Goal: Task Accomplishment & Management: Use online tool/utility

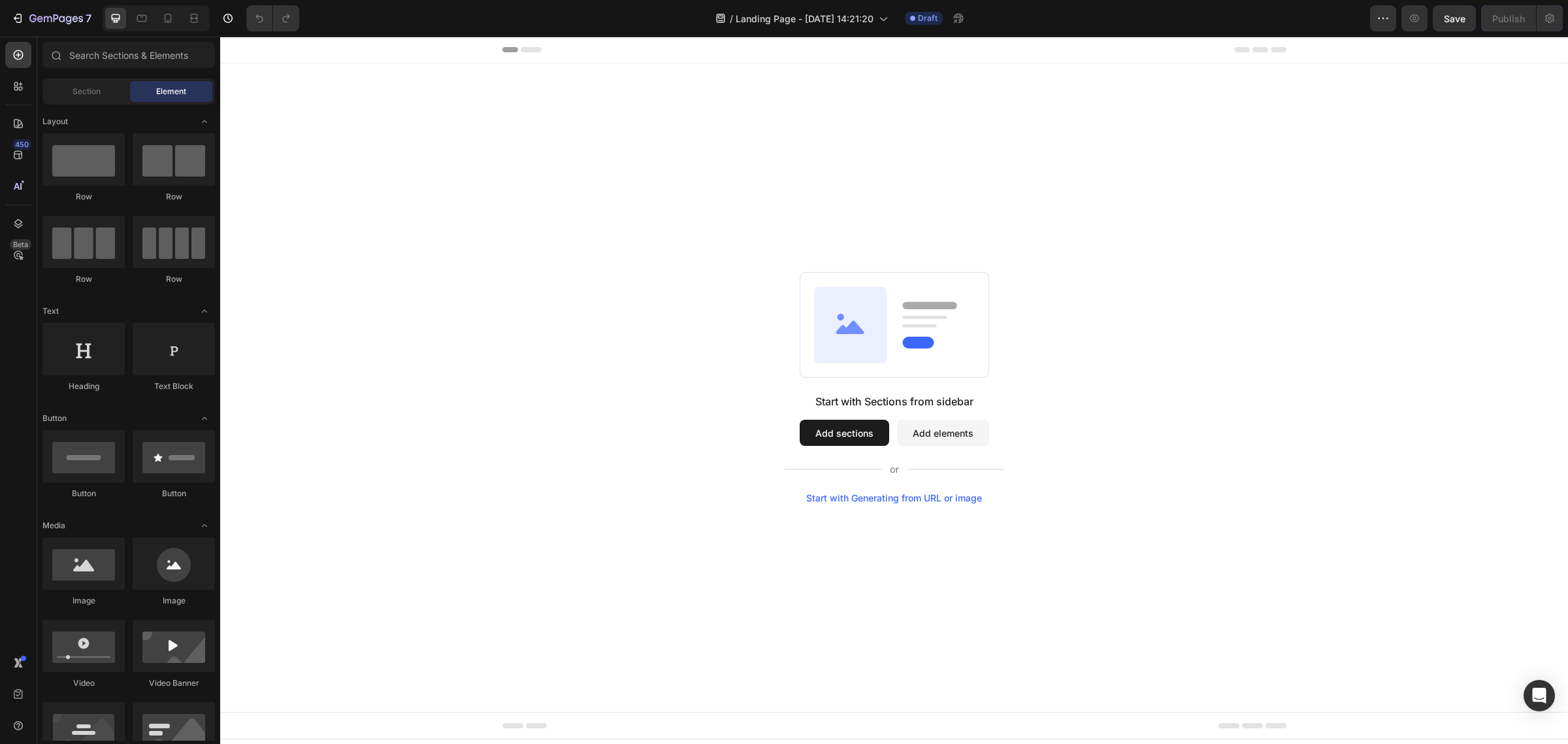
click at [524, 133] on div "Start with Sections from sidebar Add sections Add elements Start with Generatin…" at bounding box center [894, 387] width 1347 height 648
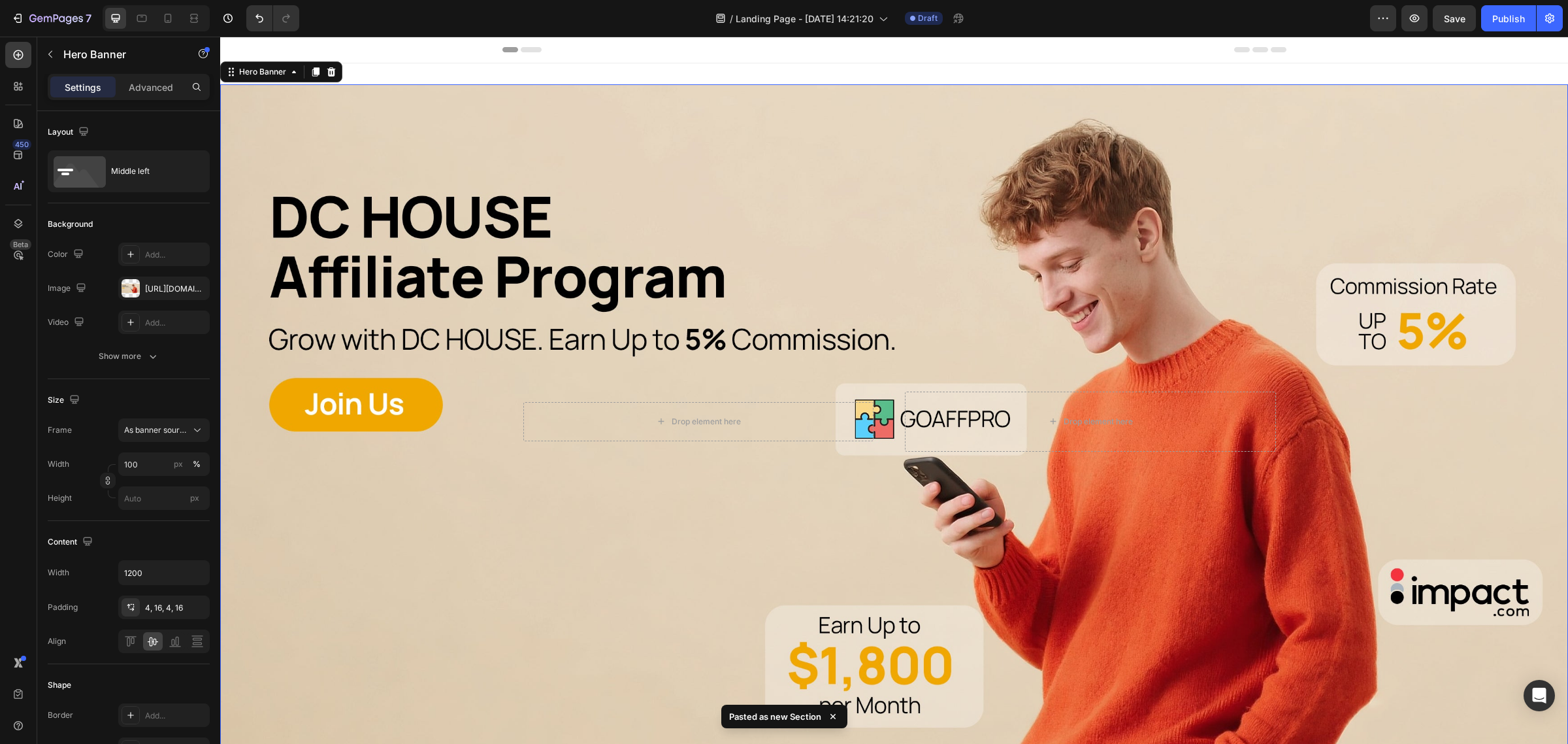
scroll to position [218, 0]
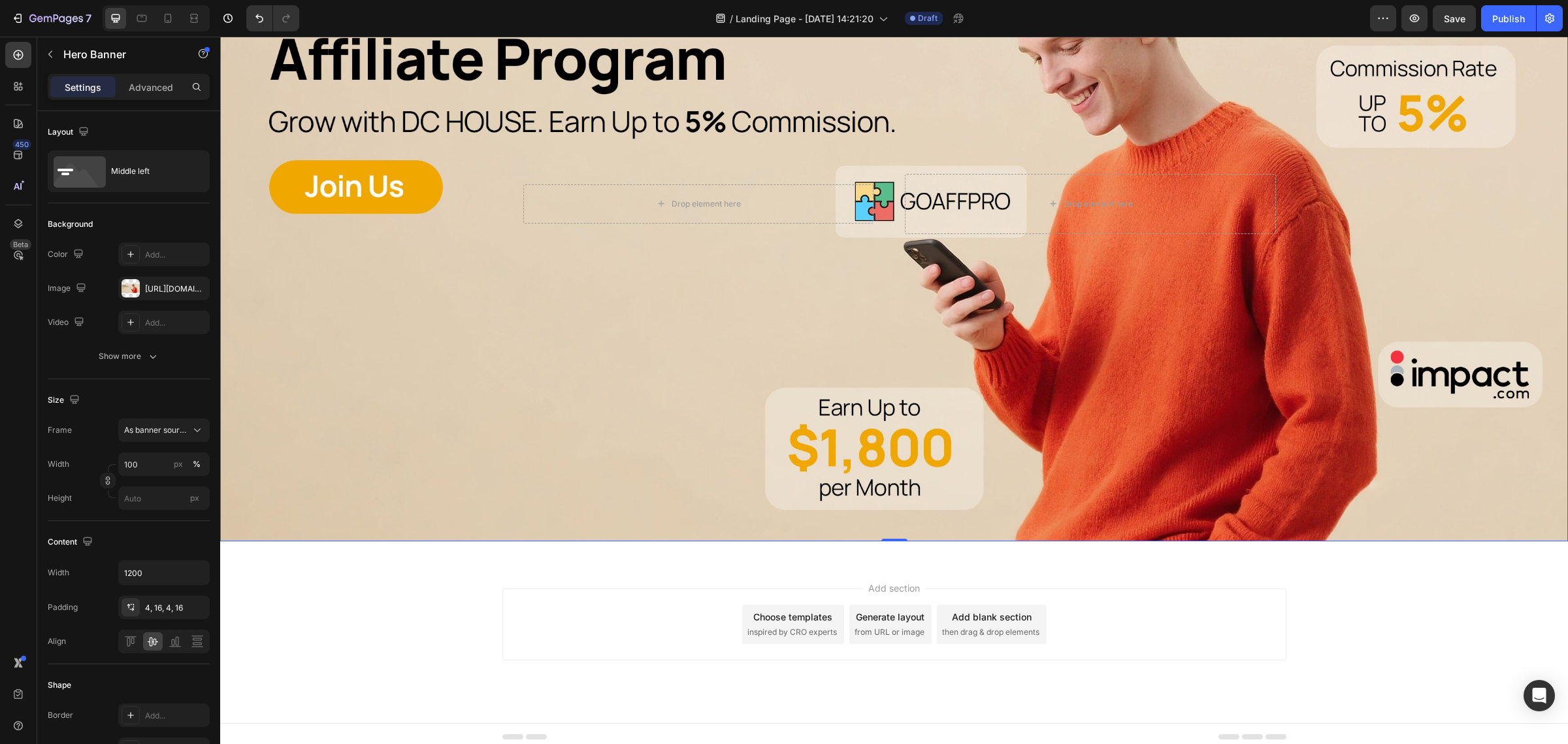
drag, startPoint x: 395, startPoint y: 589, endPoint x: 390, endPoint y: 580, distance: 10.3
click at [394, 589] on div "Add section Choose templates inspired by CRO experts Generate layout from URL o…" at bounding box center [894, 642] width 1347 height 161
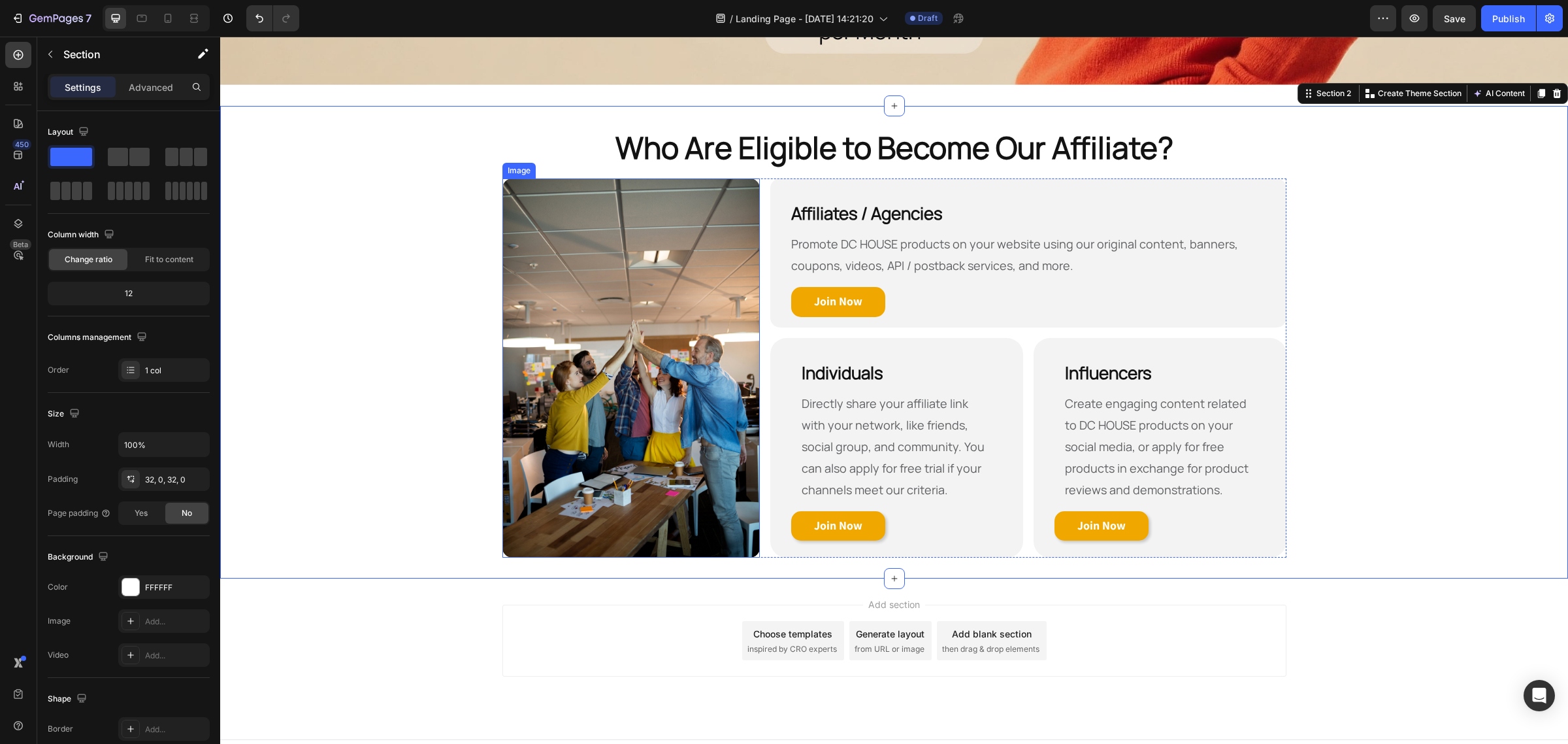
scroll to position [690, 0]
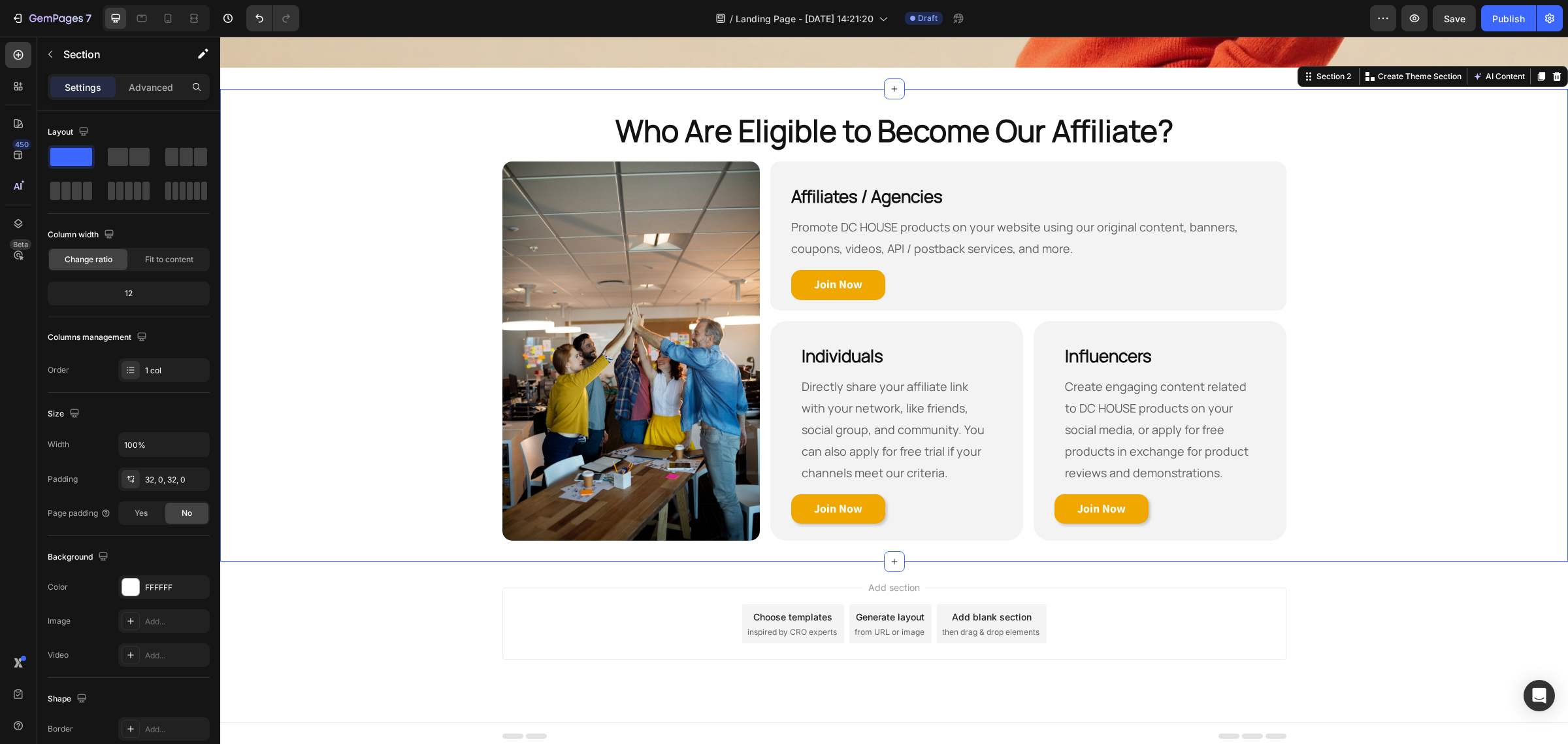
click at [380, 582] on div "Add section Choose templates inspired by CRO experts Generate layout from URL o…" at bounding box center [894, 641] width 1347 height 161
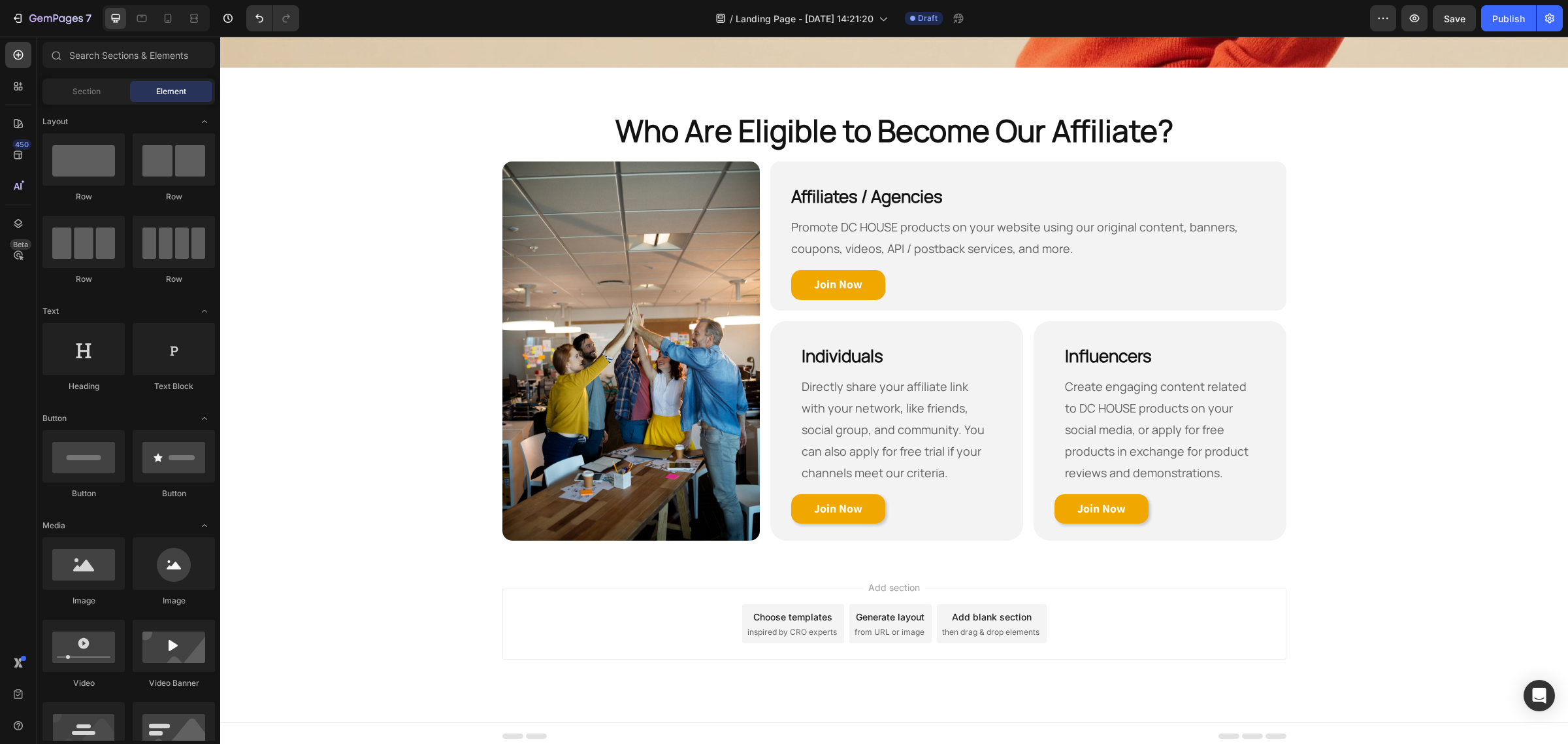
click at [611, 593] on div "Add section Choose templates inspired by CRO experts Generate layout from URL o…" at bounding box center [894, 623] width 784 height 72
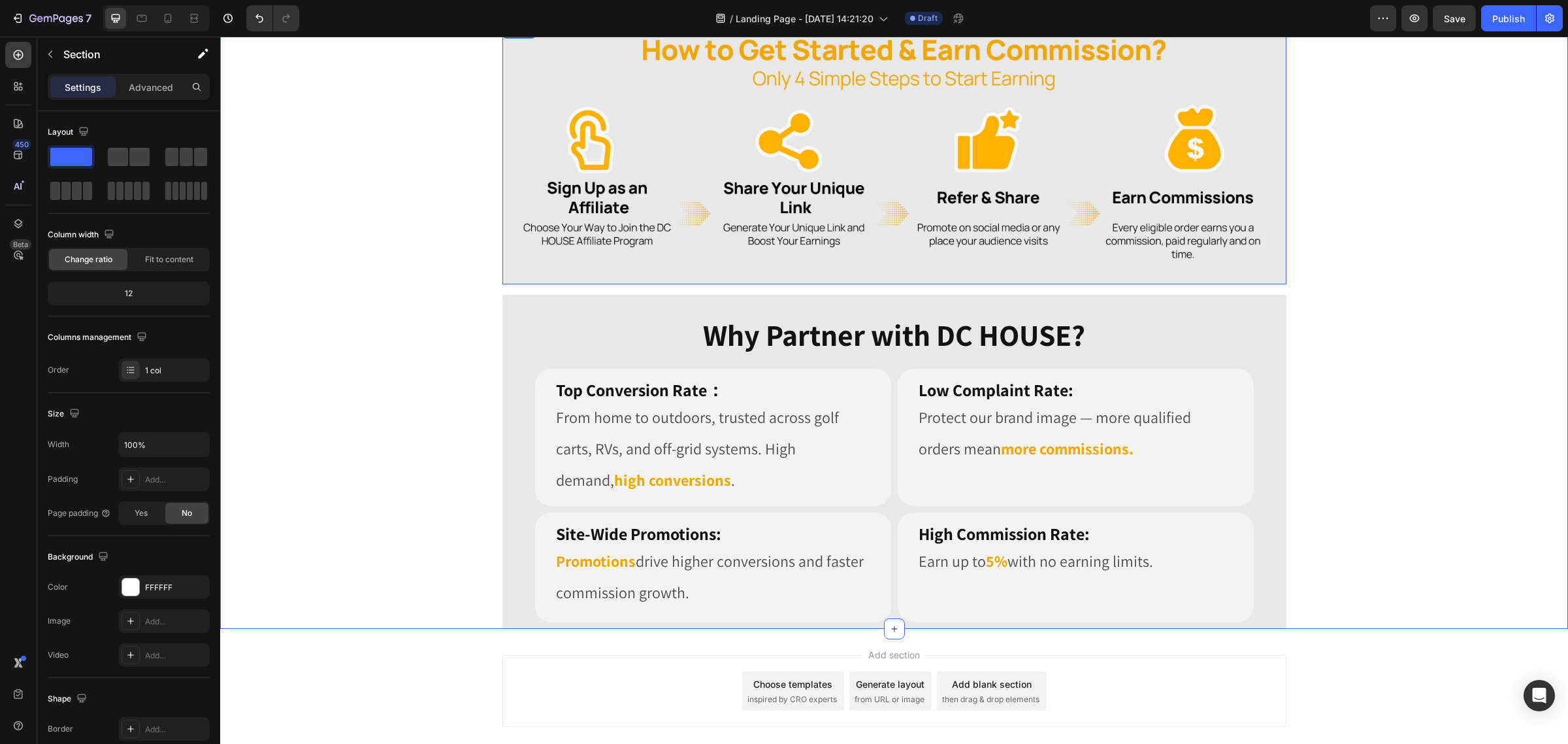
scroll to position [1297, 0]
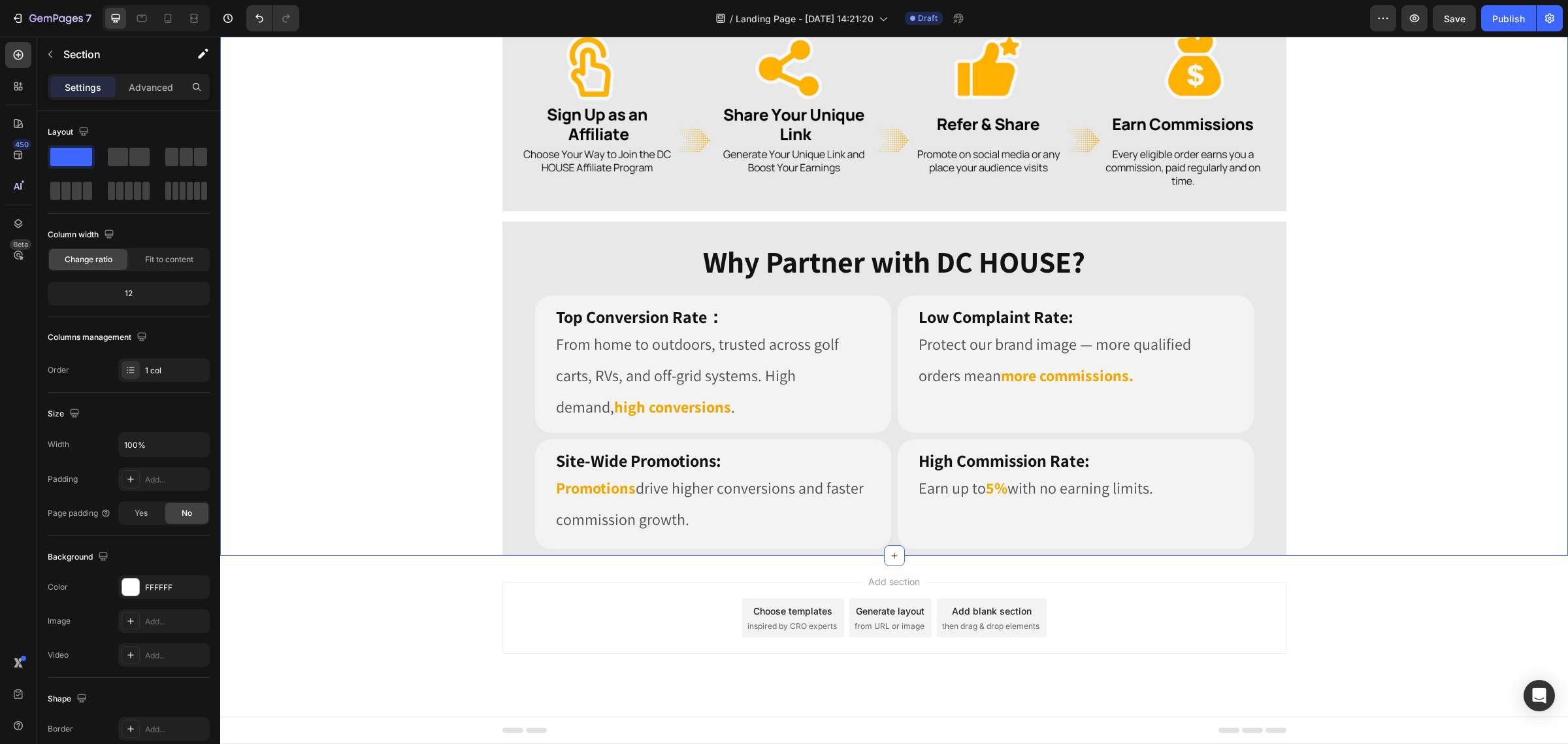
click at [436, 592] on div "Add section Choose templates inspired by CRO experts Generate layout from URL o…" at bounding box center [894, 635] width 1347 height 161
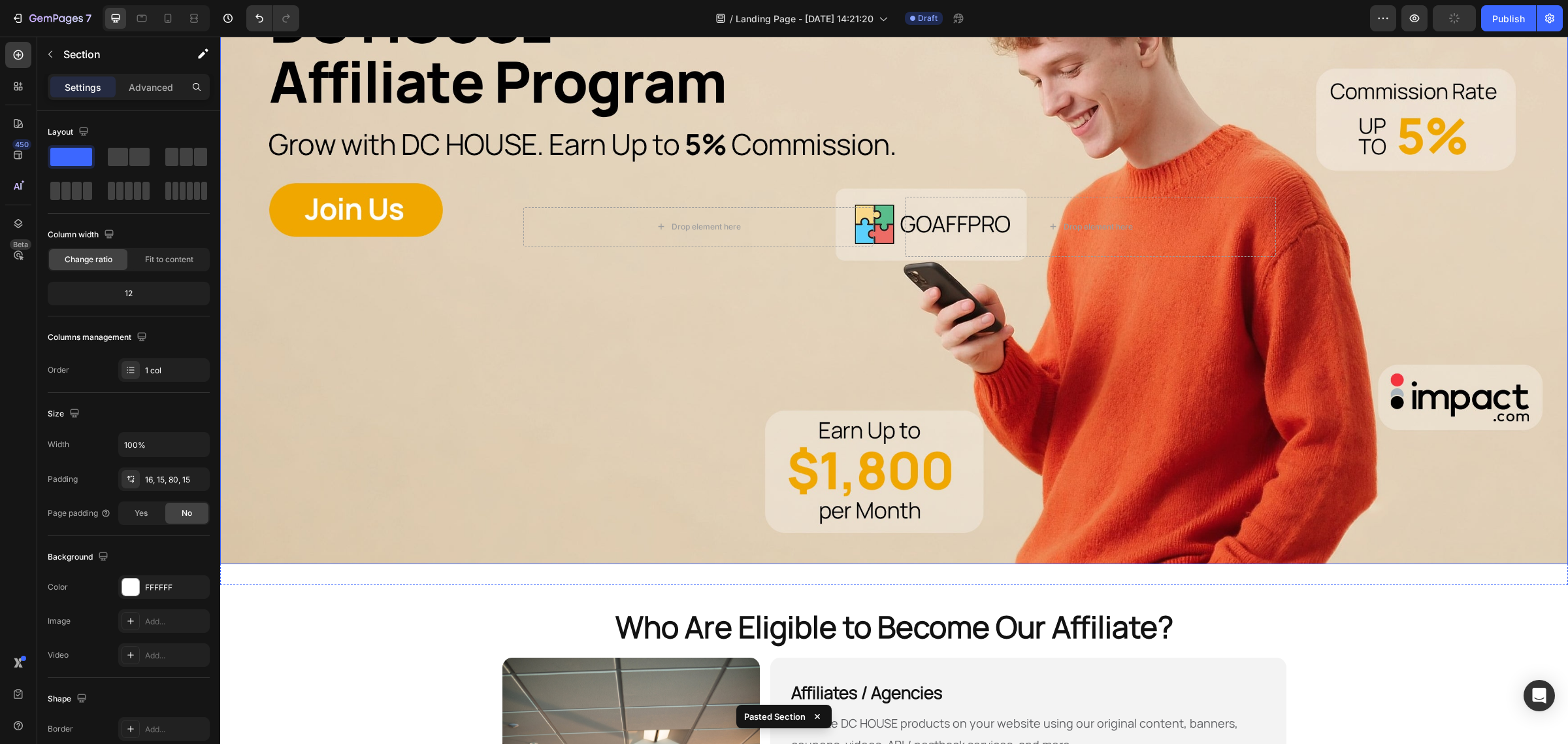
scroll to position [0, 0]
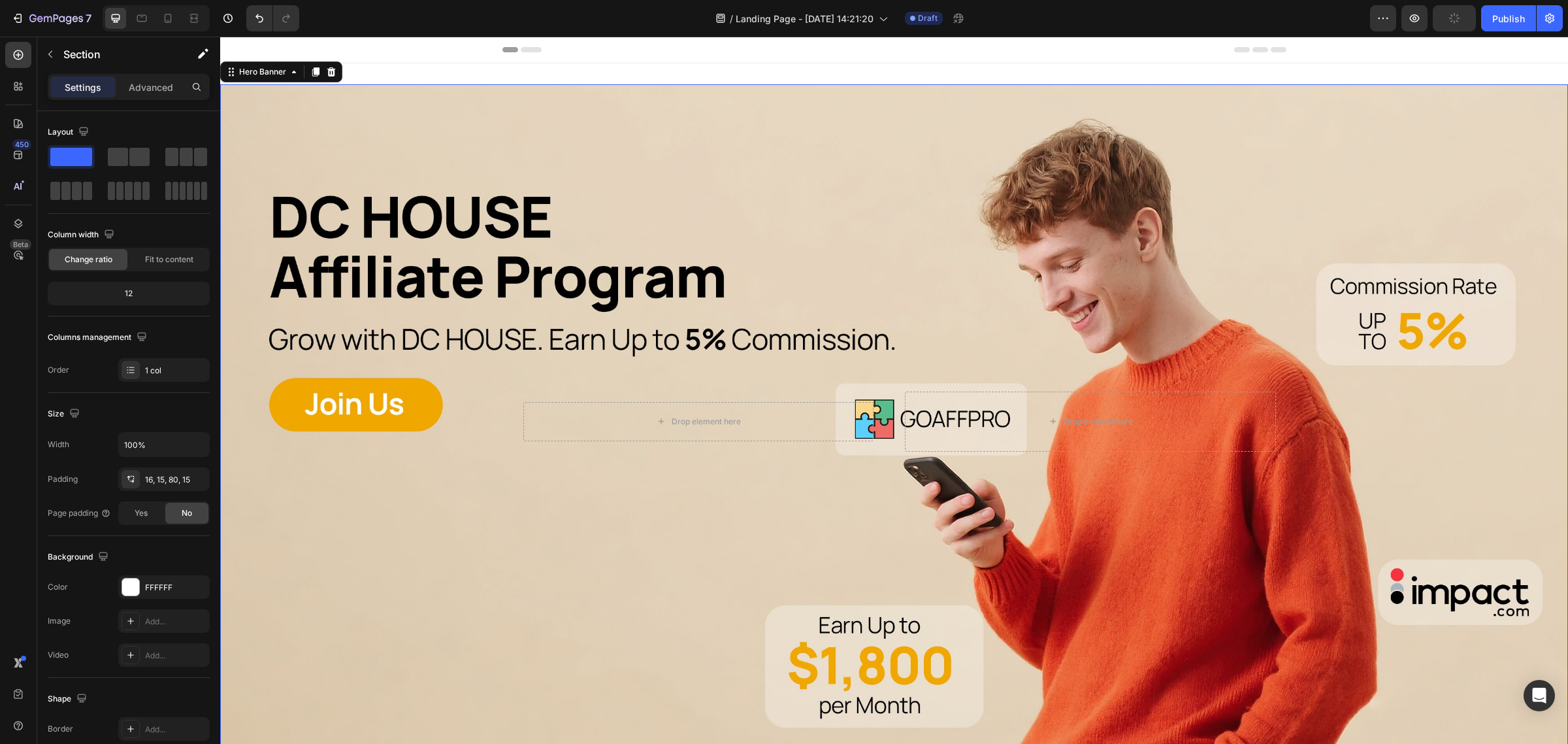
click at [851, 250] on div "Background Image" at bounding box center [894, 421] width 1347 height 675
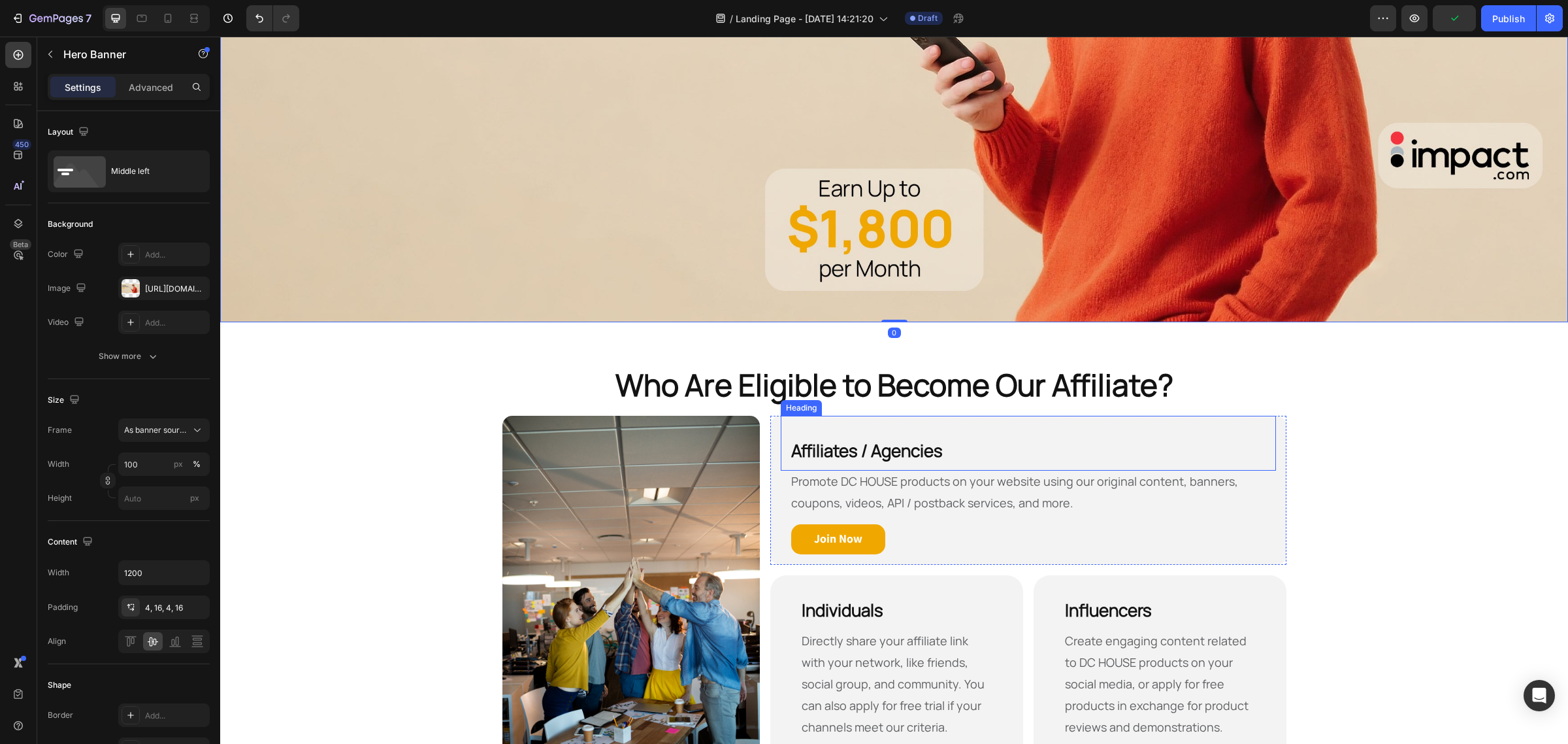
scroll to position [654, 0]
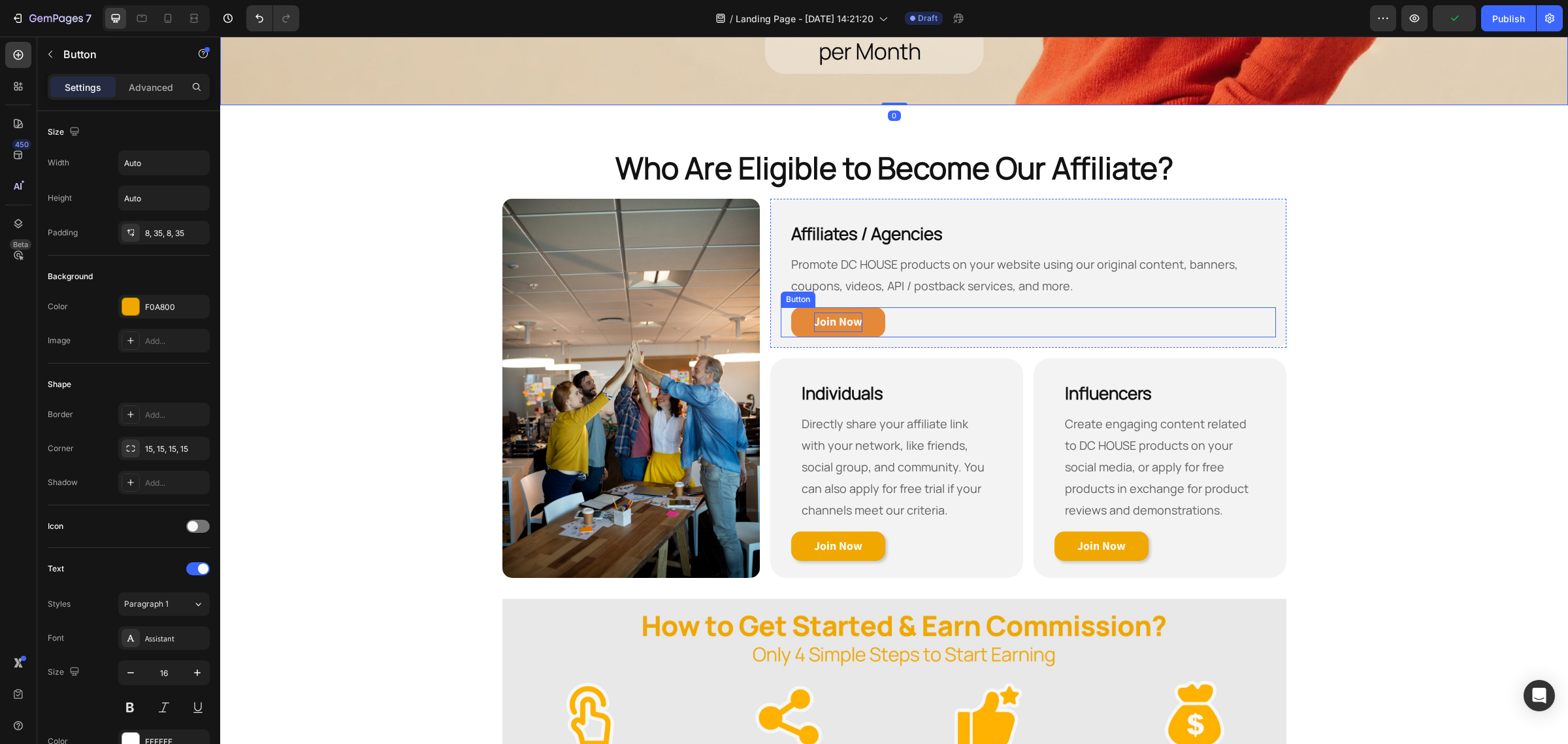
click at [841, 316] on strong "Join Now" at bounding box center [838, 321] width 48 height 15
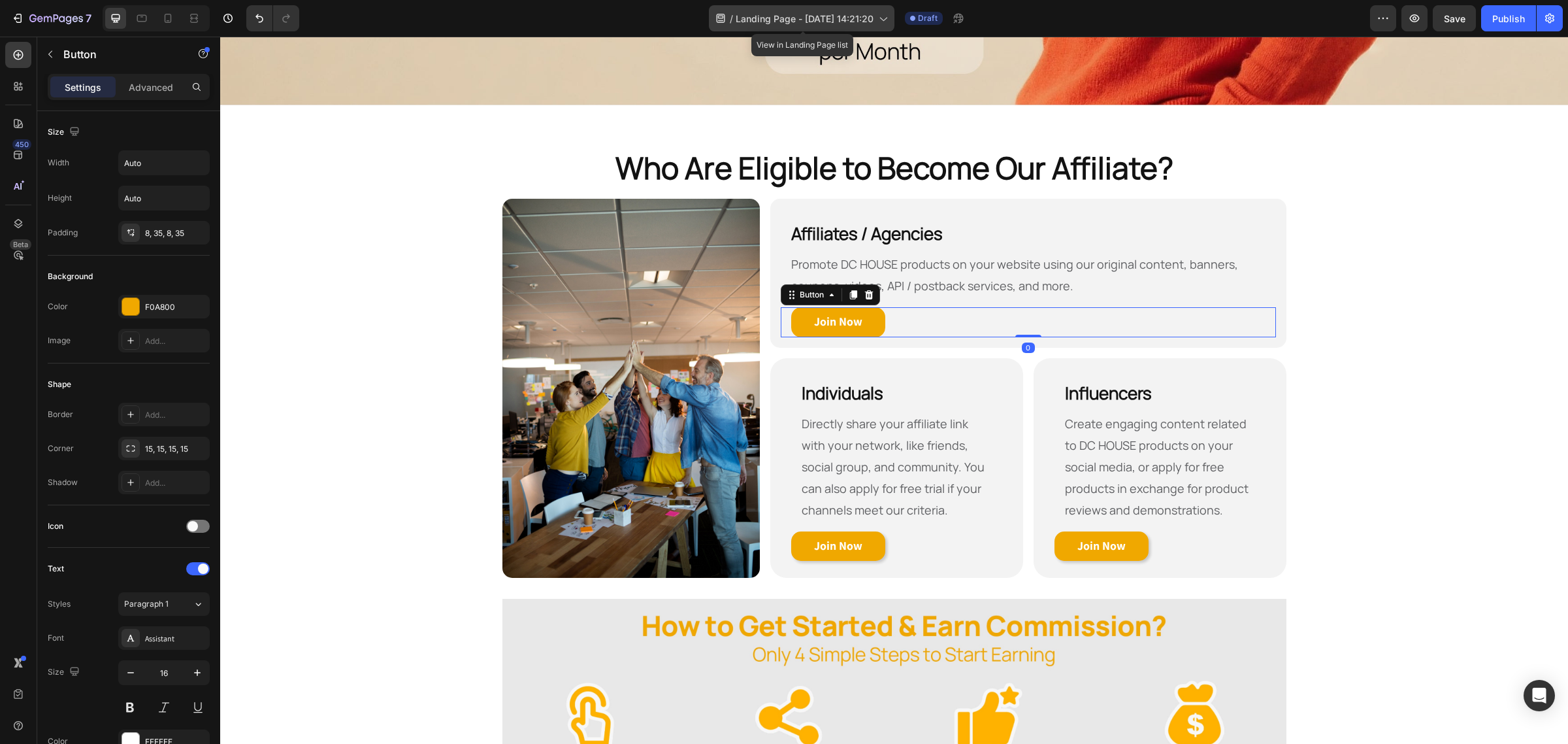
click at [715, 14] on icon at bounding box center [720, 18] width 13 height 13
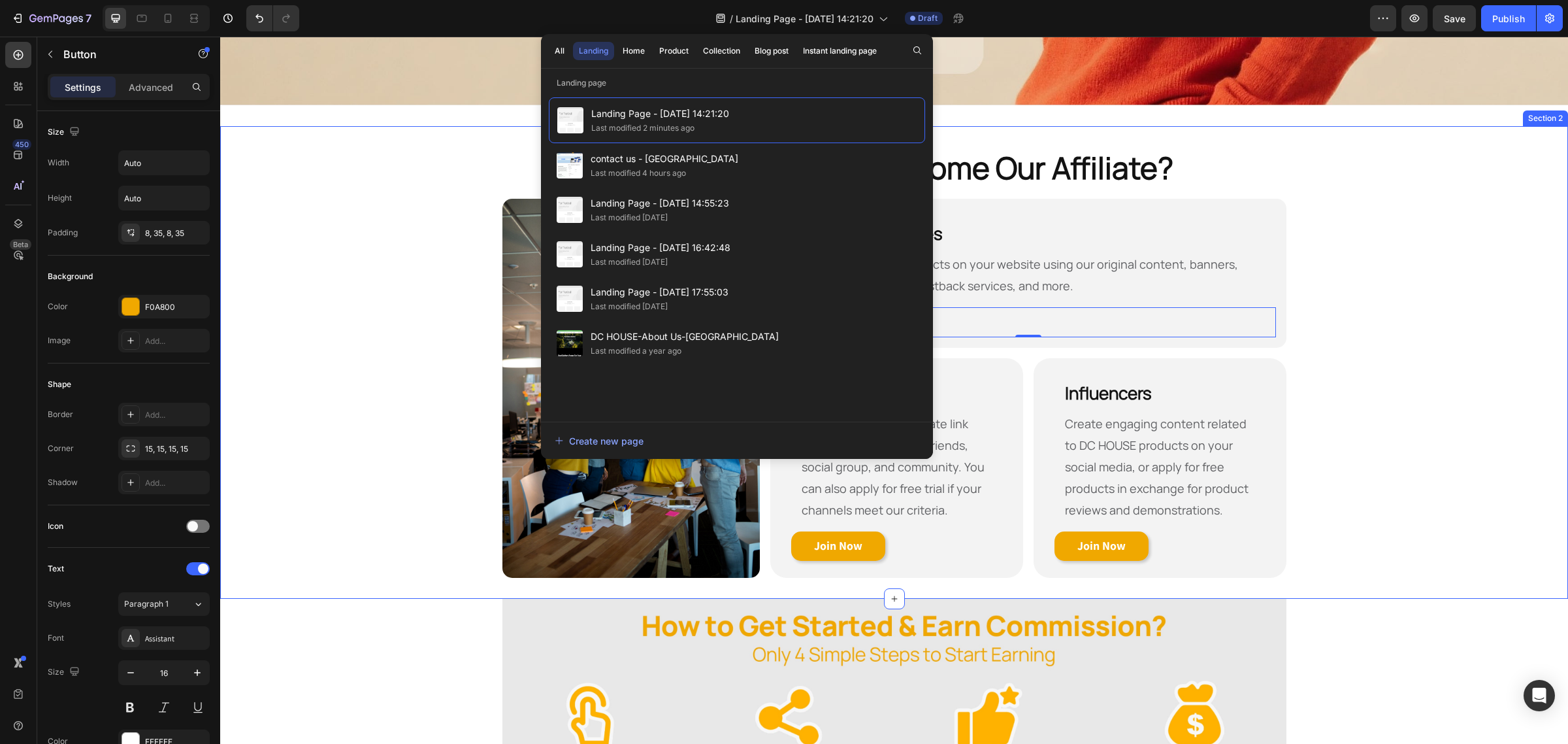
drag, startPoint x: 490, startPoint y: 365, endPoint x: 465, endPoint y: 361, distance: 25.3
click at [490, 366] on div "Who Are Eligible to Become Our Affiliate? Heading Row Image Affiliates / Agenci…" at bounding box center [894, 363] width 1347 height 431
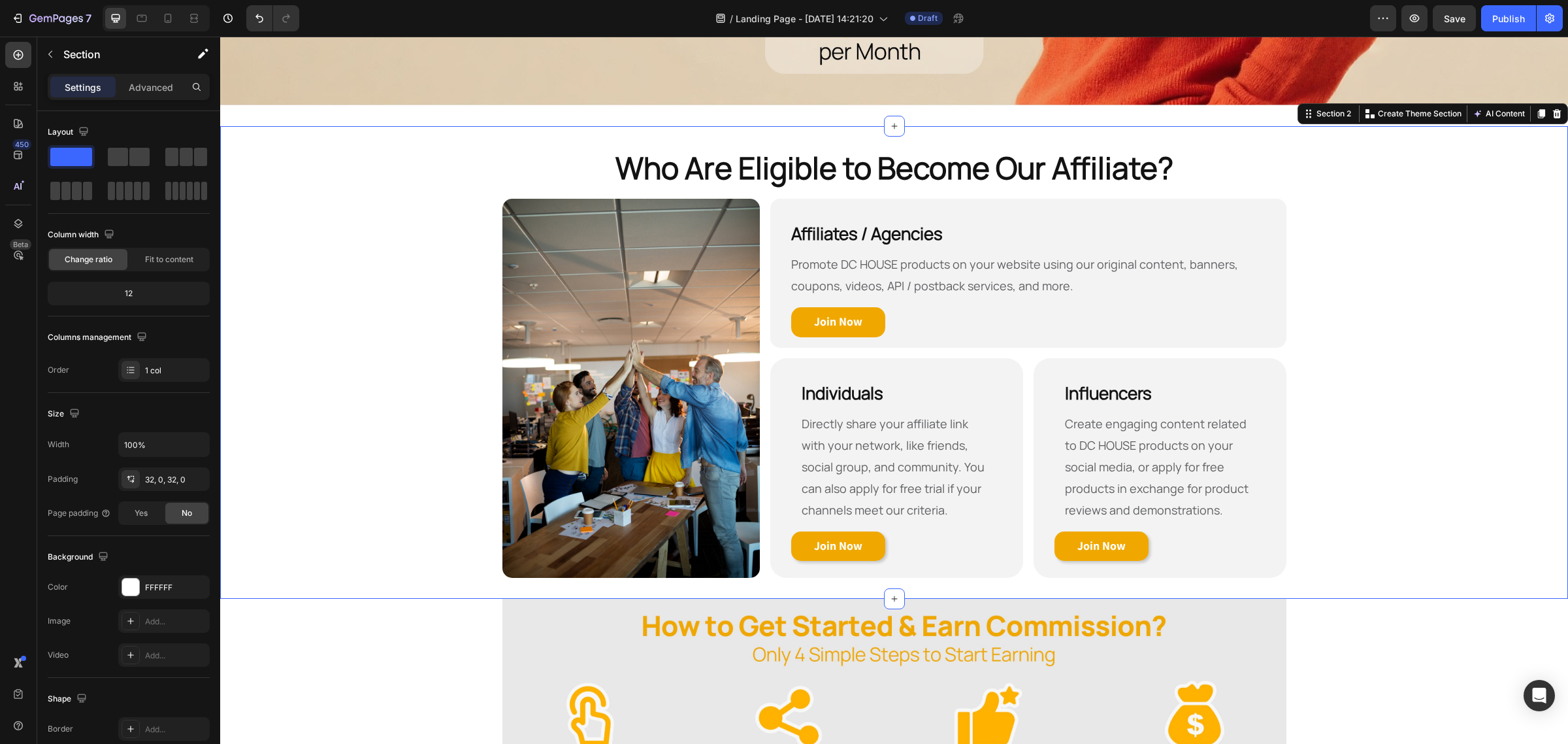
click at [420, 390] on div "Who Are Eligible to Become Our Affiliate? Heading Row Image Affiliates / Agenci…" at bounding box center [894, 363] width 1347 height 431
click at [15, 214] on div at bounding box center [18, 223] width 26 height 26
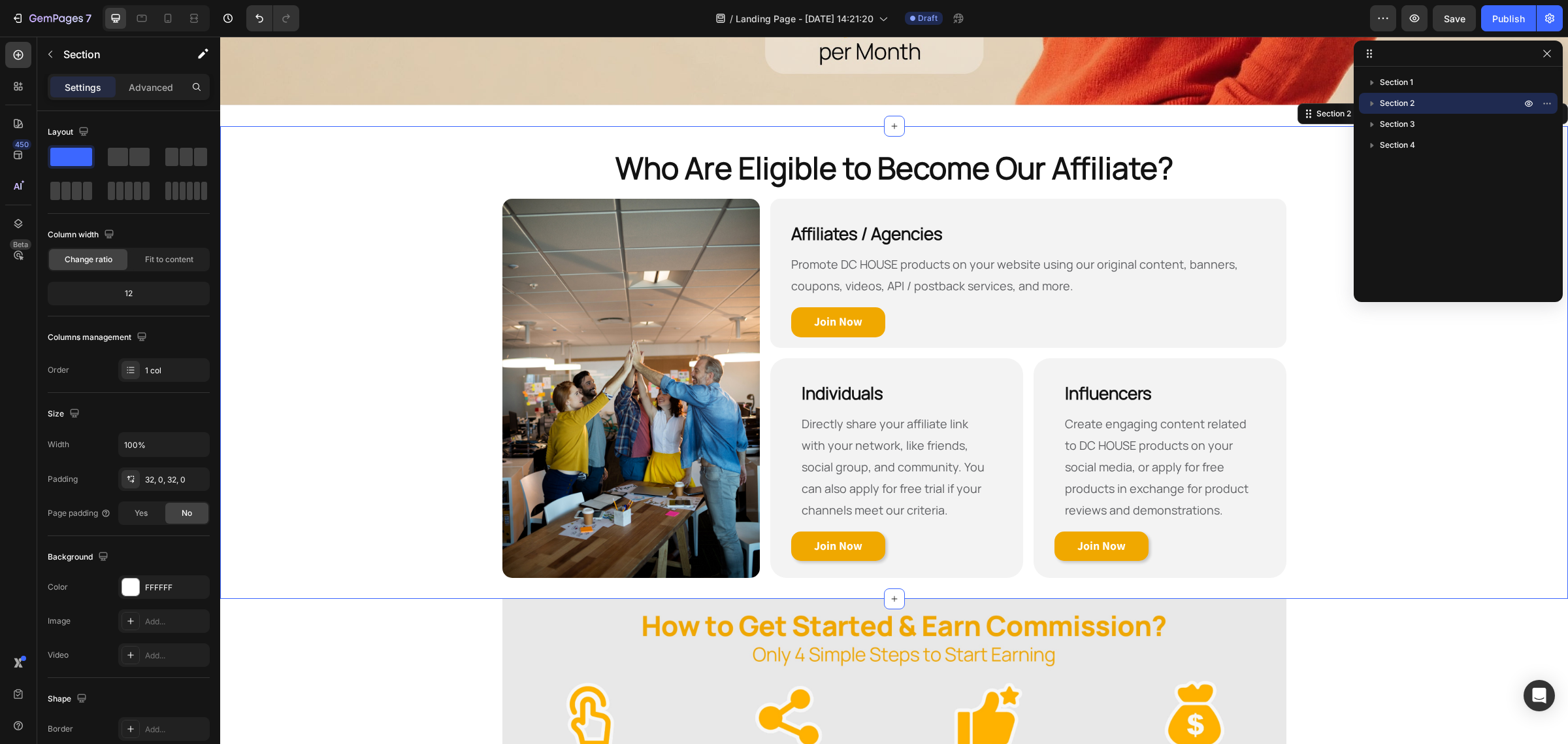
click at [1421, 173] on div "Section 1 Section 2 Section 3 Section 4" at bounding box center [1457, 179] width 209 height 216
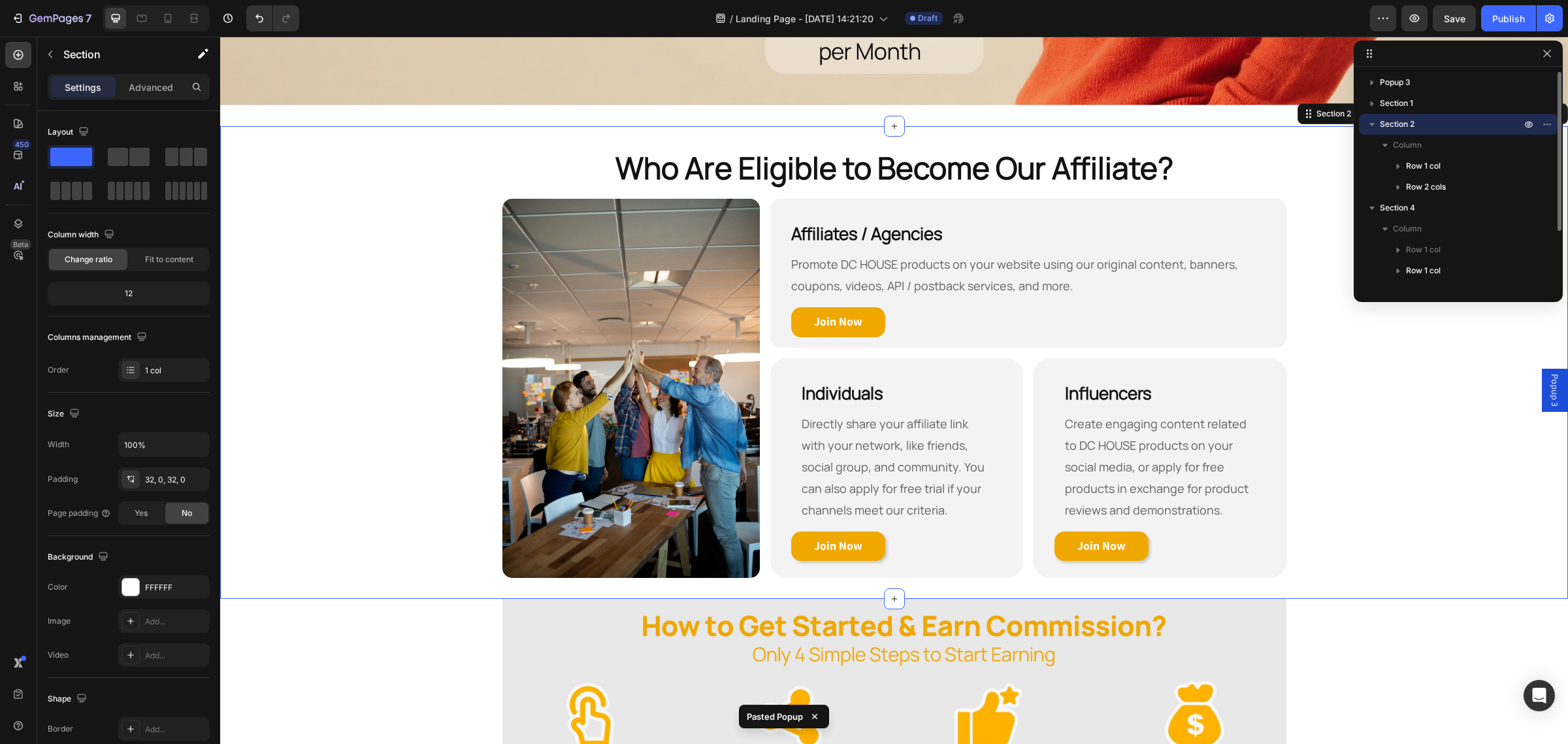
click at [1372, 126] on icon "button" at bounding box center [1371, 124] width 13 height 13
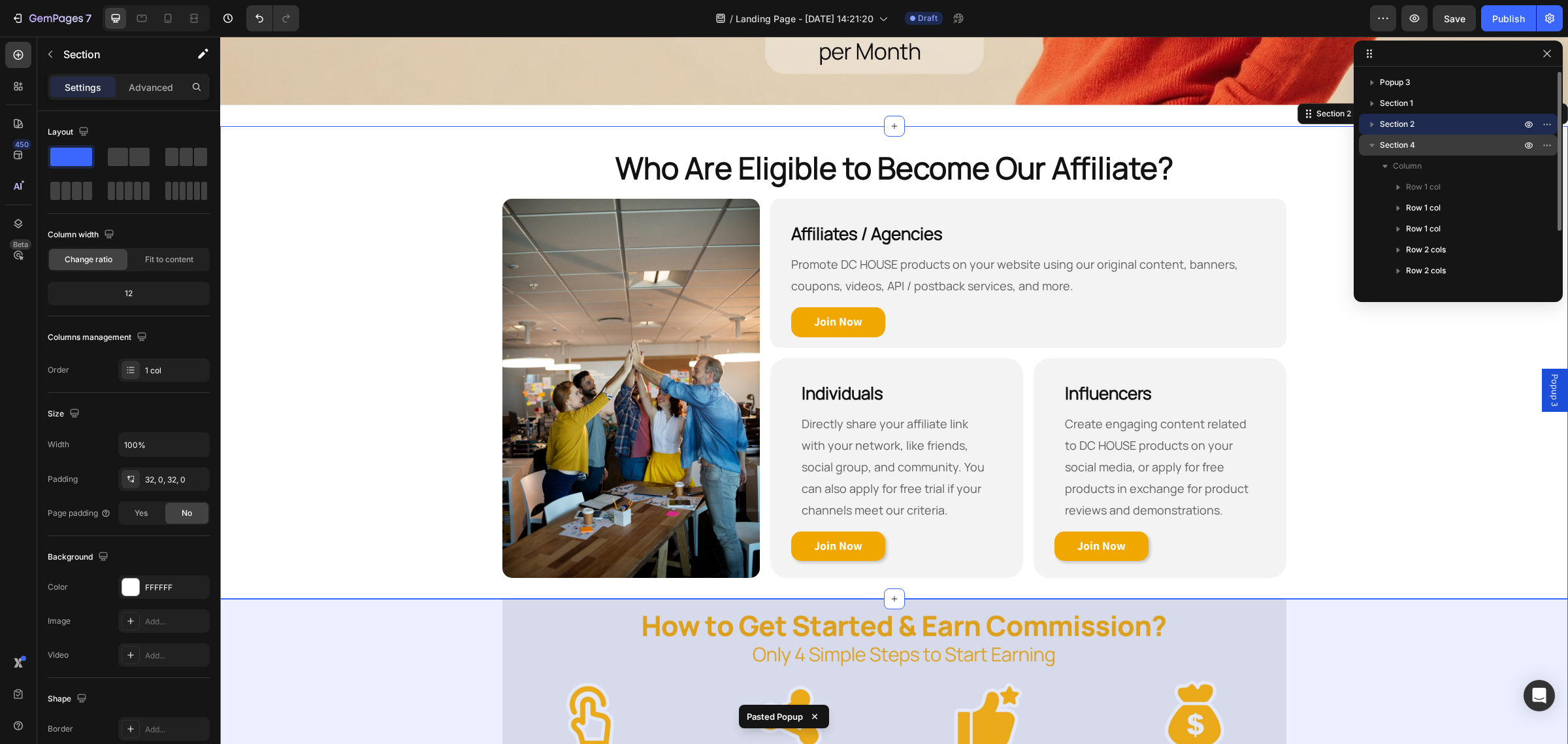
click at [1373, 148] on icon "button" at bounding box center [1371, 145] width 13 height 13
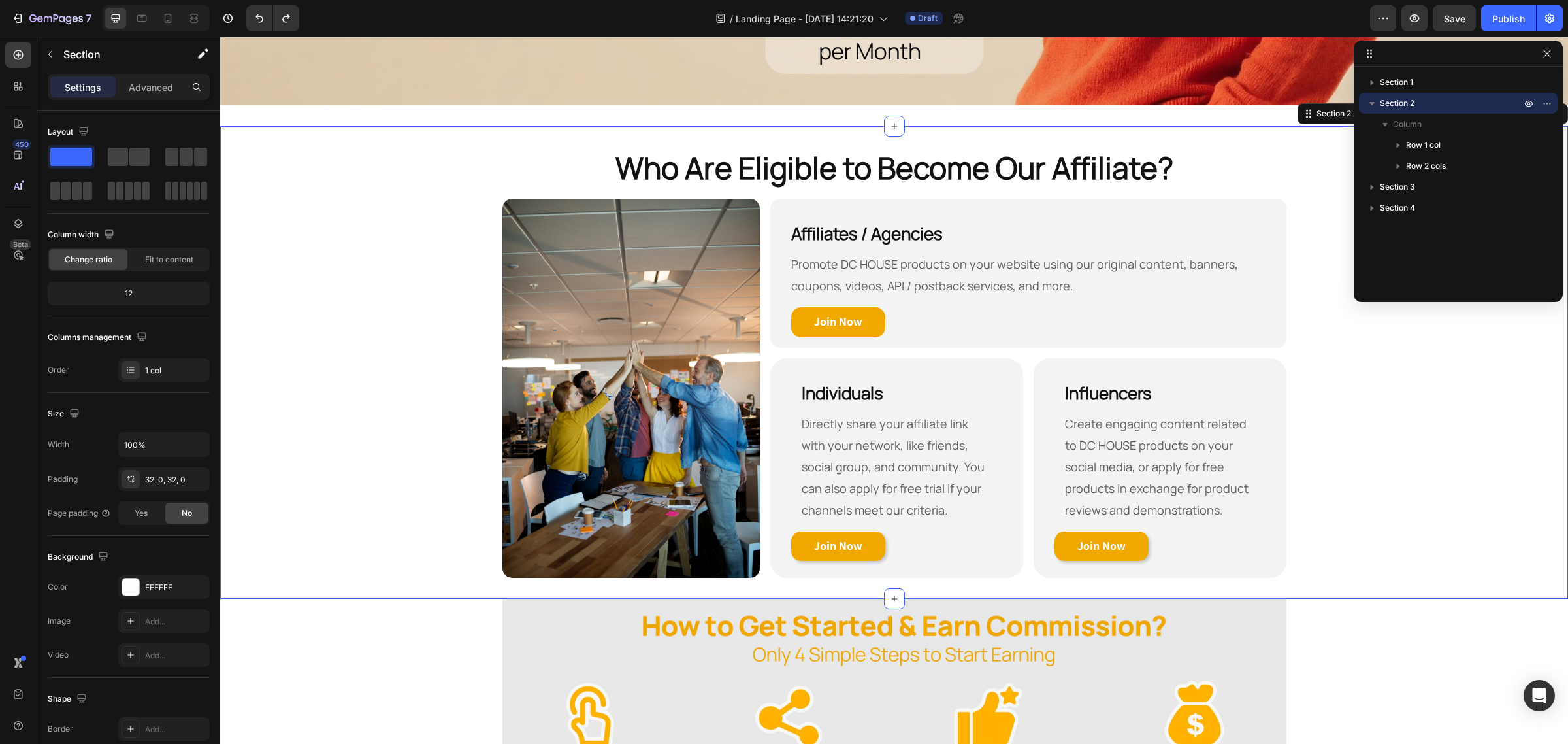
click at [1370, 101] on icon "button" at bounding box center [1371, 103] width 13 height 13
click at [1392, 200] on div "Section 1 Section 2 Section 3 Section 4" at bounding box center [1457, 179] width 209 height 216
click at [1374, 102] on icon "button" at bounding box center [1371, 103] width 13 height 13
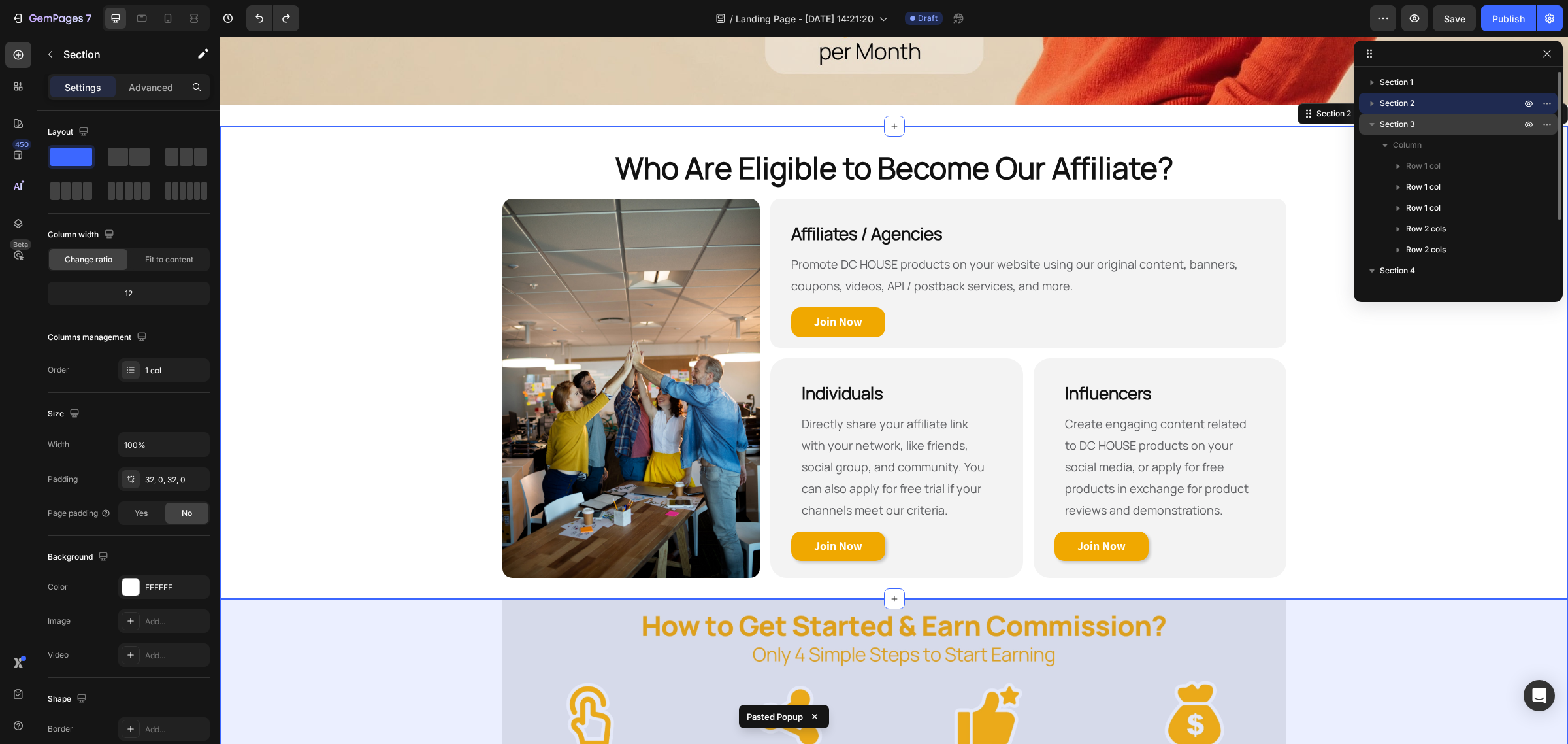
click at [1371, 121] on icon "button" at bounding box center [1371, 124] width 13 height 13
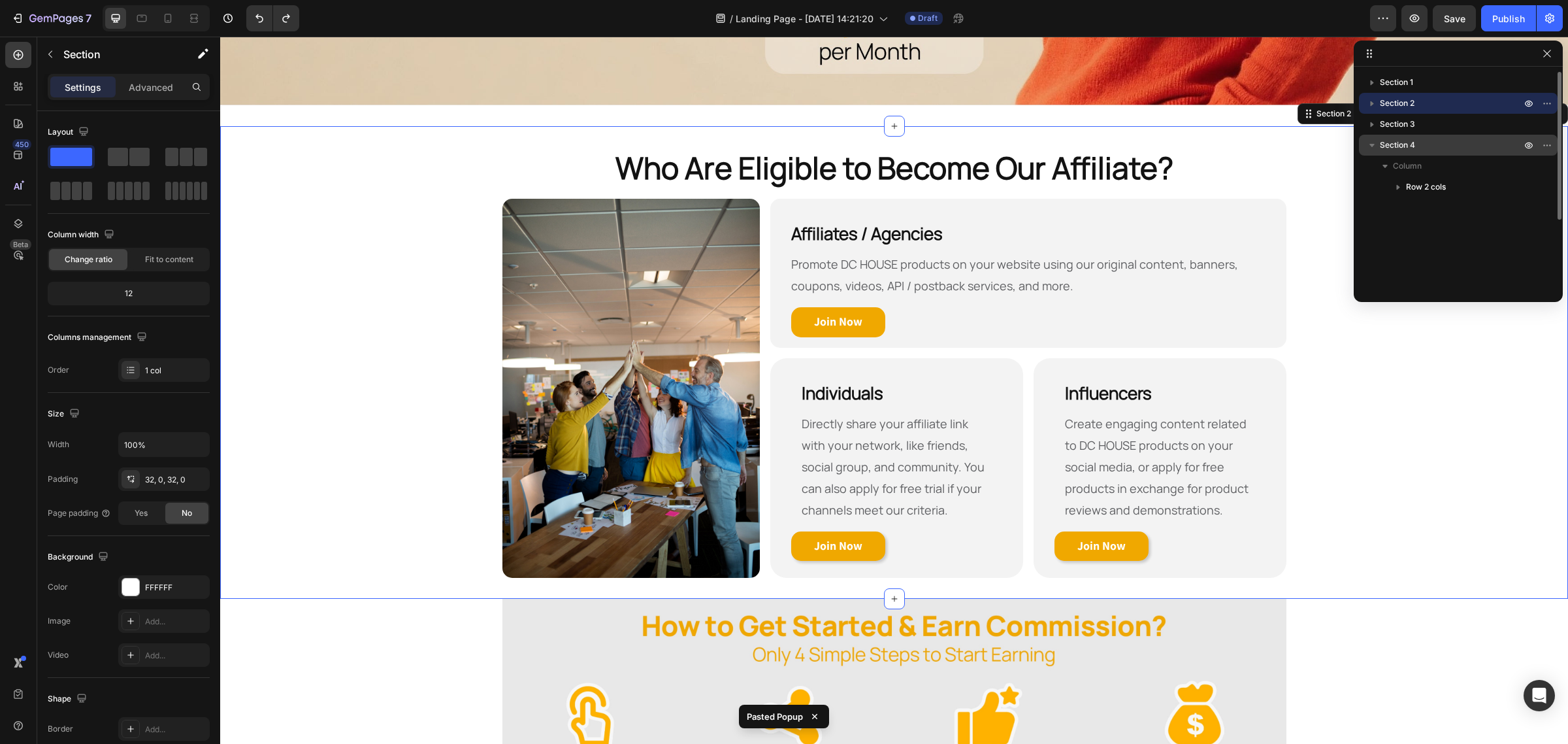
click at [1372, 142] on icon "button" at bounding box center [1371, 145] width 13 height 13
click at [1386, 229] on div "Section 1 Section 2 Section 3 Section 4" at bounding box center [1457, 179] width 209 height 216
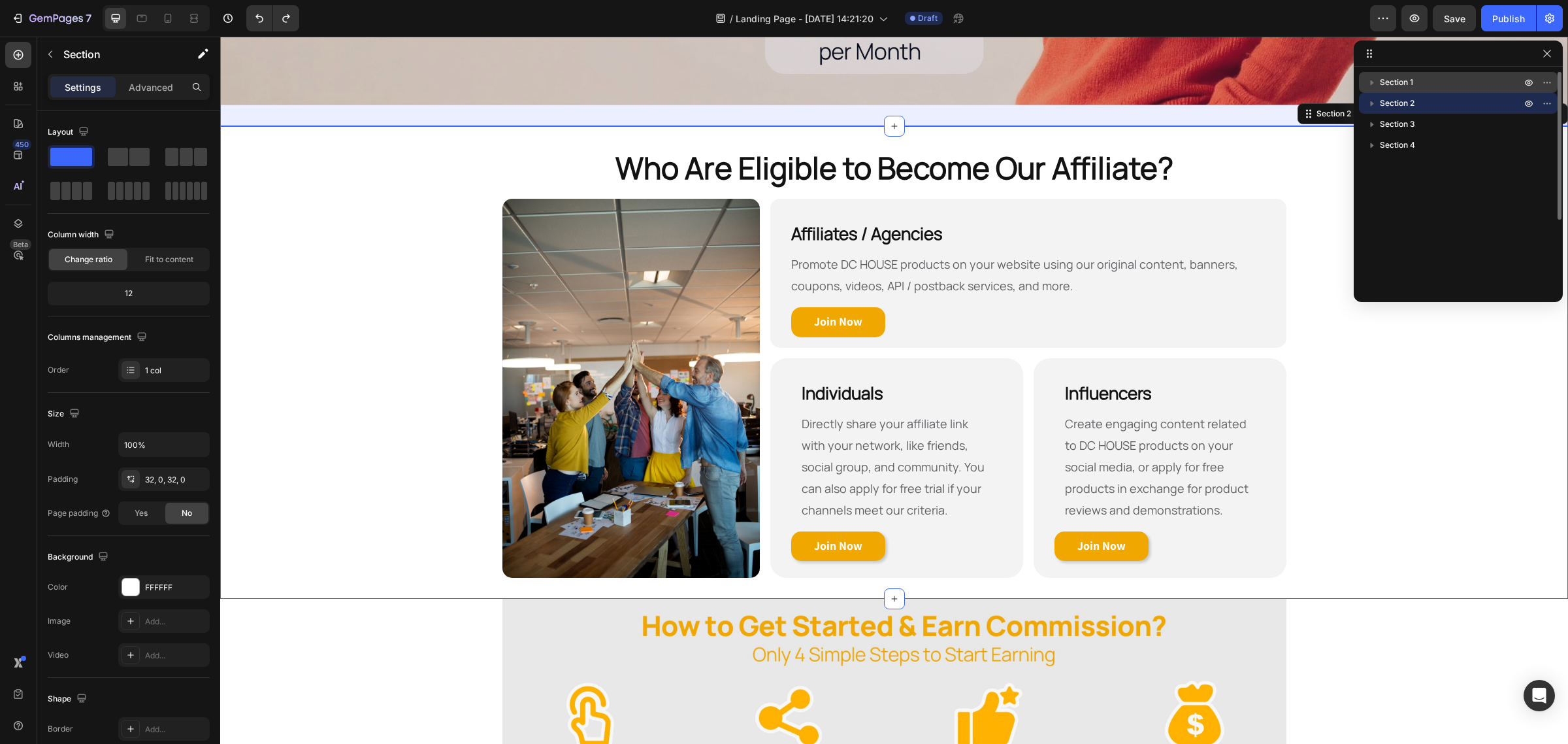
click at [1372, 79] on icon "button" at bounding box center [1371, 82] width 13 height 13
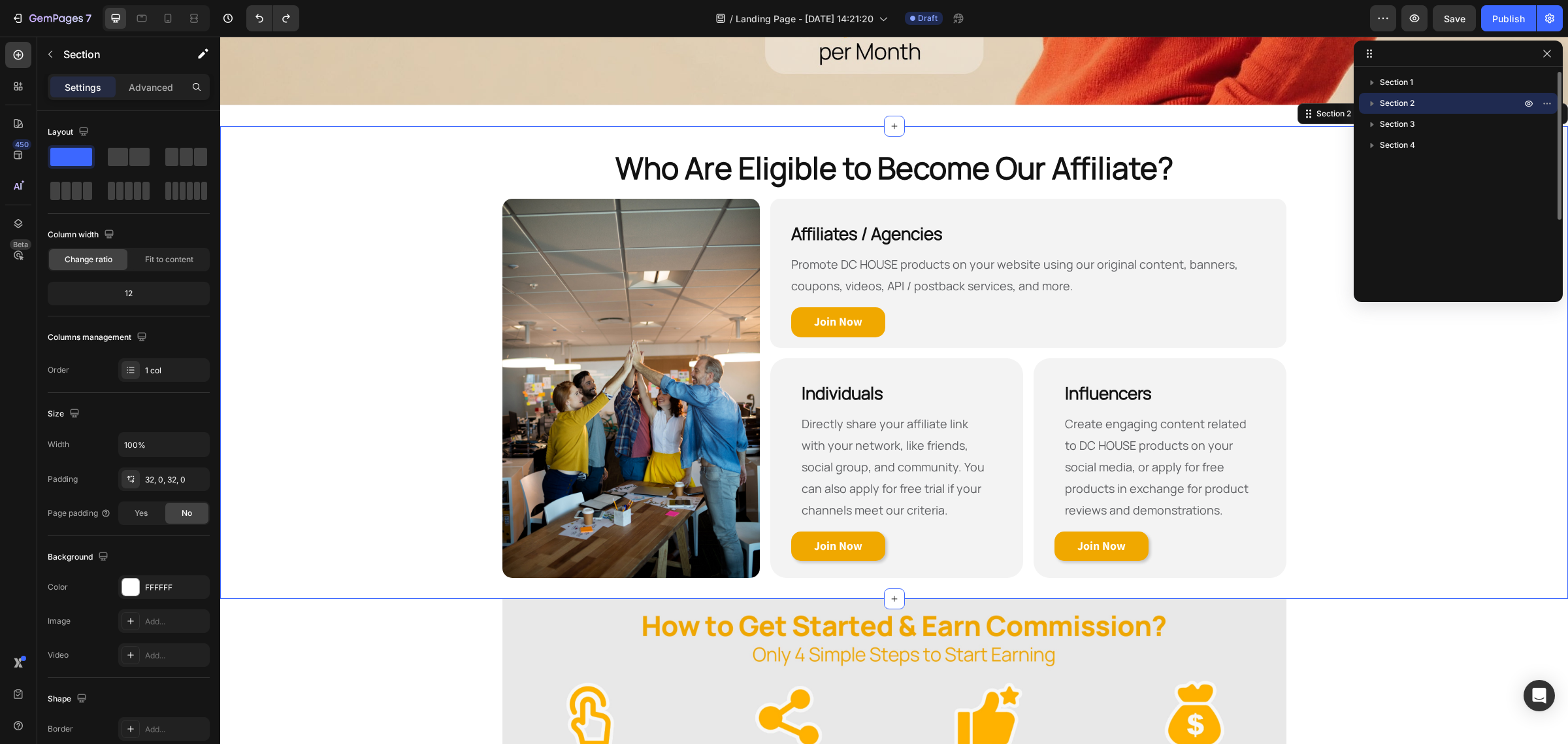
click at [1421, 204] on div "Section 1 Section 2 Section 3 Section 4" at bounding box center [1457, 179] width 209 height 216
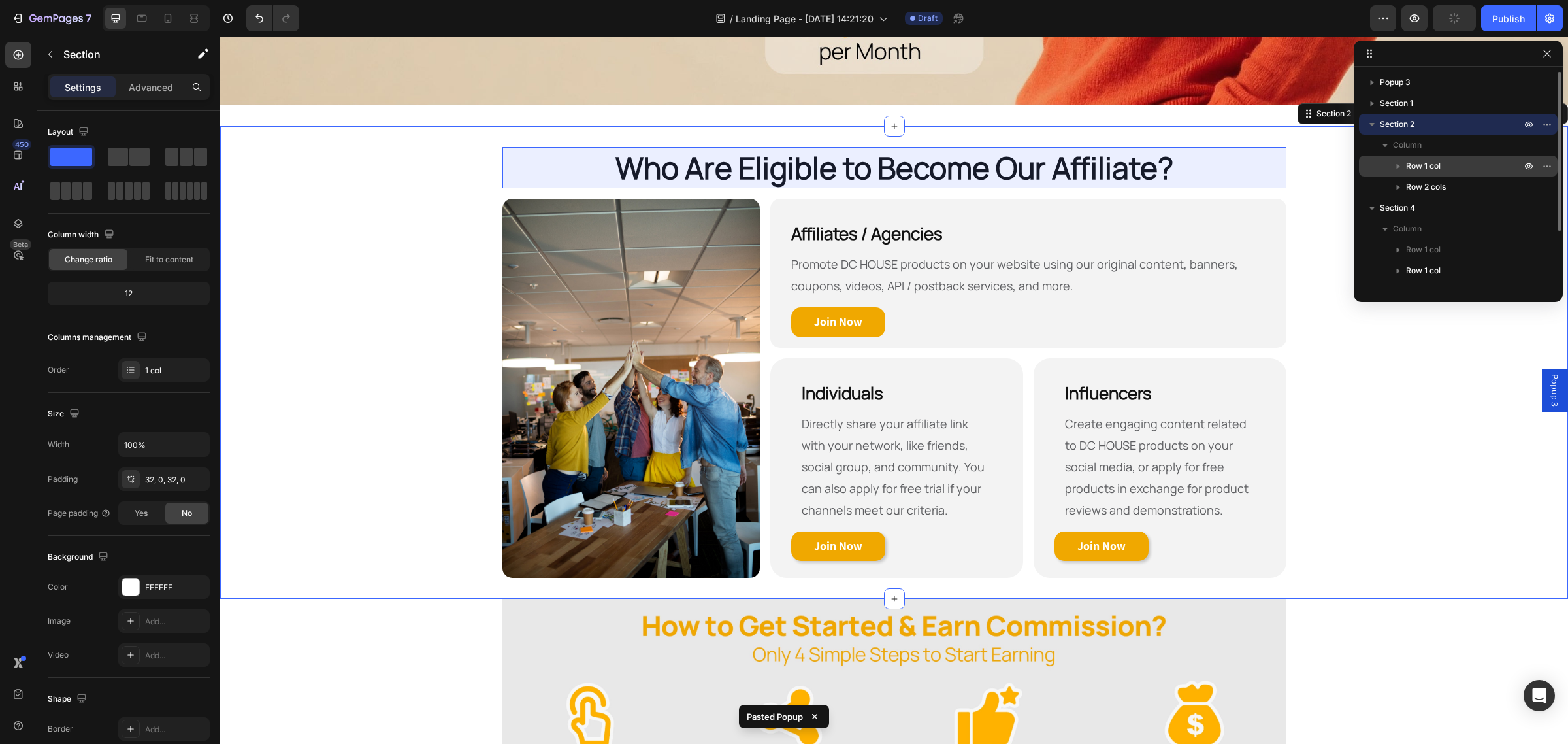
click at [1423, 165] on span "Row 1 col" at bounding box center [1423, 166] width 35 height 13
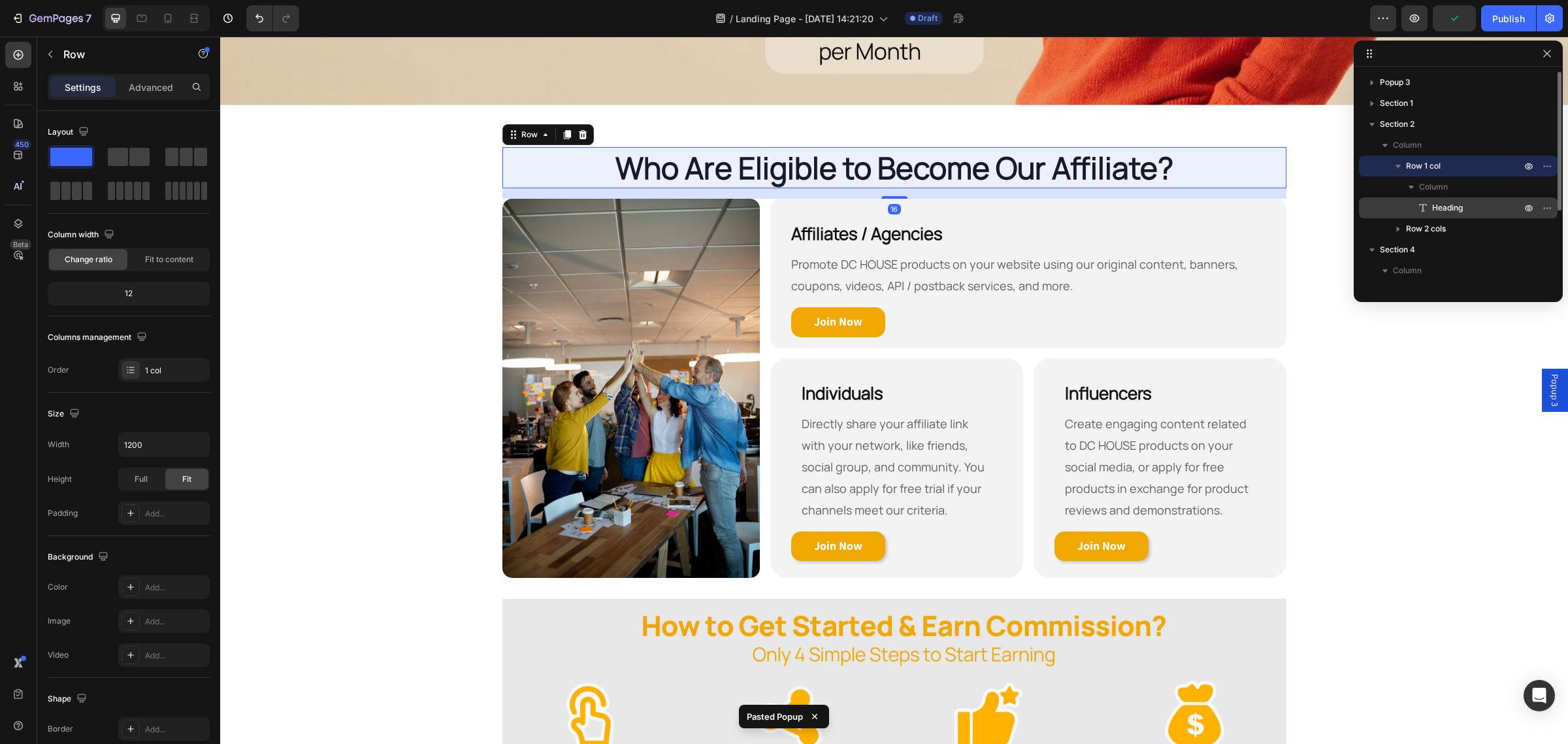
click at [1438, 204] on span "Heading" at bounding box center [1447, 207] width 31 height 13
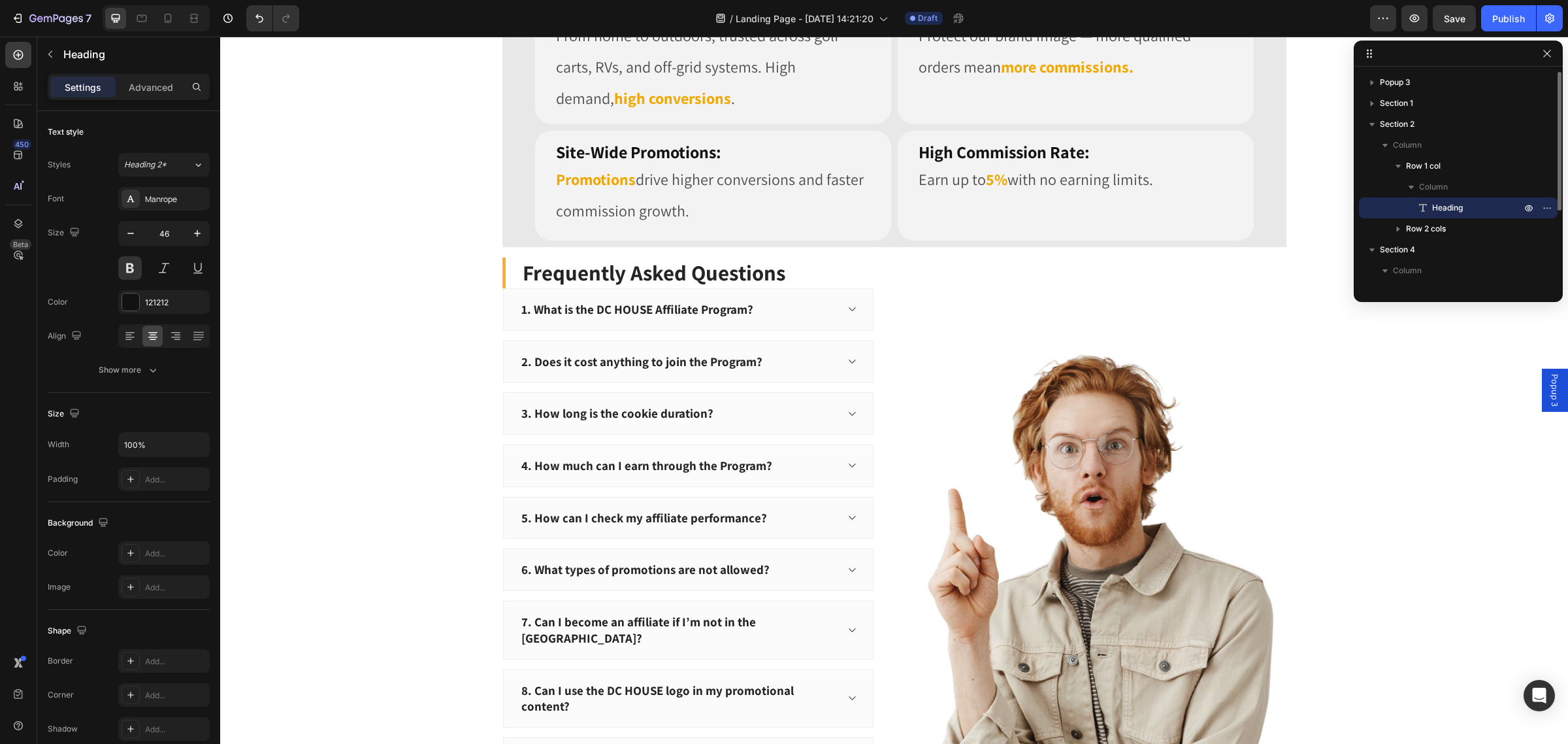
scroll to position [1604, 0]
click at [1373, 125] on icon "button" at bounding box center [1371, 124] width 13 height 13
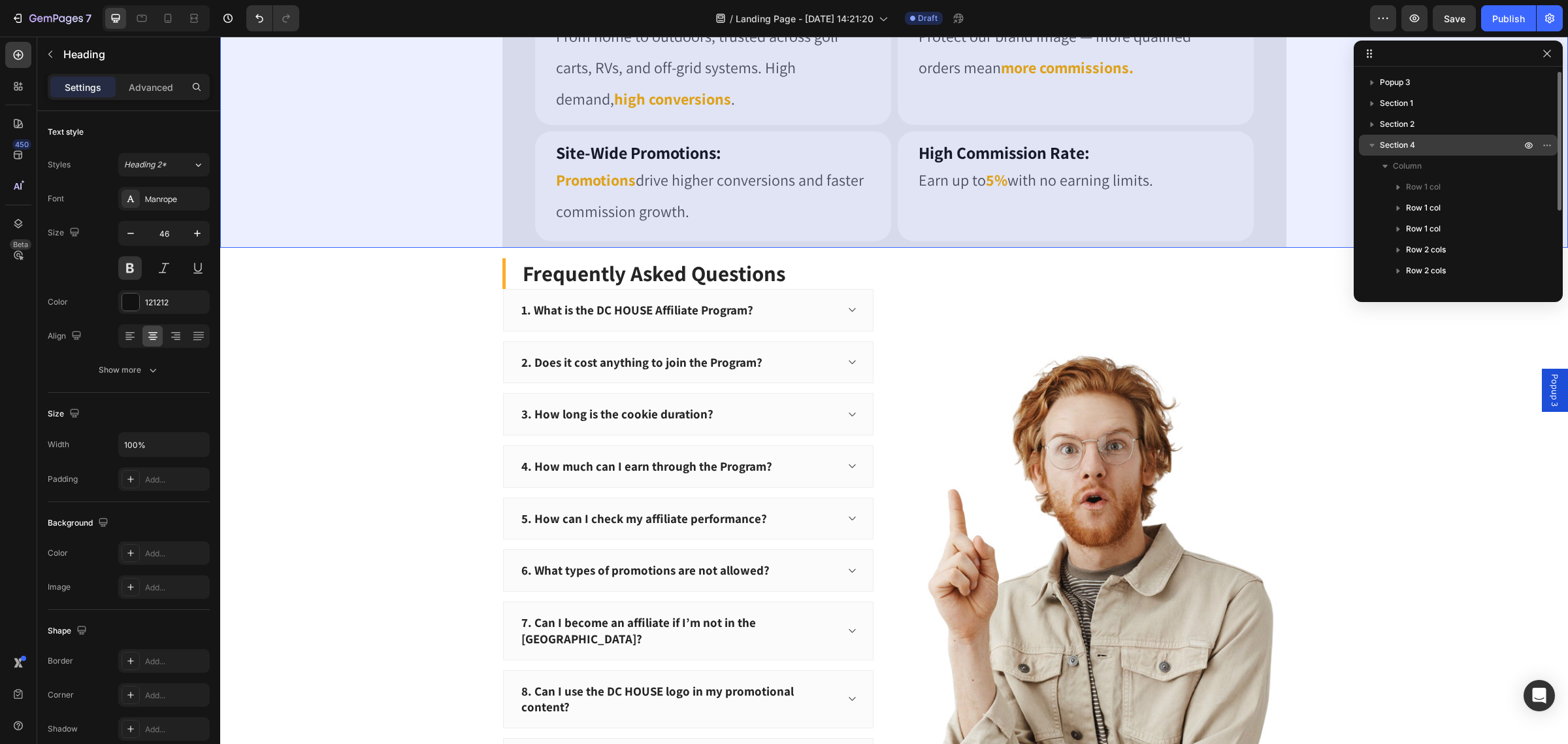
click at [1367, 145] on icon "button" at bounding box center [1371, 145] width 13 height 13
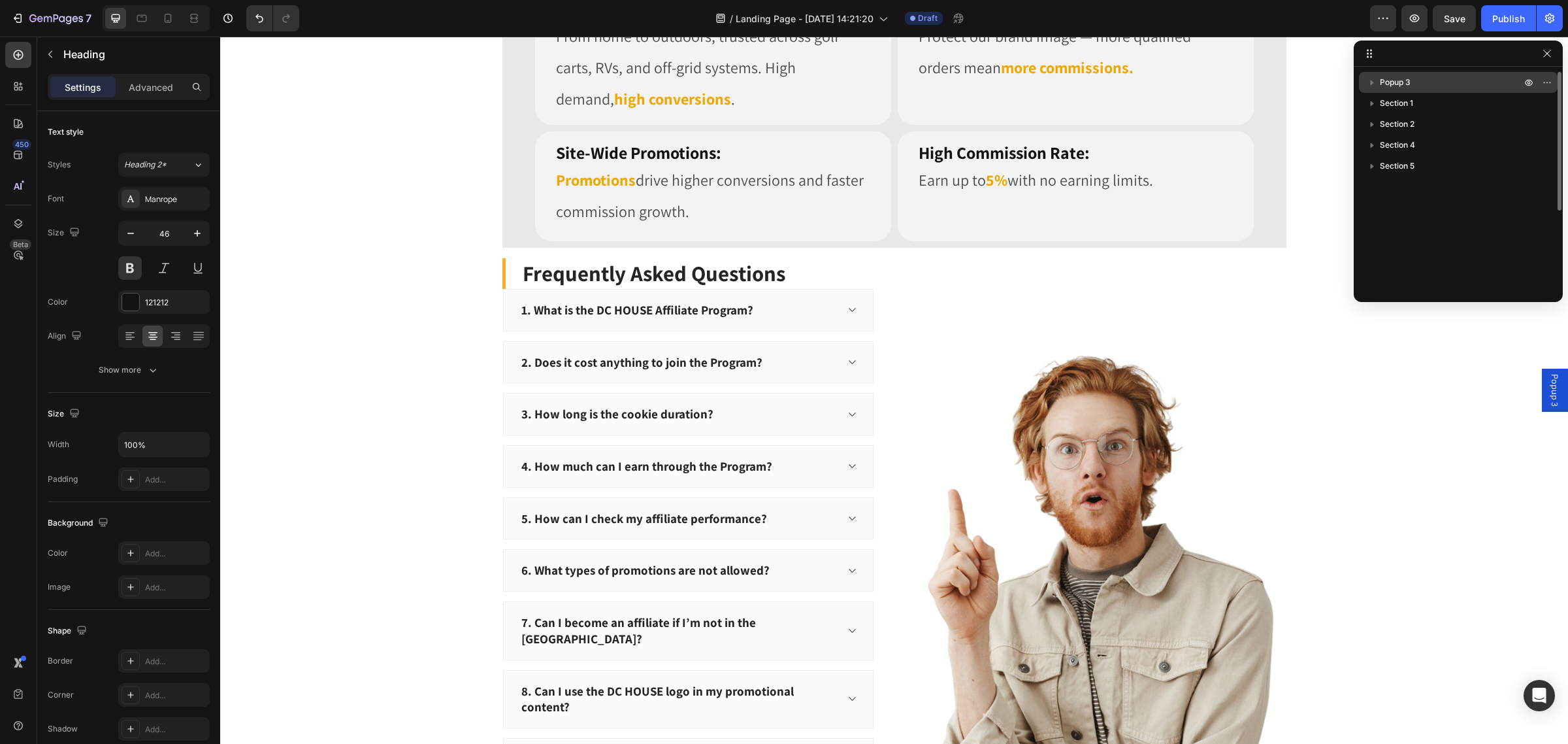
click at [1401, 80] on span "Popup 3" at bounding box center [1395, 82] width 31 height 13
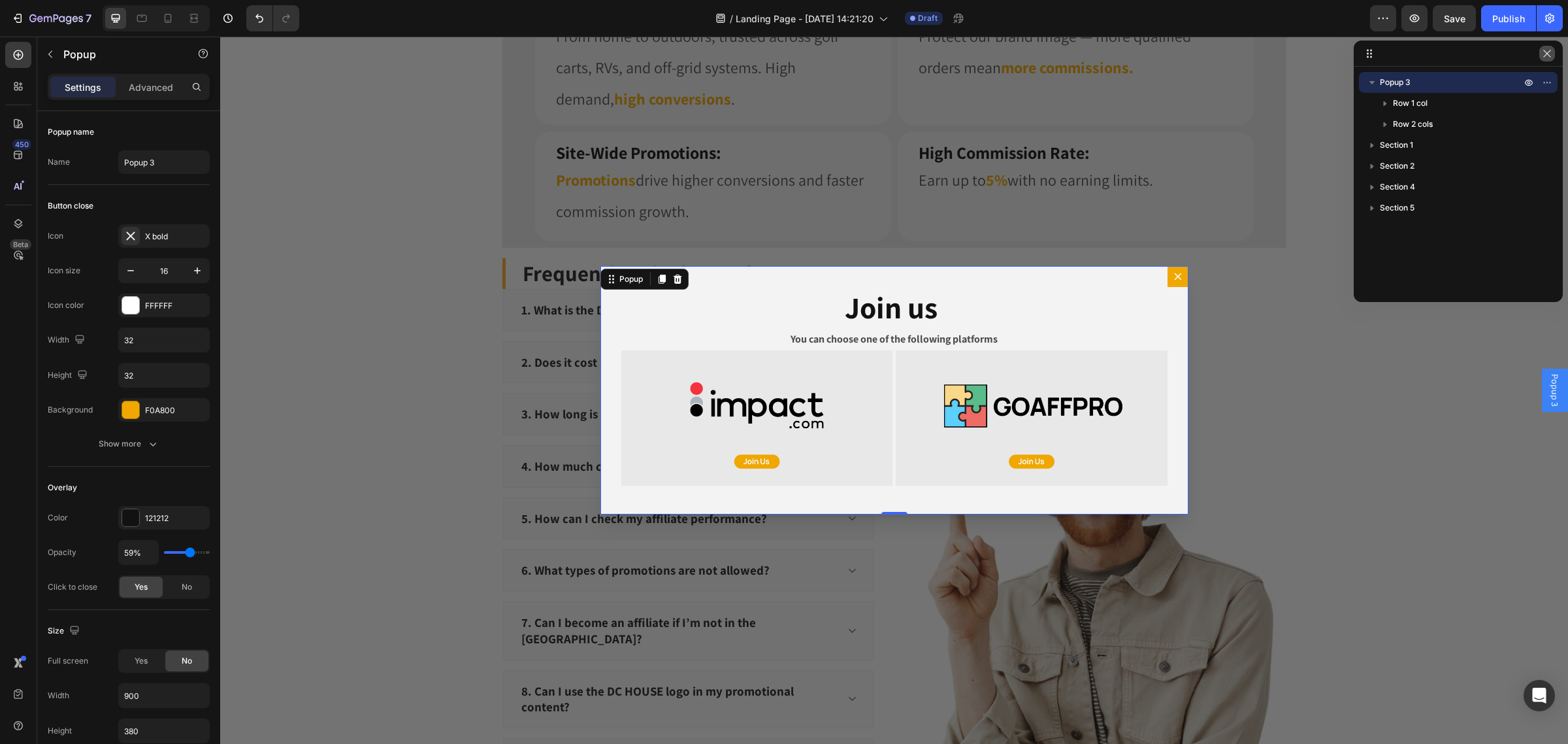
click at [1546, 54] on icon "button" at bounding box center [1547, 54] width 8 height 8
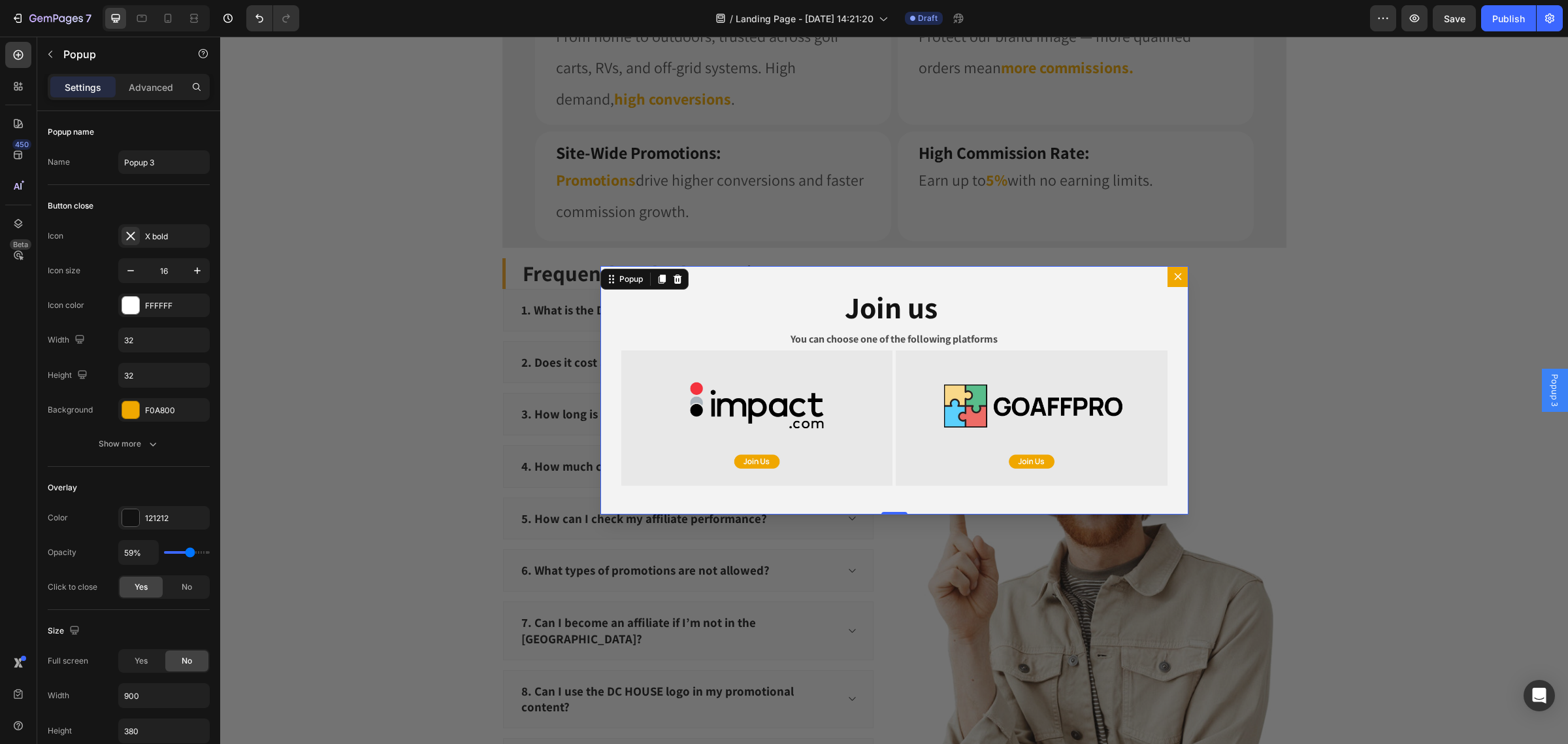
click at [1180, 277] on button "Dialog content" at bounding box center [1178, 277] width 21 height 21
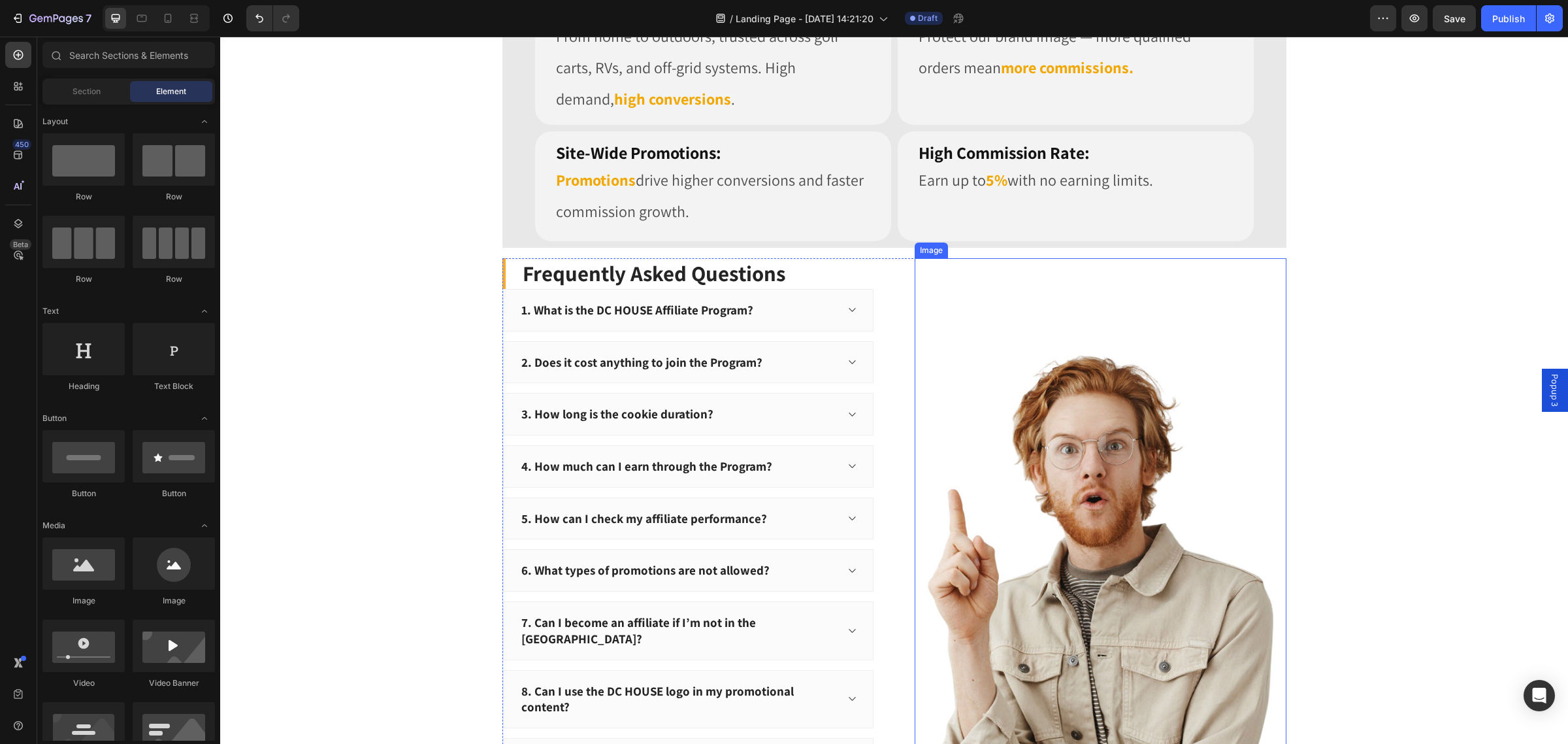
click at [1033, 344] on img at bounding box center [1100, 559] width 371 height 602
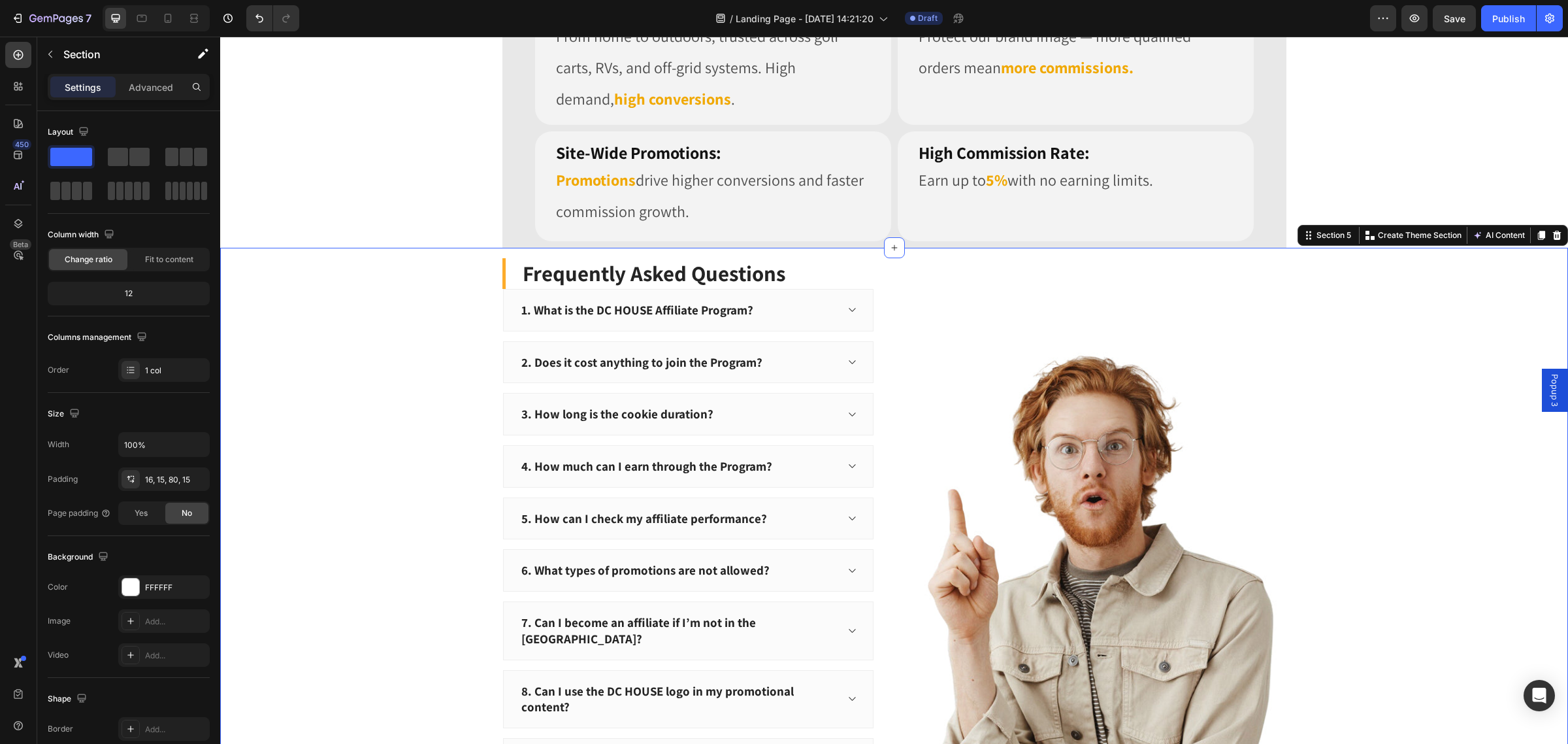
click at [1291, 323] on div "Frequently Asked Questions Heading 1. What is the DC HOUSE Affiliate Program? 2…" at bounding box center [894, 589] width 1328 height 663
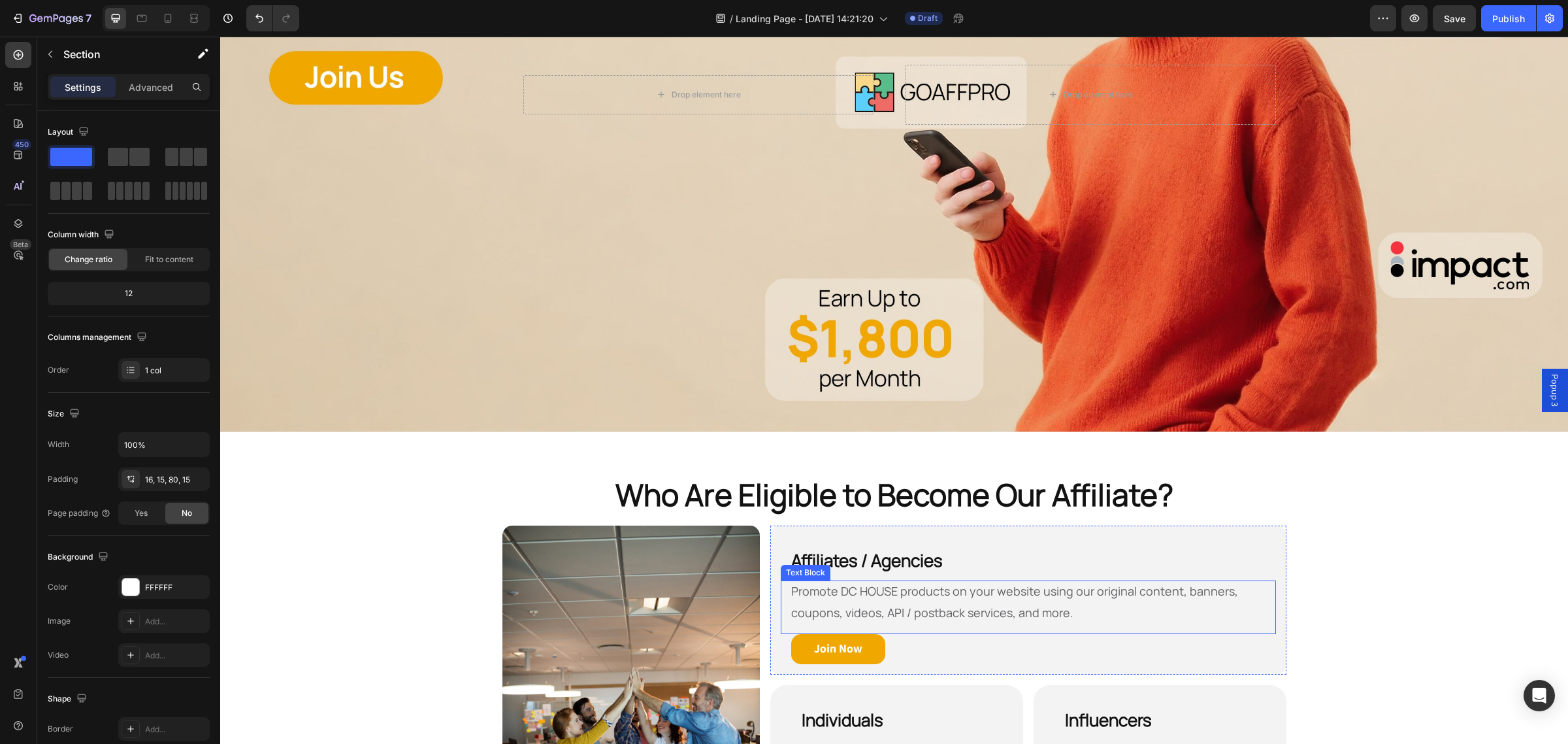
scroll to position [543, 0]
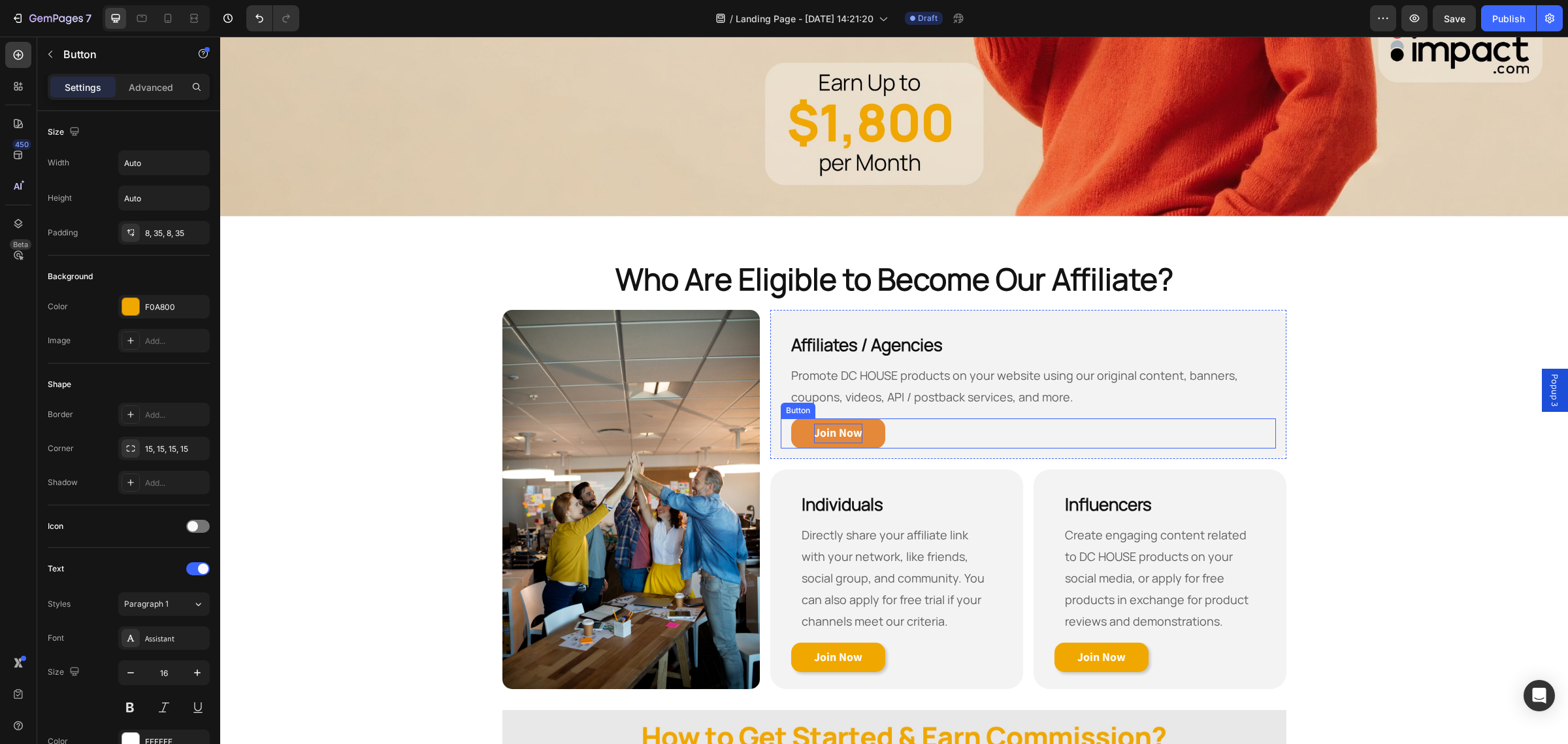
click at [851, 424] on strong "Join Now" at bounding box center [838, 432] width 48 height 15
click at [1550, 17] on icon "button" at bounding box center [1549, 18] width 9 height 10
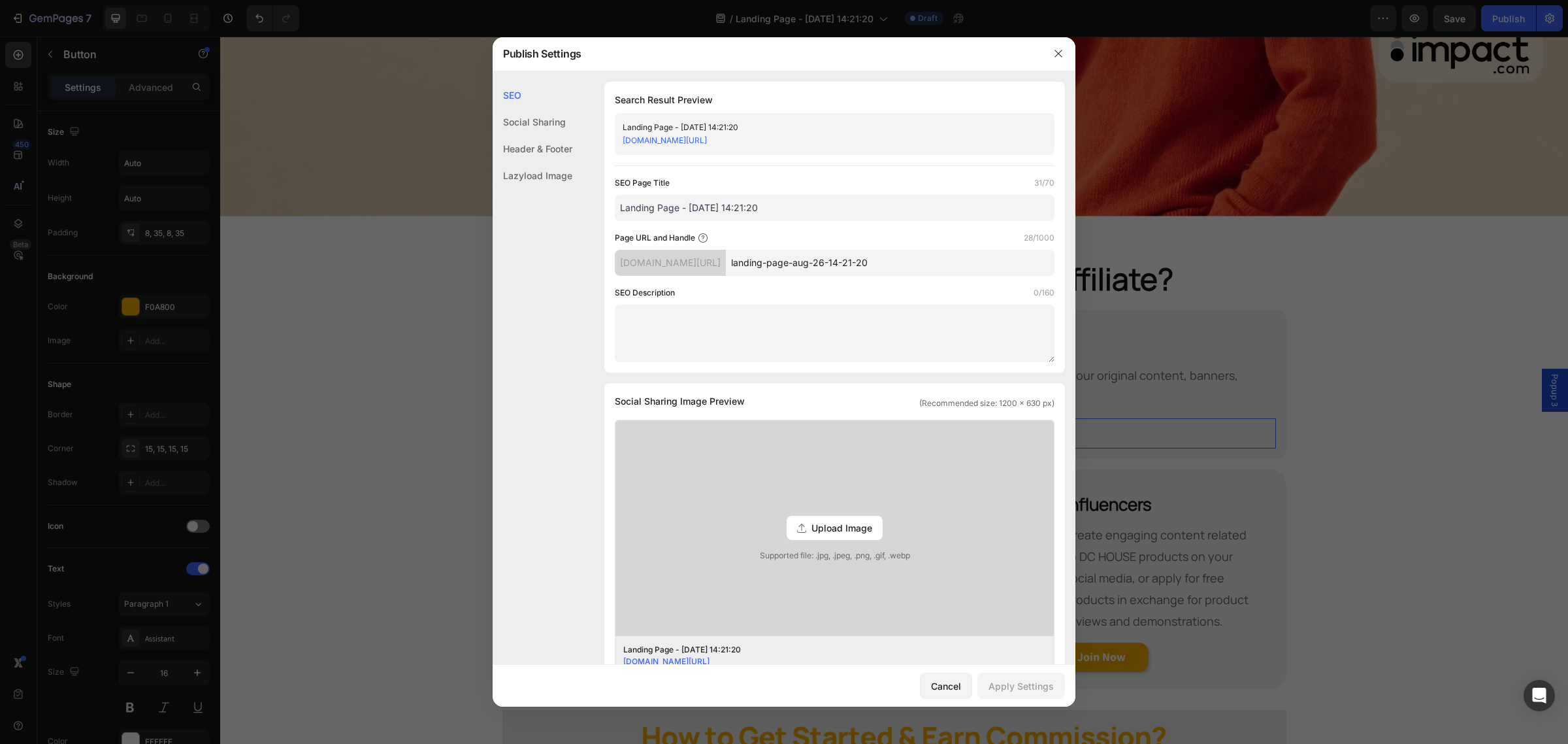
click at [830, 198] on input "Landing Page - Aug 26, 14:21:20" at bounding box center [834, 207] width 439 height 26
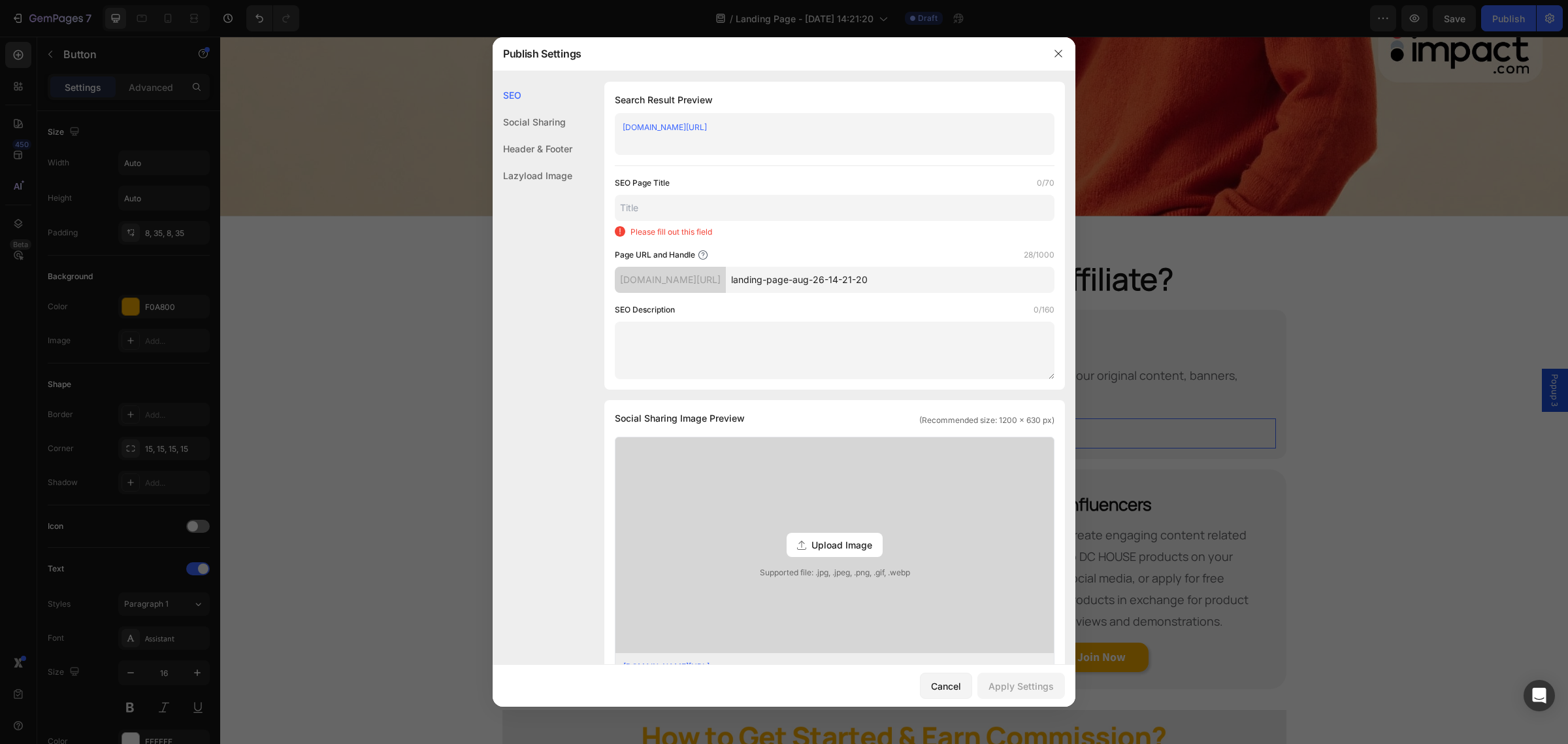
paste input "DC HOUSE Affiliate Program"
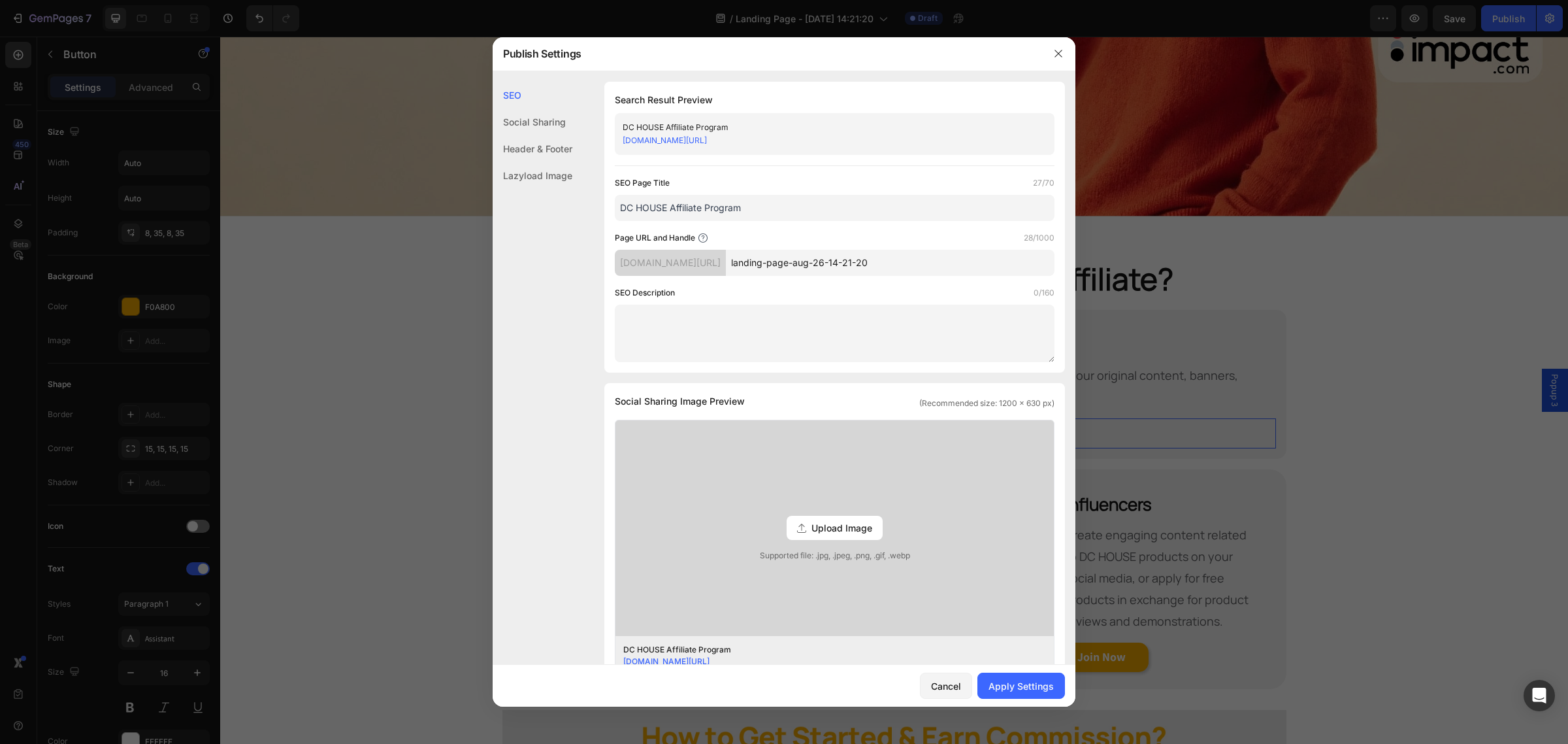
click at [671, 207] on input "DC HOUSE Affiliate Program" at bounding box center [834, 207] width 439 height 26
click at [674, 207] on input "DC HOUSE Affiliate Program" at bounding box center [834, 207] width 439 height 26
type input "DC HOUSE UK Affiliate Program"
click at [930, 262] on input "landing-page-aug-26-14-21-20" at bounding box center [890, 262] width 329 height 26
paste input "affiliate-program"
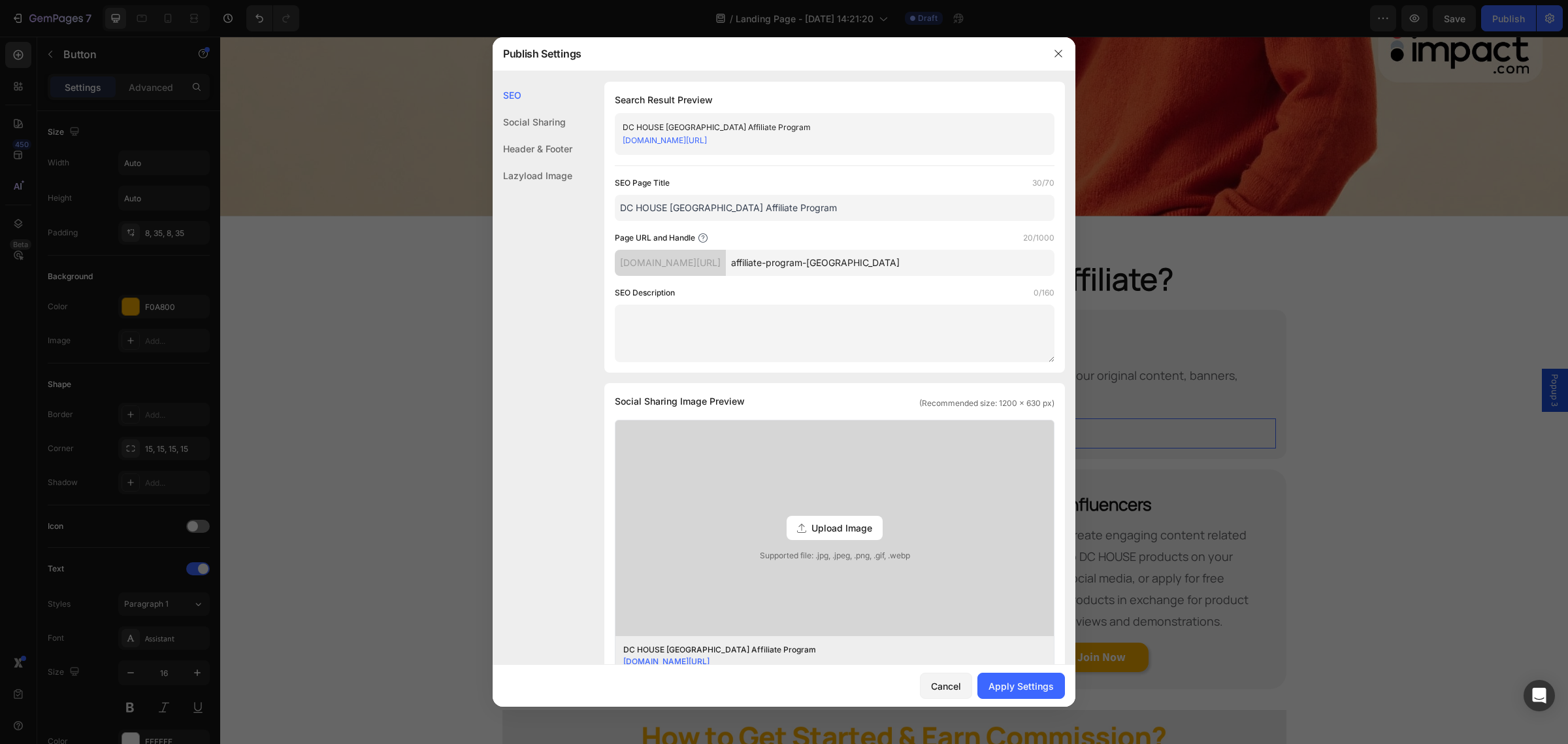
type input "affiliate-program-uk"
click at [794, 338] on textarea at bounding box center [834, 333] width 439 height 57
paste textarea "Join the DC HOUSE Affiliate Program to earn commissions promoting LiFePO₄ batte…"
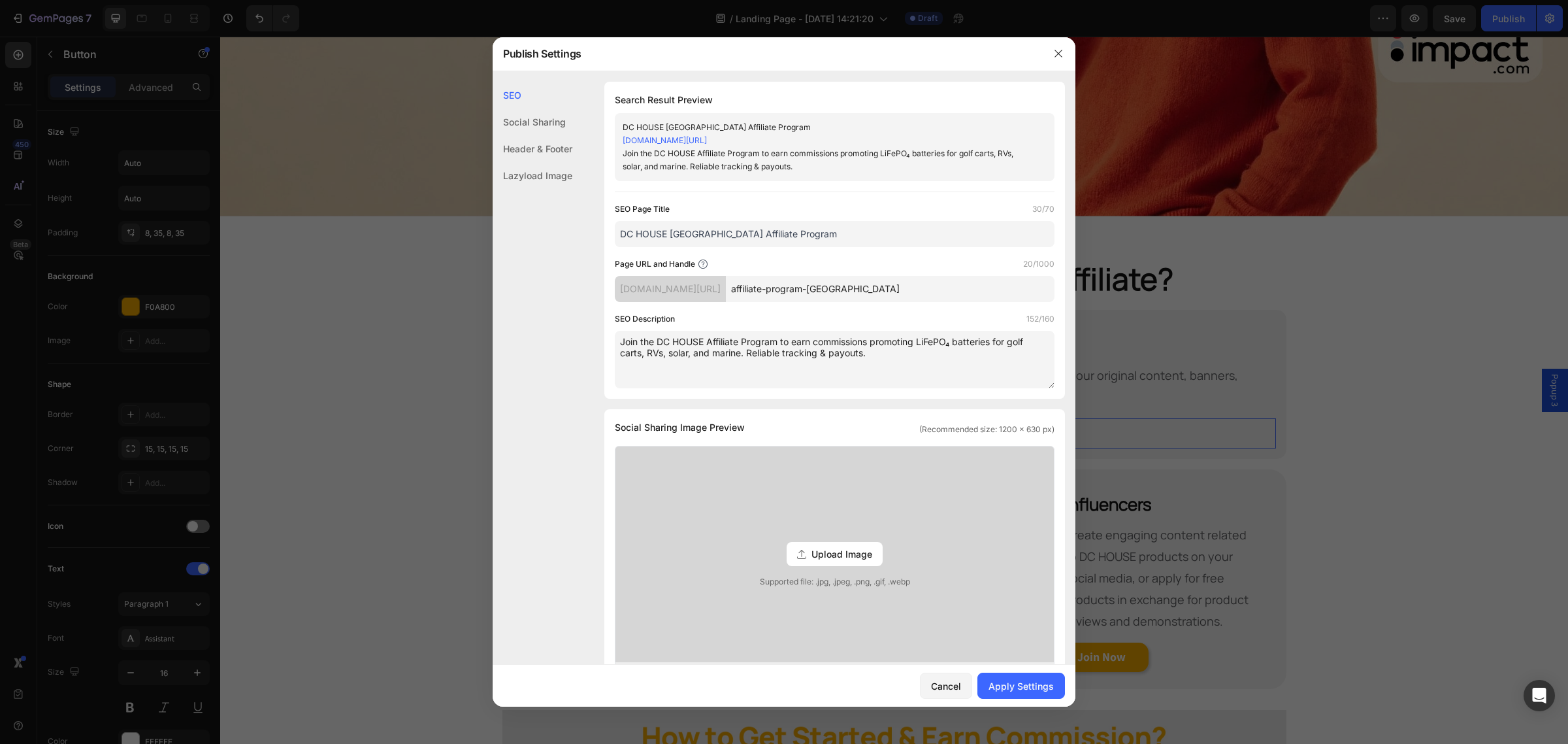
click at [943, 384] on textarea "Join the DC HOUSE Affiliate Program to earn commissions promoting LiFePO₄ batte…" at bounding box center [834, 360] width 439 height 57
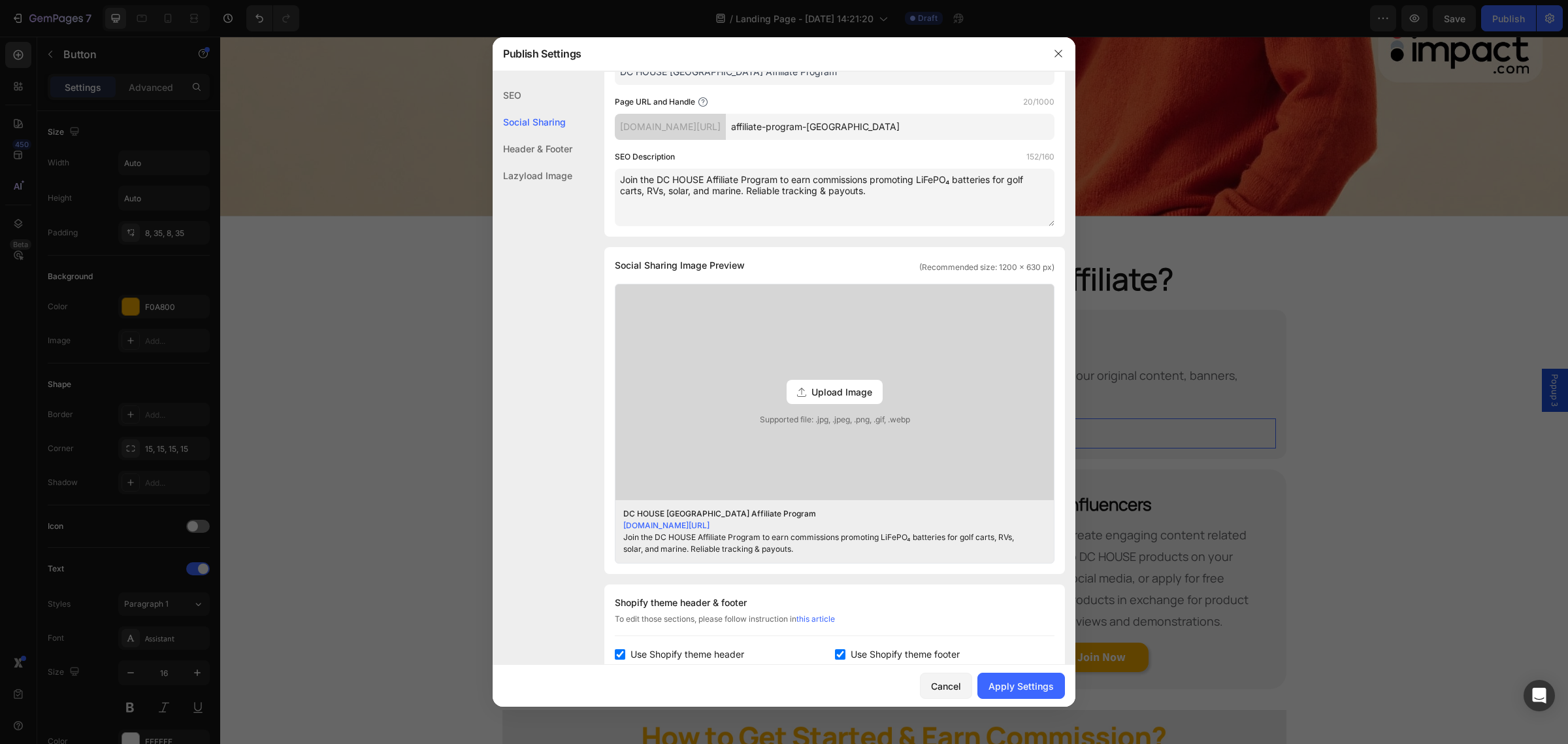
scroll to position [164, 0]
type textarea "Join the DC HOUSE Affiliate Program to earn commissions promoting LiFePO₄ batte…"
click at [837, 392] on span "Upload Image" at bounding box center [842, 390] width 61 height 14
click at [0, 0] on input "Upload Image Supported file: .jpg, .jpeg, .png, .gif, .webp" at bounding box center [0, 0] width 0 height 0
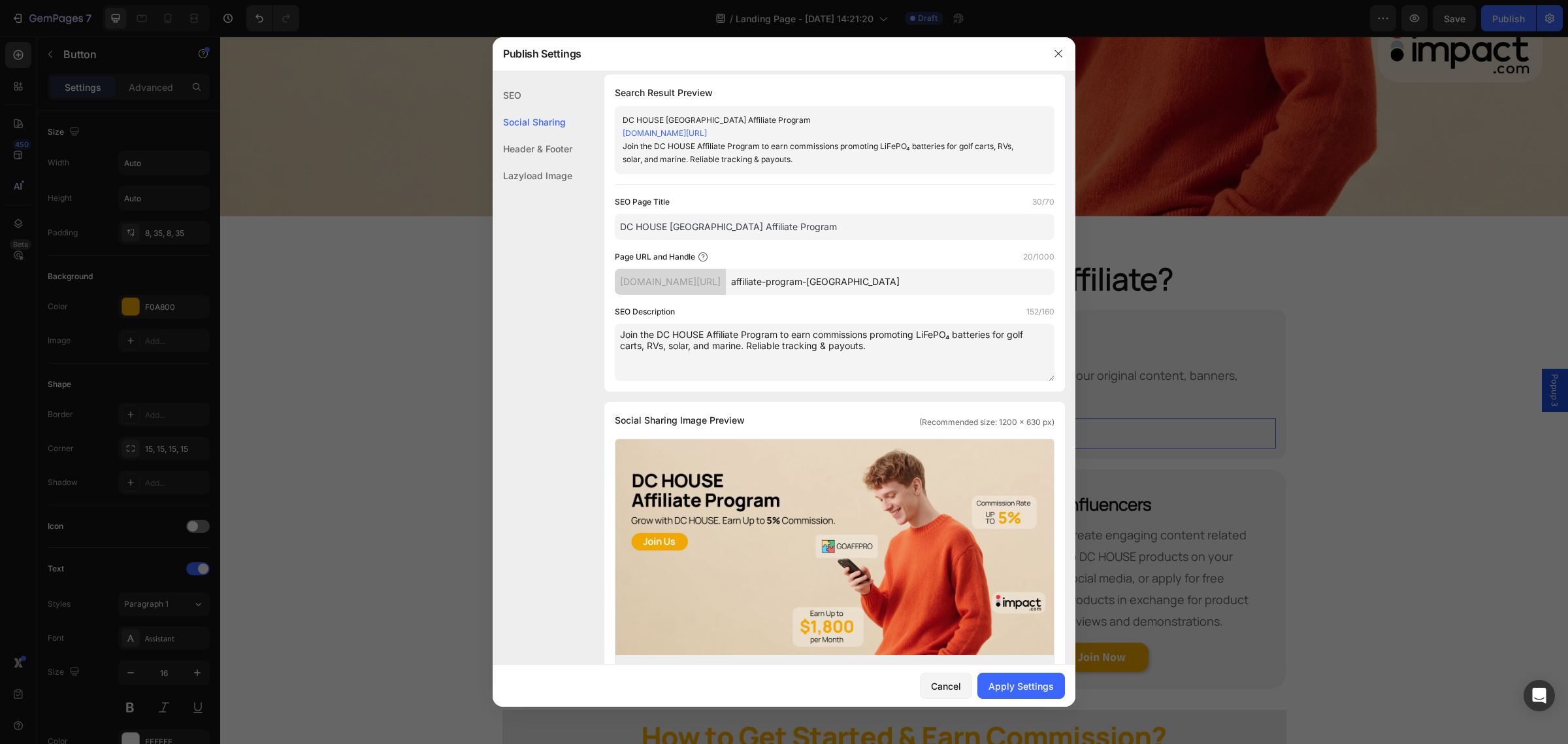
scroll to position [0, 0]
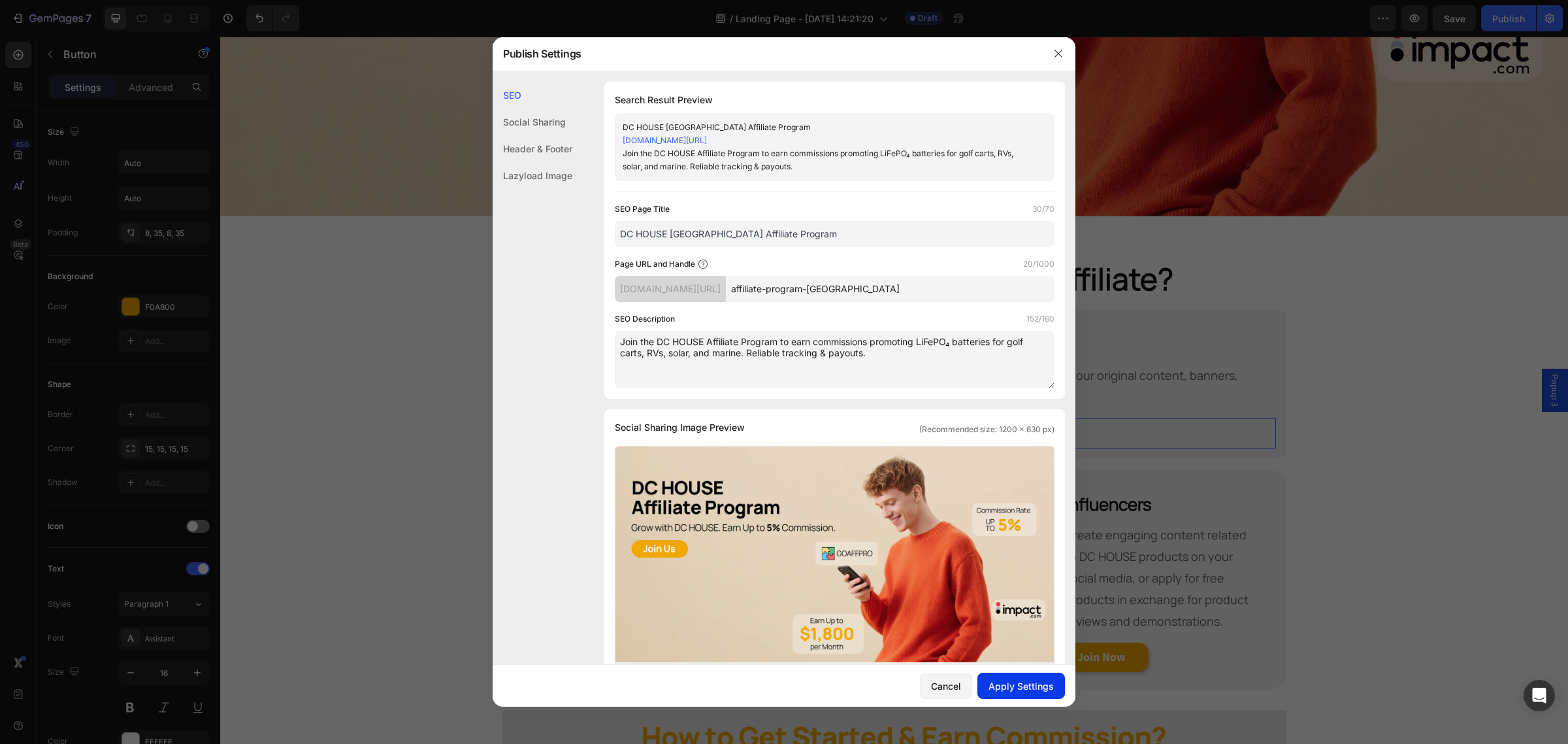
click at [1031, 680] on div "Apply Settings" at bounding box center [1021, 686] width 66 height 14
click at [1053, 53] on icon "button" at bounding box center [1058, 54] width 11 height 11
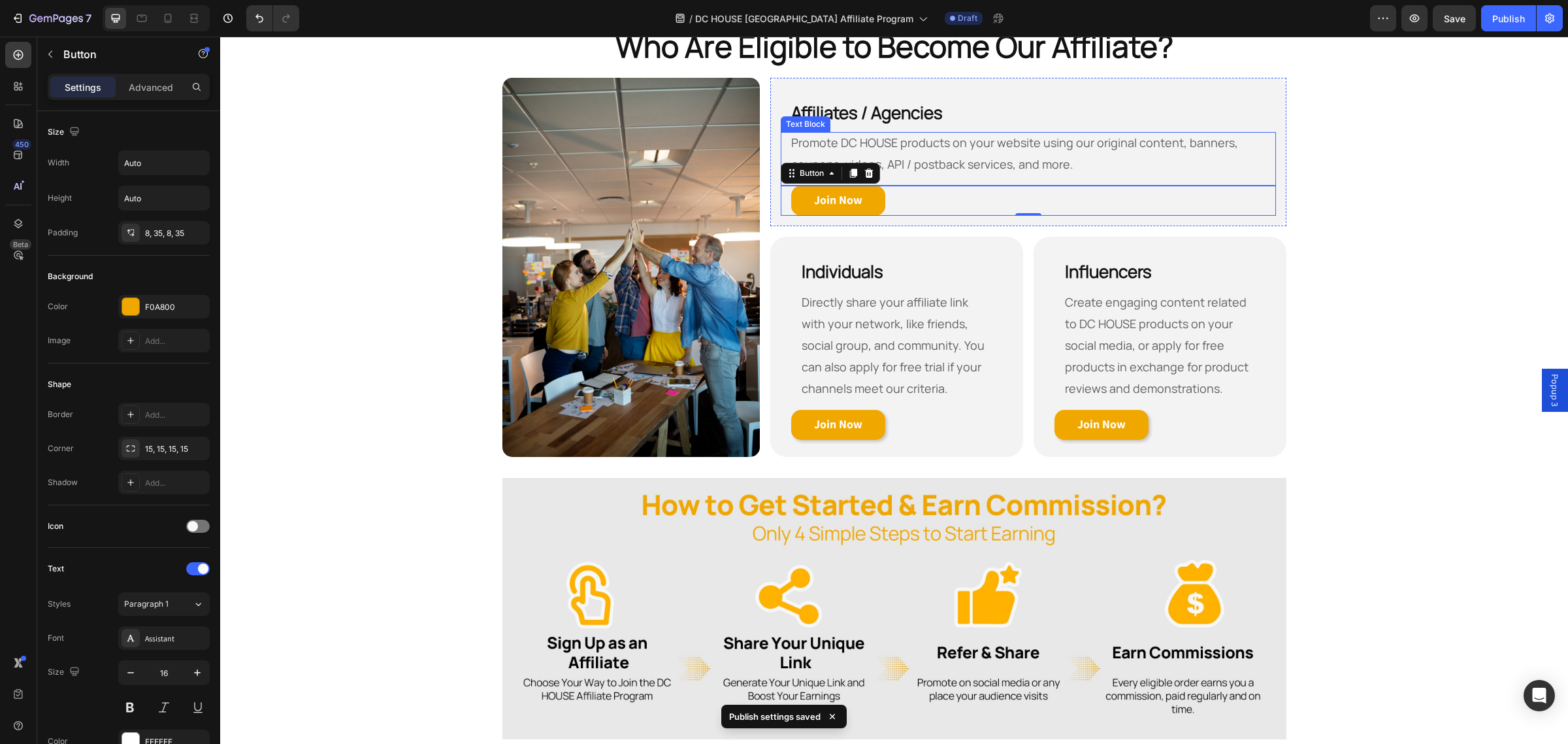
scroll to position [788, 0]
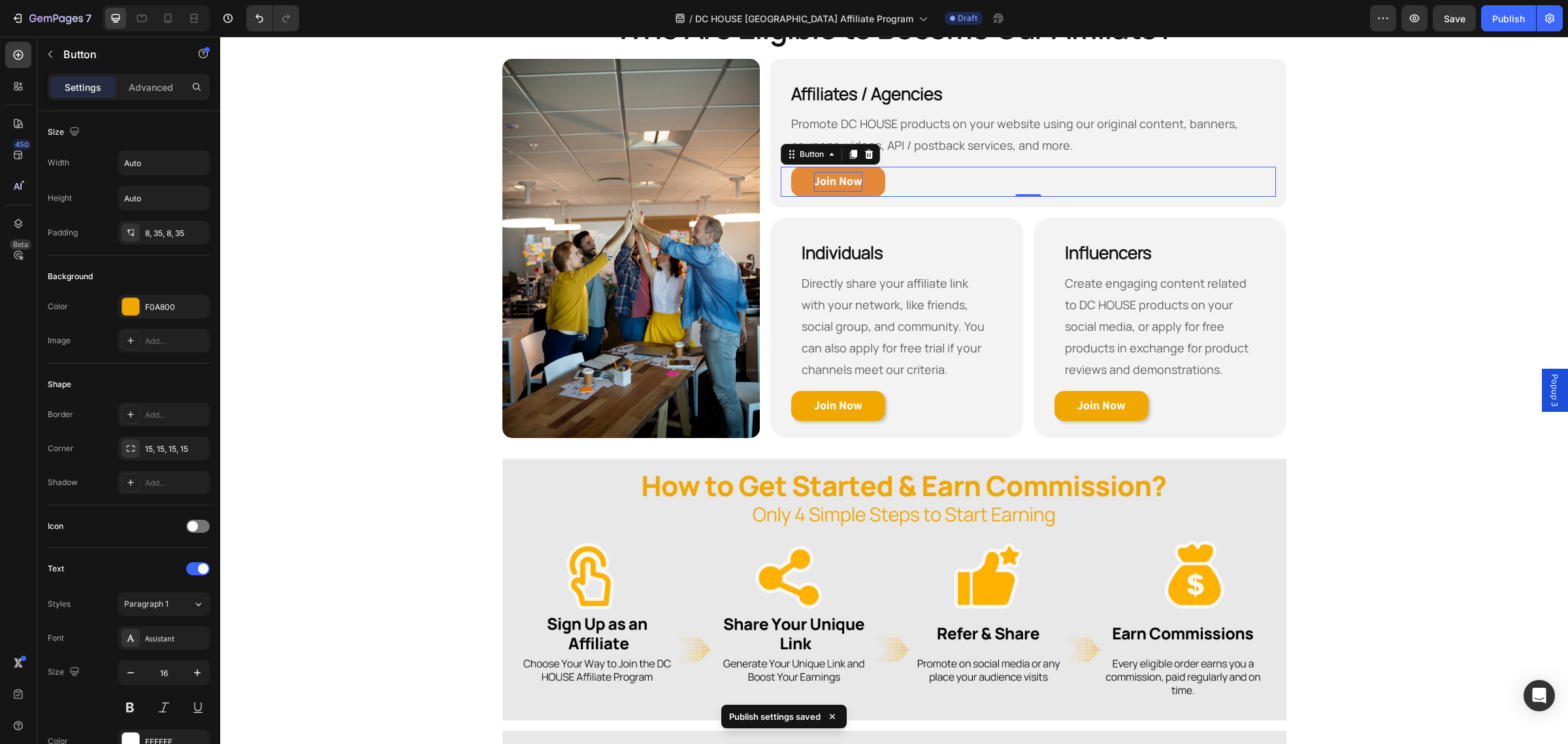
click at [843, 183] on strong "Join Now" at bounding box center [838, 181] width 48 height 15
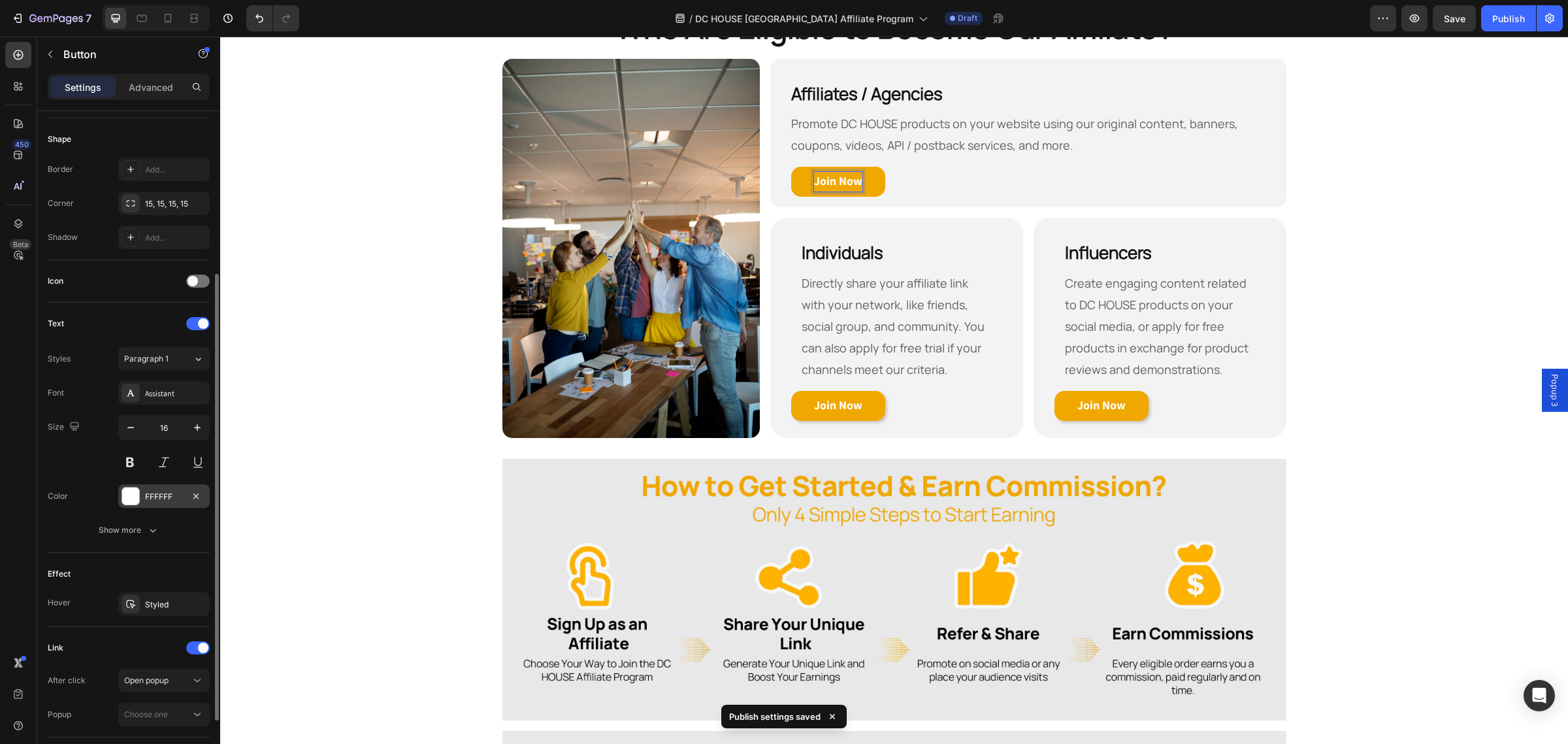
scroll to position [338, 0]
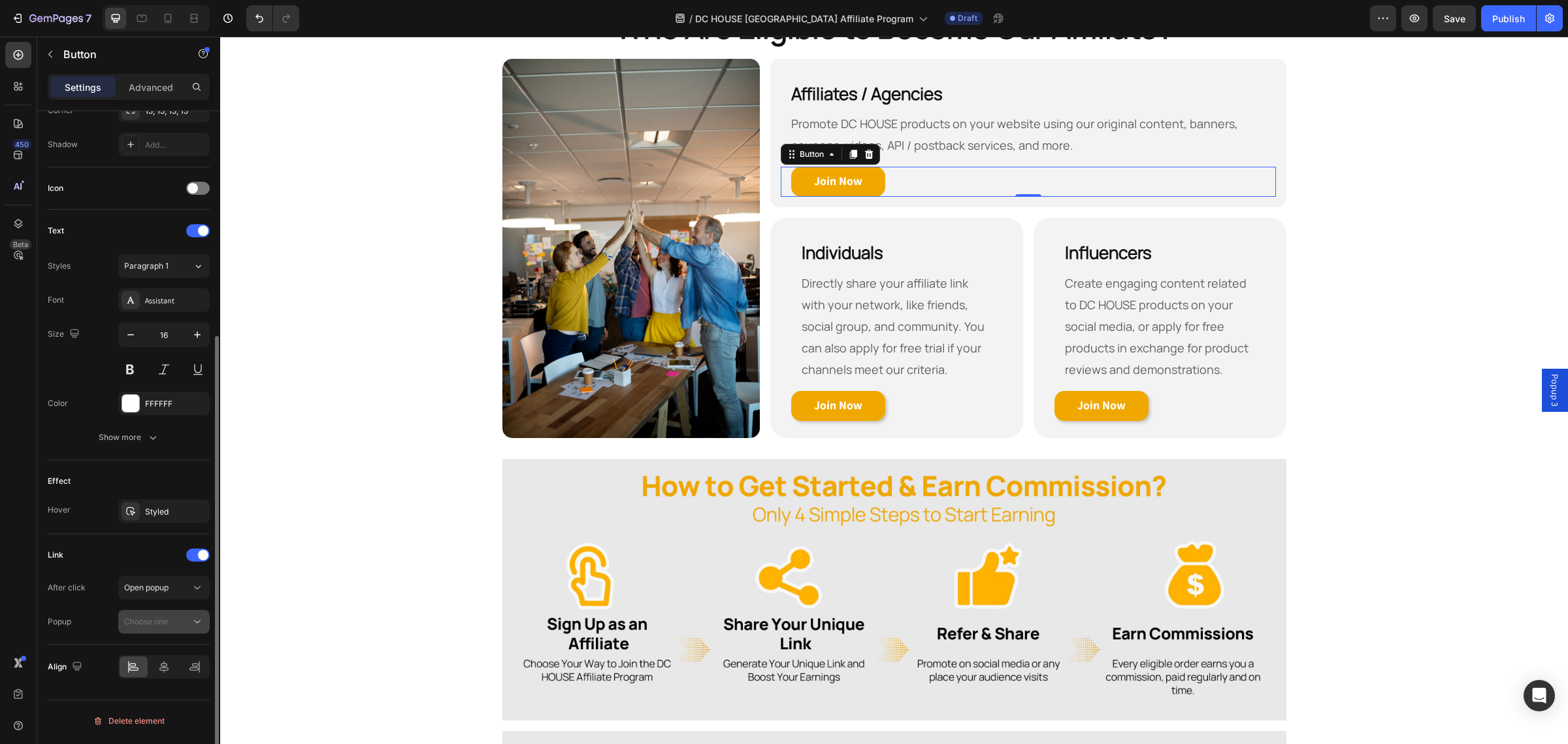
click at [187, 633] on button "Choose one" at bounding box center [164, 621] width 91 height 23
click at [164, 650] on p "Popup 3" at bounding box center [161, 656] width 75 height 12
click at [906, 403] on div "Join Now Button" at bounding box center [897, 406] width 232 height 30
click at [141, 626] on span "Choose one" at bounding box center [146, 621] width 44 height 10
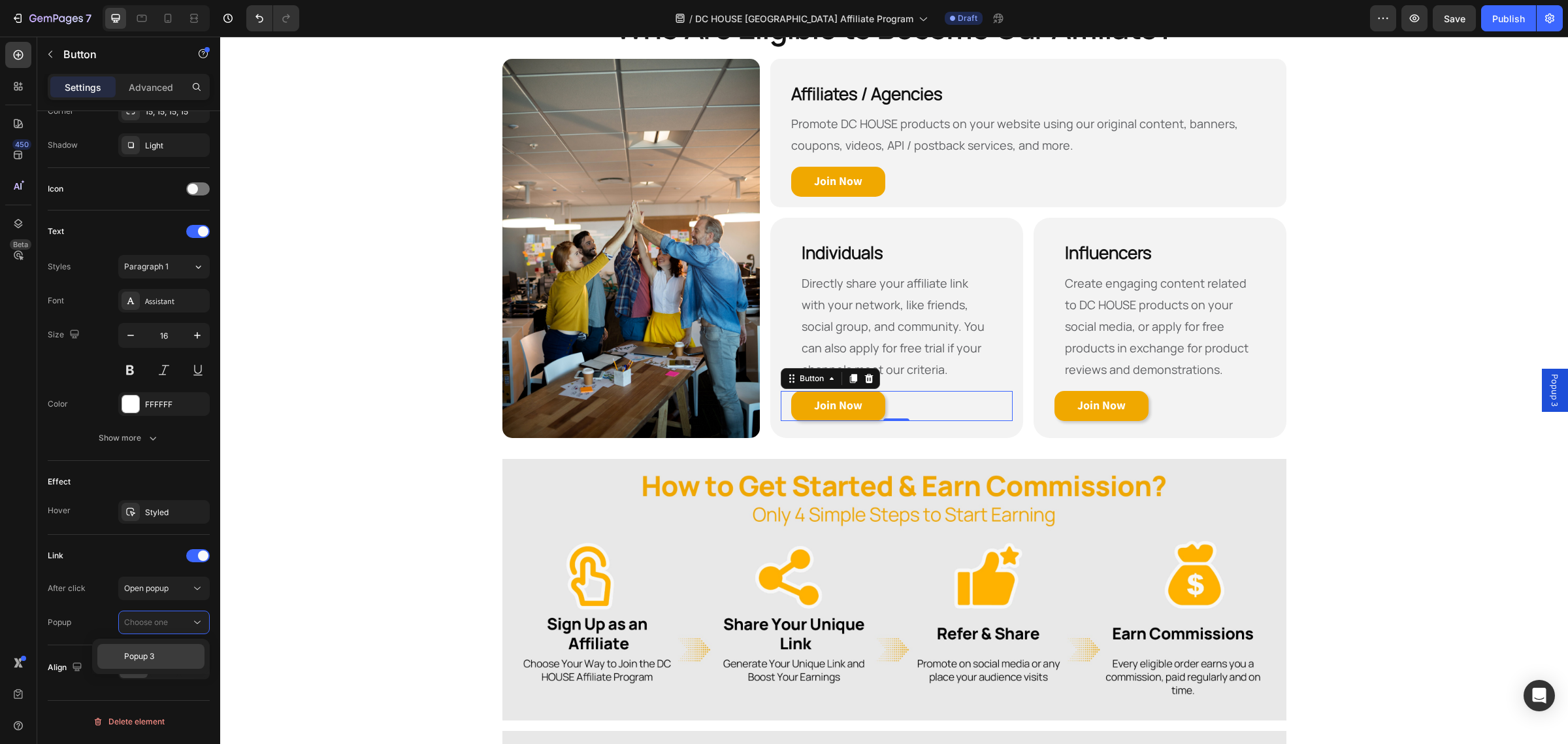
click at [160, 651] on p "Popup 3" at bounding box center [161, 657] width 75 height 12
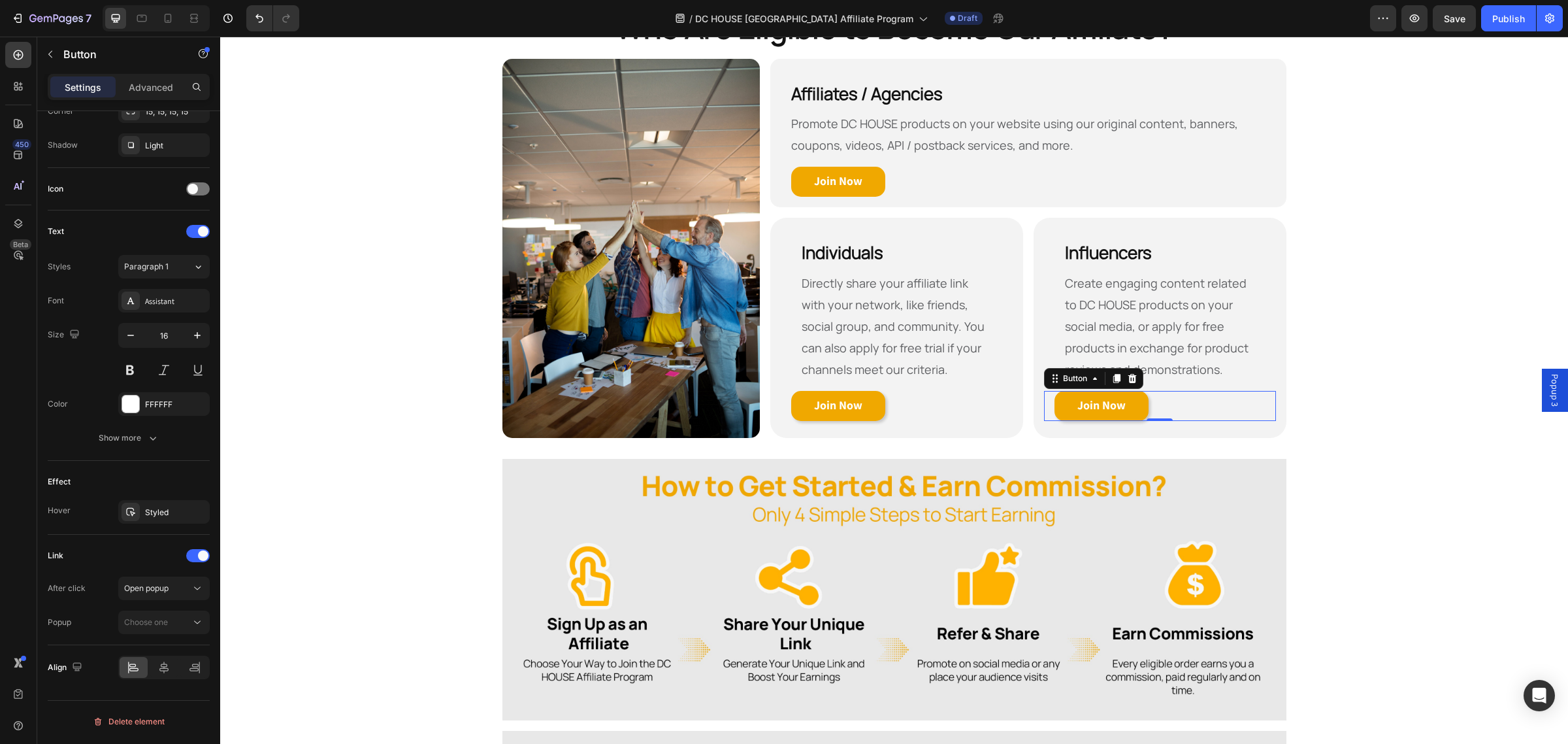
click at [1176, 399] on div "Join Now Button 0" at bounding box center [1160, 406] width 232 height 30
click at [171, 628] on div "Choose one" at bounding box center [157, 622] width 66 height 12
click at [157, 657] on p "Popup 3" at bounding box center [161, 657] width 75 height 12
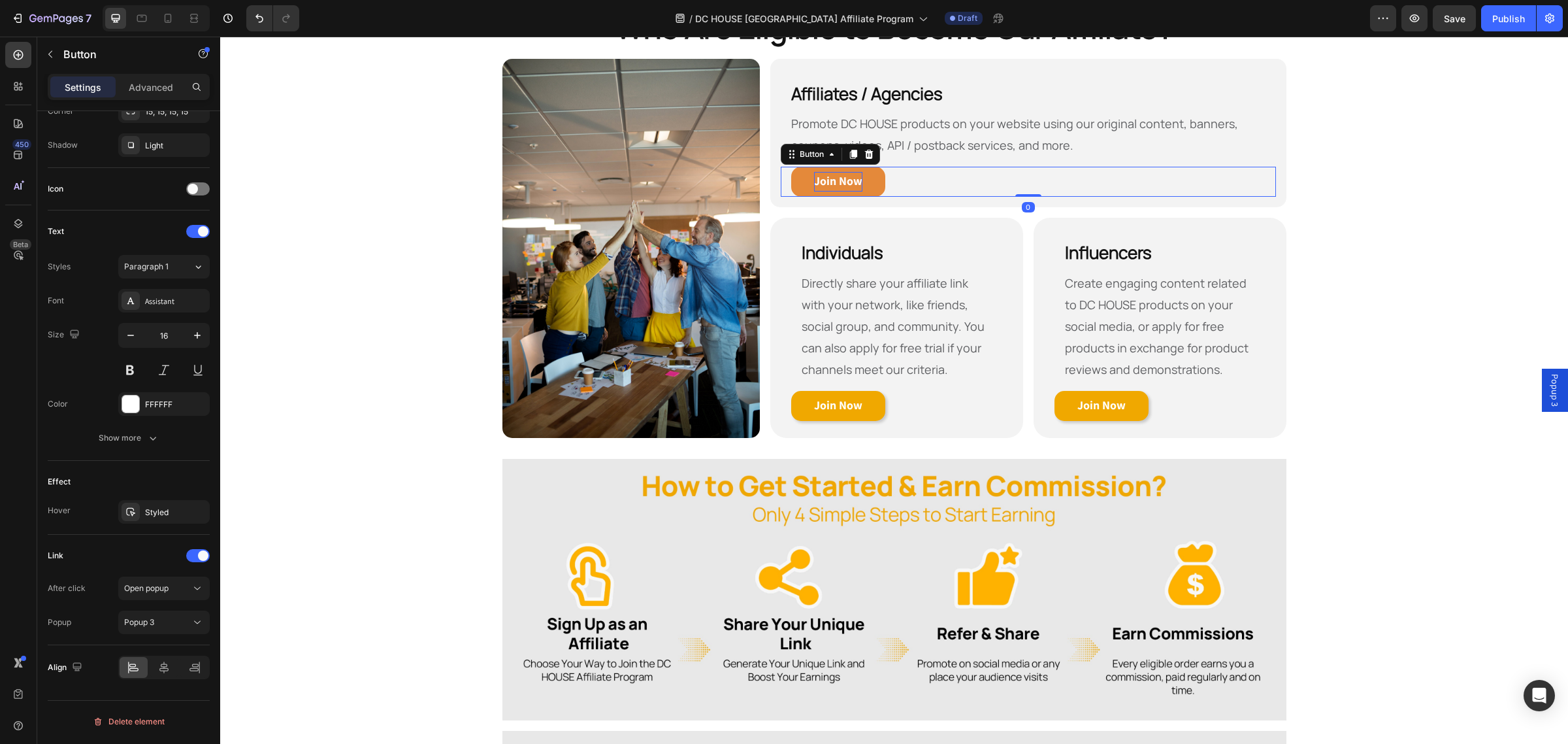
click at [836, 177] on strong "Join Now" at bounding box center [838, 181] width 48 height 15
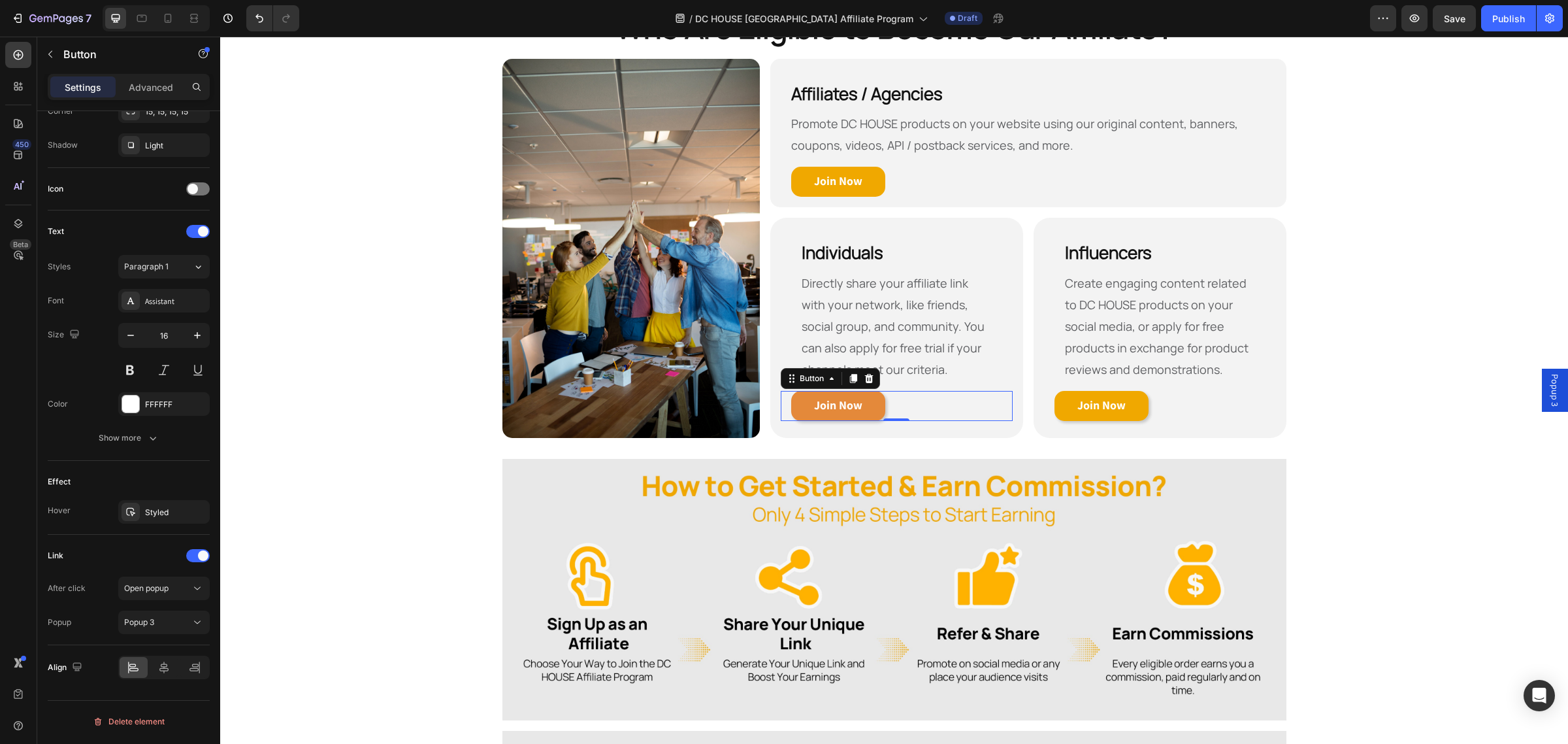
click at [847, 416] on link "Join Now" at bounding box center [838, 406] width 94 height 30
click at [1081, 406] on strong "Join Now" at bounding box center [1102, 405] width 48 height 15
click at [876, 412] on link "Join Now" at bounding box center [838, 406] width 94 height 30
click at [1054, 407] on link "Join Now" at bounding box center [1101, 406] width 94 height 30
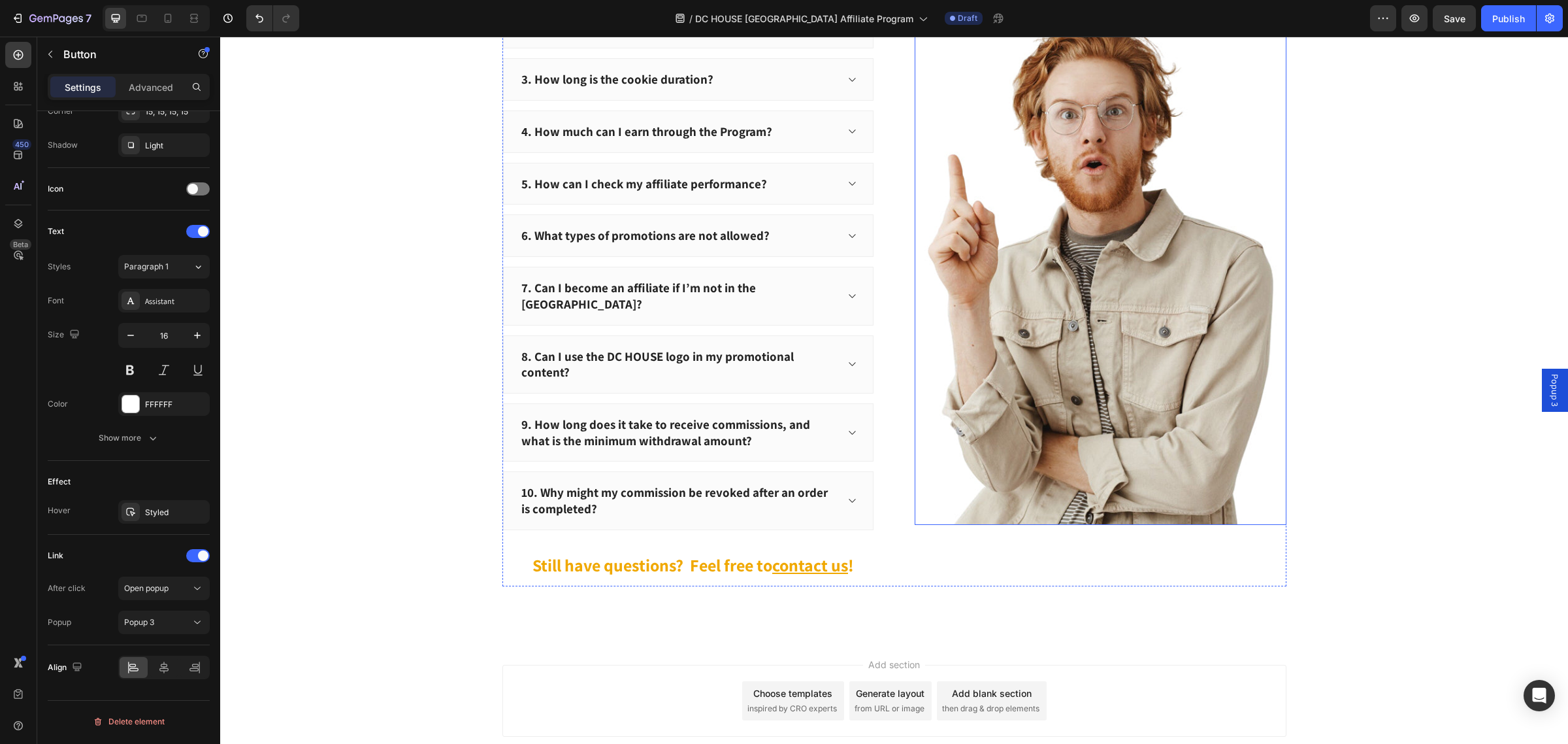
scroll to position [2013, 0]
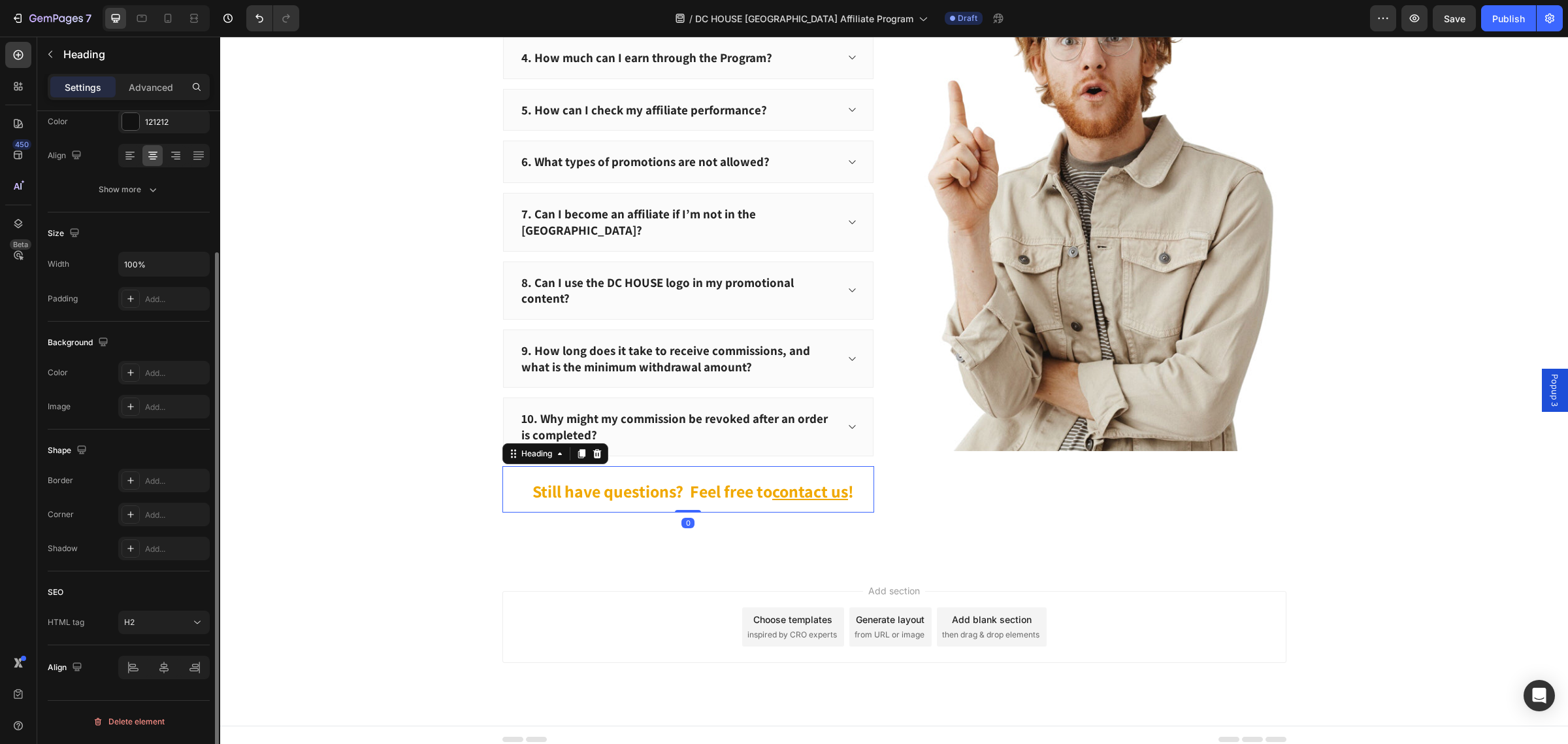
click at [821, 485] on u "contact us" at bounding box center [810, 490] width 76 height 22
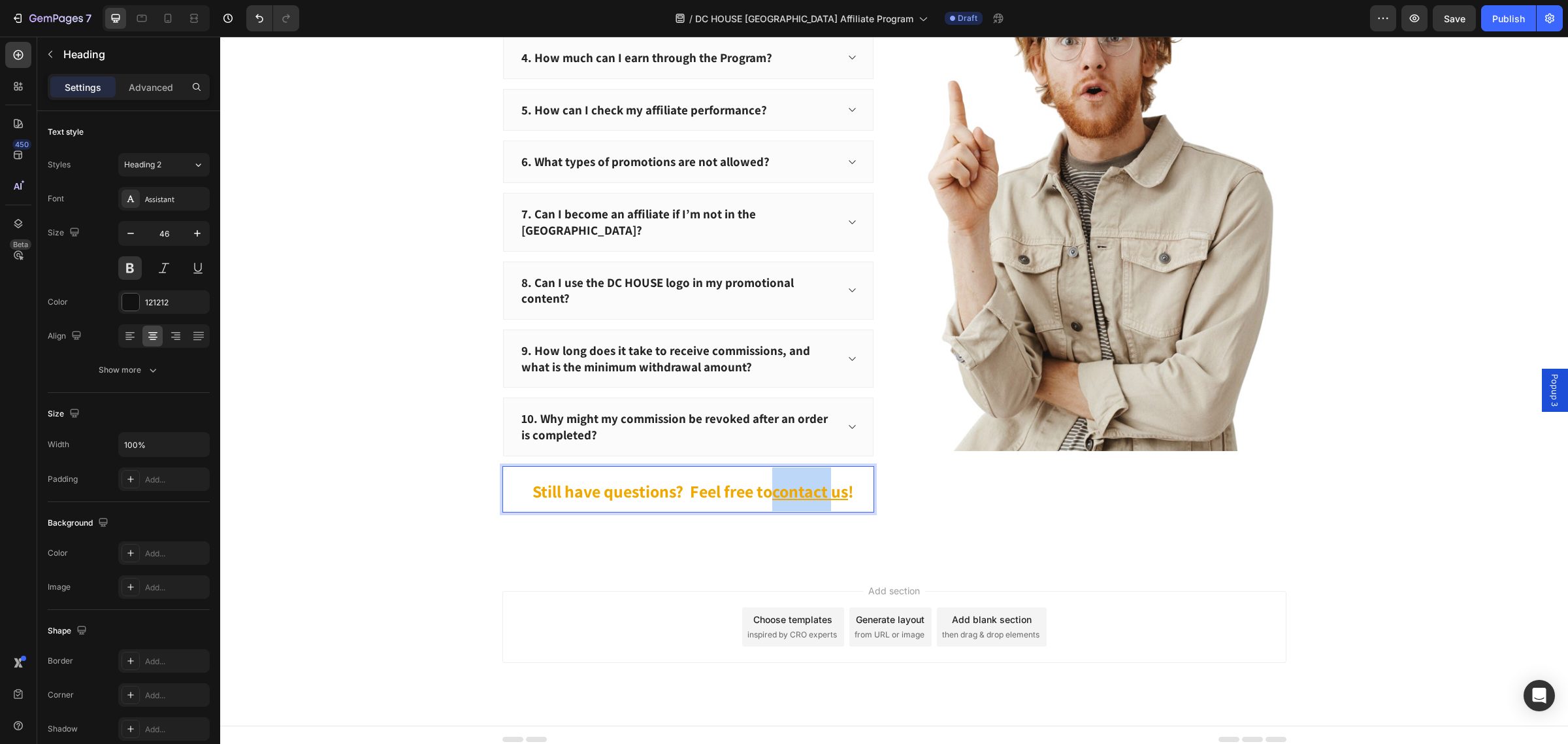
click at [821, 485] on u "contact us" at bounding box center [810, 490] width 76 height 22
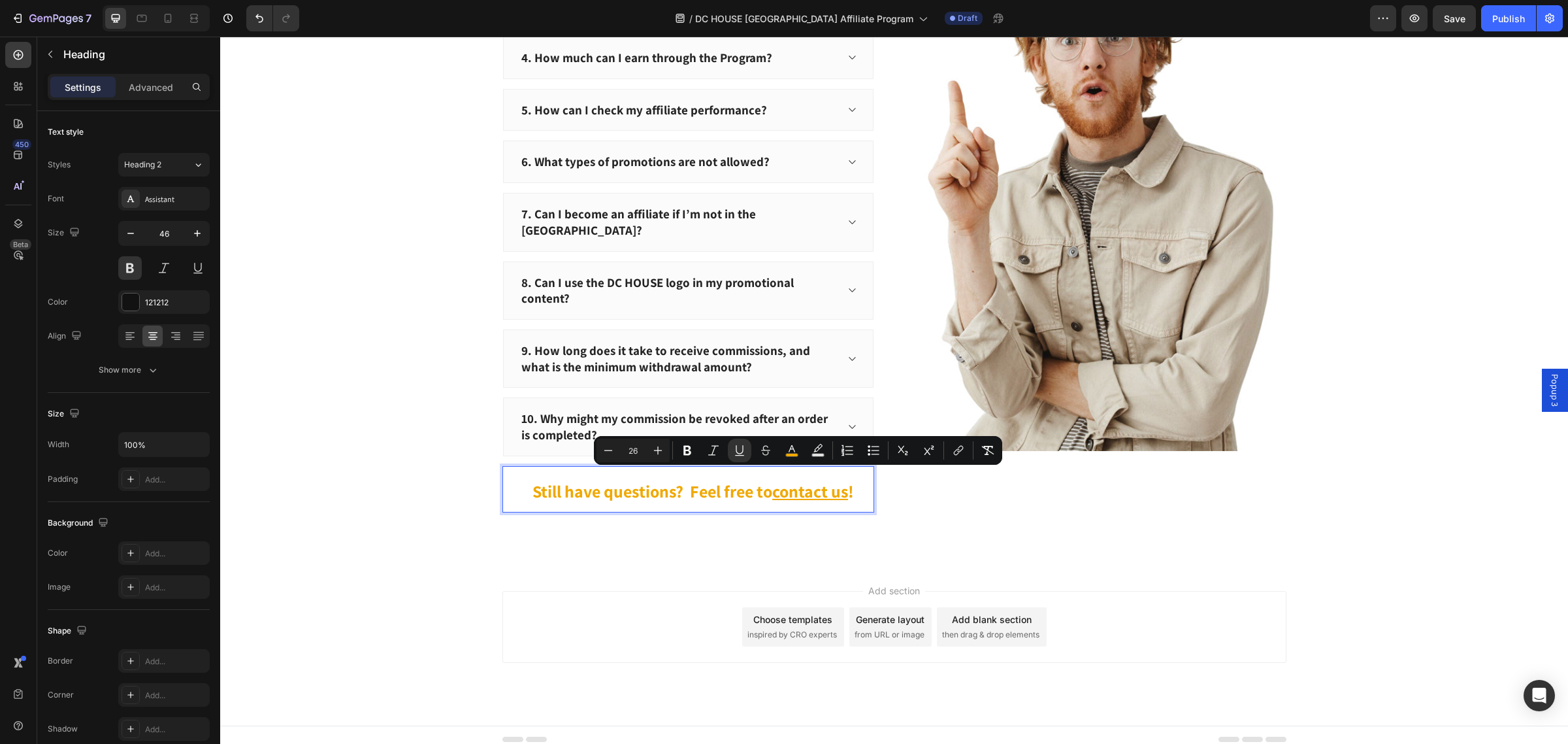
click at [842, 487] on u "contact us" at bounding box center [810, 490] width 76 height 22
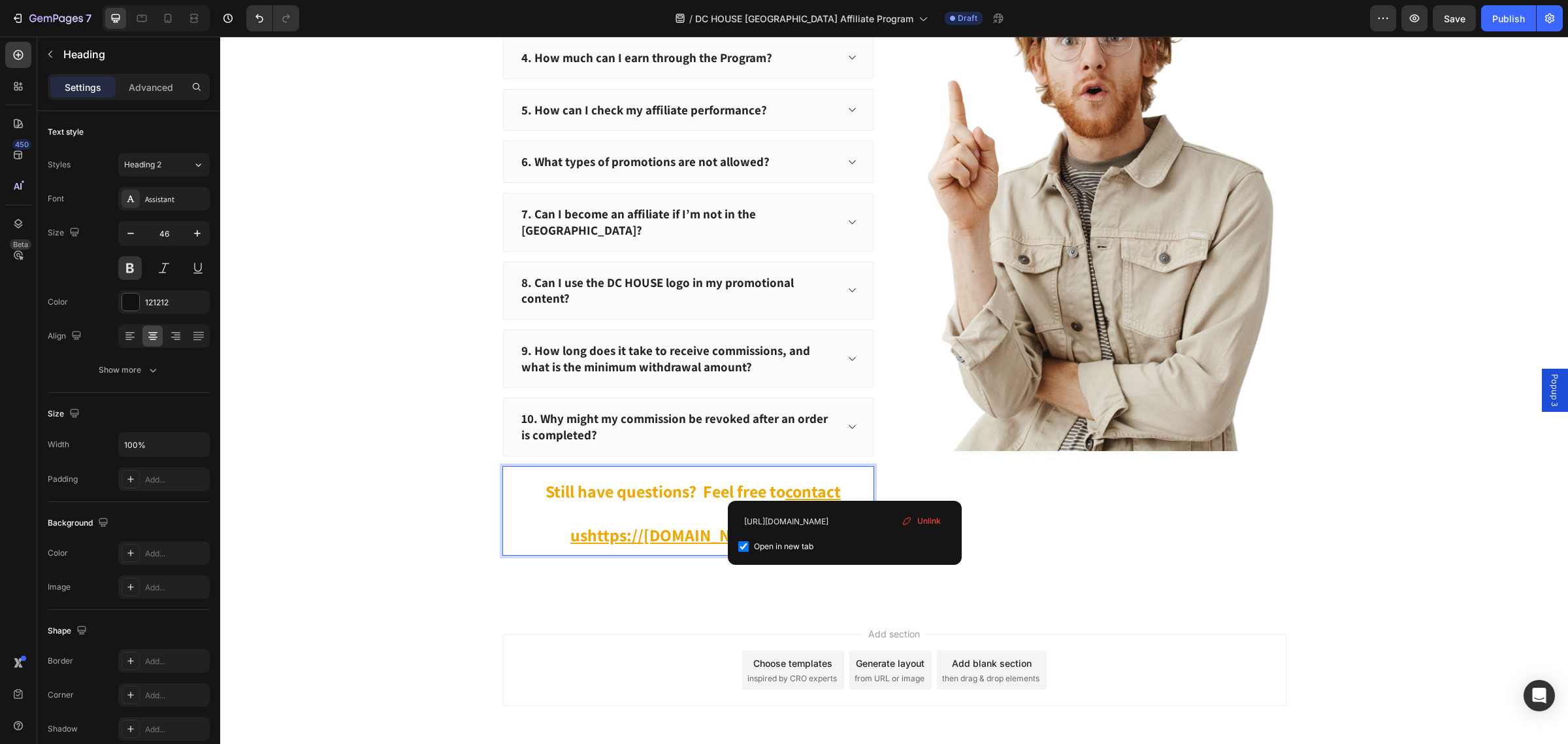
click at [827, 485] on u "contact ushttps://www.dchousepower.com/pages/contact" at bounding box center [705, 513] width 271 height 66
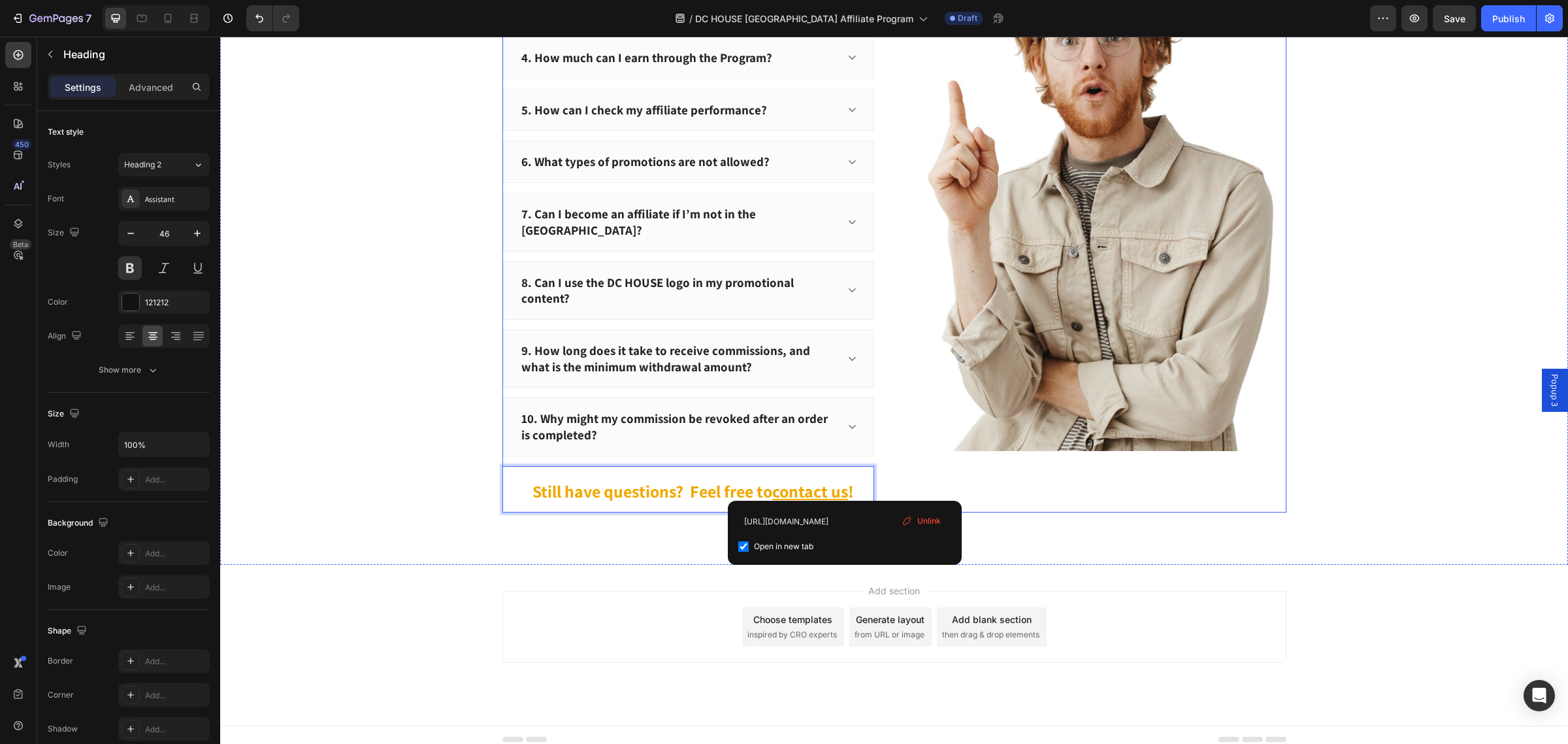
drag, startPoint x: 984, startPoint y: 494, endPoint x: 974, endPoint y: 494, distance: 10.0
click at [984, 494] on div "Image" at bounding box center [1100, 181] width 371 height 663
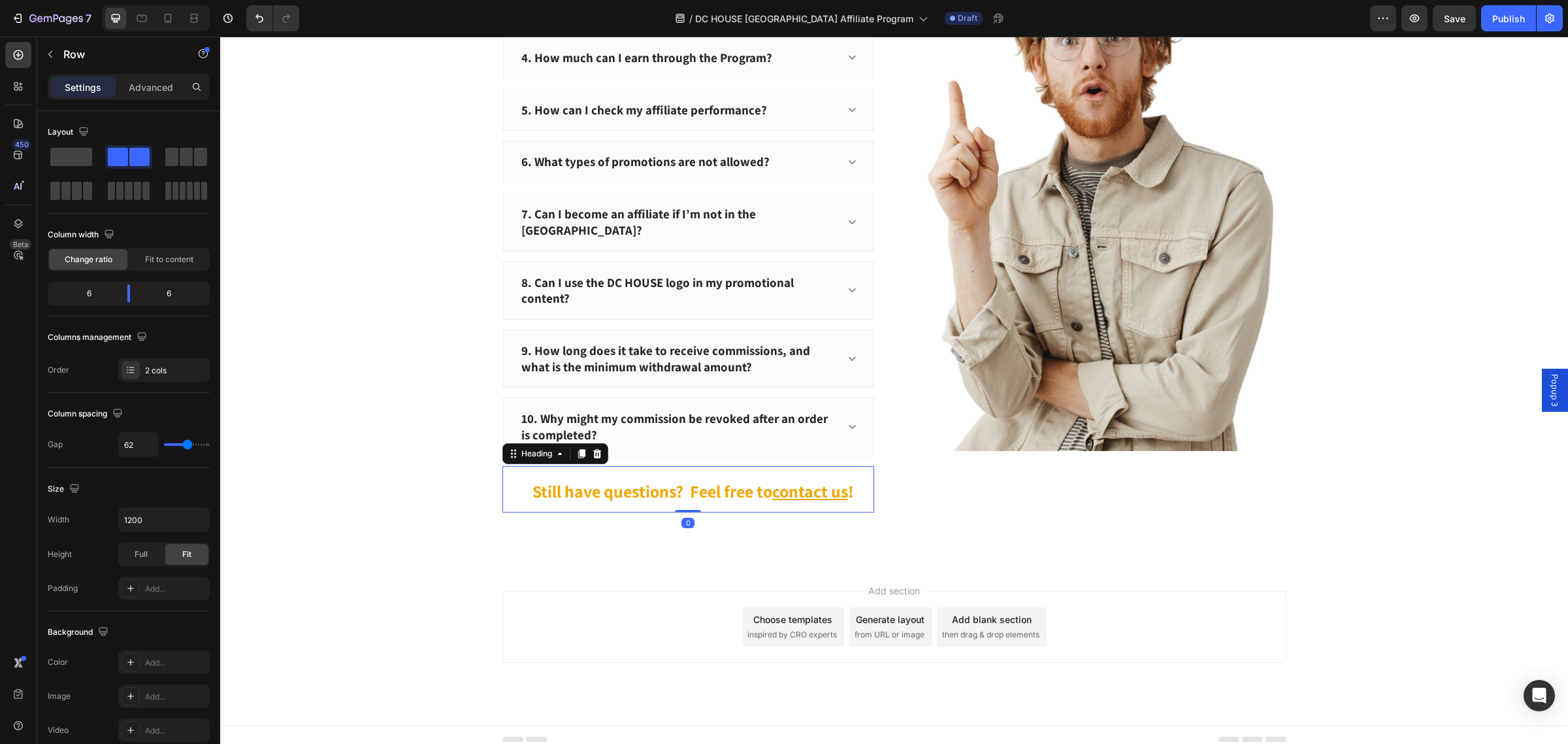
click at [790, 484] on u "contact us" at bounding box center [810, 490] width 76 height 22
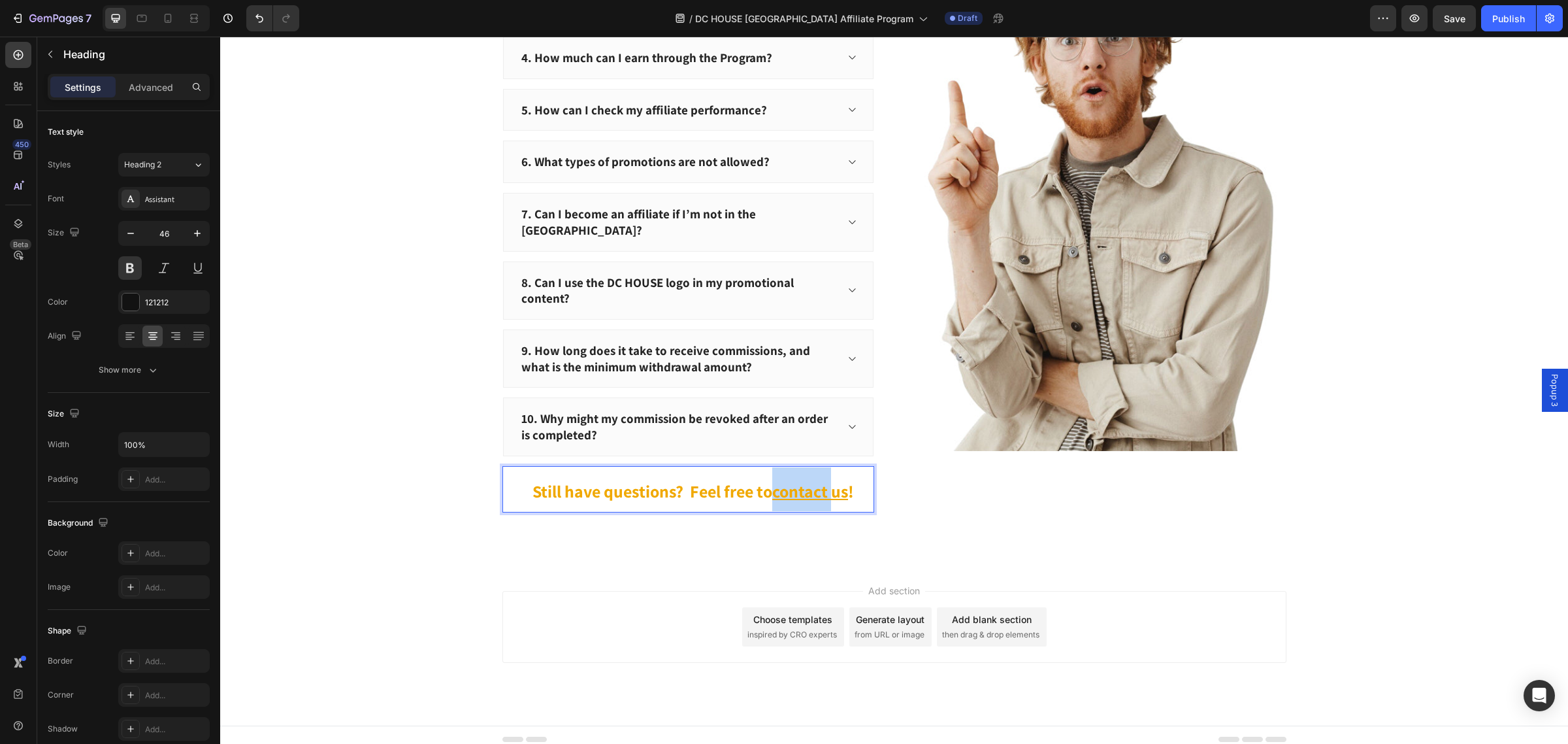
click at [800, 485] on u "contact us" at bounding box center [810, 490] width 76 height 22
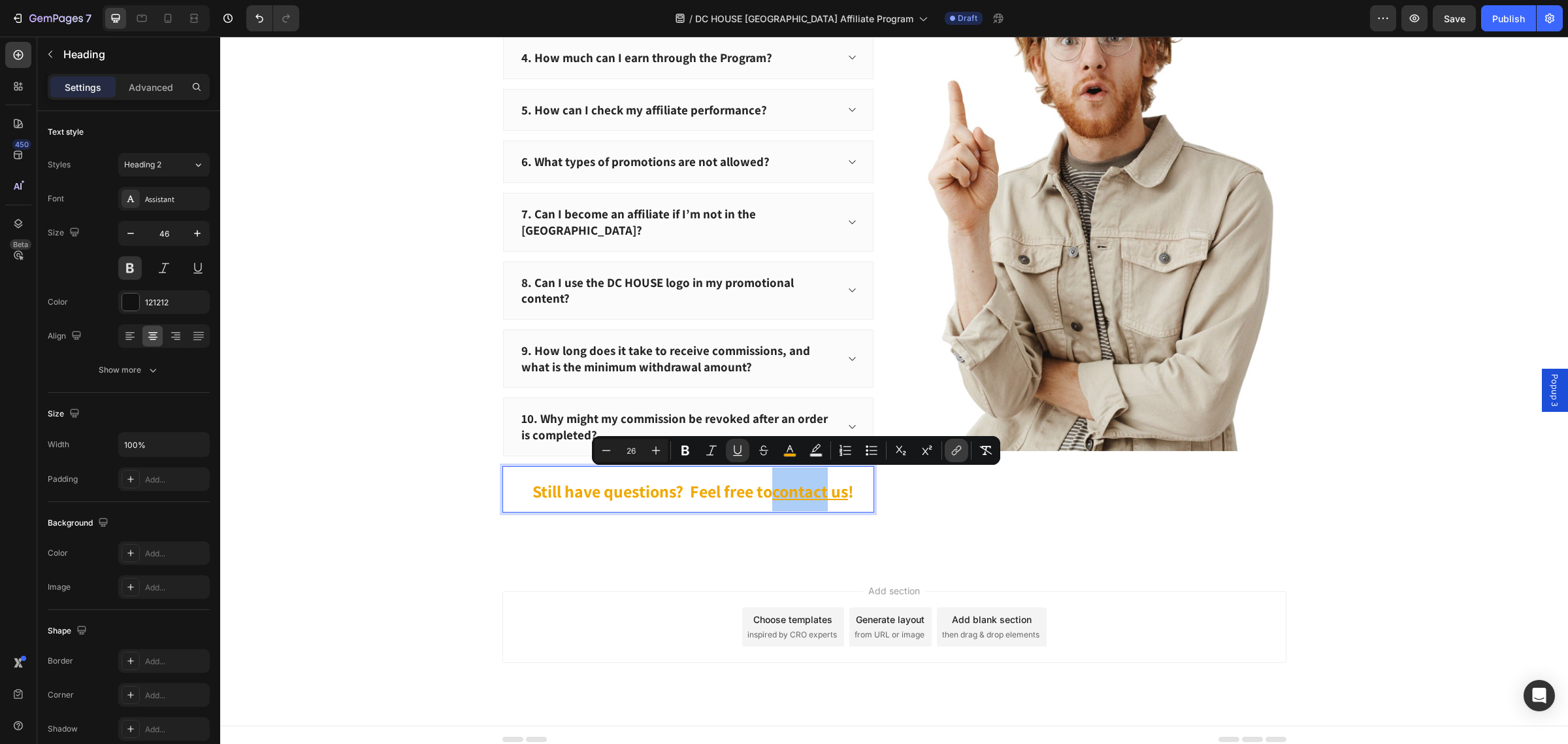
click at [952, 452] on icon "Editor contextual toolbar" at bounding box center [955, 452] width 6 height 7
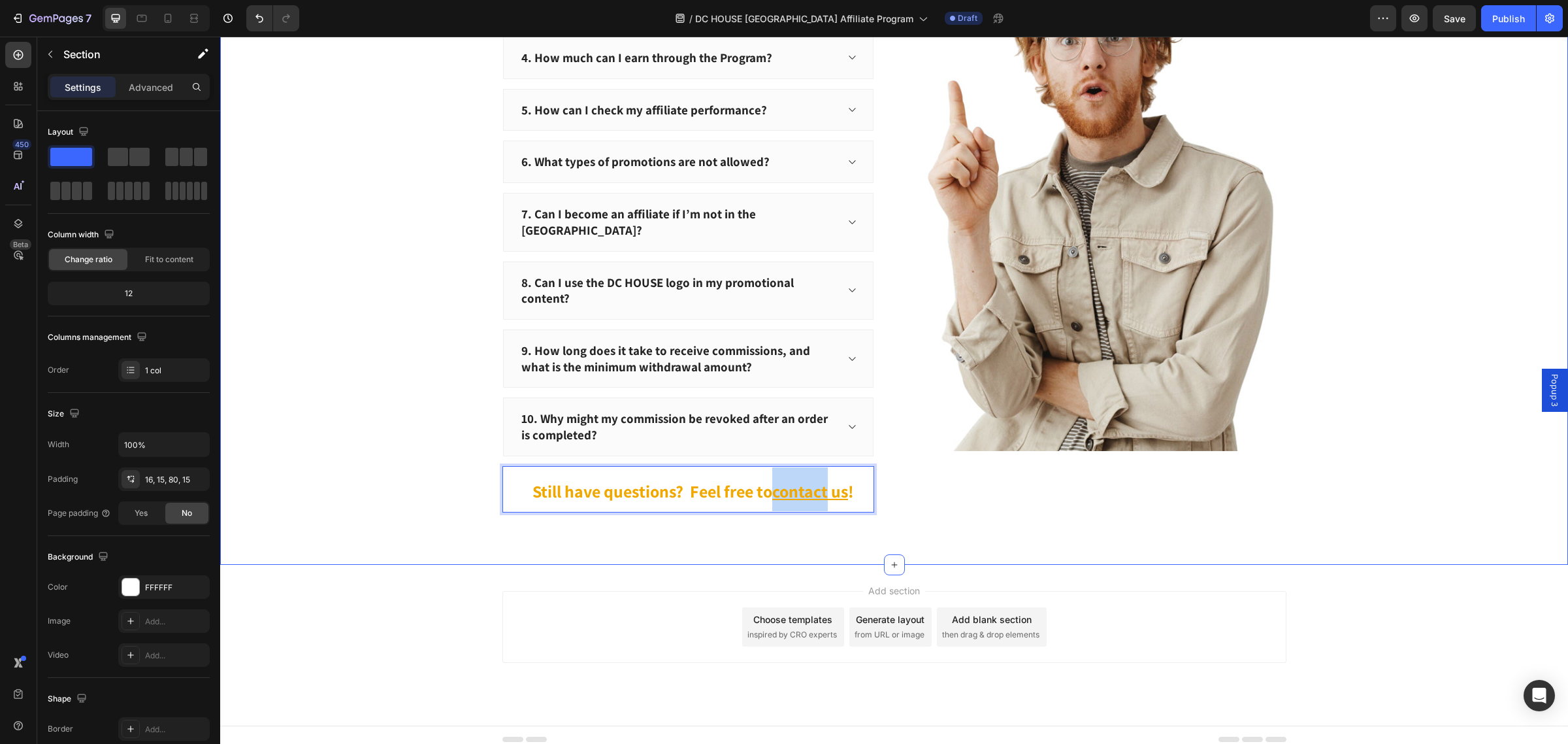
click at [1039, 515] on div "Frequently Asked Questions Heading 1. What is the DC HOUSE Affiliate Program? 2…" at bounding box center [894, 202] width 1347 height 725
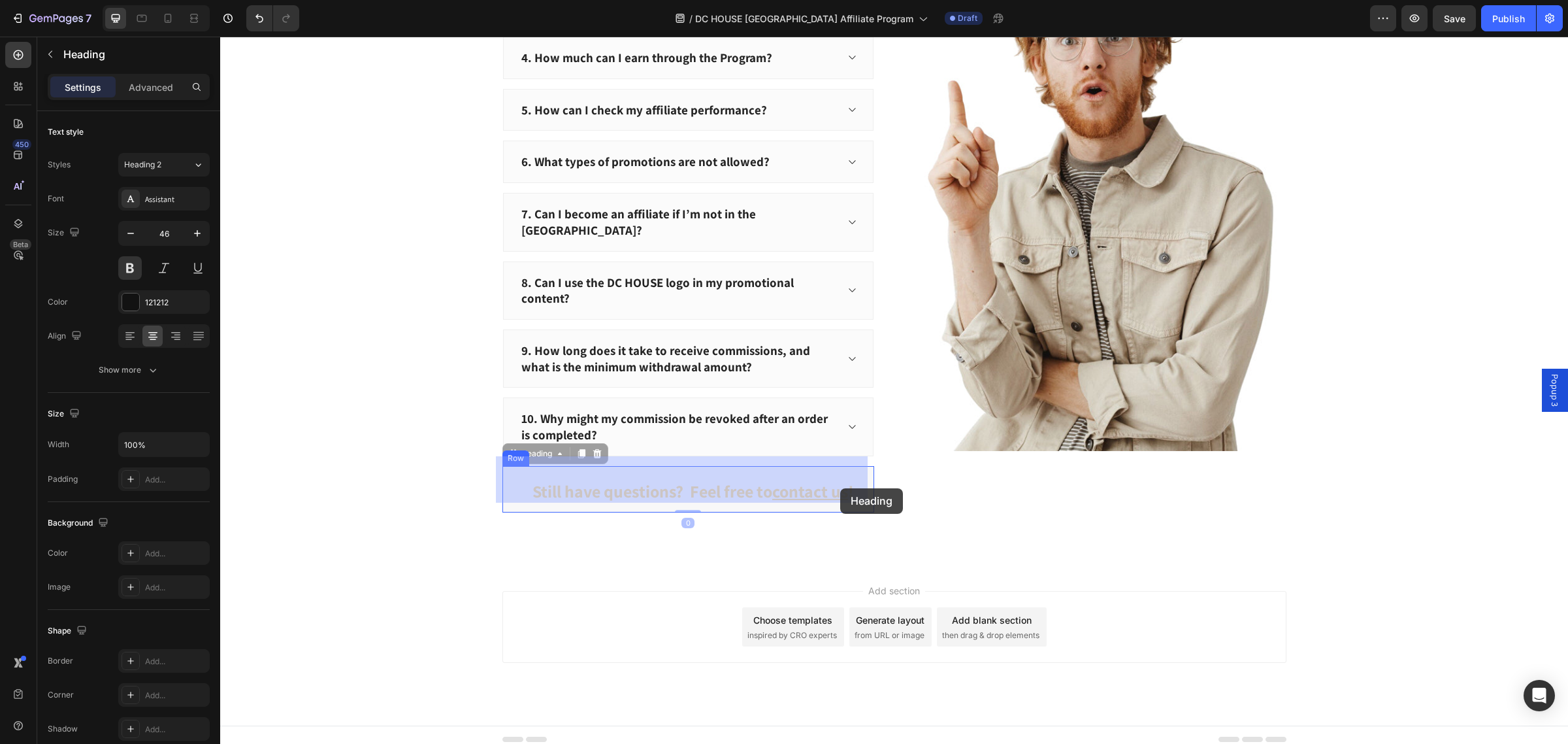
drag, startPoint x: 772, startPoint y: 481, endPoint x: 841, endPoint y: 488, distance: 69.4
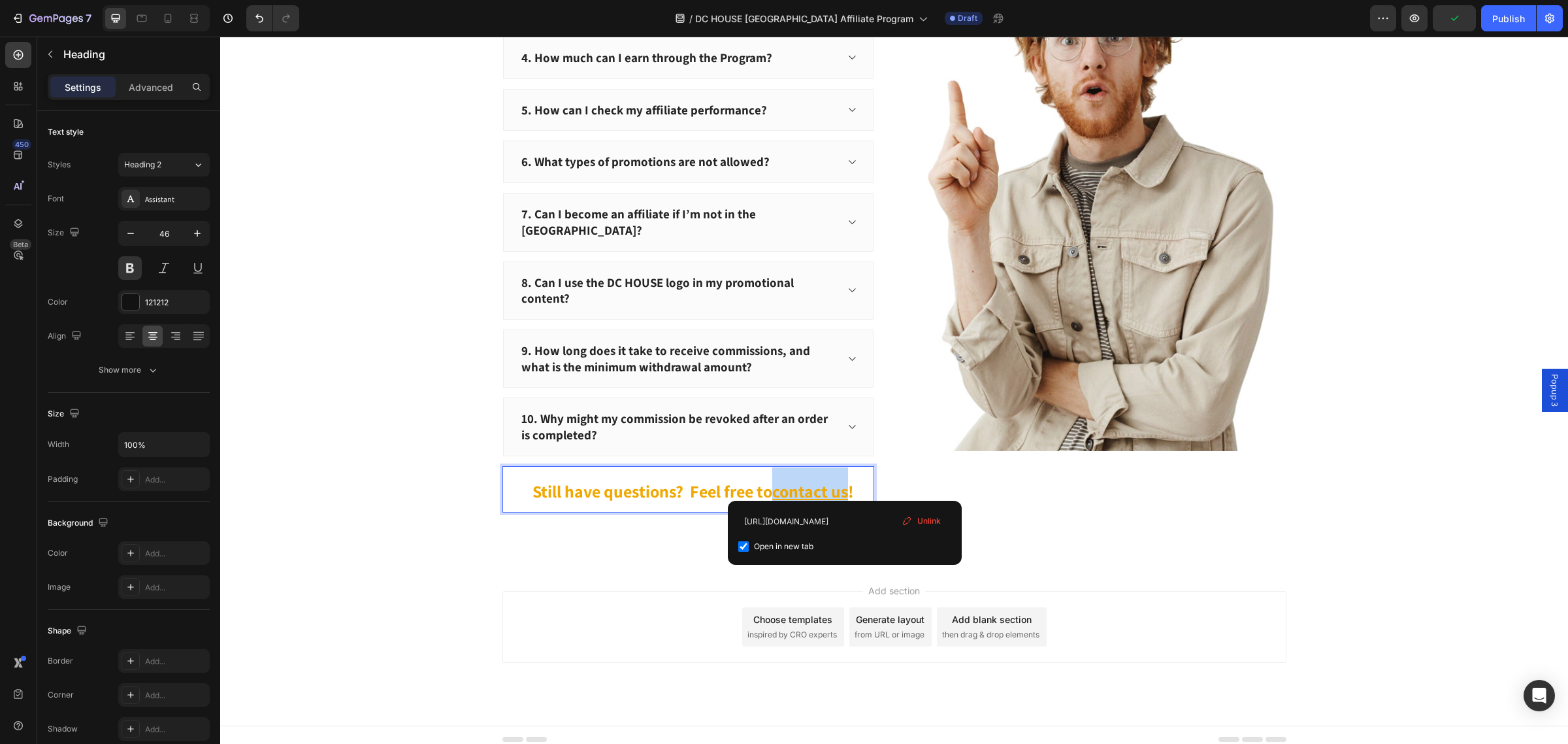
drag, startPoint x: 846, startPoint y: 491, endPoint x: 765, endPoint y: 477, distance: 82.2
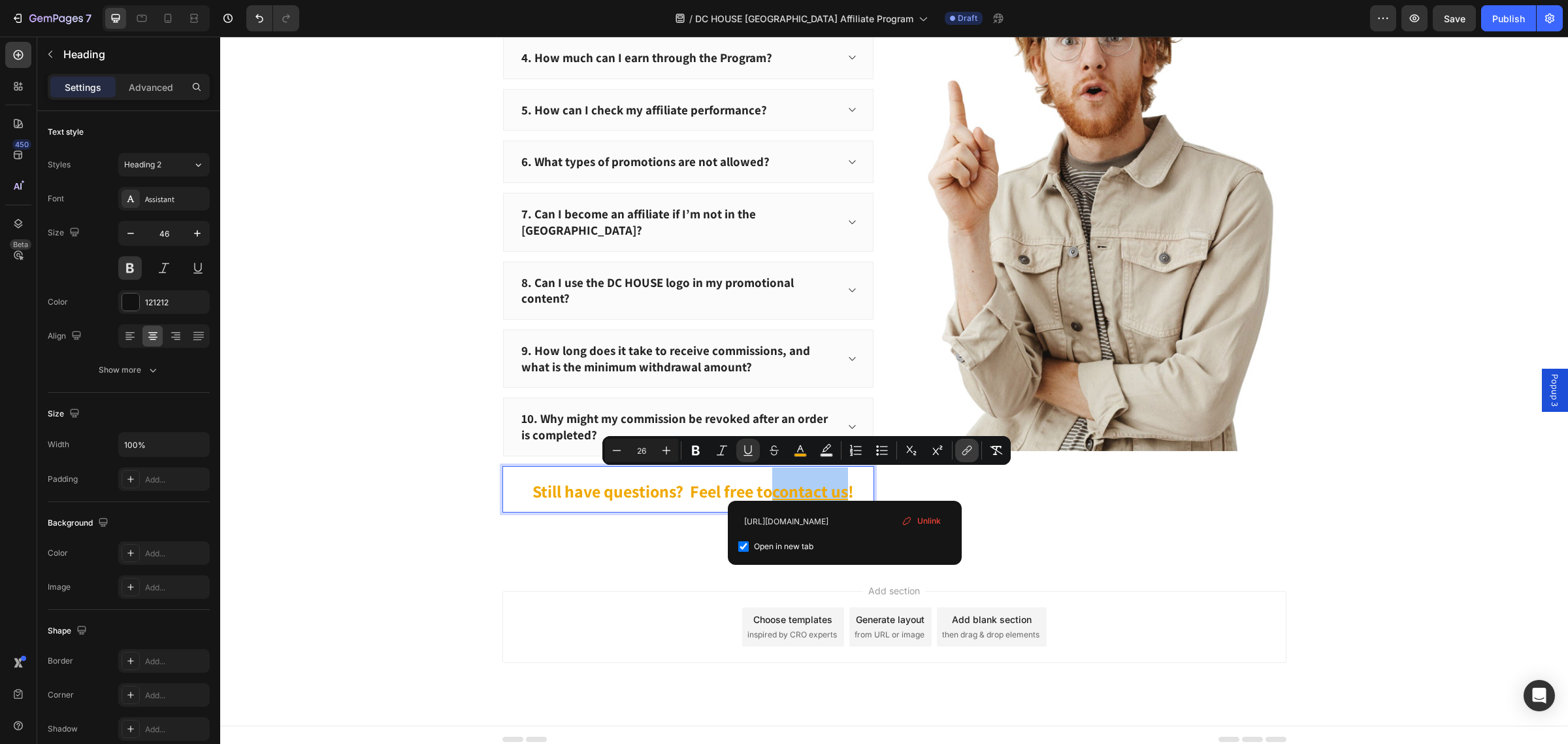
click at [964, 455] on icon "Editor contextual toolbar" at bounding box center [966, 450] width 13 height 13
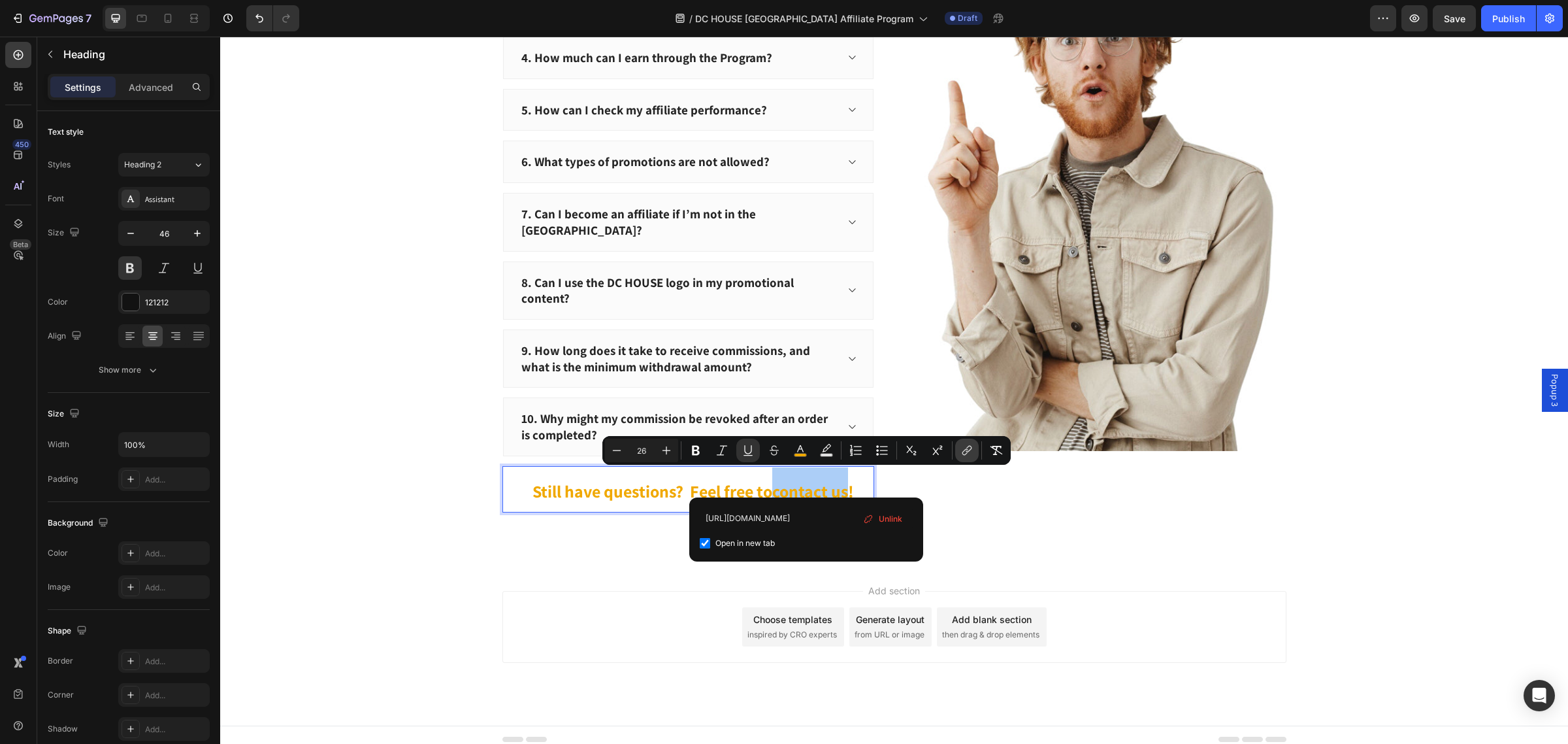
scroll to position [0, 30]
click at [843, 512] on input "https://www.dchousepower.com/pages/contact" at bounding box center [805, 519] width 213 height 21
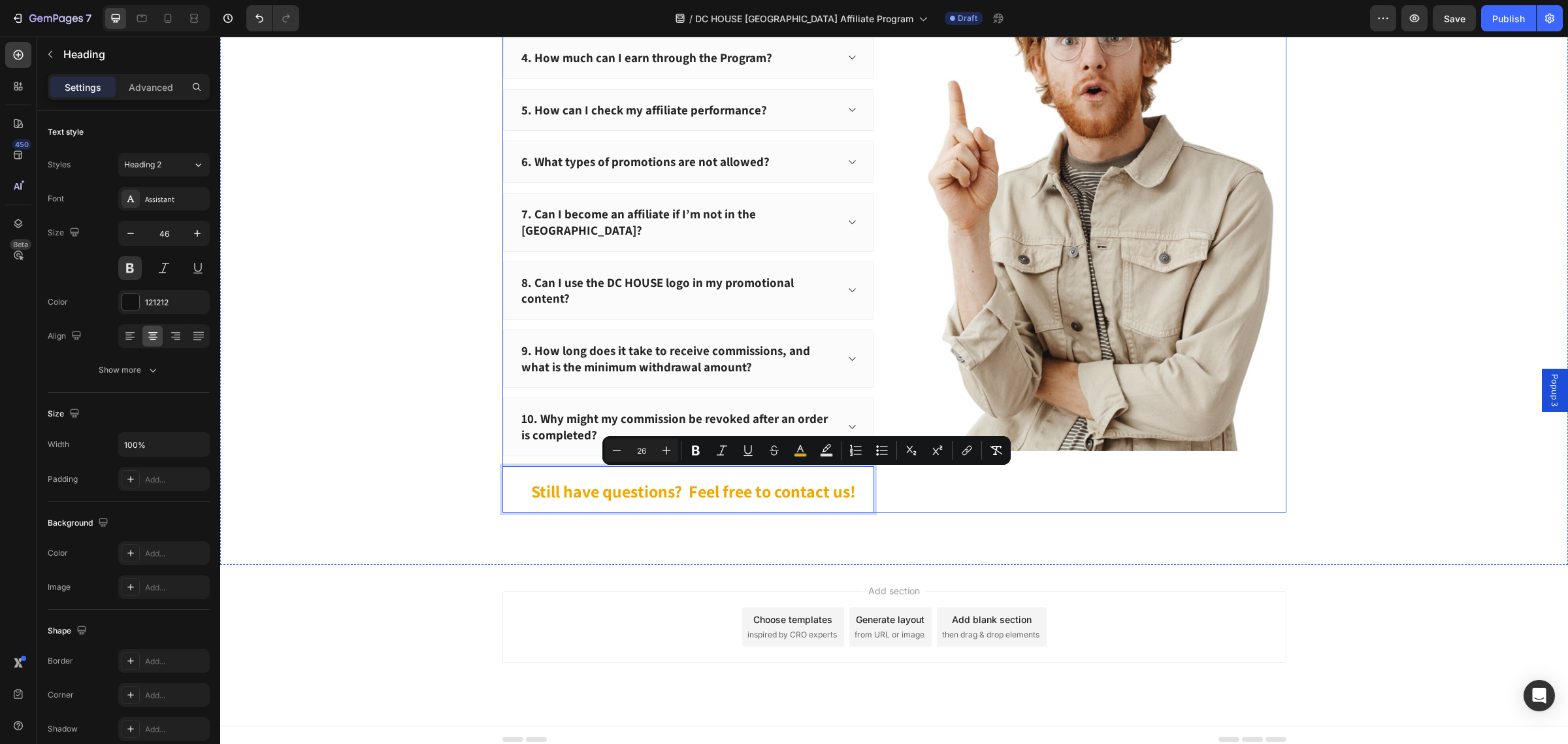
drag, startPoint x: 1094, startPoint y: 456, endPoint x: 1024, endPoint y: 469, distance: 71.2
click at [1094, 456] on div "Image" at bounding box center [1100, 181] width 371 height 663
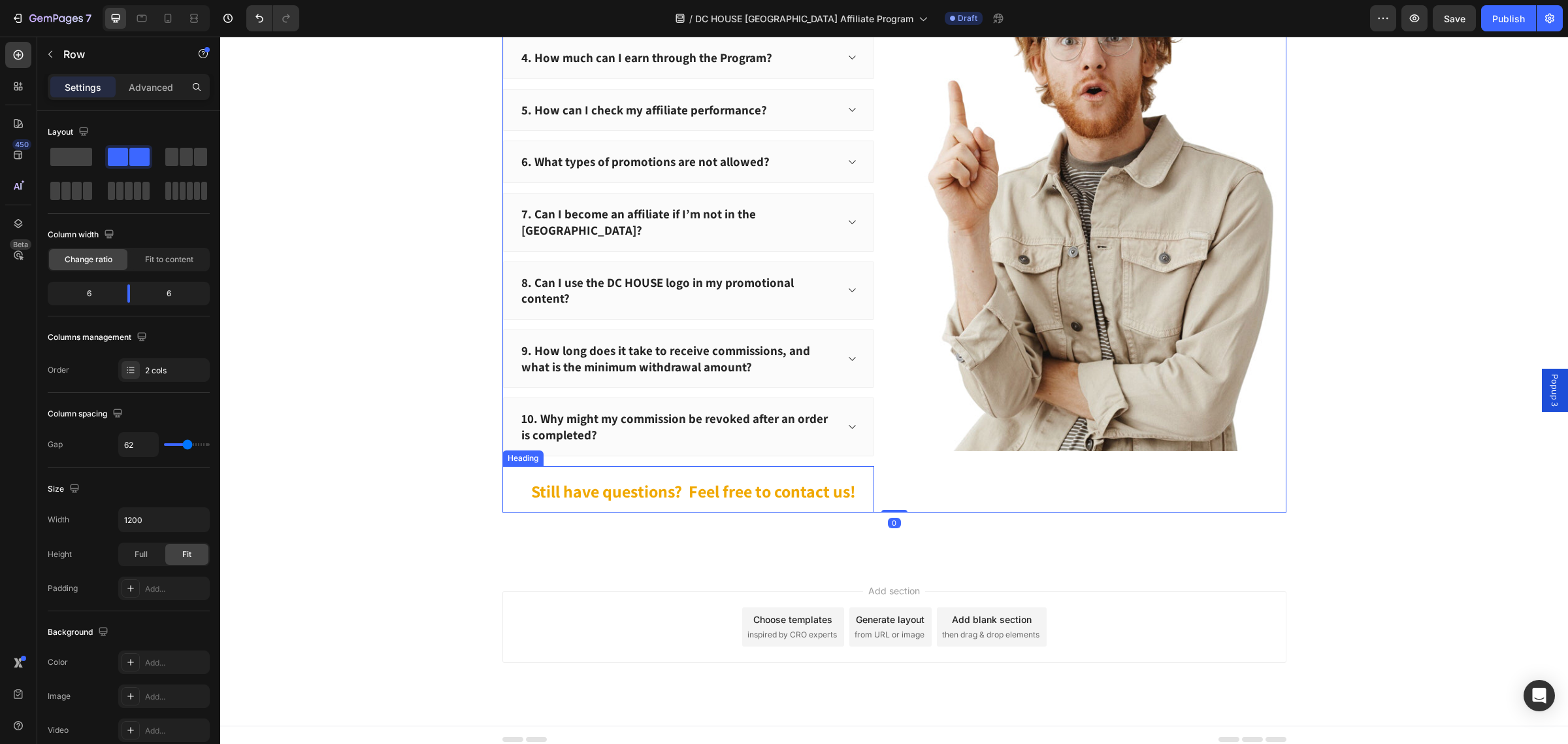
click at [773, 485] on span "Still have questions? Feel free to contact us!" at bounding box center [693, 490] width 325 height 22
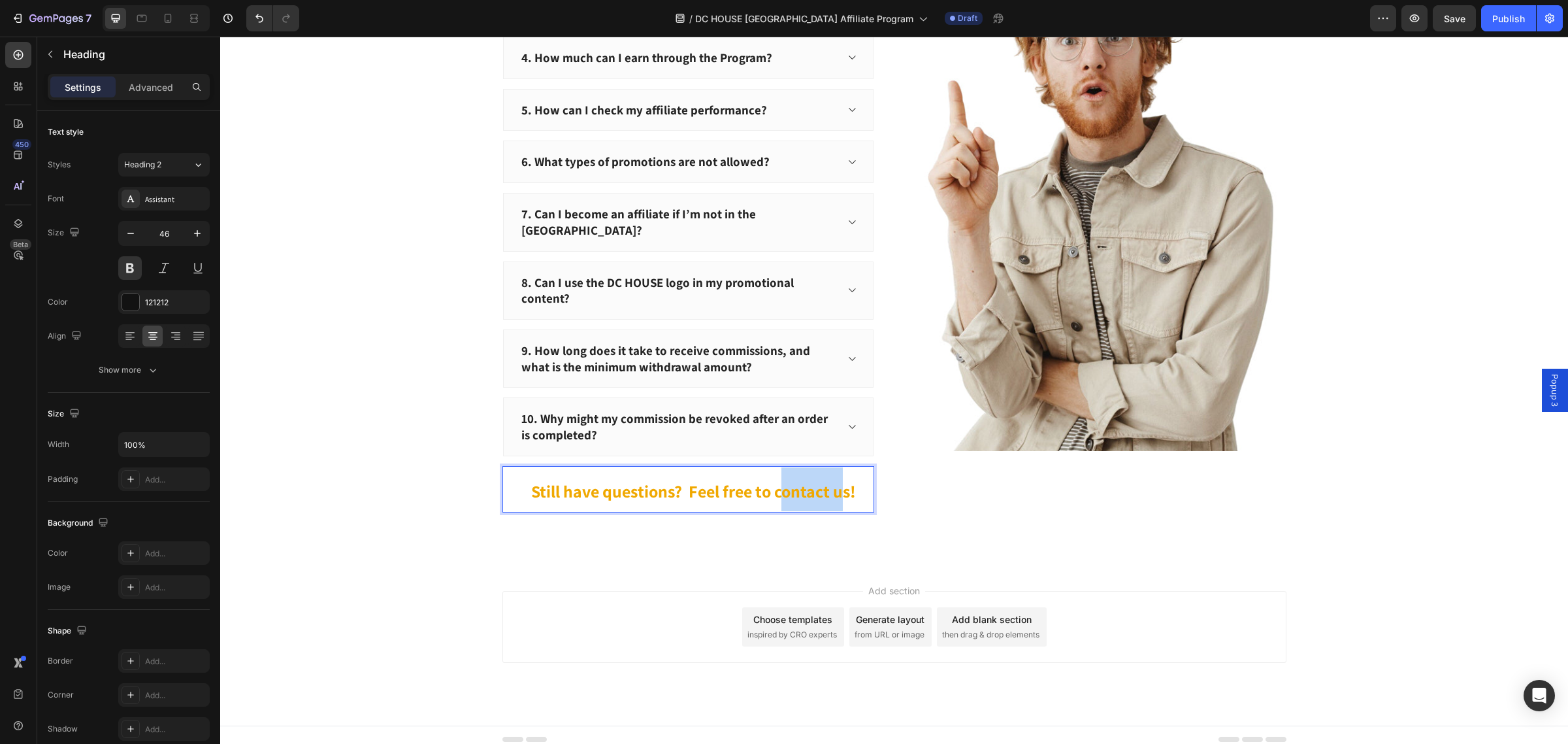
drag, startPoint x: 773, startPoint y: 485, endPoint x: 833, endPoint y: 491, distance: 60.3
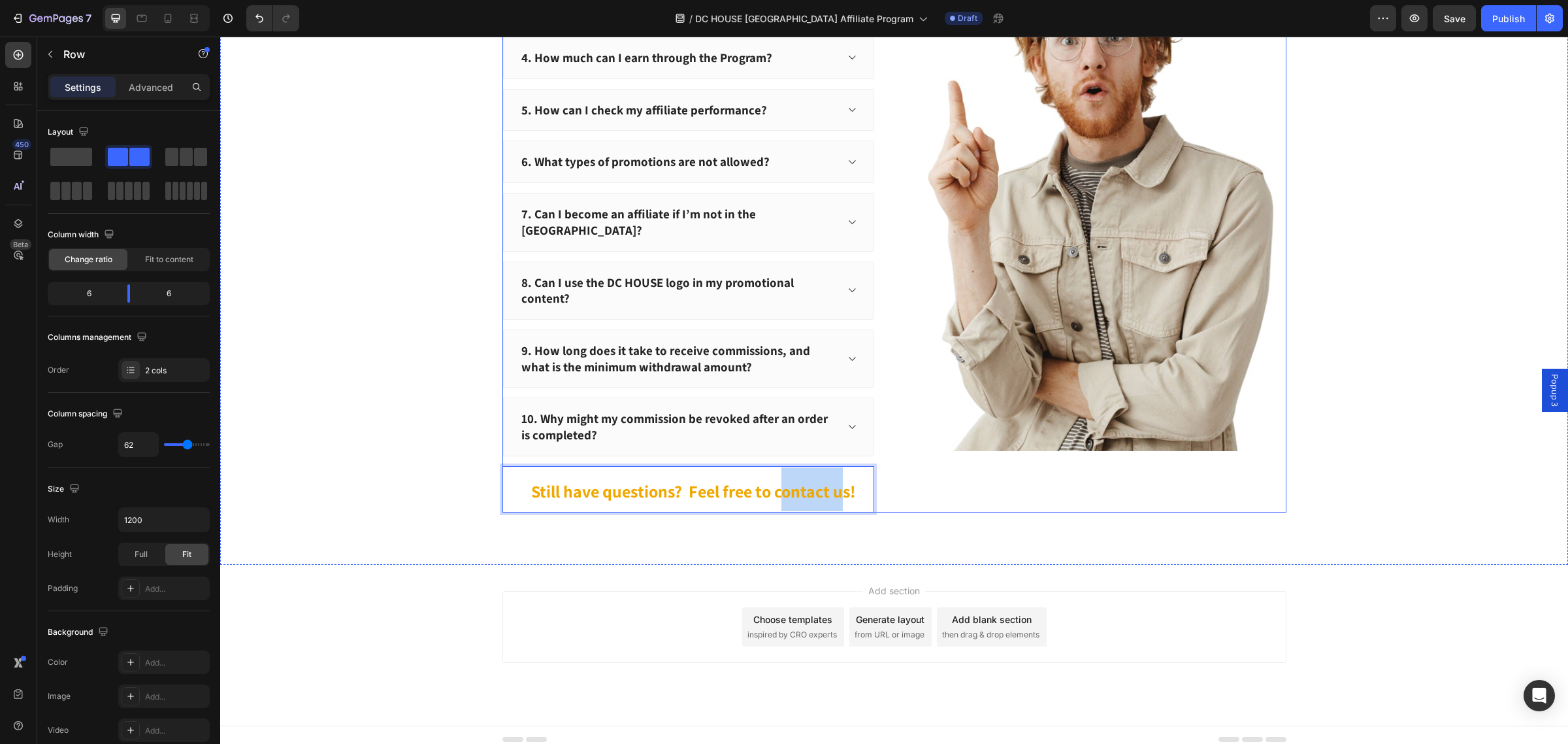
click at [882, 491] on div "Frequently Asked Questions Heading 1. What is the DC HOUSE Affiliate Program? 2…" at bounding box center [894, 181] width 784 height 663
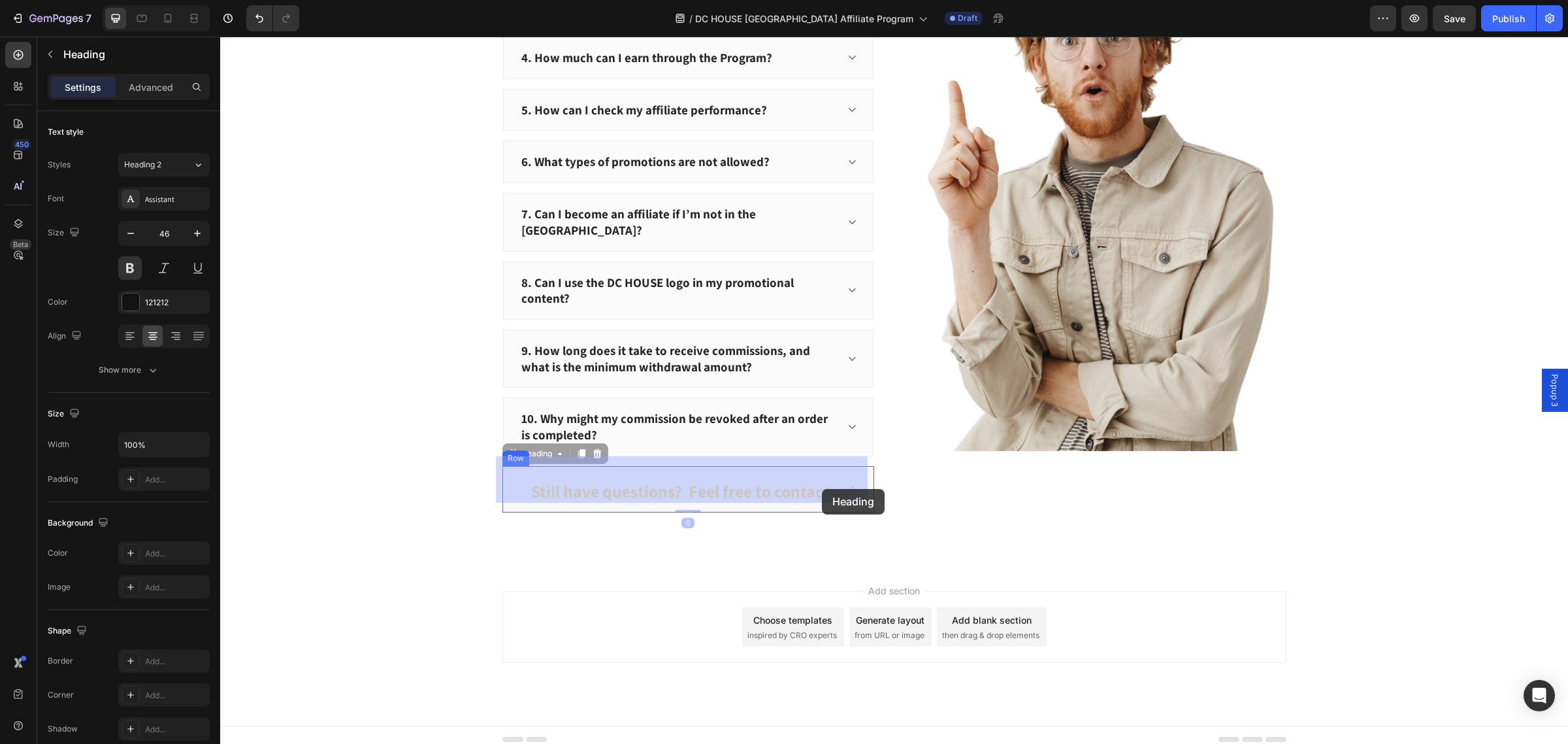
drag, startPoint x: 773, startPoint y: 480, endPoint x: 822, endPoint y: 488, distance: 49.6
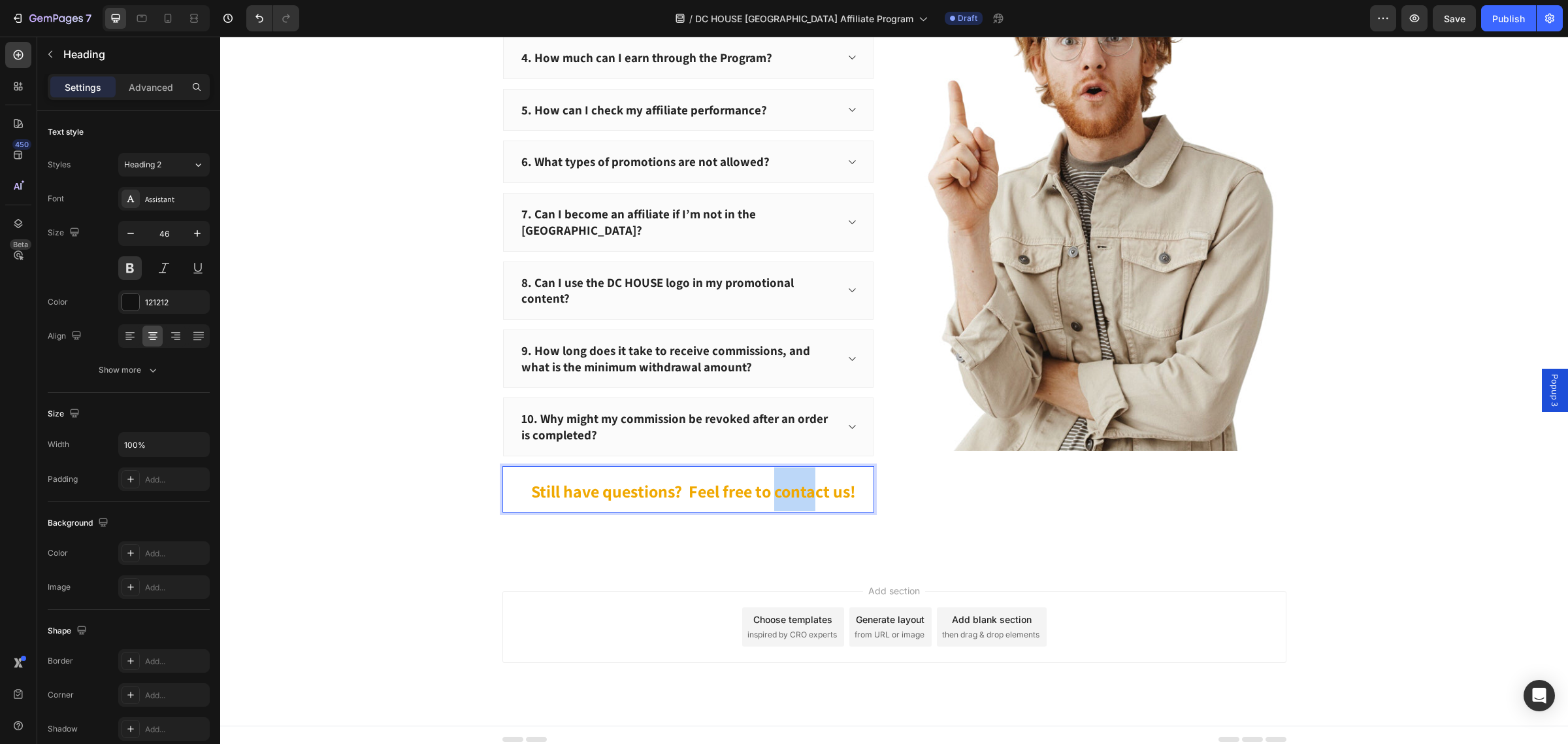
drag, startPoint x: 772, startPoint y: 482, endPoint x: 833, endPoint y: 487, distance: 61.2
click at [815, 485] on span "Still have questions? Feel free to contact us!" at bounding box center [693, 490] width 325 height 22
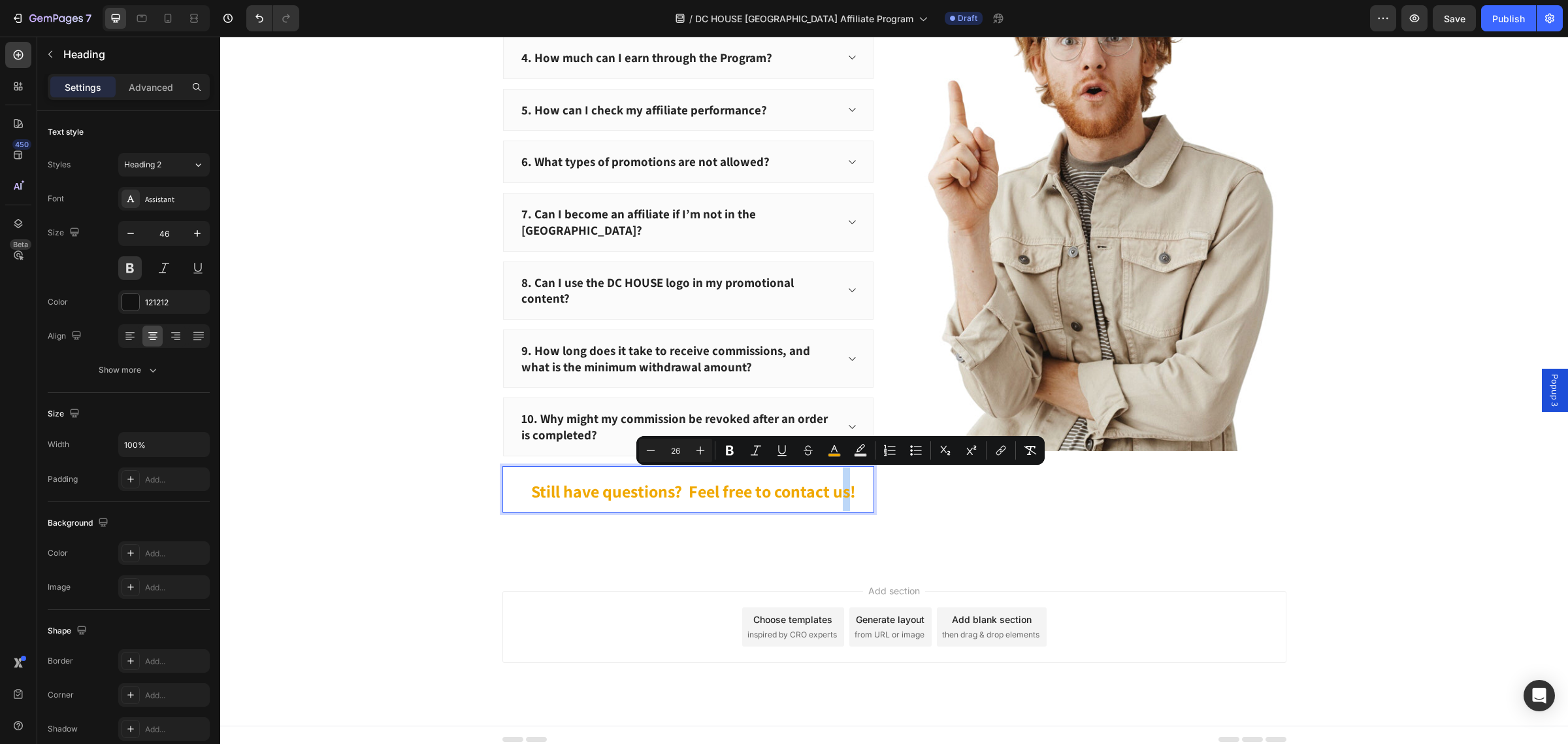
click at [842, 487] on span "Still have questions? Feel free to contact us!" at bounding box center [693, 490] width 325 height 22
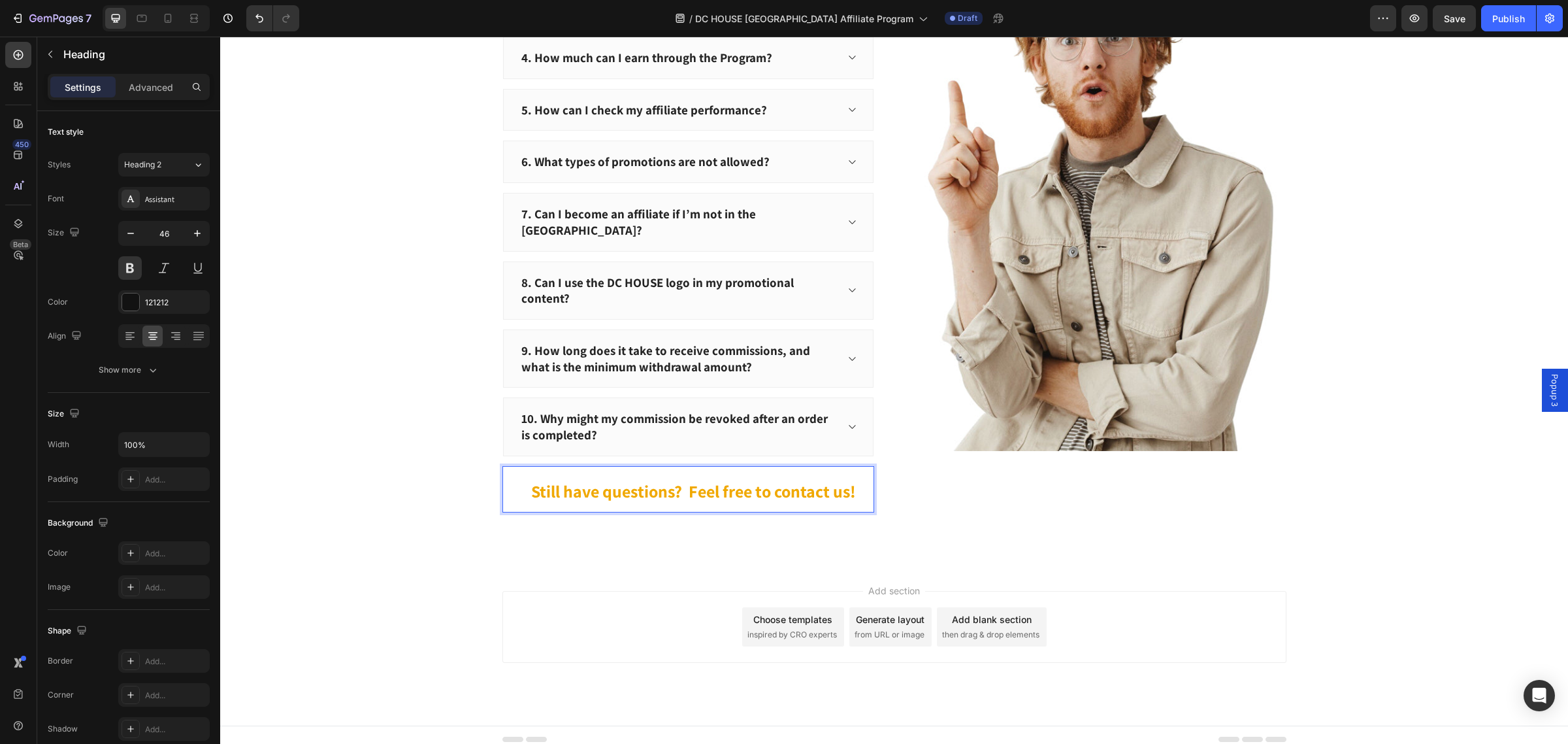
click at [818, 498] on p "Still have questions? Feel free to contact us!" at bounding box center [693, 489] width 359 height 44
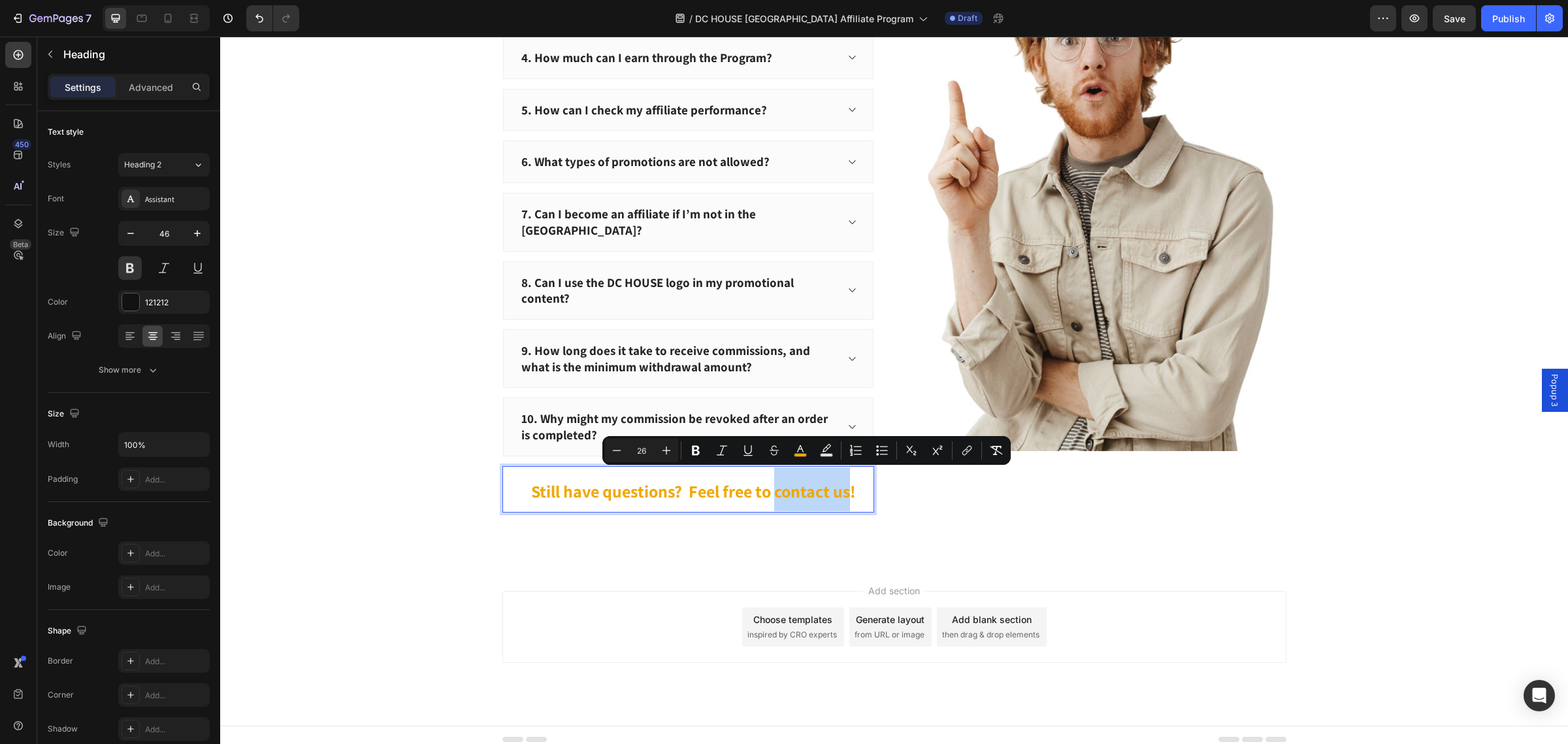
drag, startPoint x: 768, startPoint y: 474, endPoint x: 842, endPoint y: 485, distance: 74.8
click at [842, 485] on span "Still have questions? Feel free to contact us!" at bounding box center [693, 490] width 325 height 22
click at [961, 449] on icon "Editor contextual toolbar" at bounding box center [966, 450] width 13 height 13
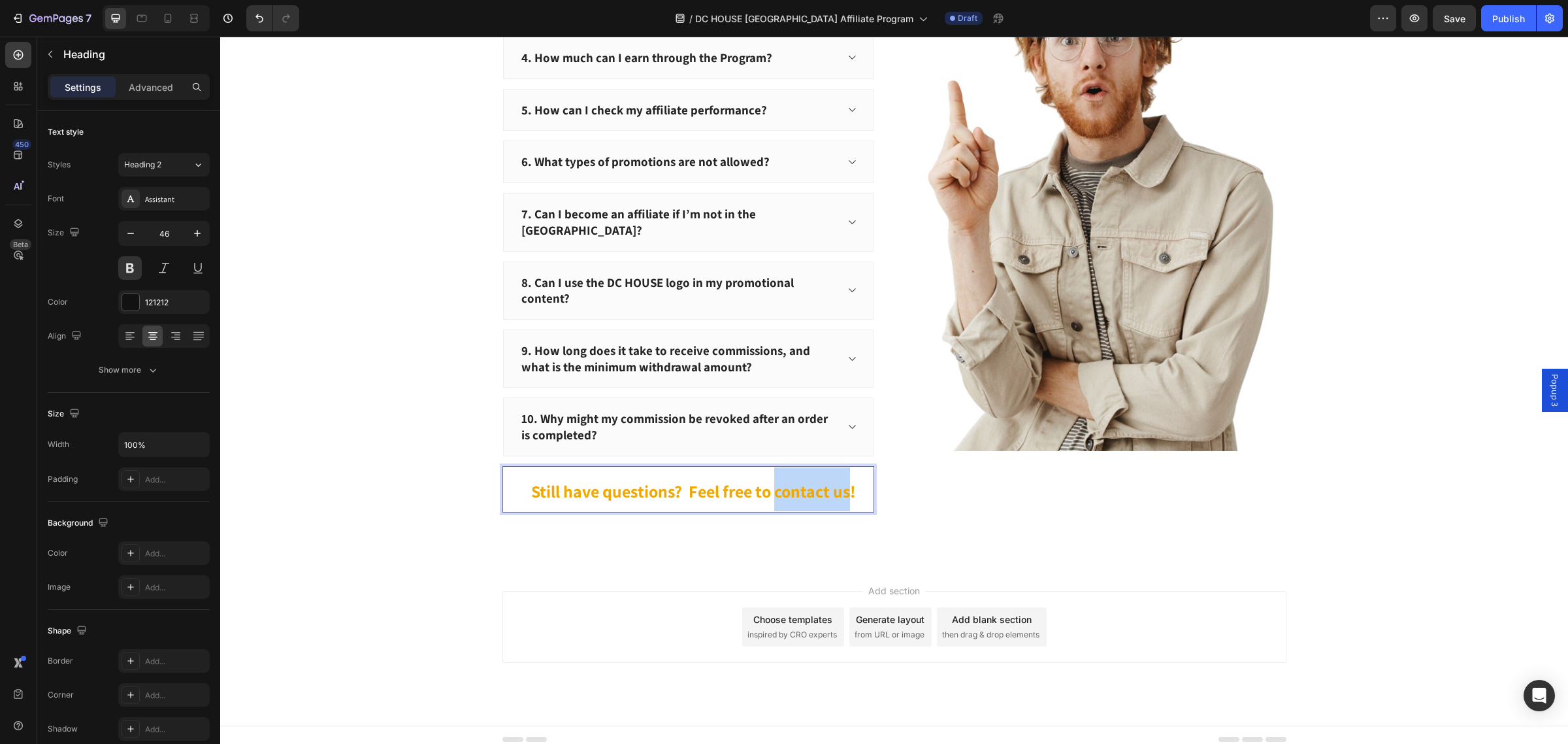
click at [800, 481] on span "Still have questions? Feel free to contact us!" at bounding box center [693, 490] width 325 height 22
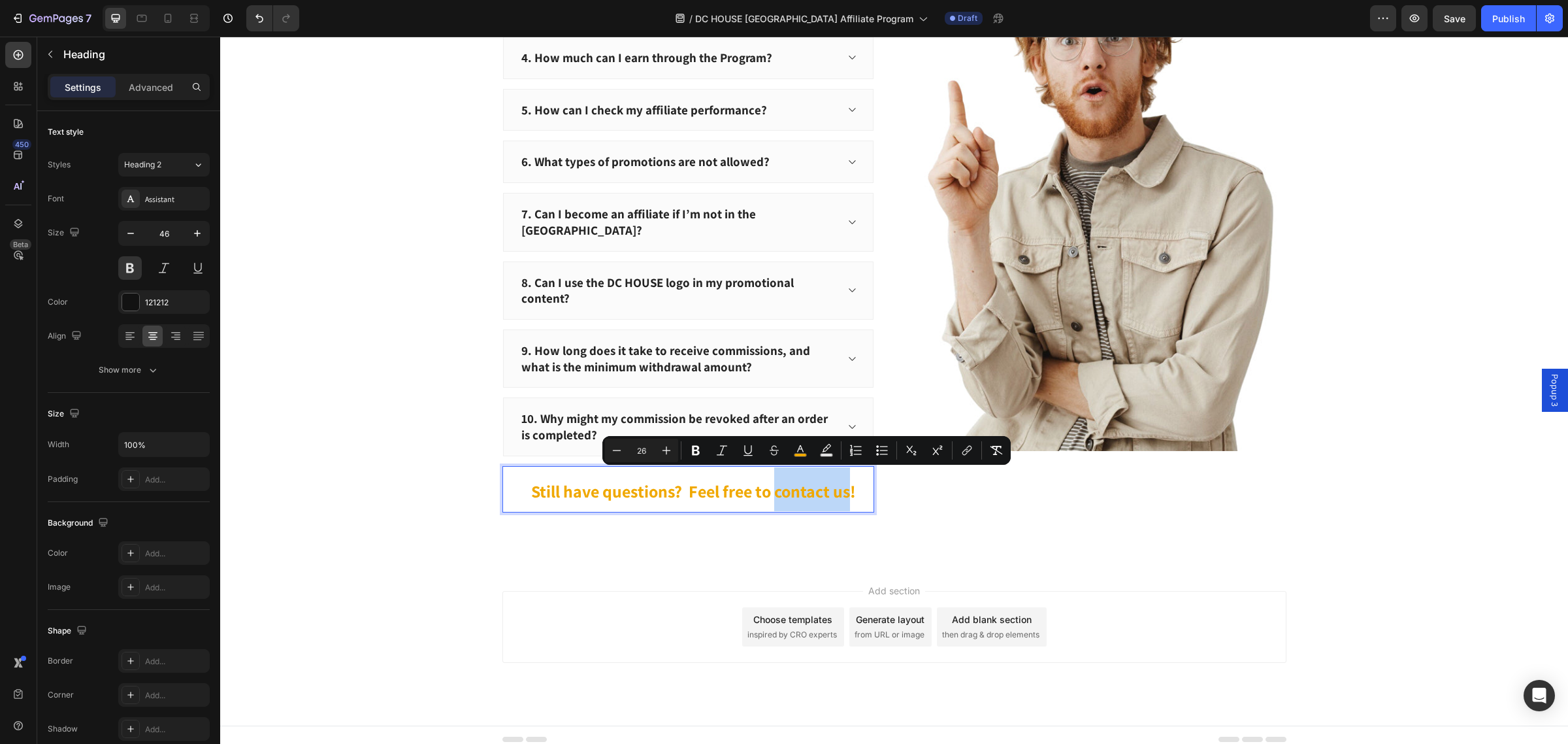
drag, startPoint x: 769, startPoint y: 481, endPoint x: 844, endPoint y: 488, distance: 75.3
click at [844, 488] on span "Still have questions? Feel free to contact us!" at bounding box center [693, 490] width 325 height 22
click at [964, 451] on icon "Editor contextual toolbar" at bounding box center [966, 450] width 13 height 13
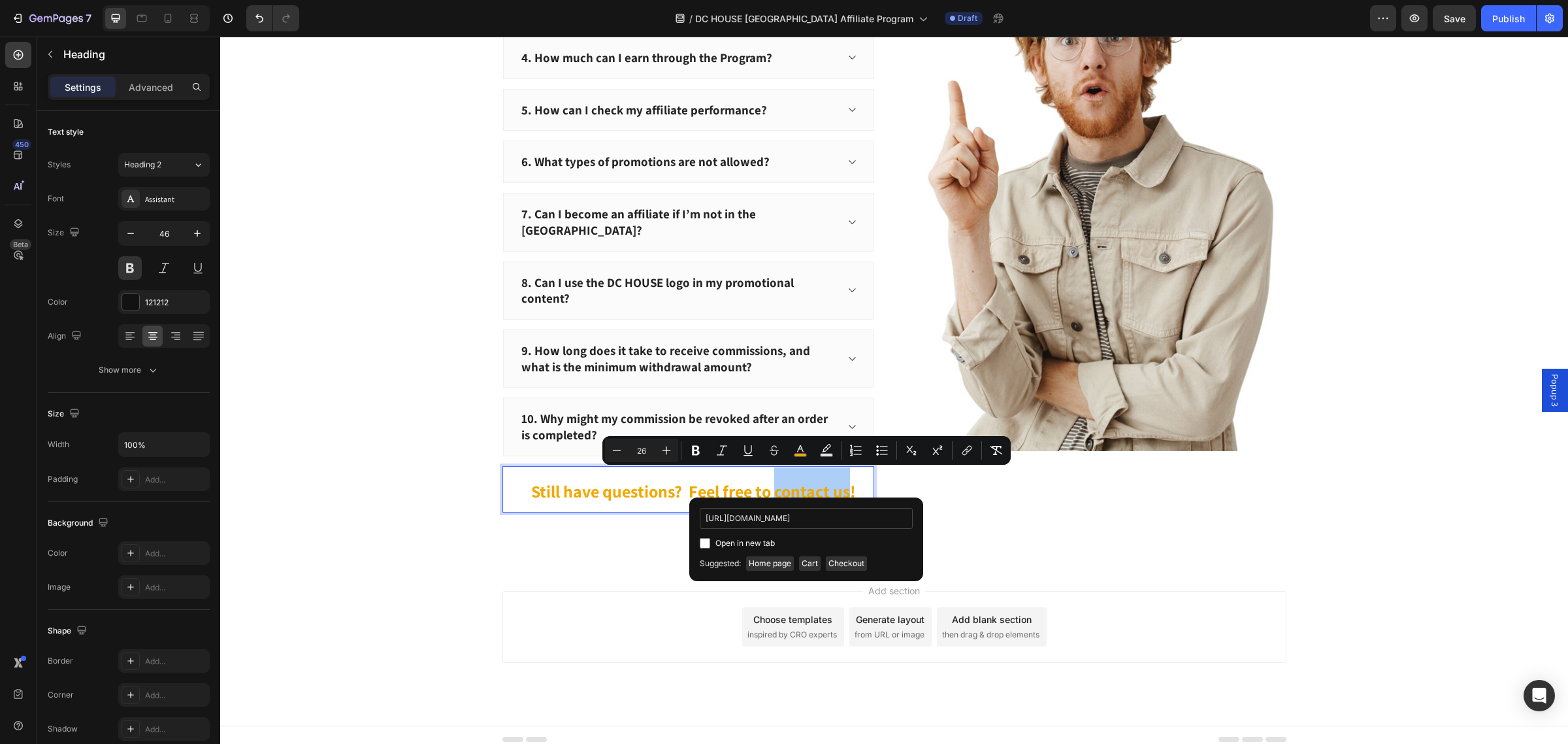
scroll to position [0, 33]
type input "https://uk.dchousepower.com/pages/contact-uk"
click at [703, 541] on input "Editor contextual toolbar" at bounding box center [705, 543] width 11 height 11
checkbox input "true"
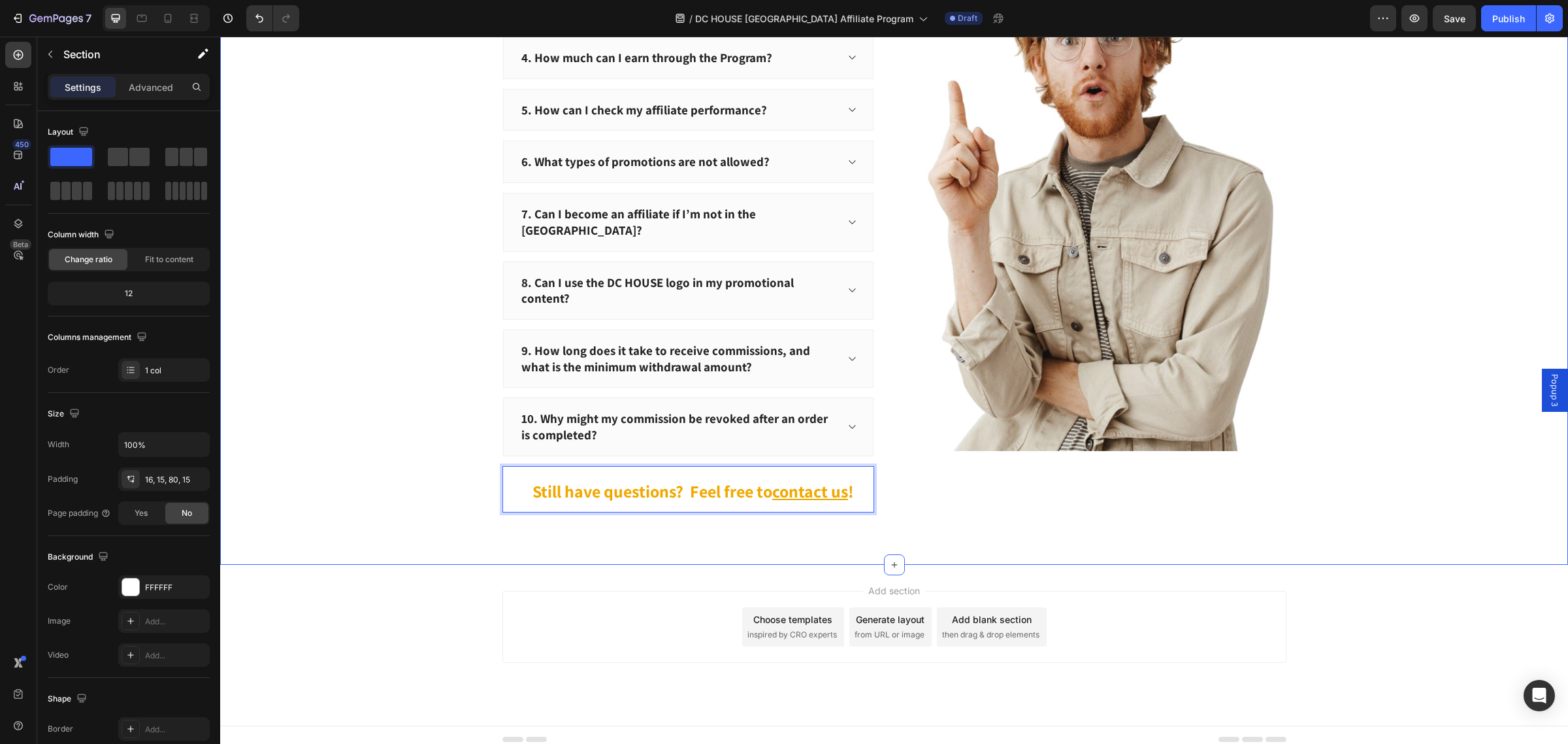
click at [1046, 510] on div "Frequently Asked Questions Heading 1. What is the DC HOUSE Affiliate Program? 2…" at bounding box center [894, 202] width 1347 height 725
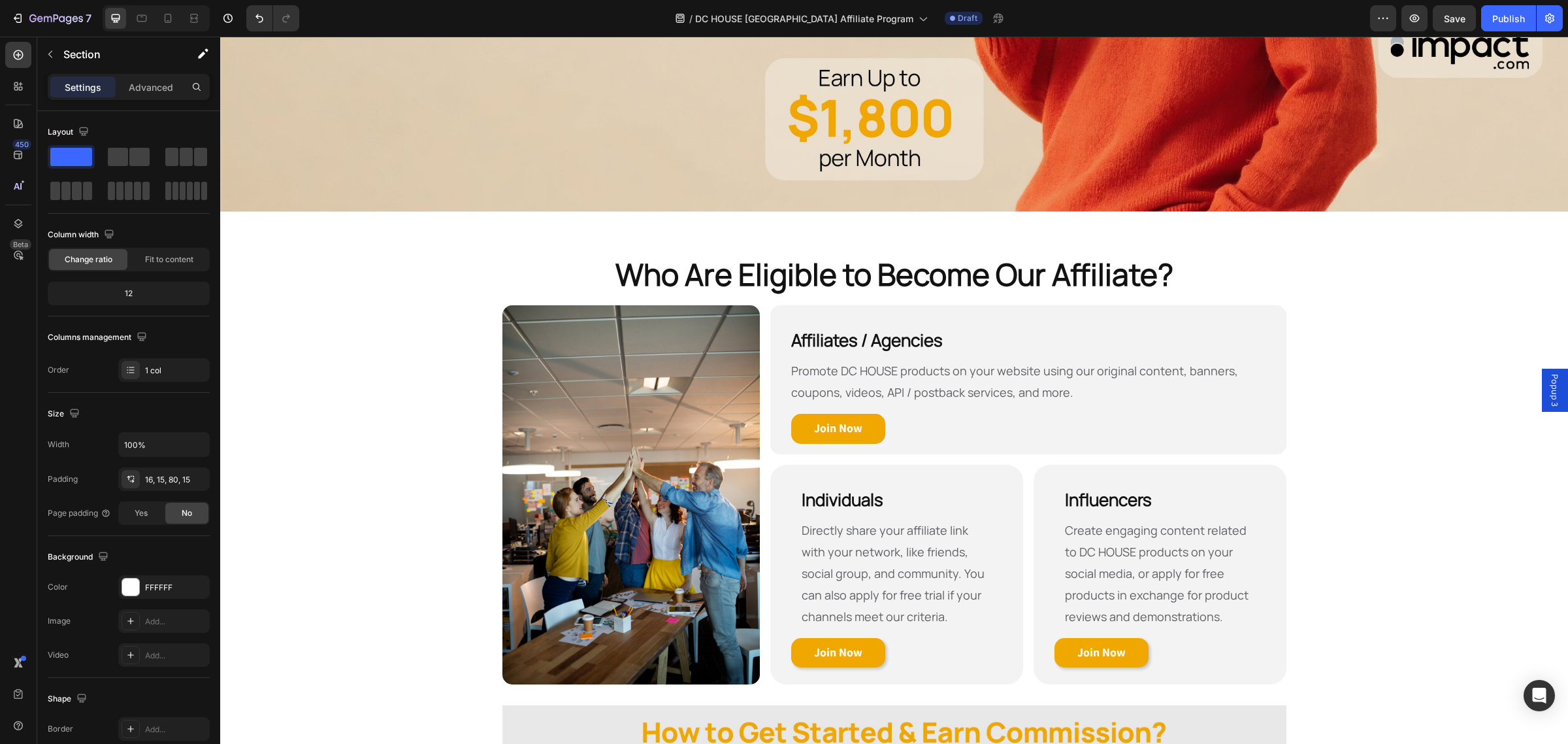
scroll to position [543, 0]
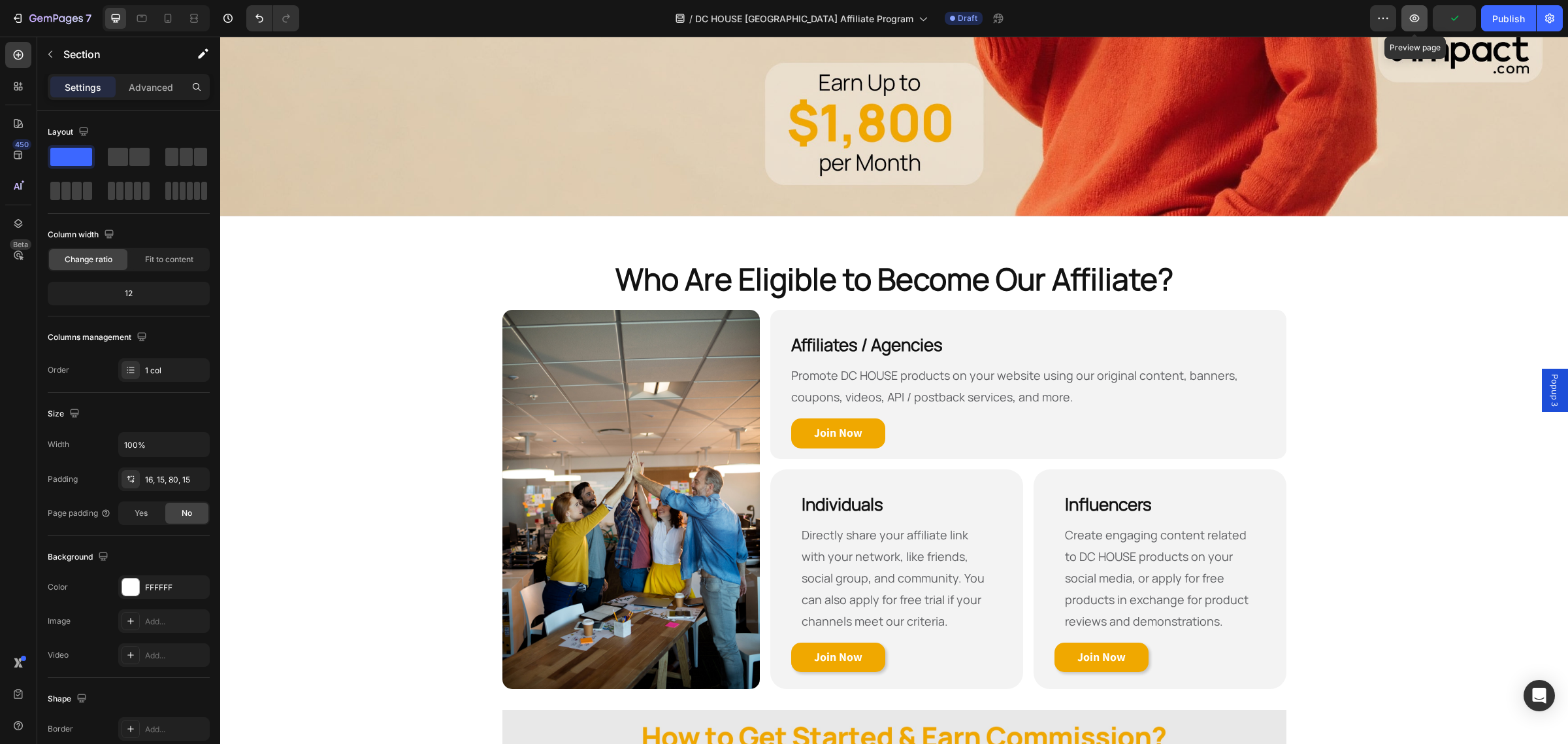
click at [1406, 22] on button "button" at bounding box center [1414, 18] width 26 height 26
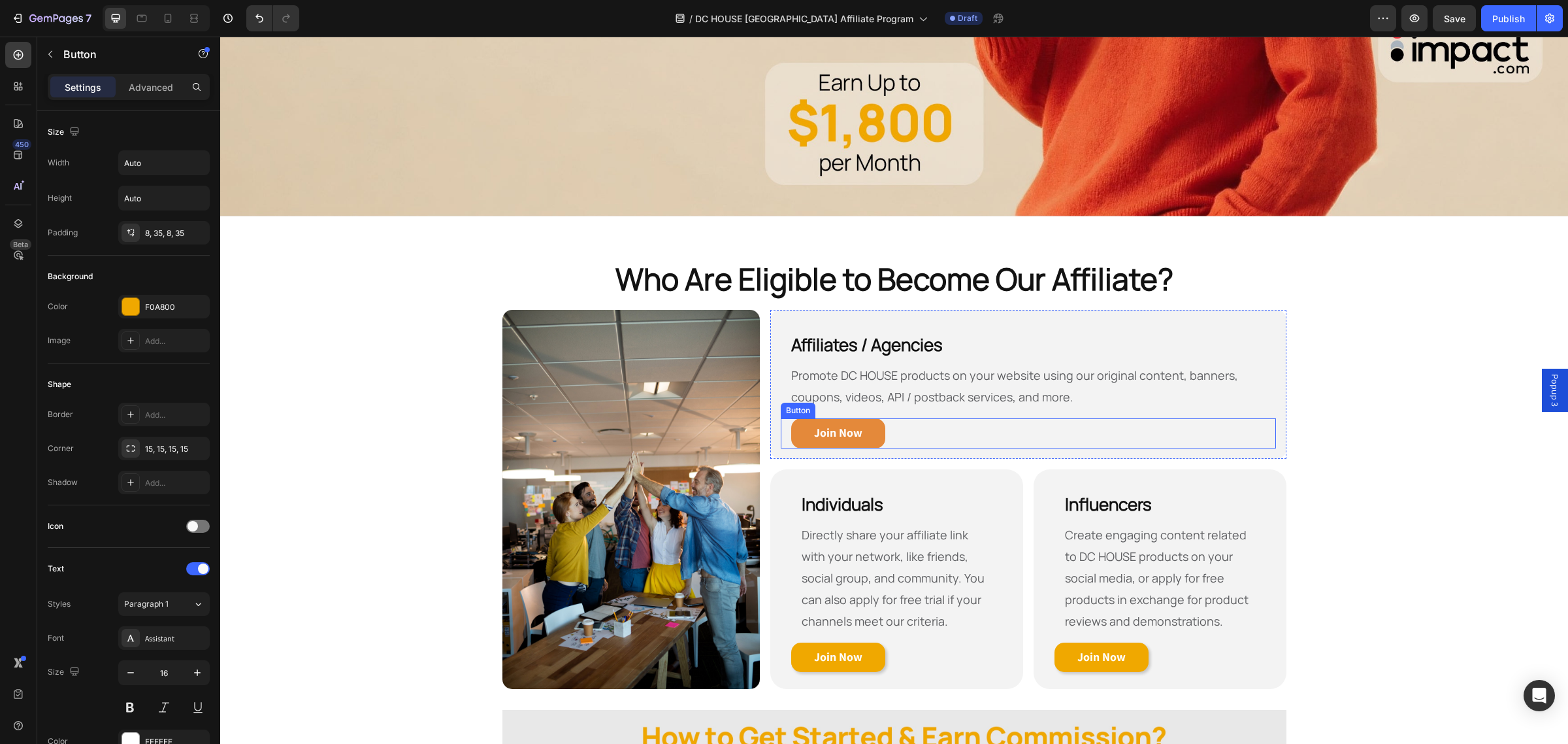
click at [863, 436] on link "Join Now" at bounding box center [838, 433] width 94 height 30
click at [1548, 393] on span "Popup 3" at bounding box center [1554, 390] width 13 height 32
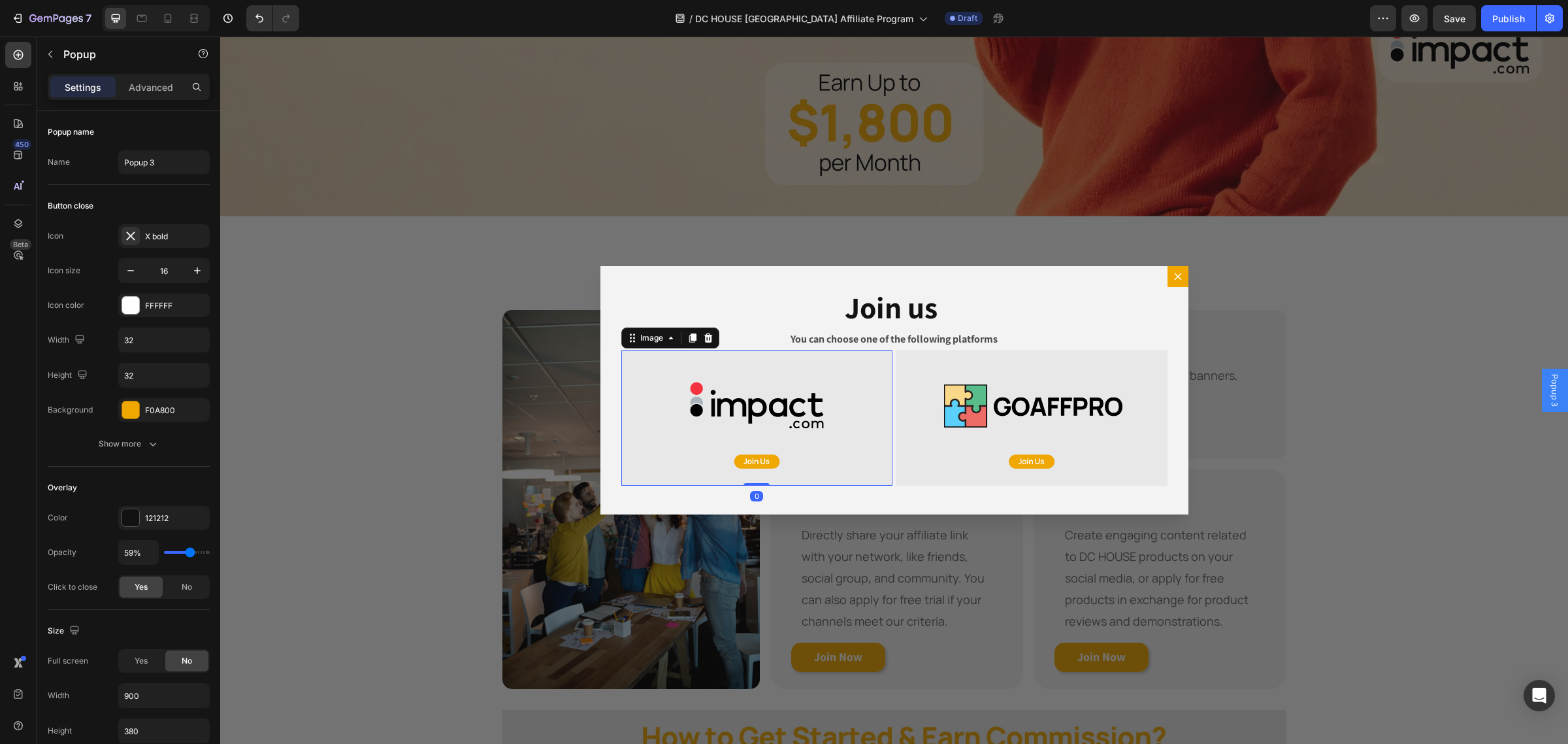
click at [781, 409] on img "Dialog body" at bounding box center [756, 418] width 272 height 136
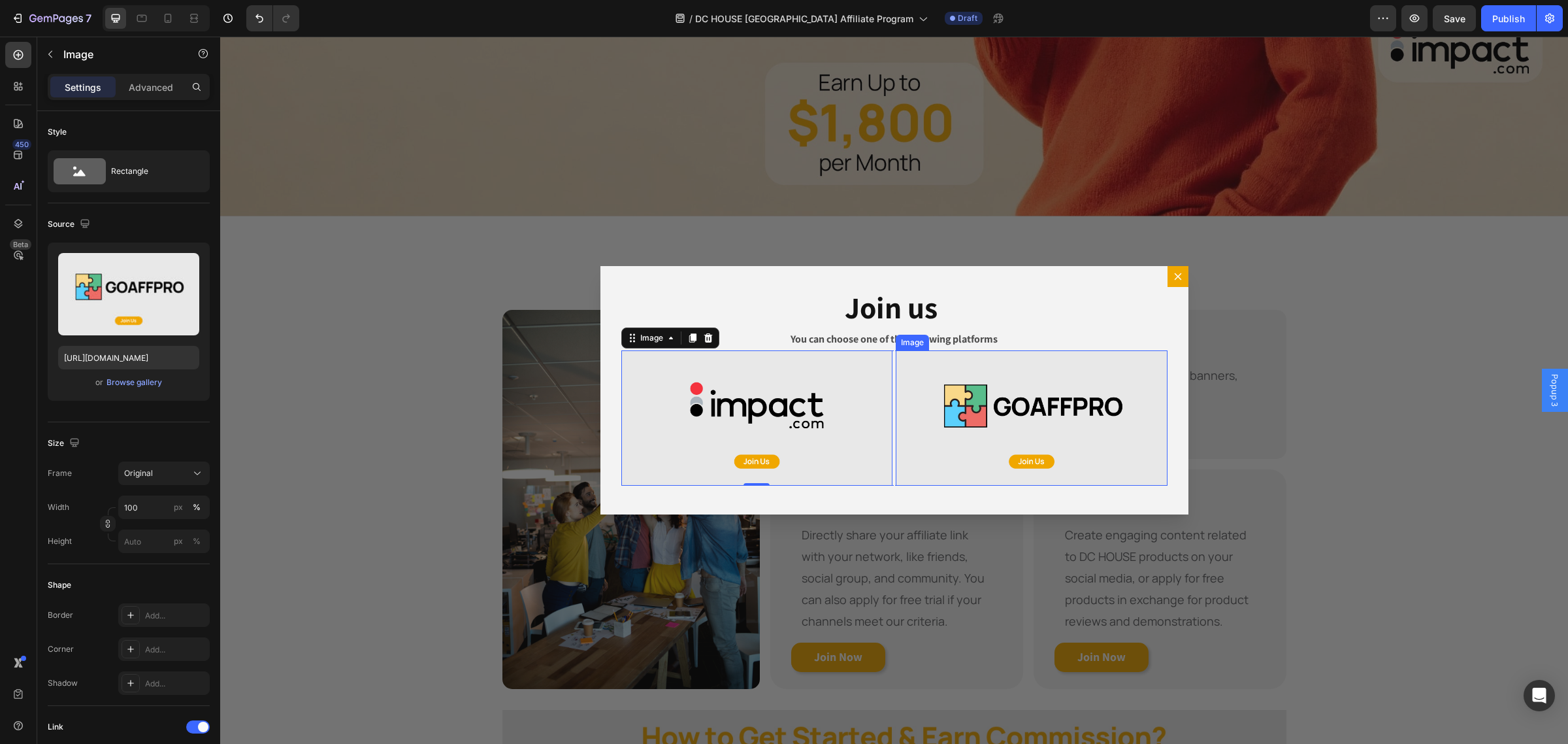
click at [1046, 418] on img "Dialog body" at bounding box center [1032, 418] width 272 height 136
click at [1001, 395] on img "Dialog body" at bounding box center [1032, 418] width 272 height 136
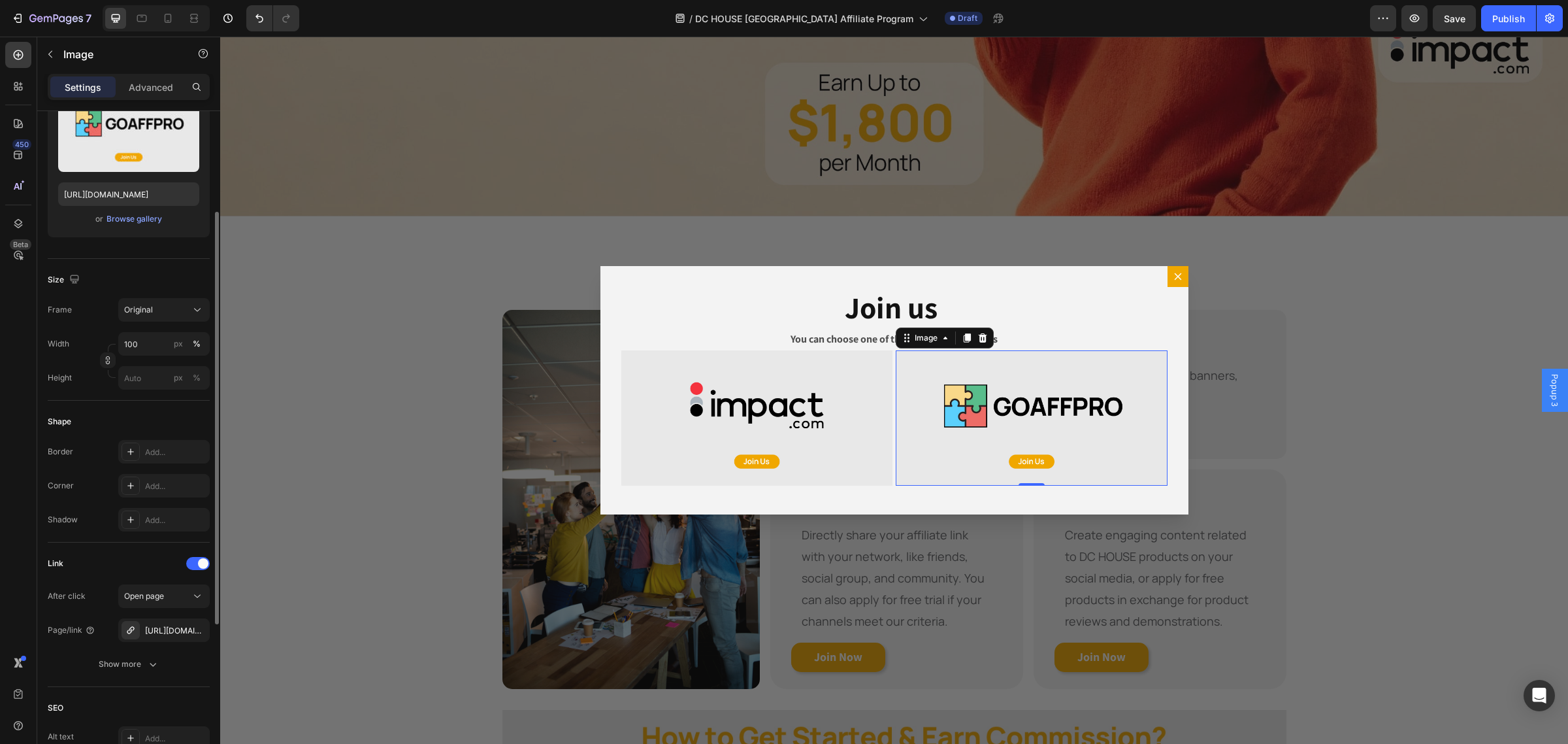
scroll to position [245, 0]
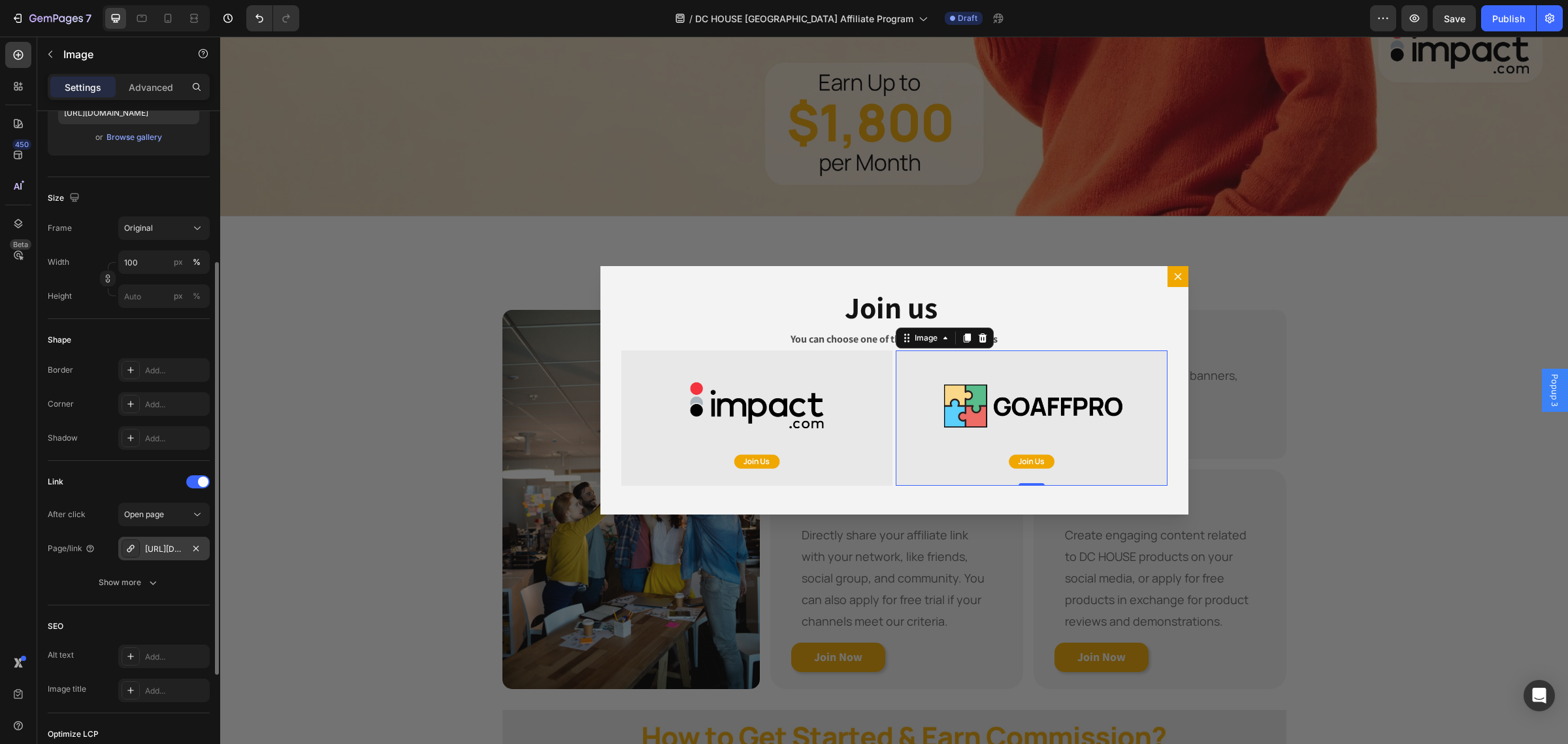
click at [167, 551] on div "https://dchousesolar.goaffpro.com/" at bounding box center [164, 549] width 38 height 12
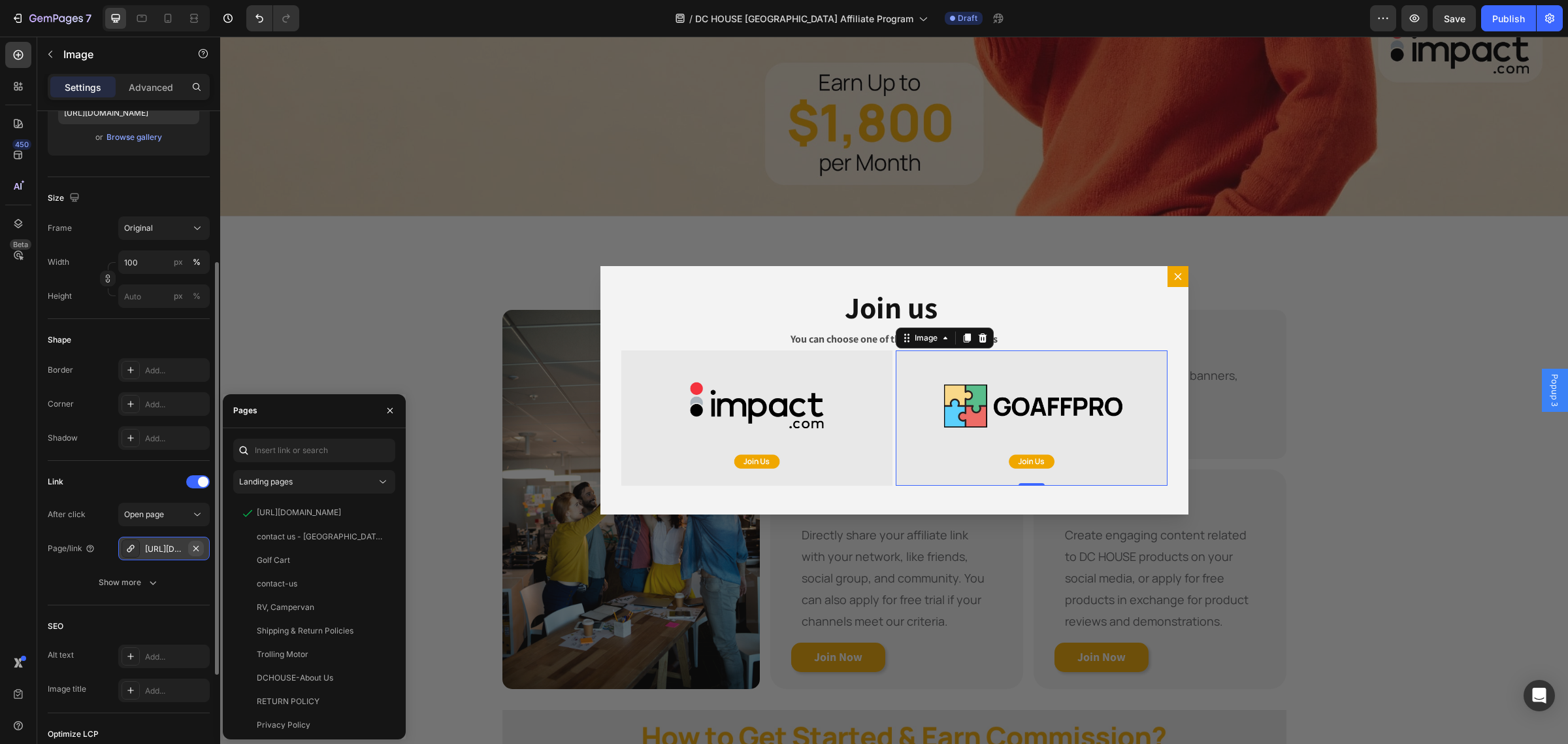
click at [201, 547] on button "button" at bounding box center [196, 548] width 16 height 16
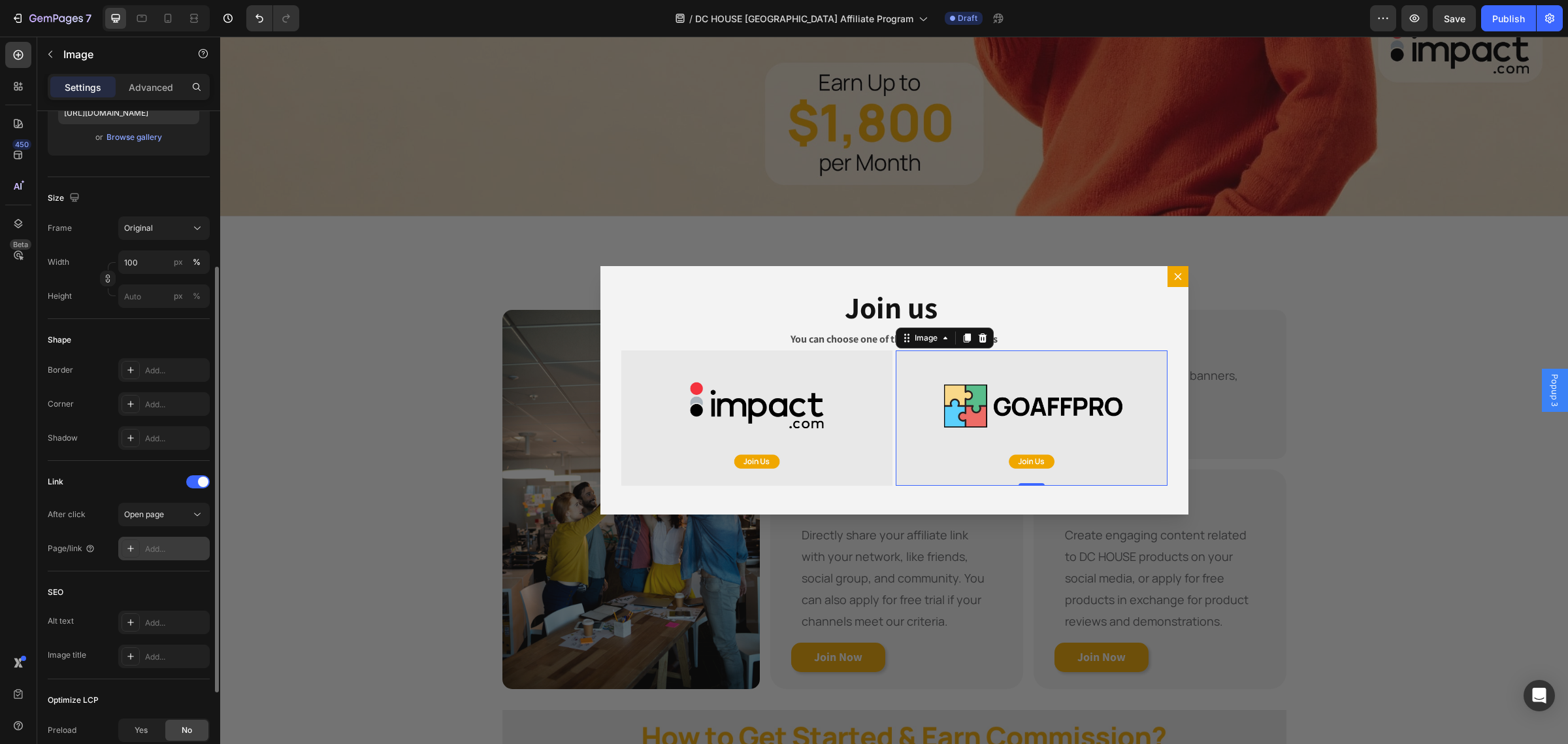
click at [169, 547] on div "Add..." at bounding box center [175, 549] width 61 height 12
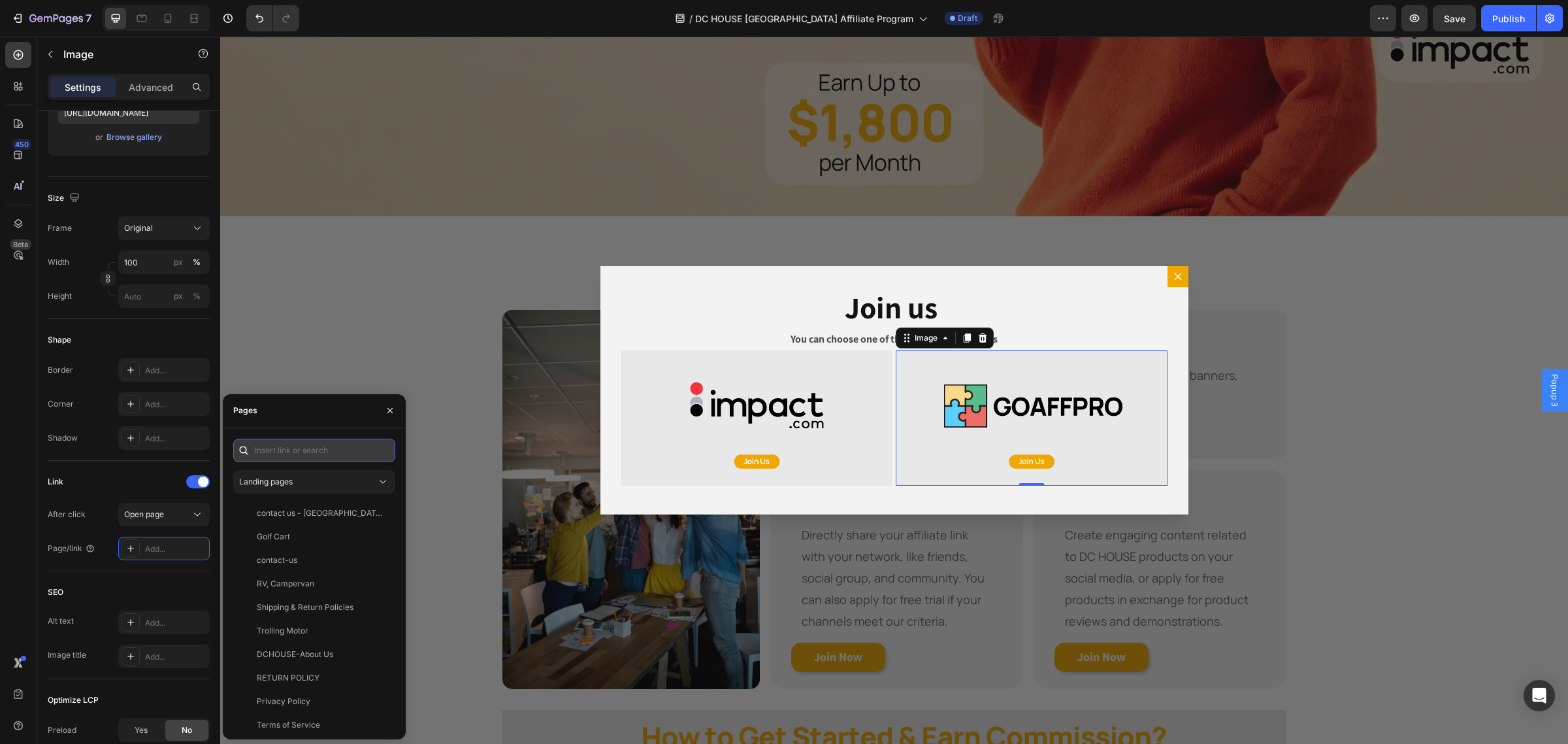
click at [292, 448] on input "text" at bounding box center [313, 450] width 162 height 23
click at [302, 453] on input "text" at bounding box center [313, 450] width 162 height 23
paste input "ukdchousepower.goaffpro.com"
type input "ukdchousepower.goaffpro.com"
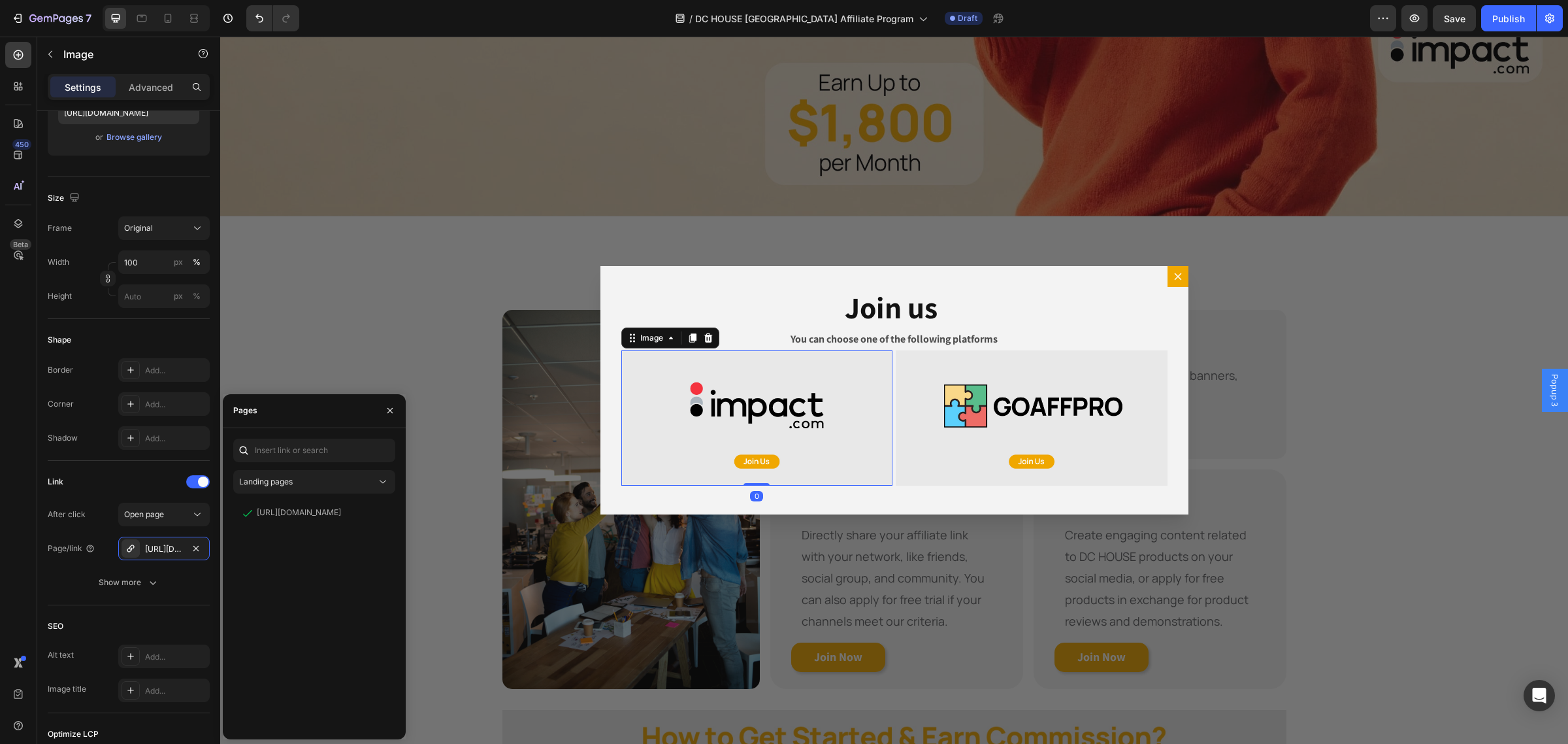
click at [726, 405] on img "Dialog body" at bounding box center [756, 418] width 272 height 136
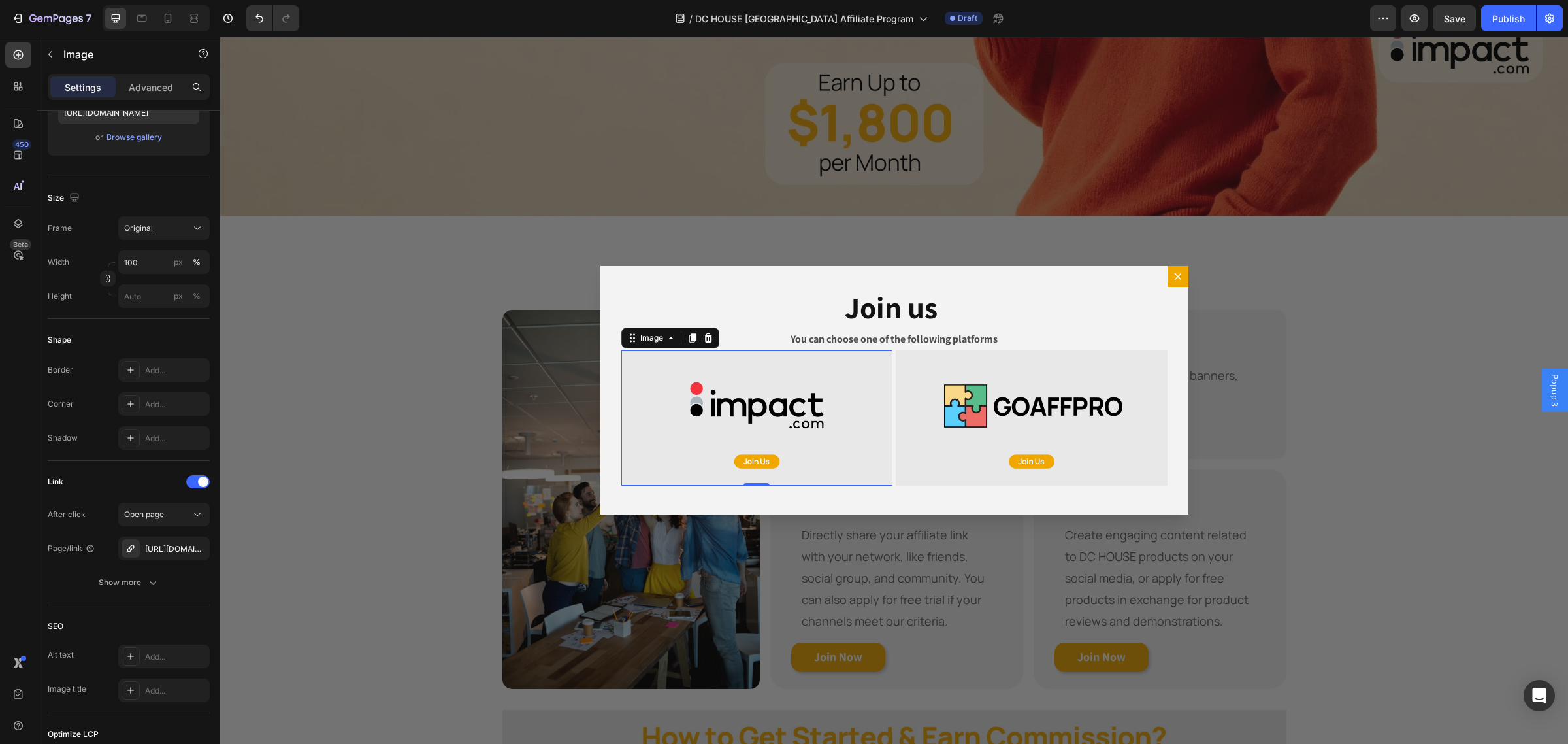
click at [813, 421] on img "Dialog body" at bounding box center [756, 418] width 272 height 136
click at [177, 543] on div "https://app.impact.com/campaign-promo-signup/DC-HOUSE-US.brand?execution=e1s1&#…" at bounding box center [164, 548] width 91 height 23
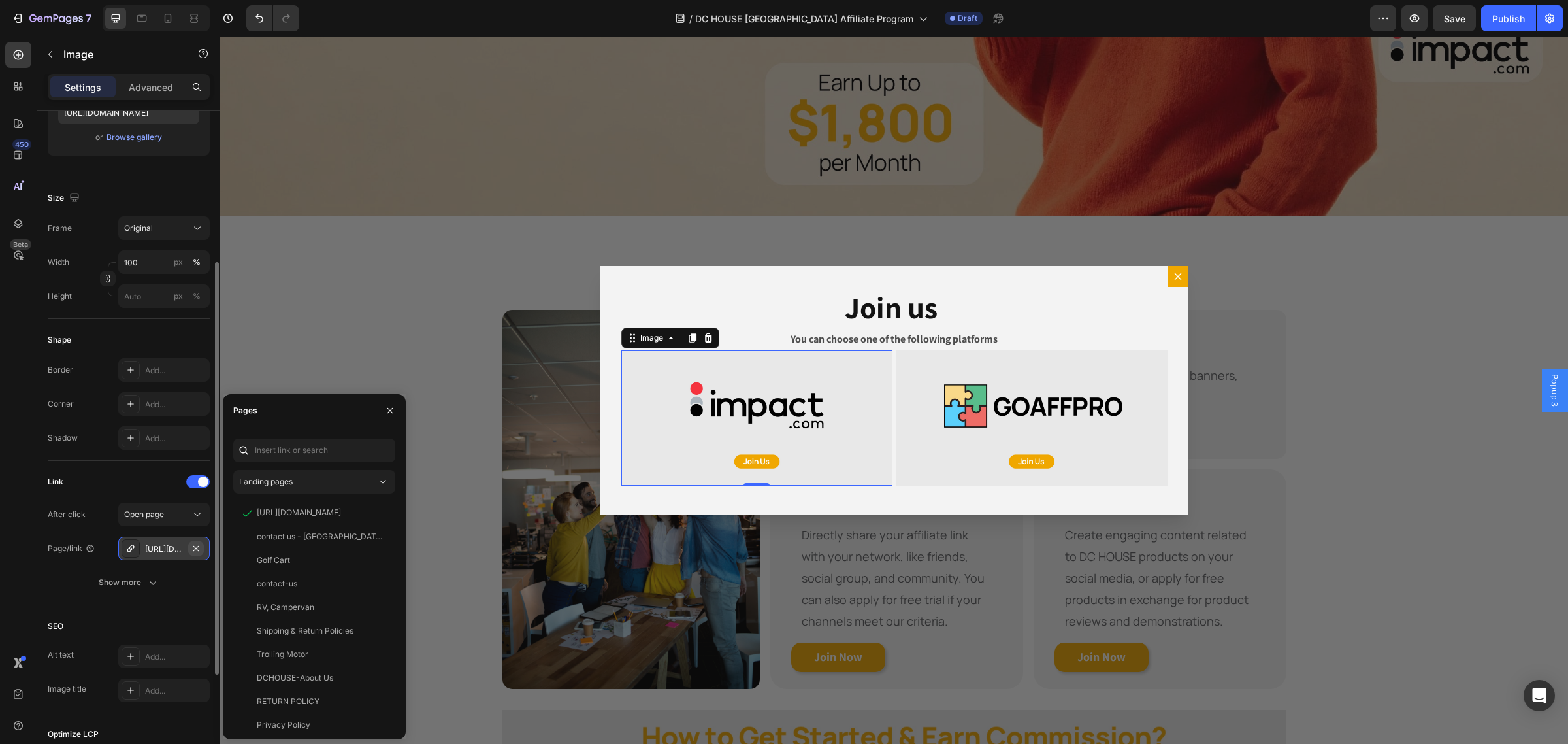
click at [193, 547] on icon "button" at bounding box center [196, 548] width 11 height 11
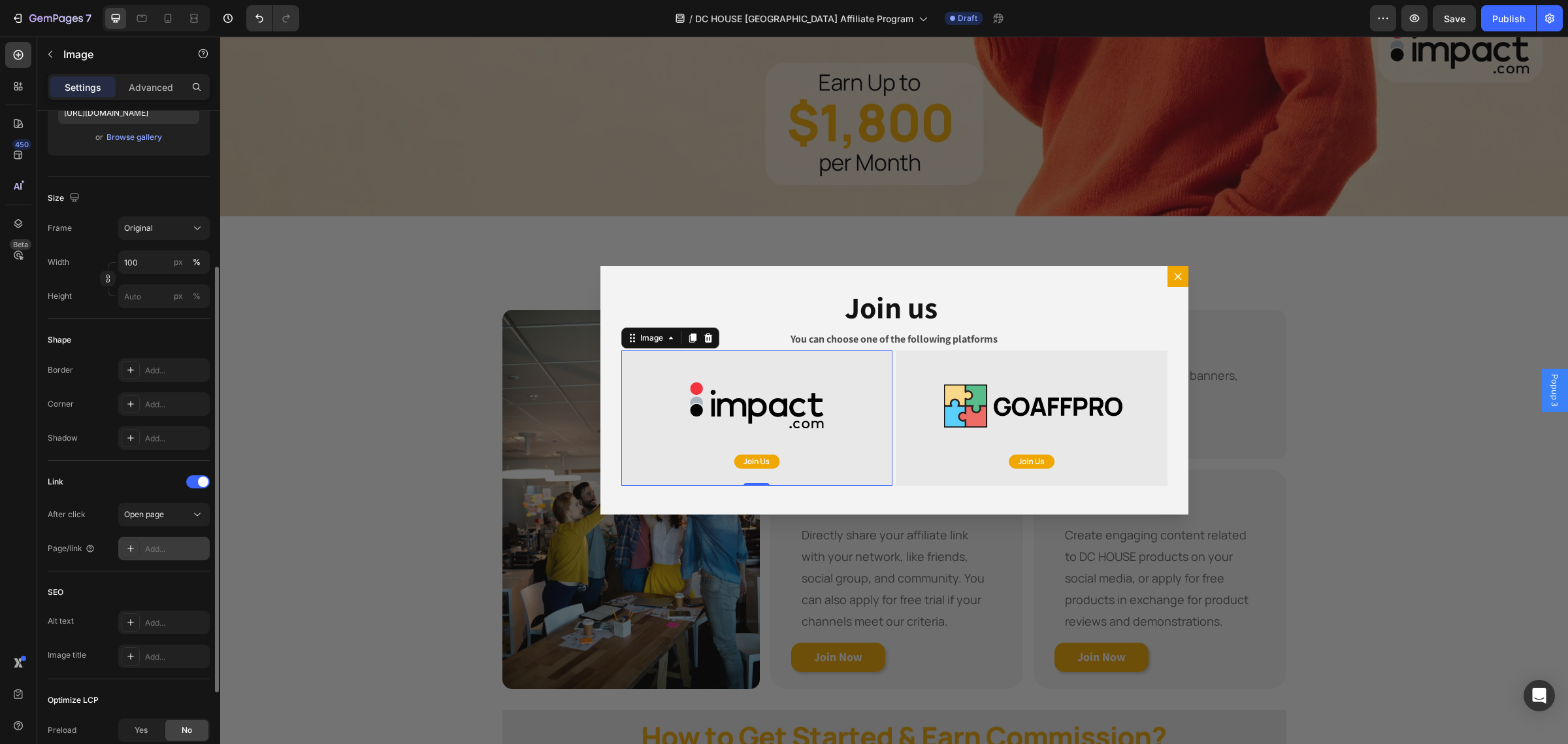
click at [150, 543] on div "Add..." at bounding box center [175, 549] width 61 height 12
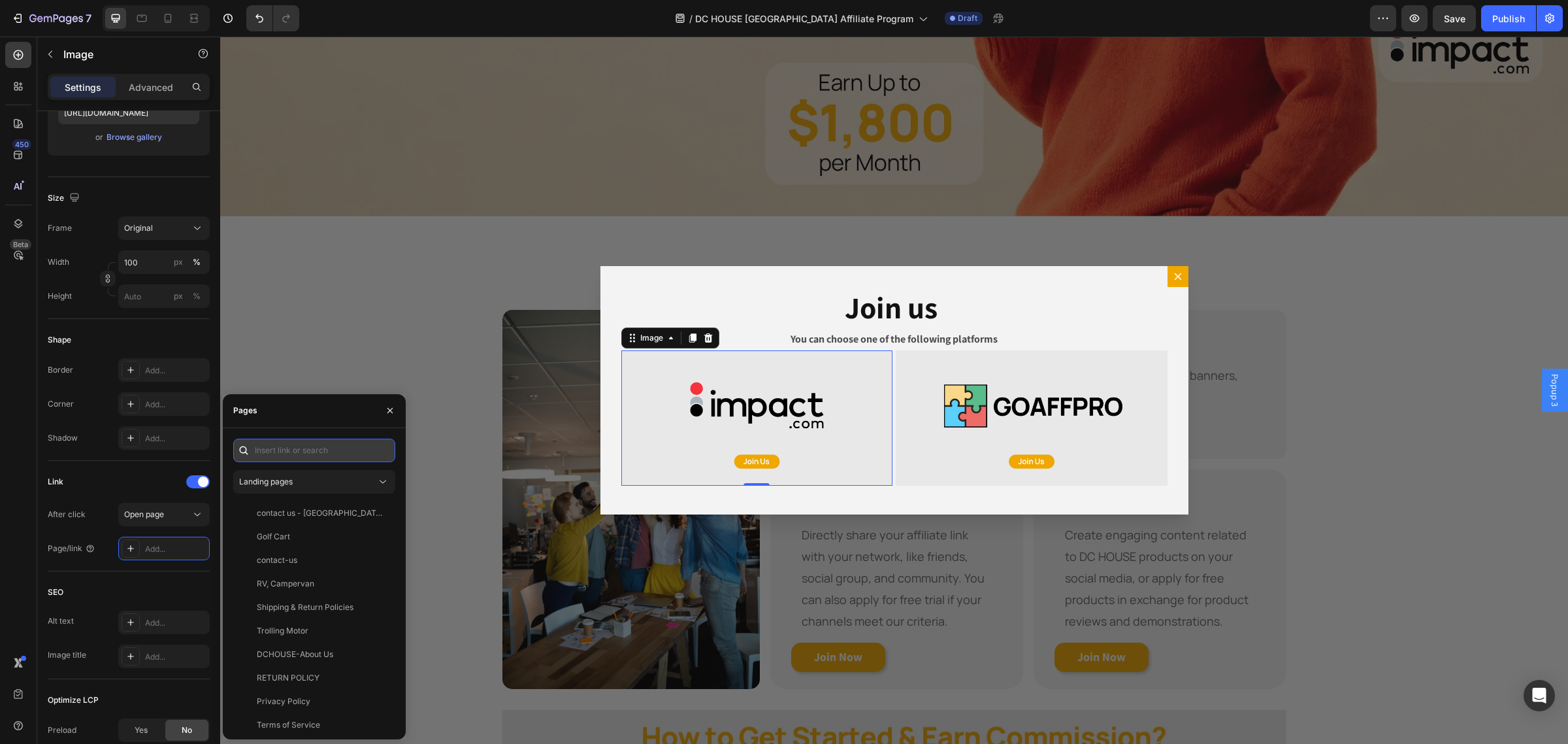
click at [289, 449] on input "text" at bounding box center [313, 450] width 162 height 23
paste input "http://app.impact.com/campaign-campaign-info-v2/DC-HOUSE-UK.brand"
type input "http://app.impact.com/campaign-campaign-info-v2/DC-HOUSE-UK.brand"
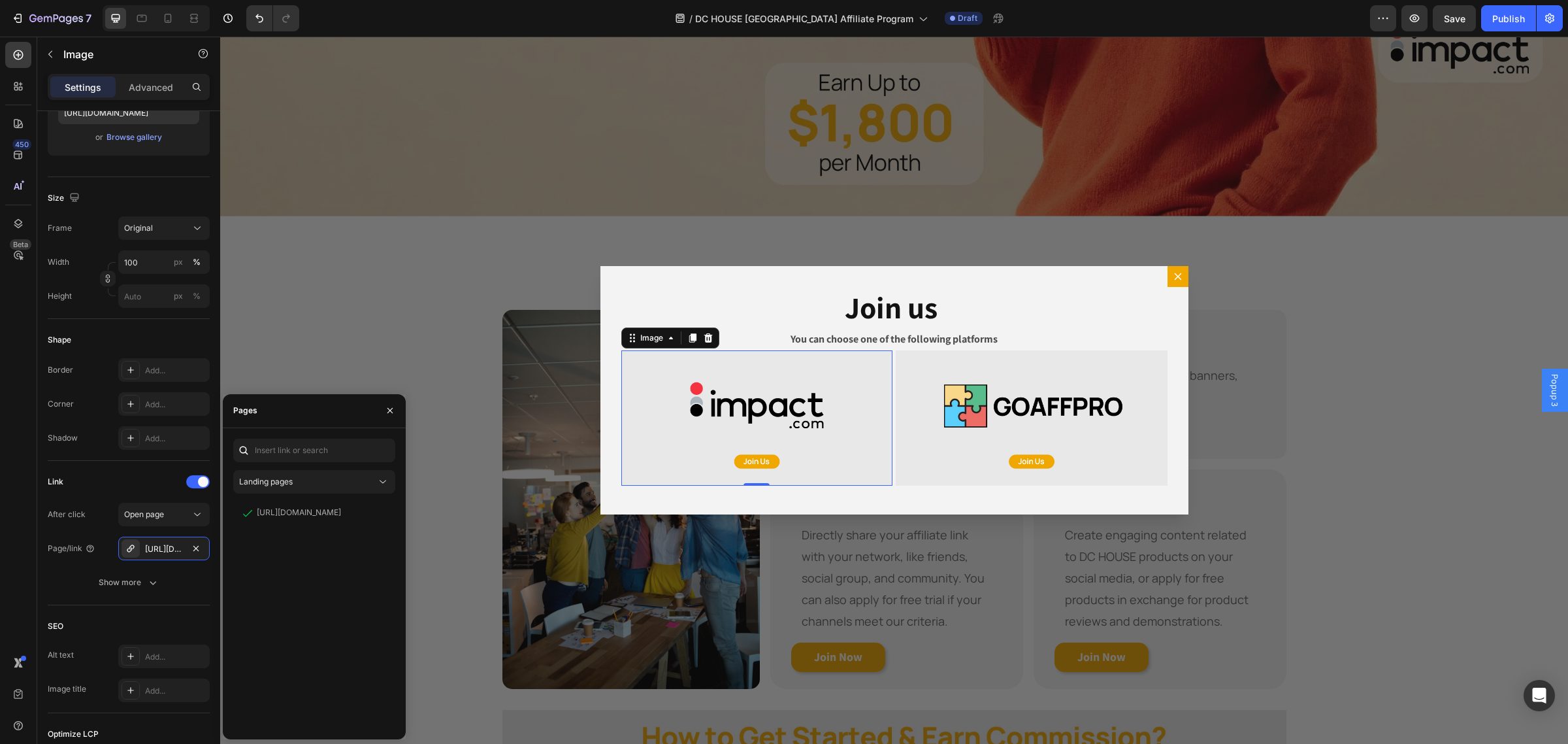
click at [327, 570] on div "http://app.impact.com/campaign-campaign-info-v2/DC-HOUSE-UK.brand View" at bounding box center [313, 615] width 162 height 228
click at [359, 412] on div "Pages" at bounding box center [314, 411] width 183 height 34
click at [390, 407] on icon "button" at bounding box center [390, 410] width 11 height 11
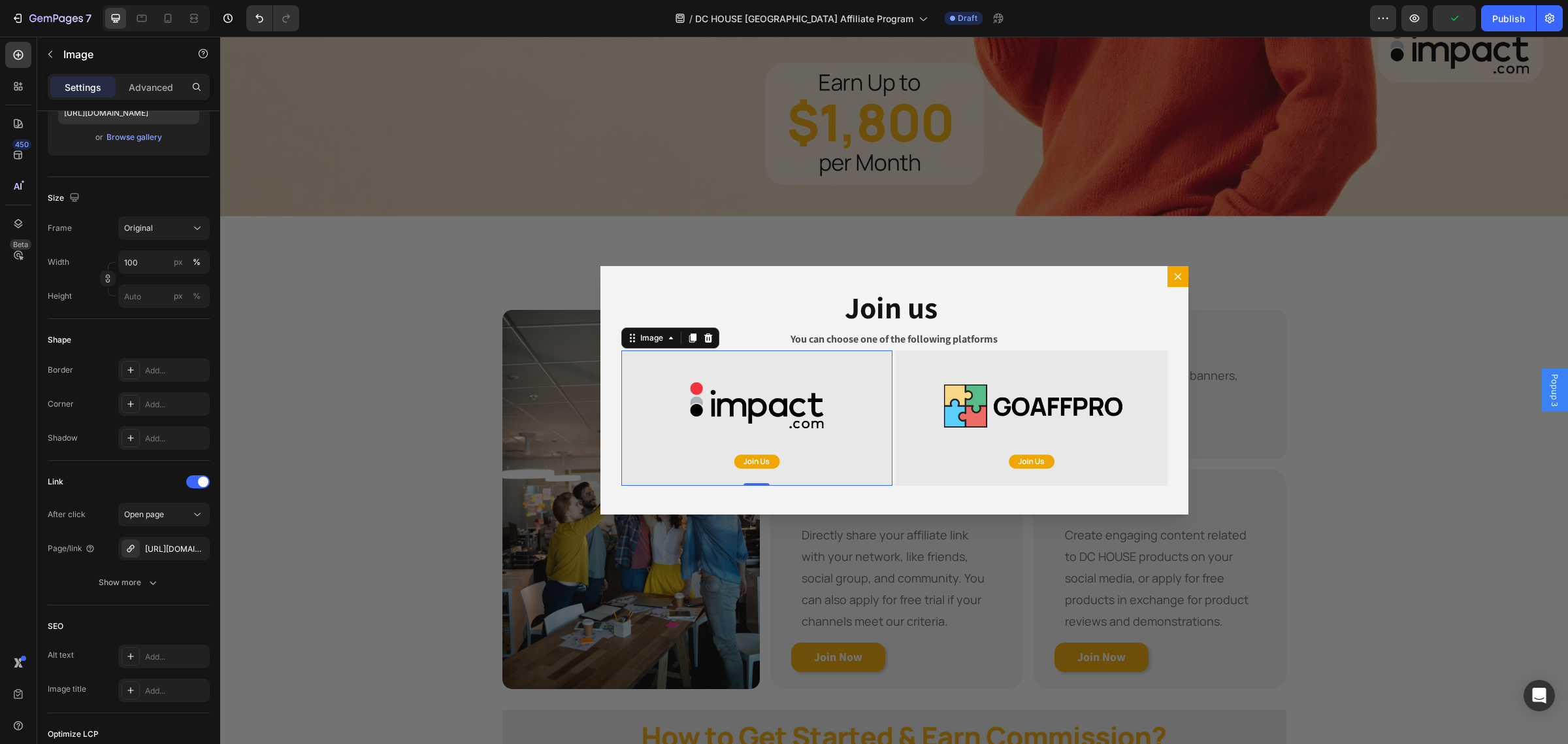
click at [781, 406] on img "Dialog body" at bounding box center [756, 418] width 272 height 136
click at [900, 406] on img "Dialog body" at bounding box center [1032, 418] width 272 height 136
click at [749, 407] on img "Dialog body" at bounding box center [756, 418] width 272 height 136
click at [188, 544] on button "button" at bounding box center [196, 548] width 16 height 16
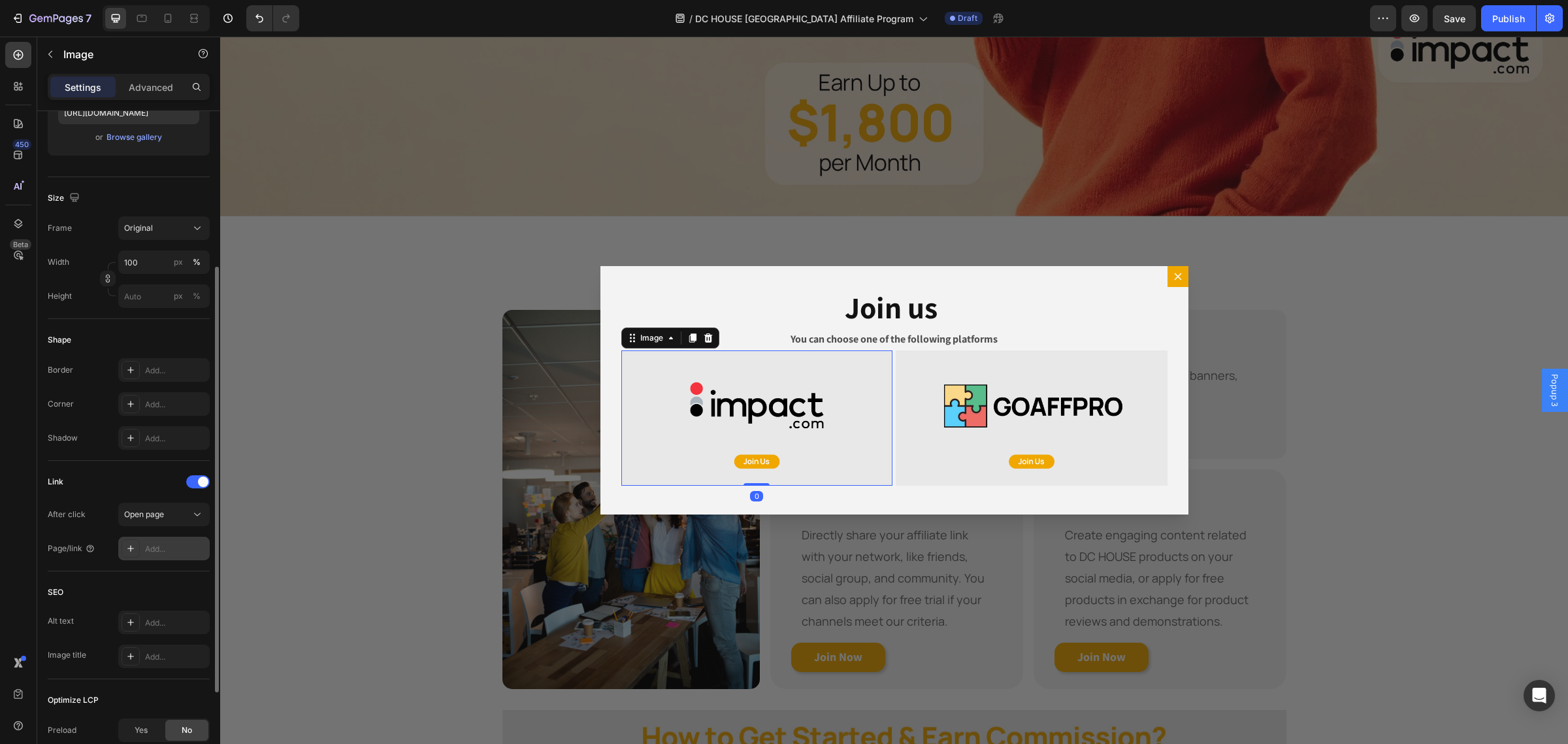
click at [170, 547] on div "Add..." at bounding box center [175, 549] width 61 height 12
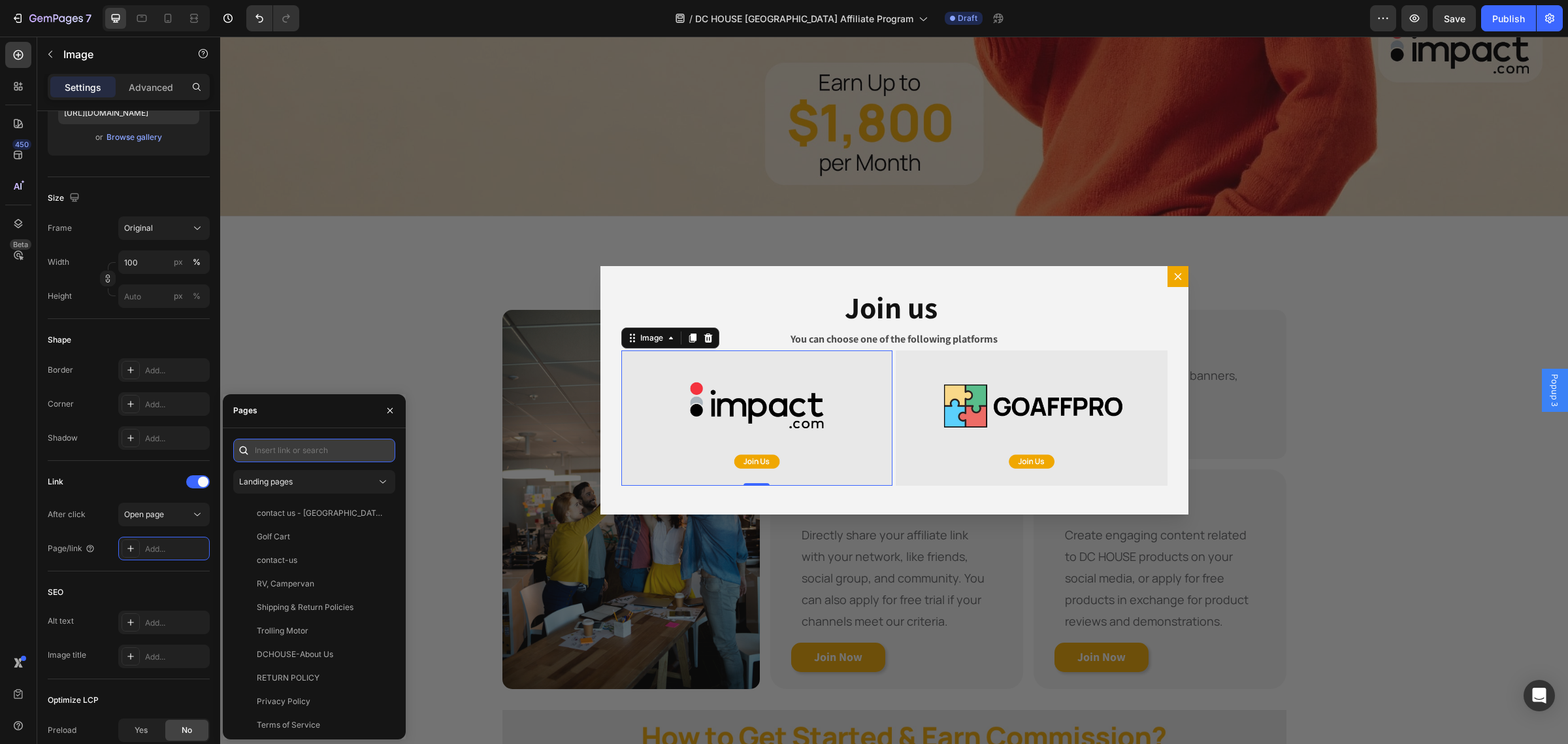
click at [276, 458] on input "text" at bounding box center [313, 450] width 162 height 23
paste input "http://app.impact.com/campaign-campaign-info-v2/DC-HOUSE-UK.brand"
type input "http://app.impact.com/campaign-campaign-info-v2/DC-HOUSE-UK.brand"
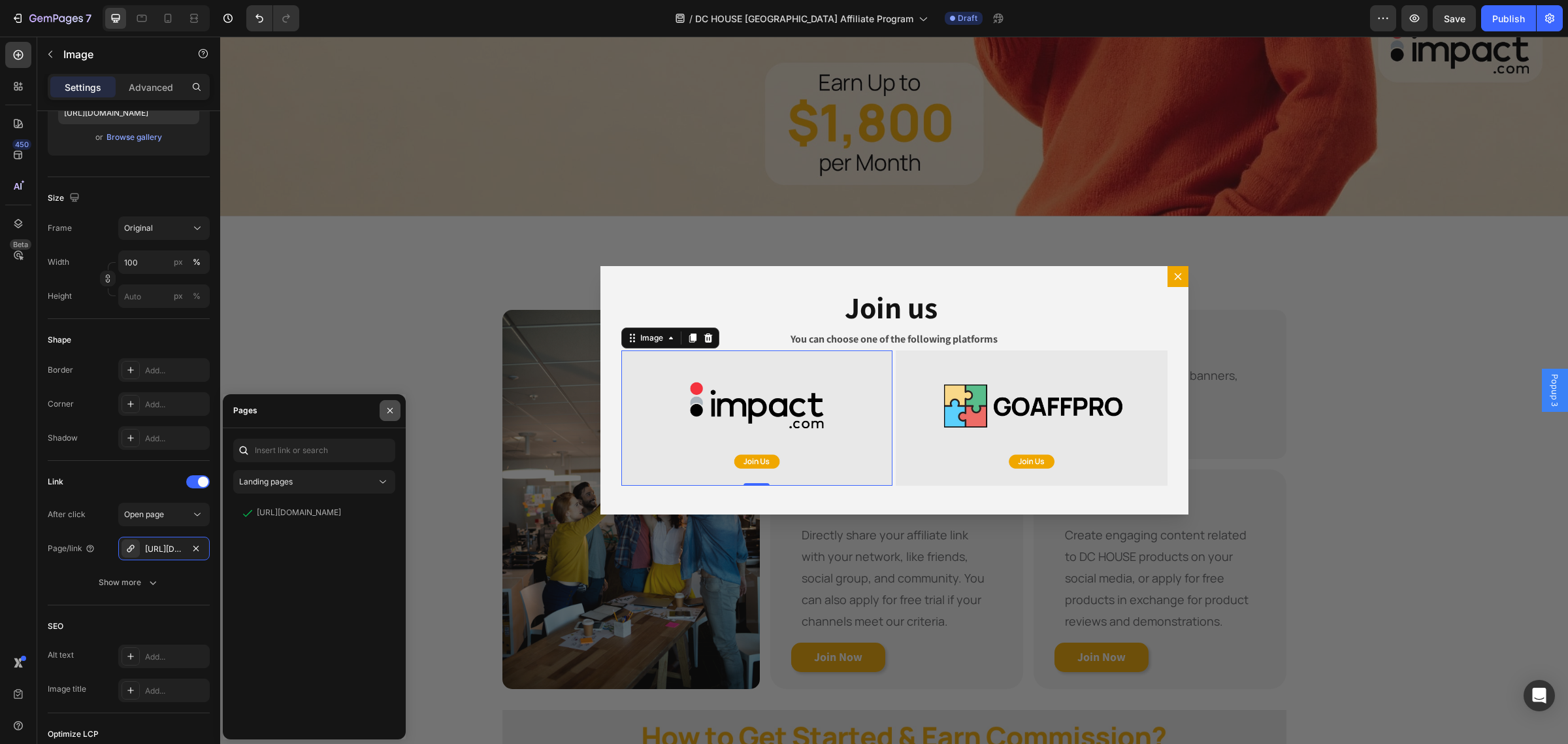
click at [393, 406] on icon "button" at bounding box center [390, 410] width 11 height 11
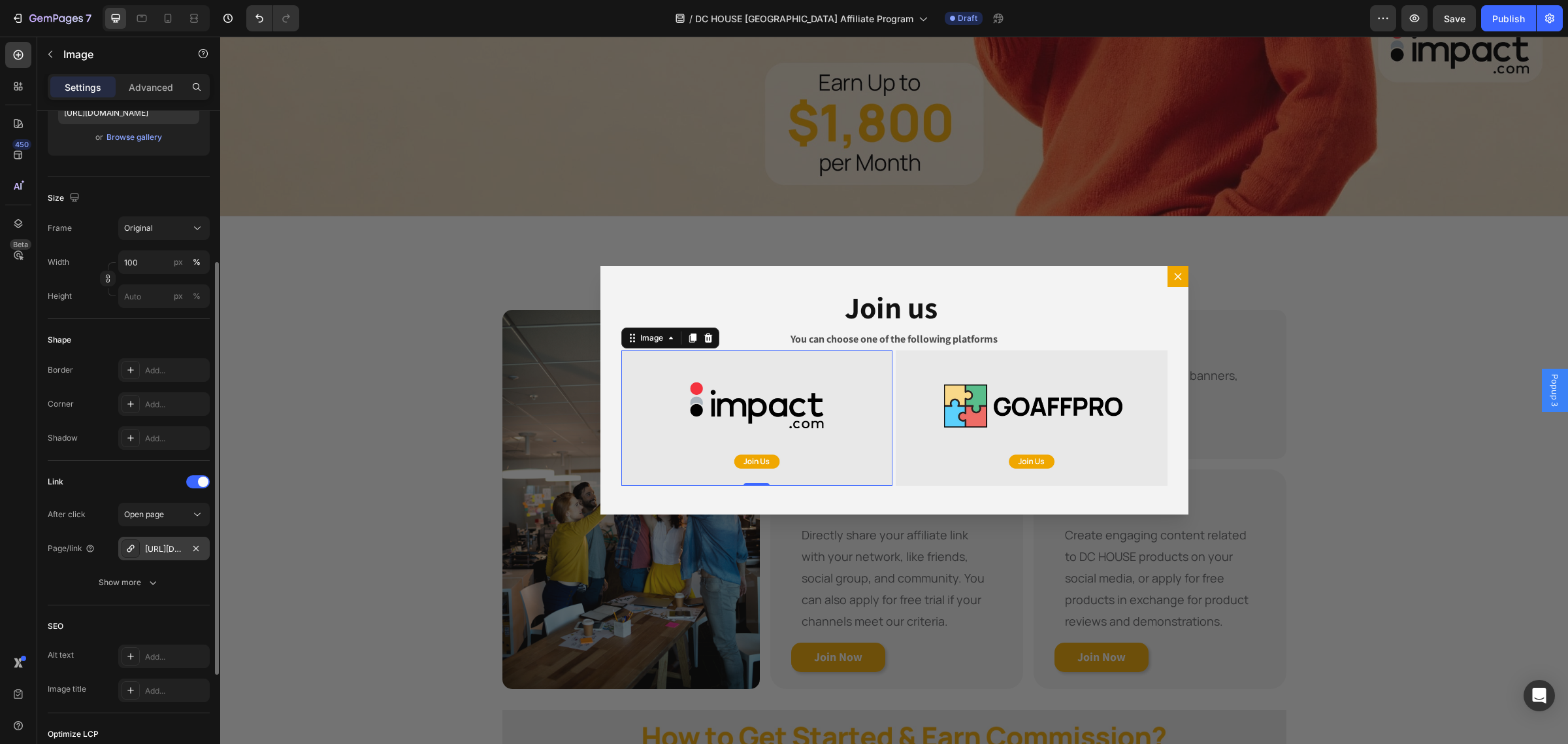
click at [176, 551] on div "http://app.impact.com/campaign-campaign-info-v2/DC-HOUSE-UK.brand" at bounding box center [164, 549] width 38 height 12
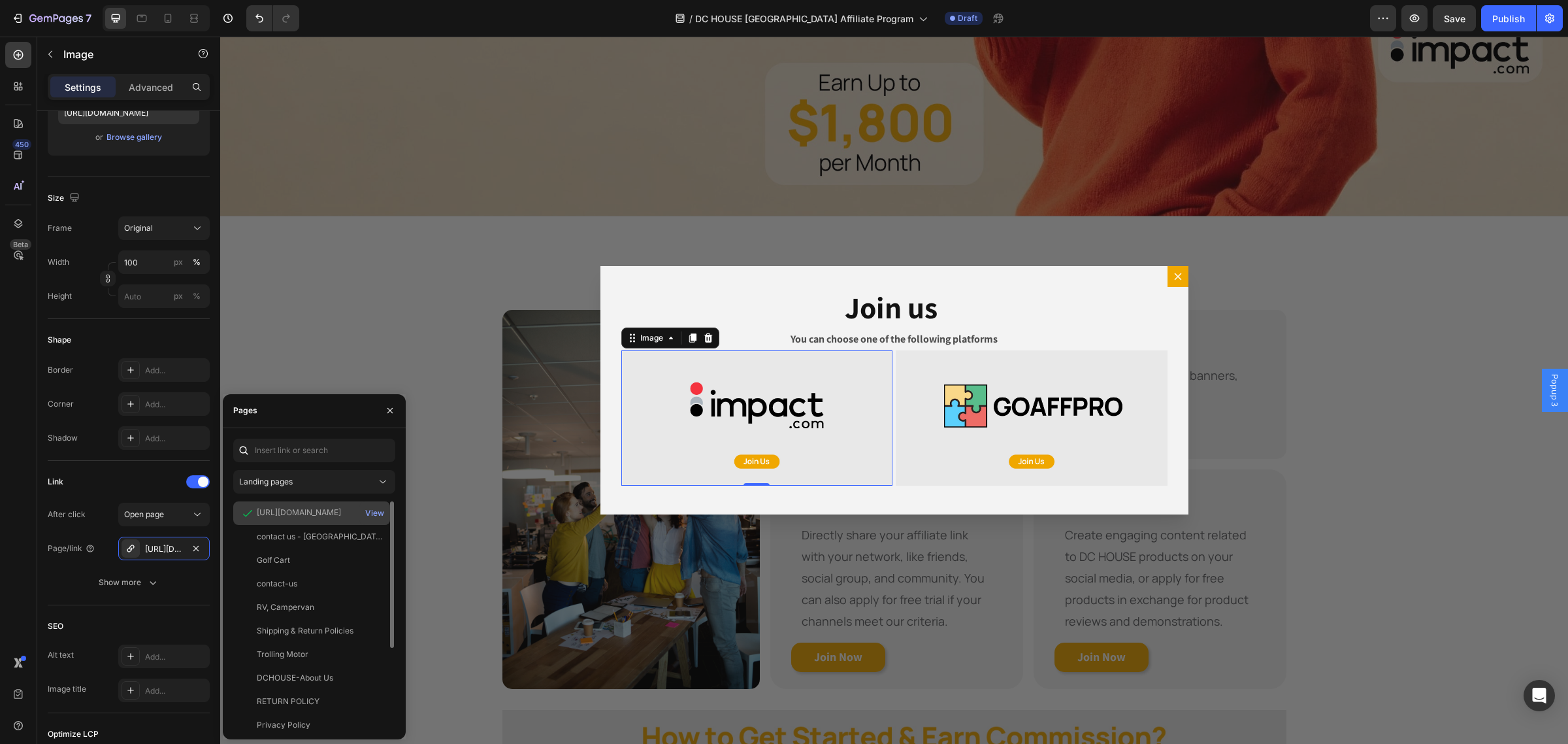
click at [302, 510] on div "http://app.impact.com/campaign-campaign-info-v2/DC-HOUSE-UK.brand" at bounding box center [299, 513] width 84 height 12
click at [410, 326] on div "Backdrop" at bounding box center [894, 390] width 1347 height 707
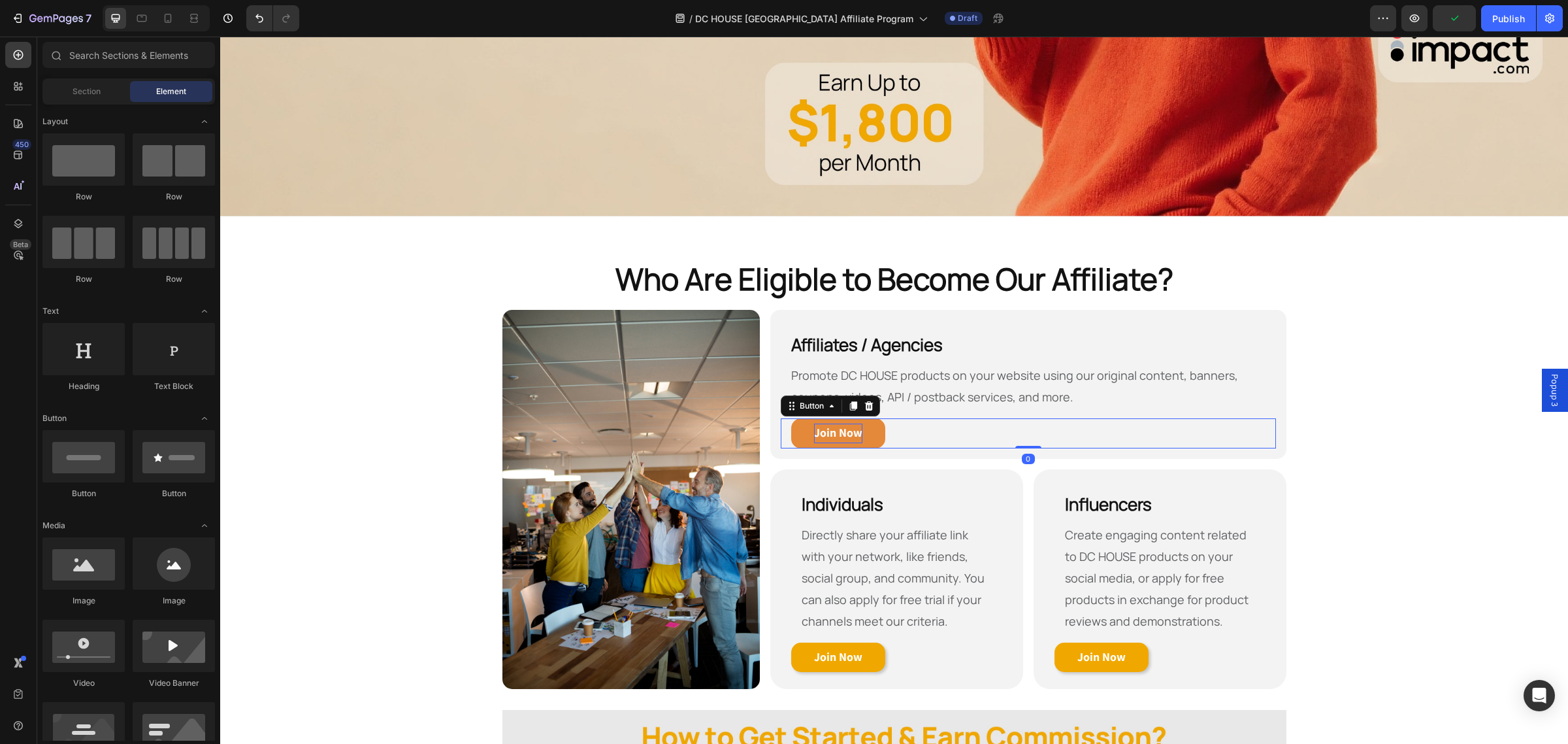
click at [835, 435] on p "Join Now" at bounding box center [838, 433] width 48 height 20
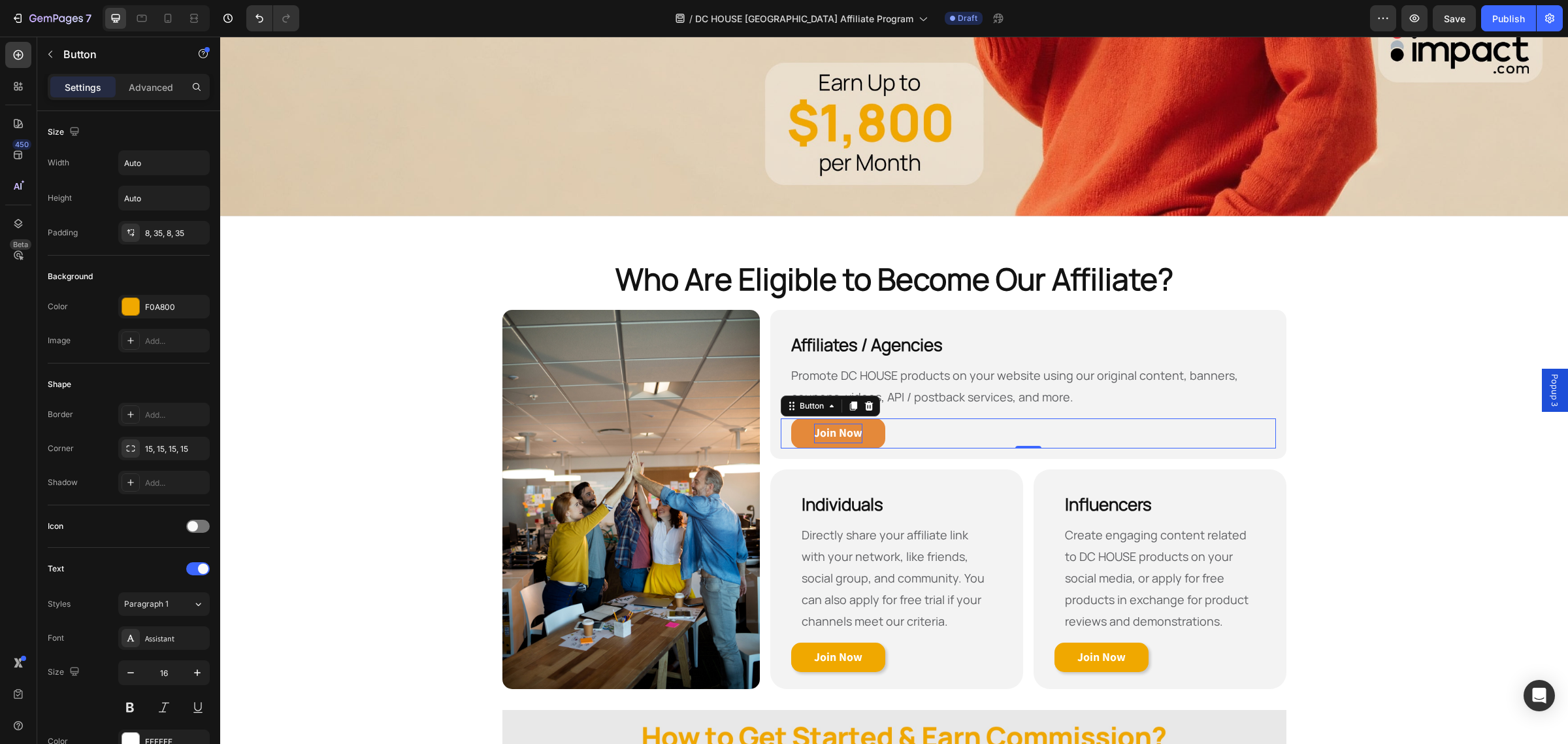
click at [834, 424] on strong "Join Now" at bounding box center [838, 432] width 48 height 15
click at [955, 424] on div "Join Now Button 0" at bounding box center [1028, 433] width 494 height 30
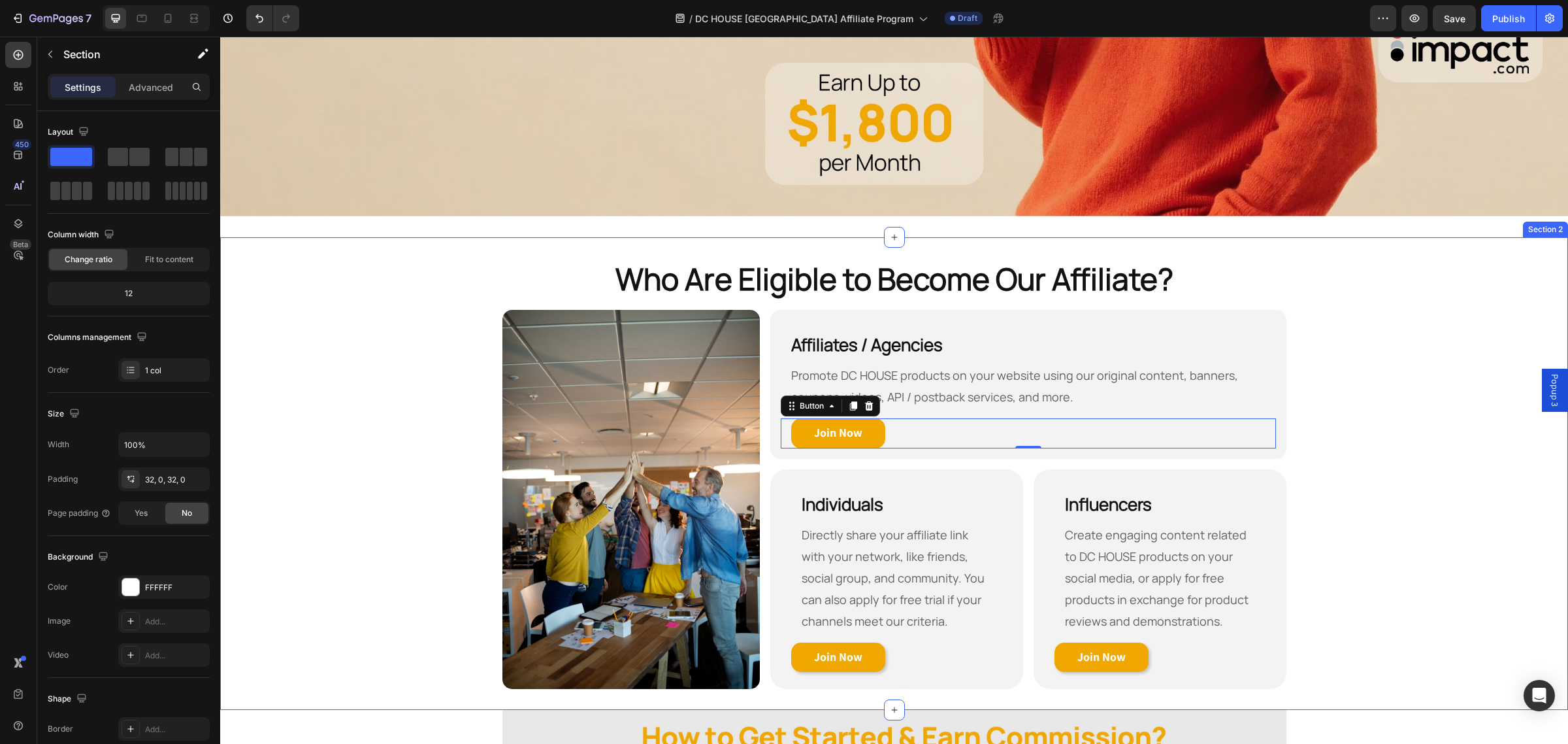
click at [420, 427] on div "Who Are Eligible to Become Our Affiliate? Heading Row Image Affiliates / Agenci…" at bounding box center [894, 473] width 1347 height 431
click at [814, 425] on strong "Join Now" at bounding box center [838, 432] width 48 height 15
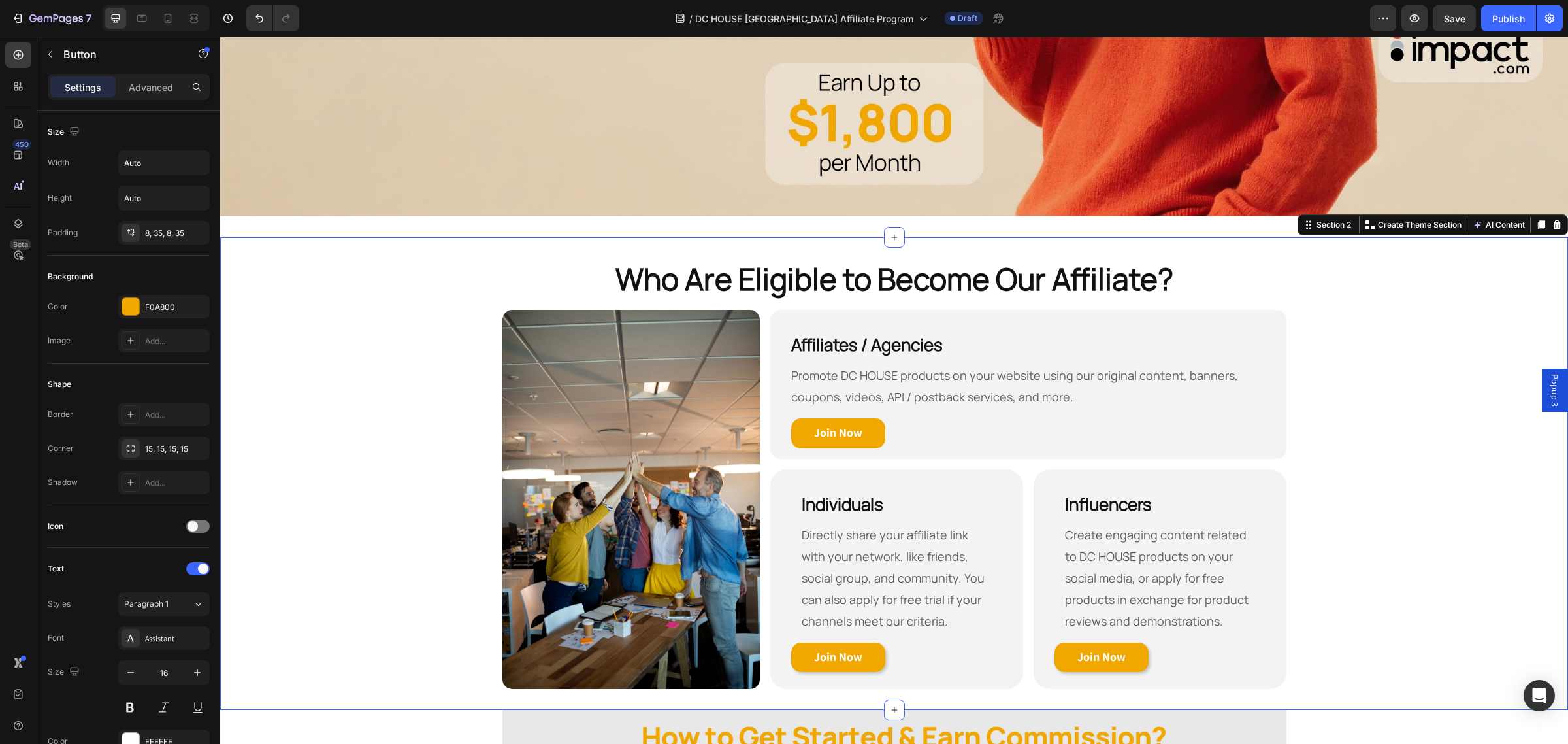
click at [1408, 412] on div "Who Are Eligible to Become Our Affiliate? Heading Row Image Affiliates / Agenci…" at bounding box center [894, 473] width 1347 height 431
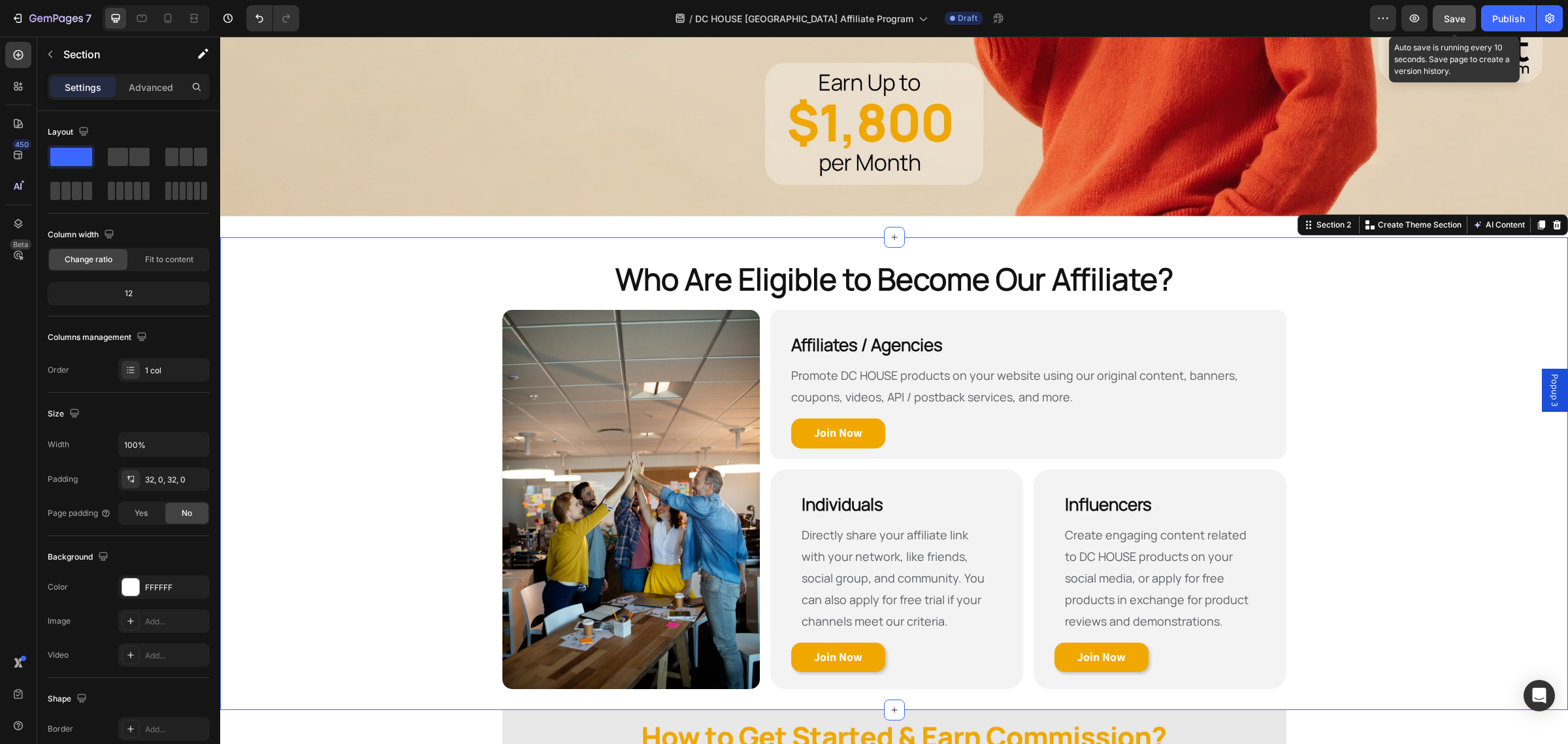
click at [1460, 18] on span "Save" at bounding box center [1454, 18] width 22 height 11
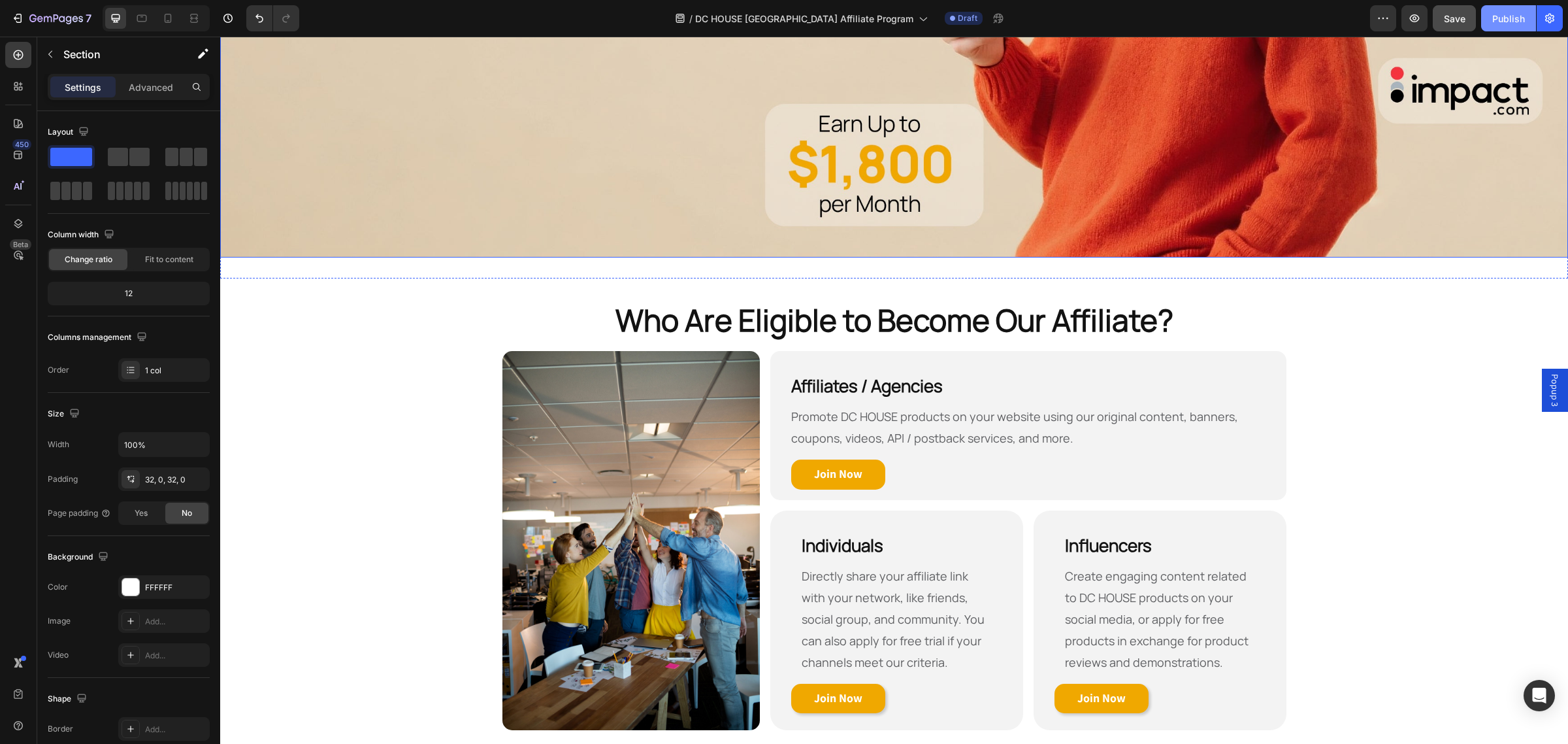
scroll to position [461, 0]
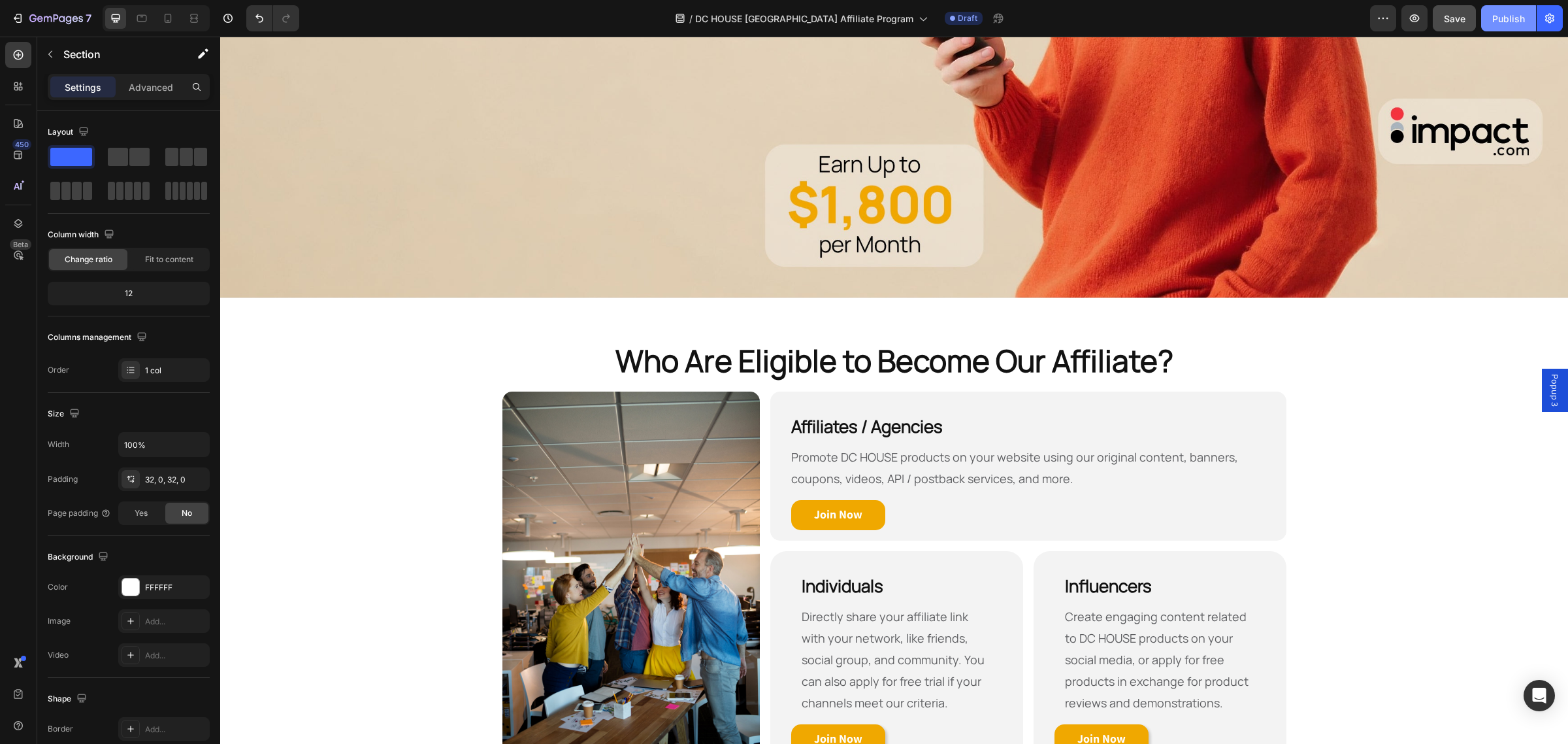
click at [1511, 20] on div "Publish" at bounding box center [1508, 19] width 32 height 14
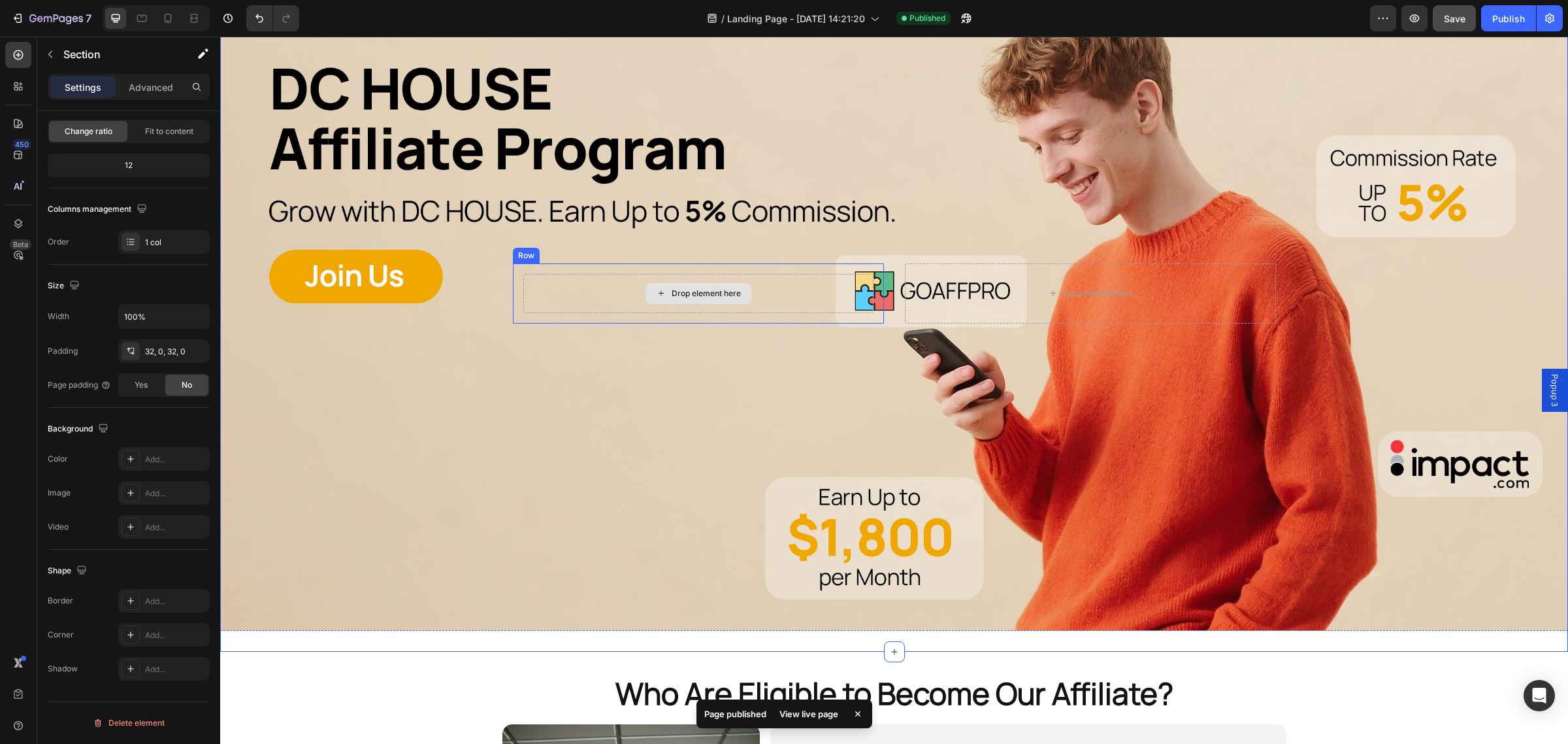
scroll to position [0, 0]
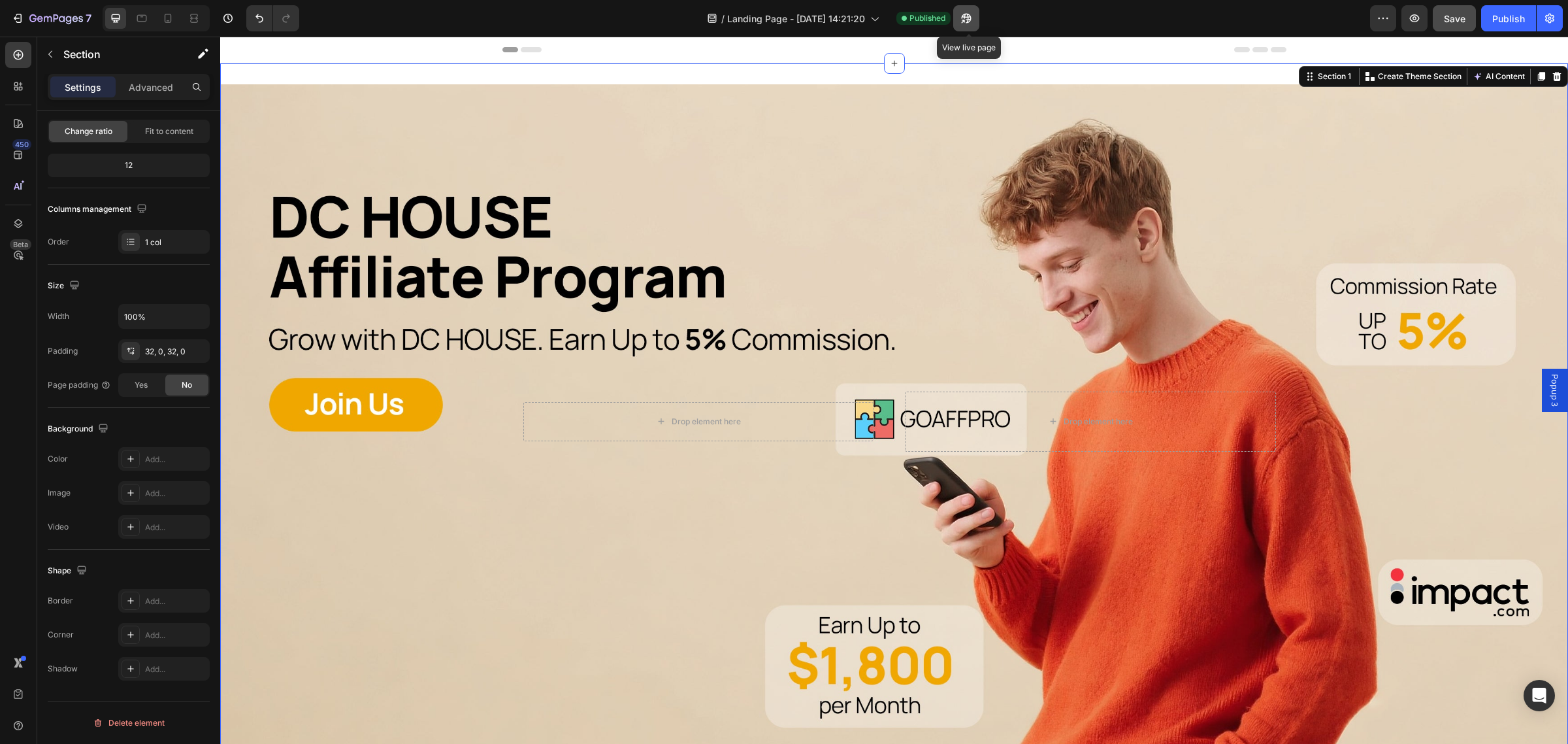
click at [977, 14] on button "button" at bounding box center [966, 18] width 26 height 26
click at [1548, 14] on icon "button" at bounding box center [1549, 18] width 9 height 10
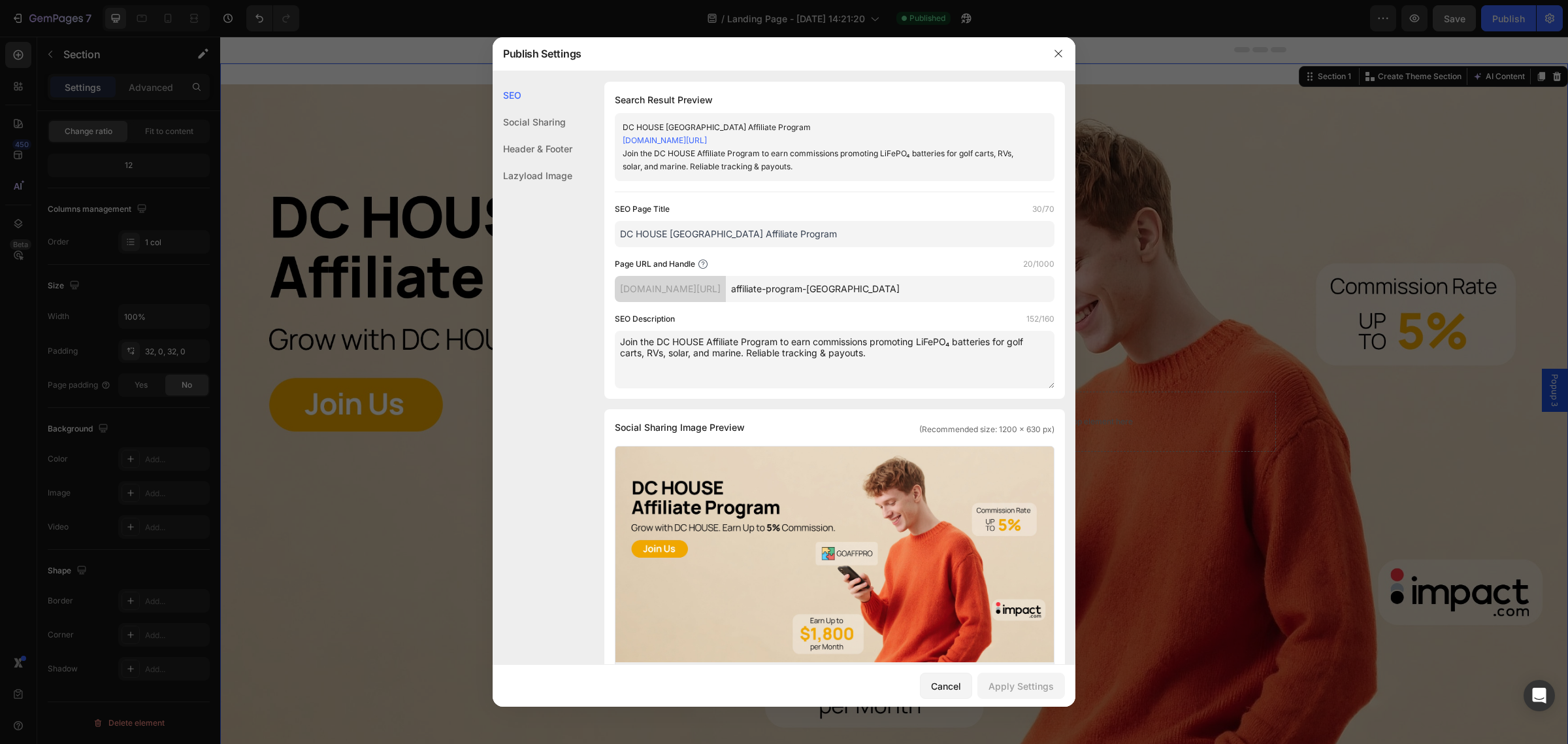
click at [785, 235] on input "DC HOUSE UK Affiliate Program" at bounding box center [834, 234] width 439 height 26
click at [1062, 53] on icon "button" at bounding box center [1058, 54] width 11 height 11
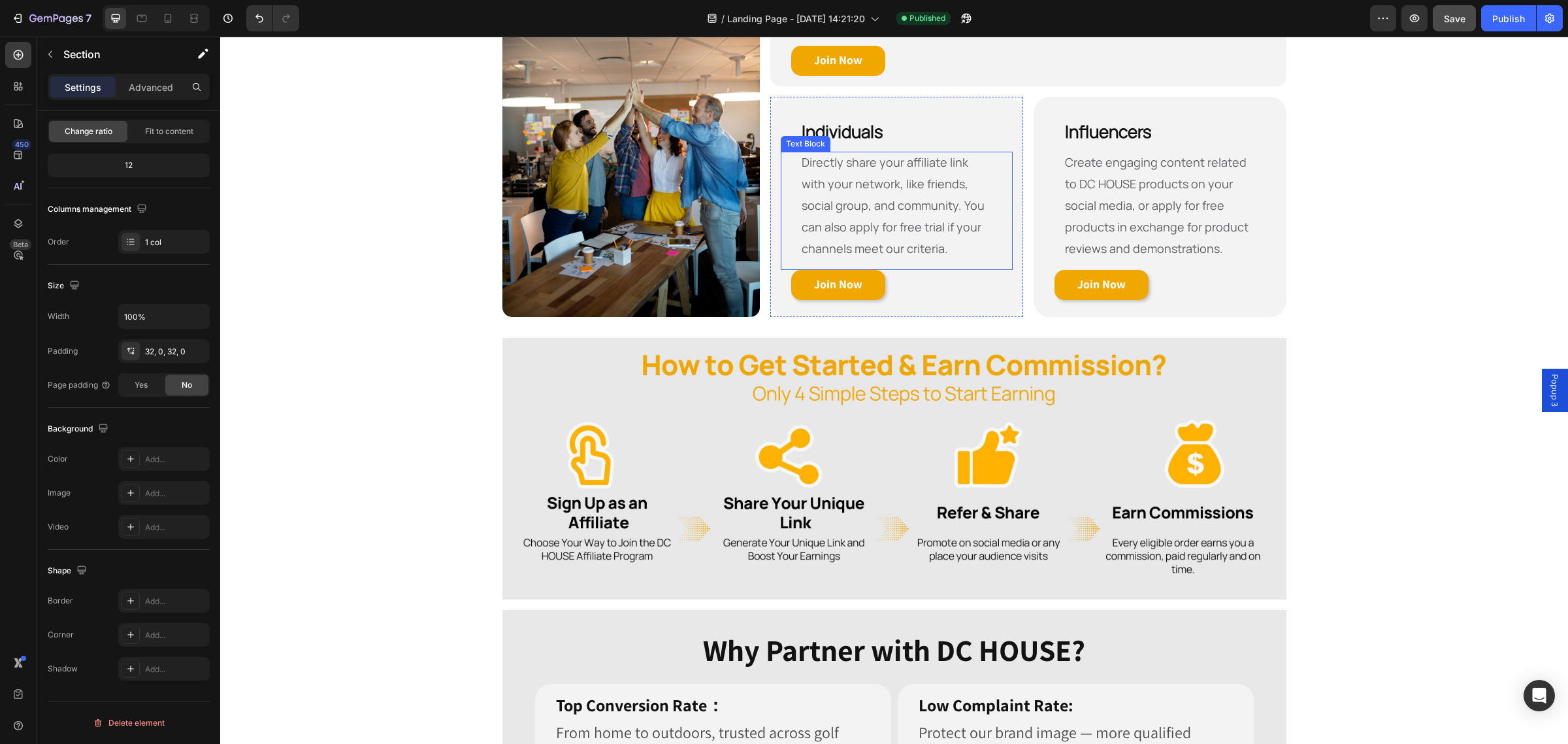
scroll to position [817, 0]
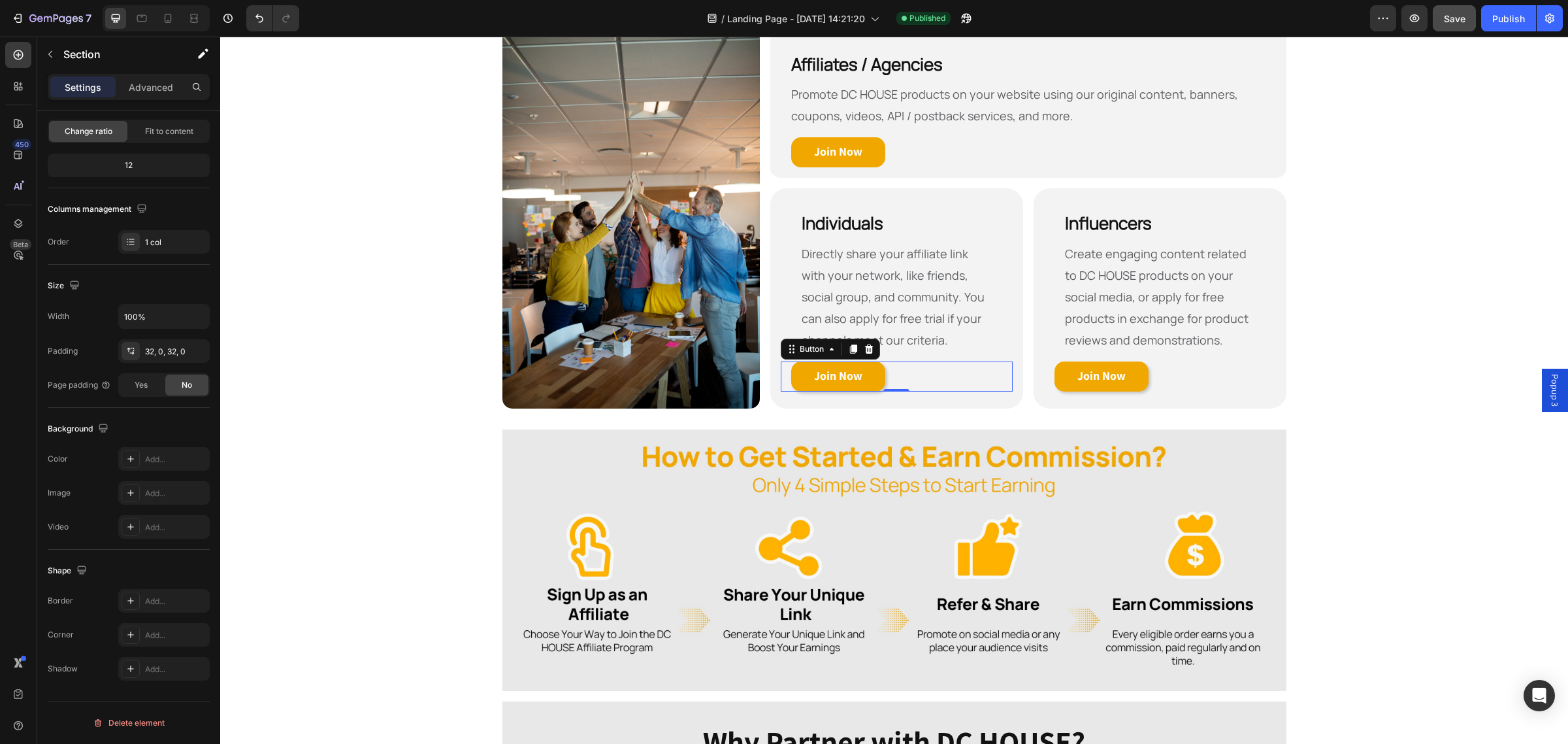
drag, startPoint x: 860, startPoint y: 377, endPoint x: 893, endPoint y: 376, distance: 33.0
click at [860, 377] on link "Join Now" at bounding box center [838, 376] width 94 height 30
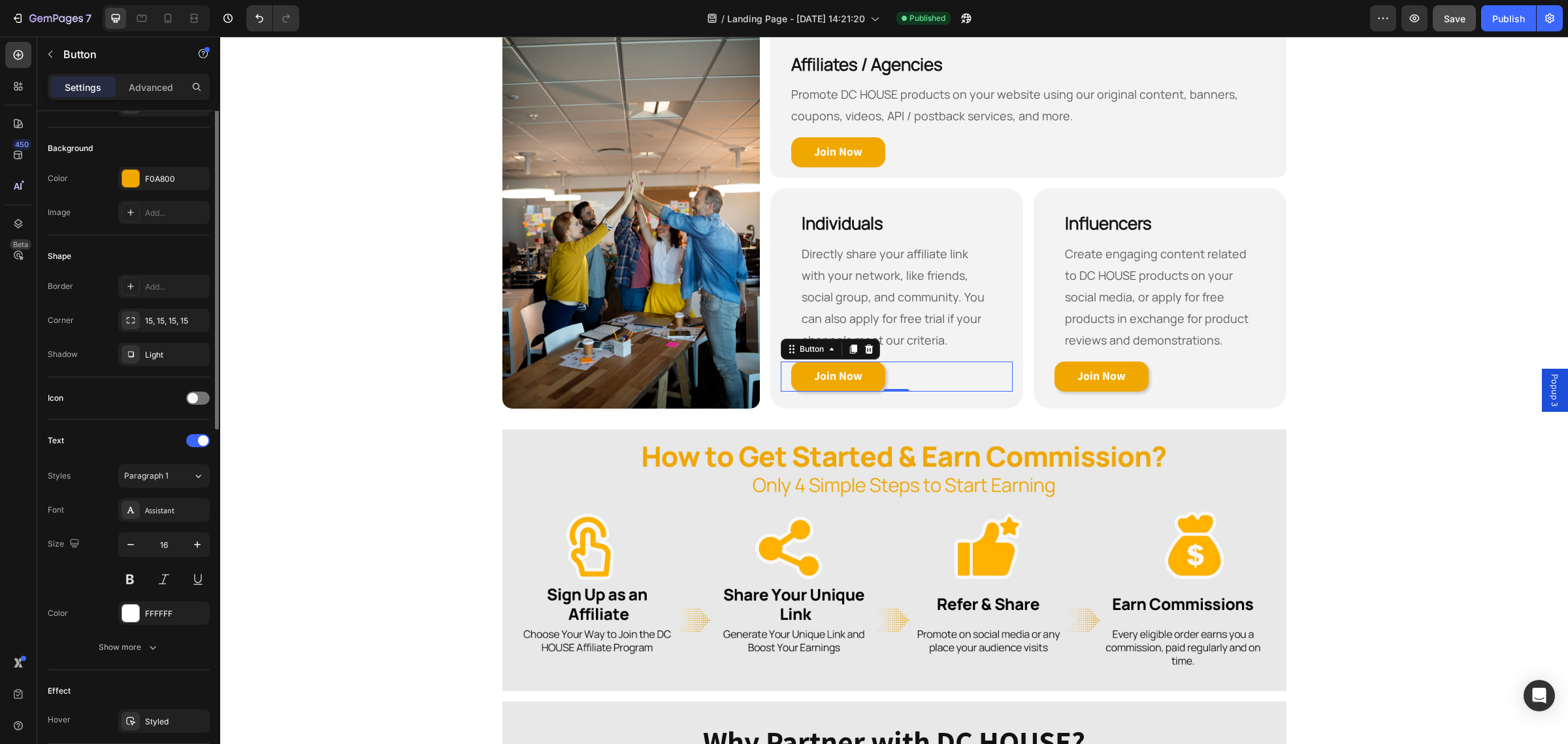
scroll to position [0, 0]
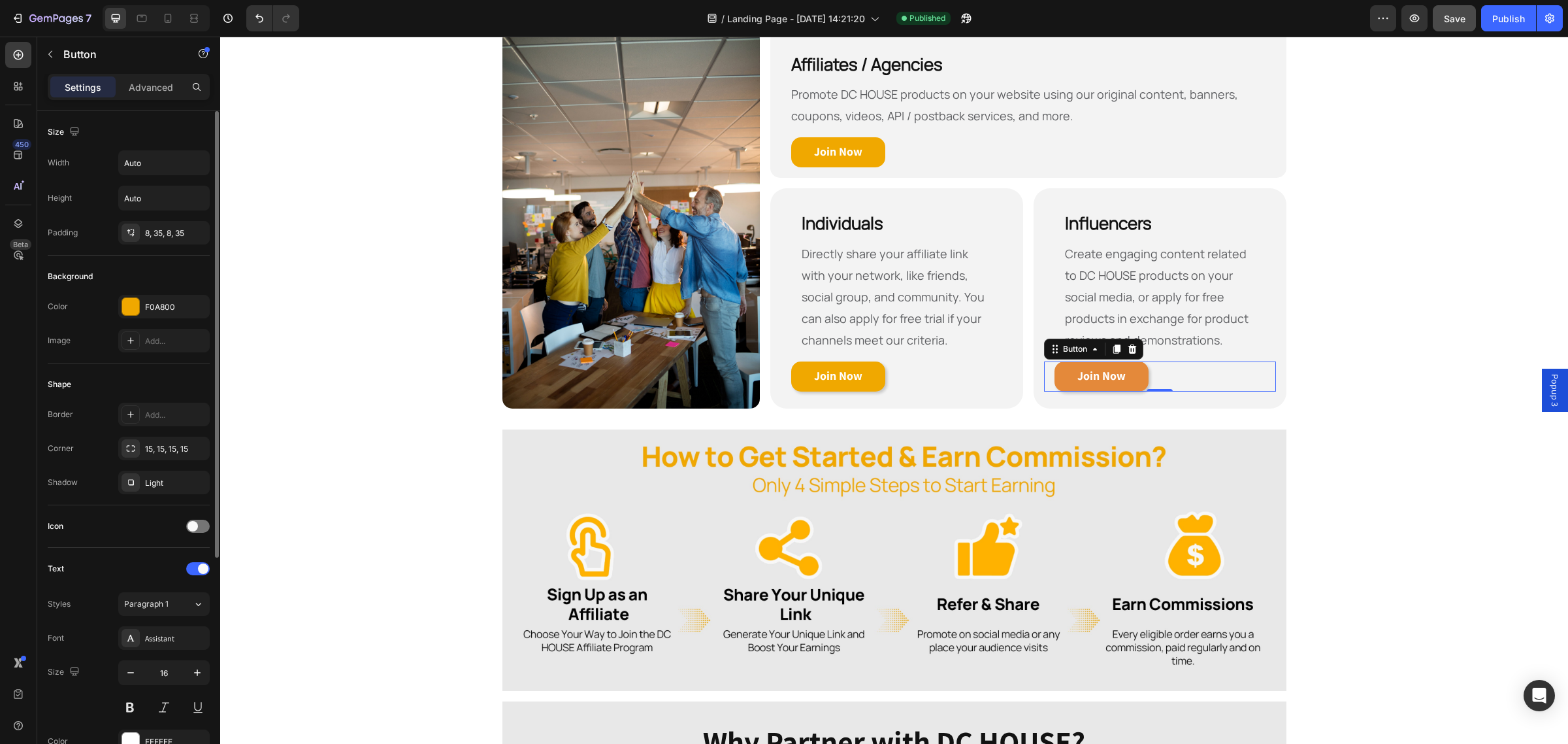
click at [1060, 381] on link "Join Now" at bounding box center [1101, 376] width 94 height 30
click at [1077, 375] on strong "Join Now" at bounding box center [1102, 375] width 48 height 15
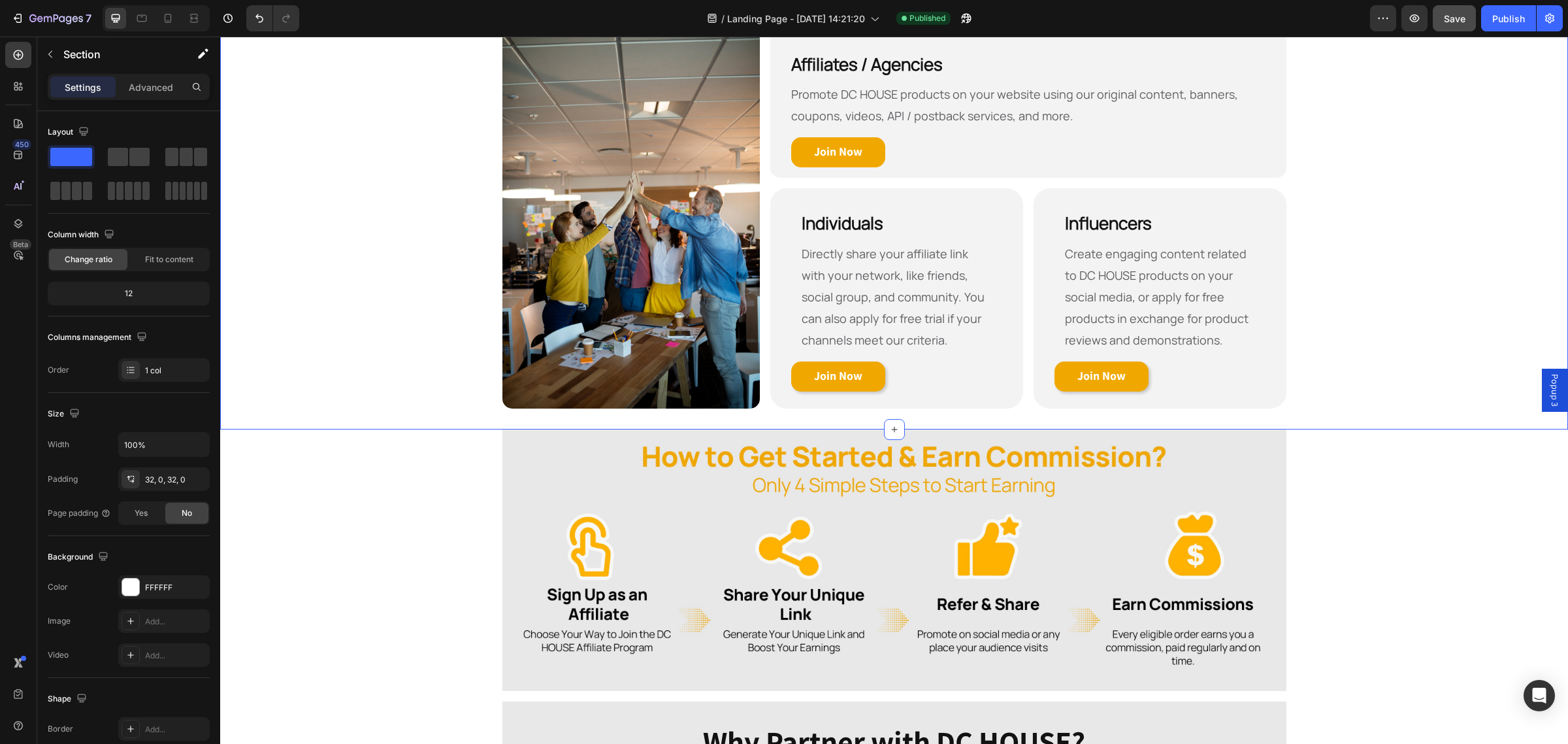
click at [375, 183] on div "Who Are Eligible to Become Our Affiliate? Heading Row Image Affiliates / Agenci…" at bounding box center [894, 193] width 1347 height 431
click at [842, 155] on strong "Join Now" at bounding box center [838, 152] width 48 height 15
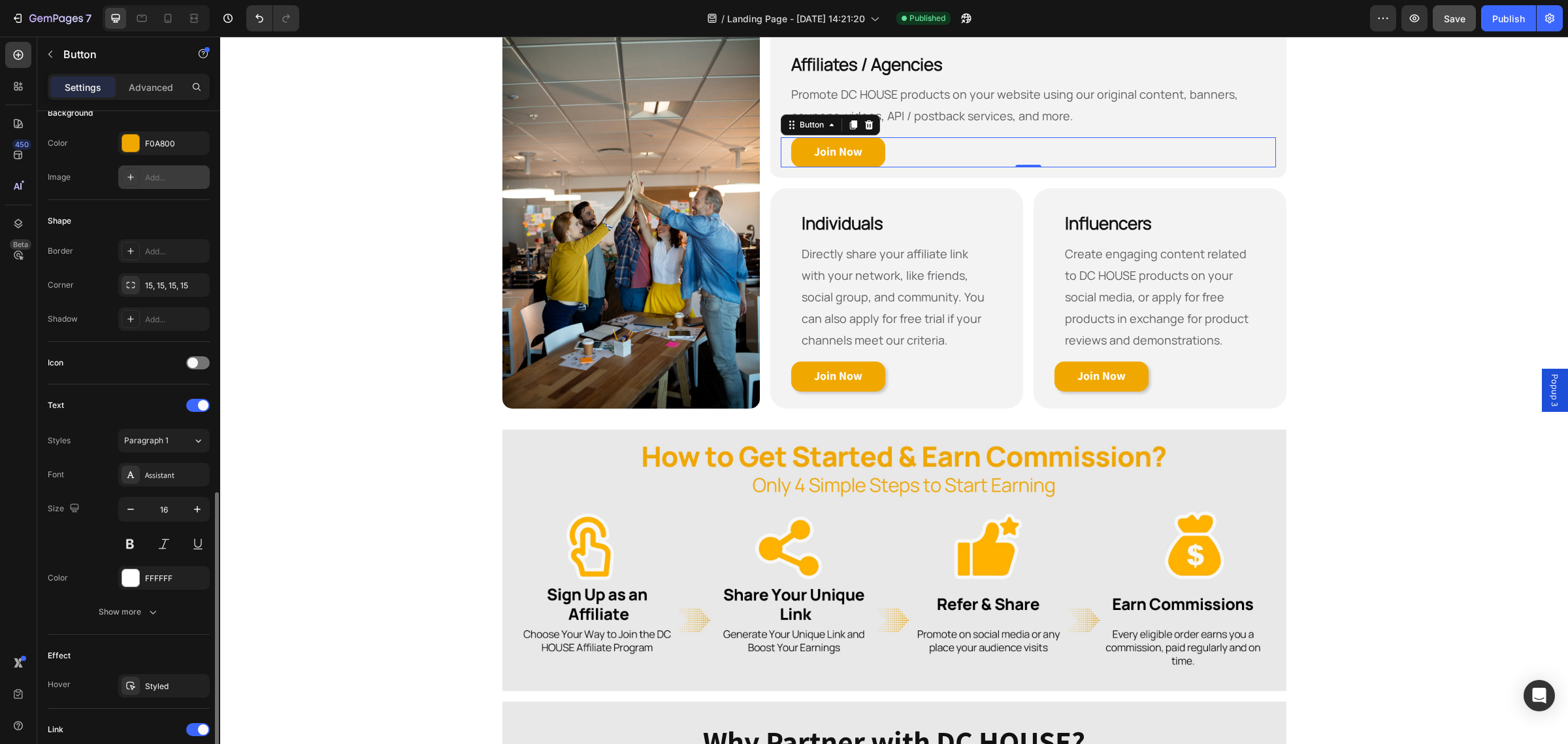
scroll to position [337, 0]
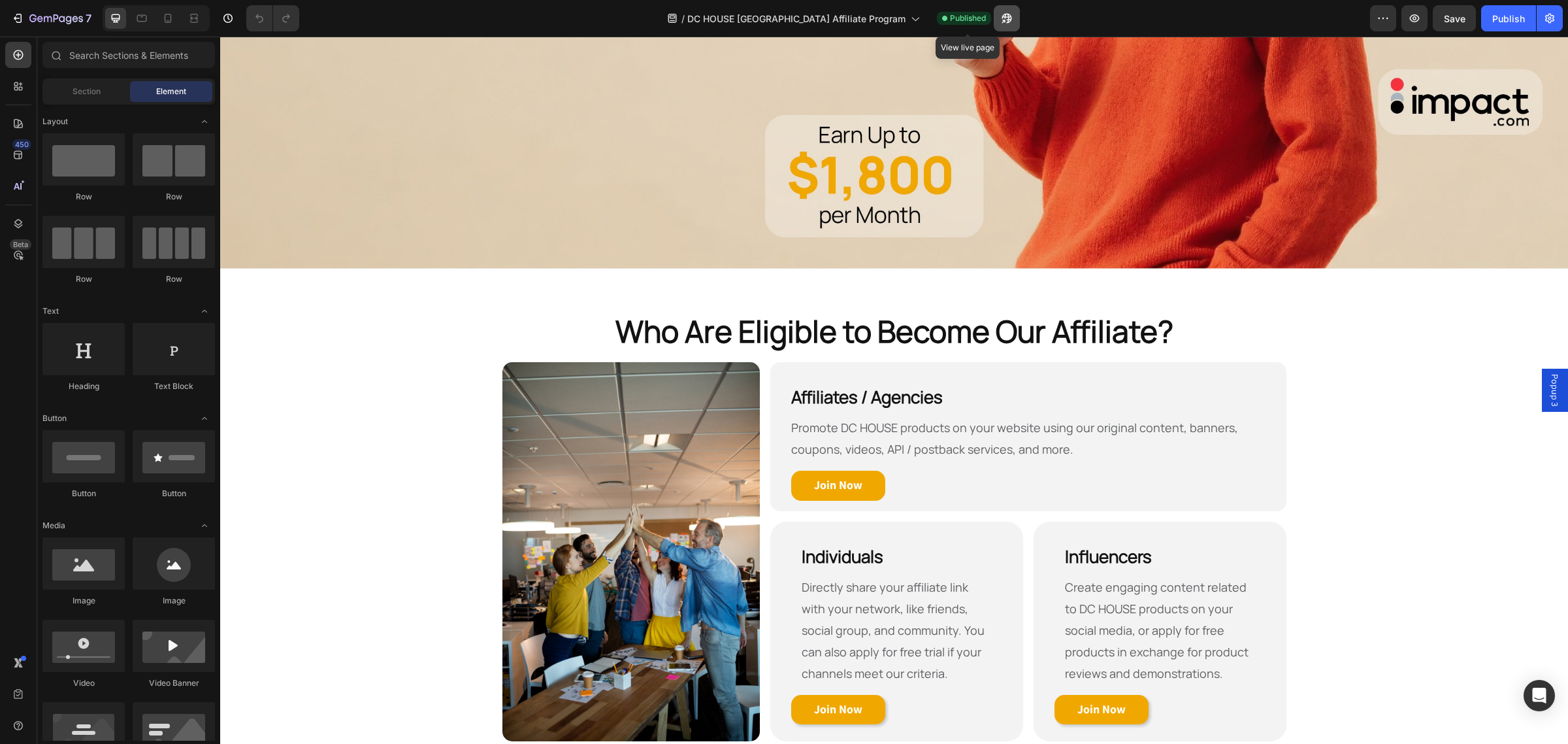
click at [1001, 20] on icon "button" at bounding box center [1003, 21] width 3 height 3
click at [170, 20] on icon at bounding box center [167, 18] width 13 height 13
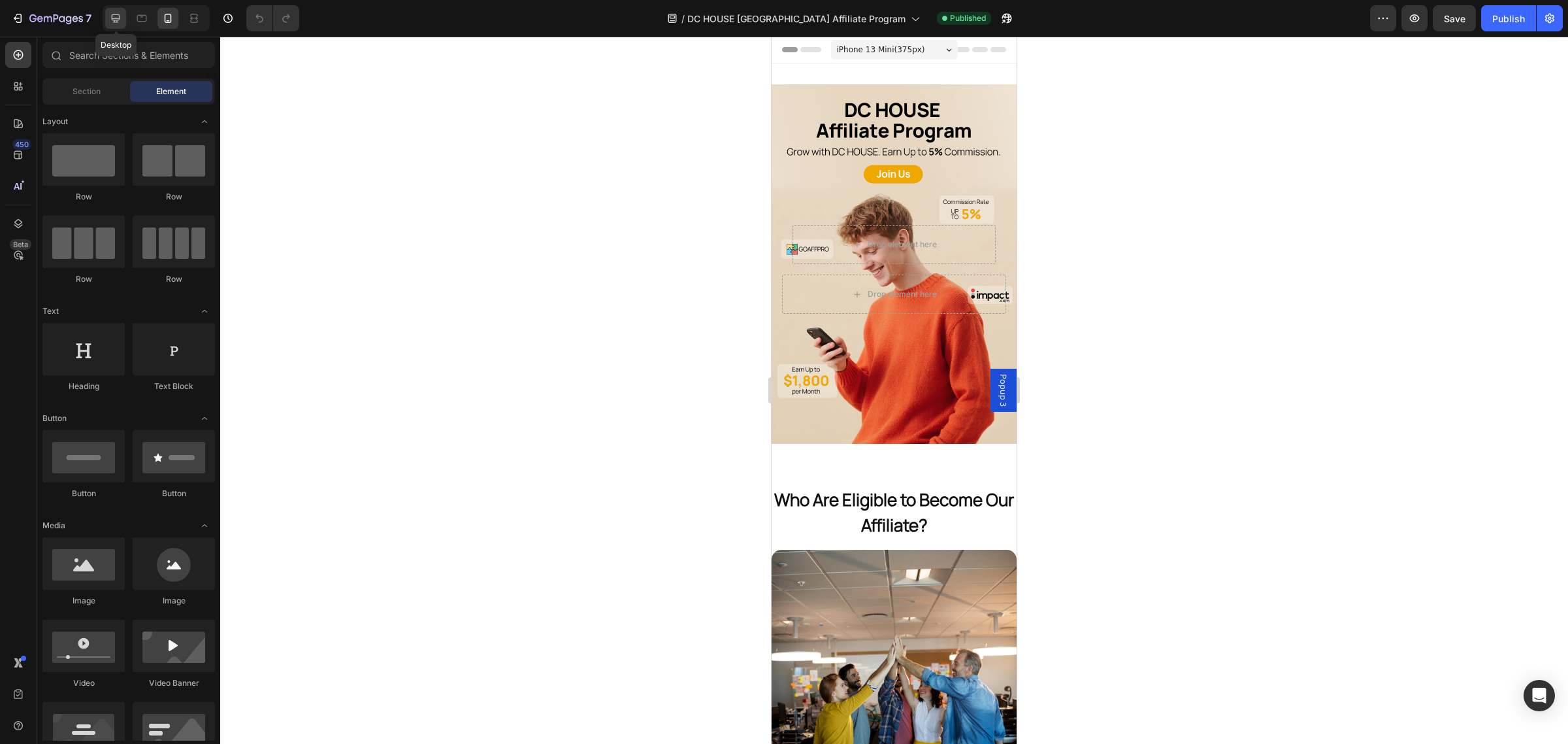
click at [118, 20] on icon at bounding box center [115, 18] width 8 height 8
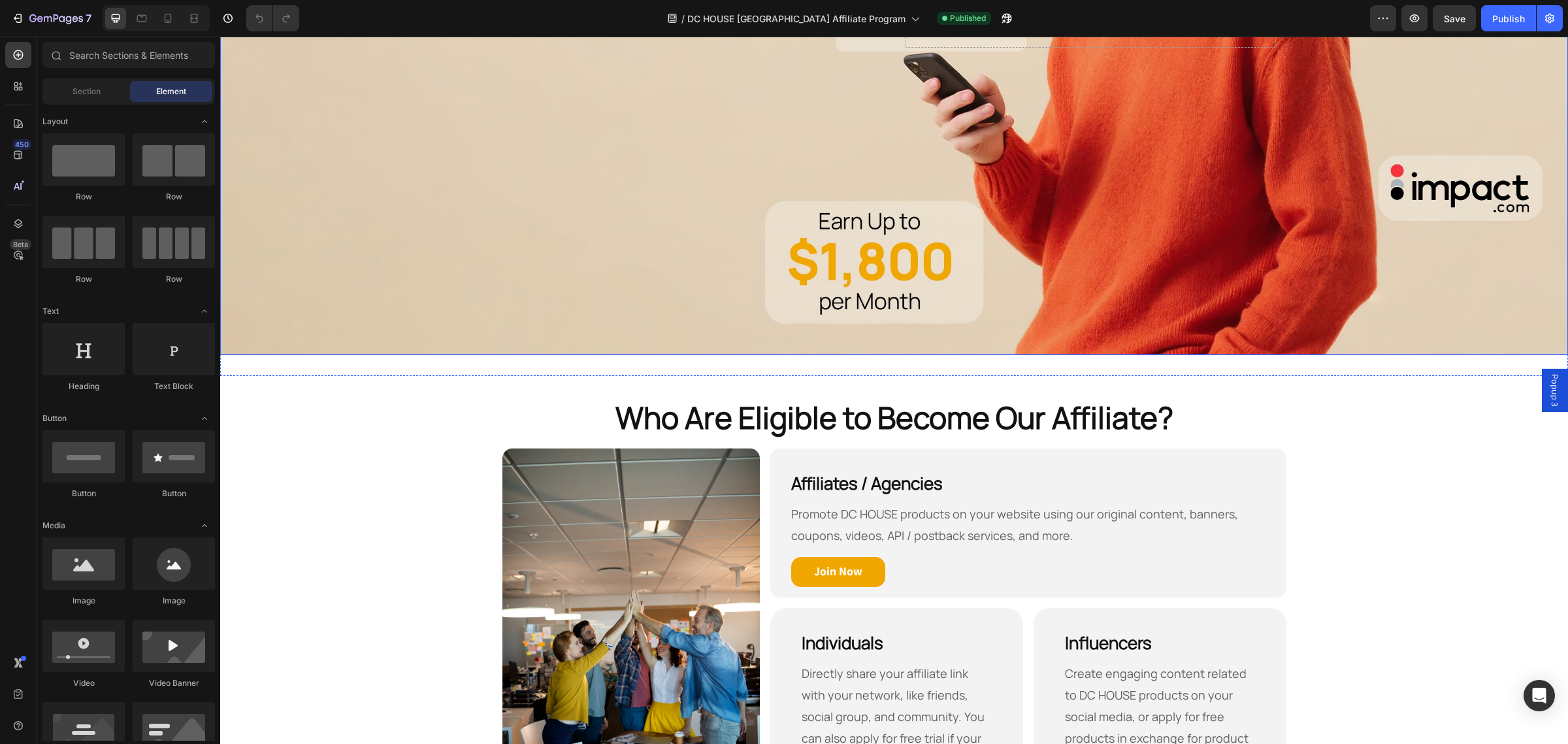
scroll to position [572, 0]
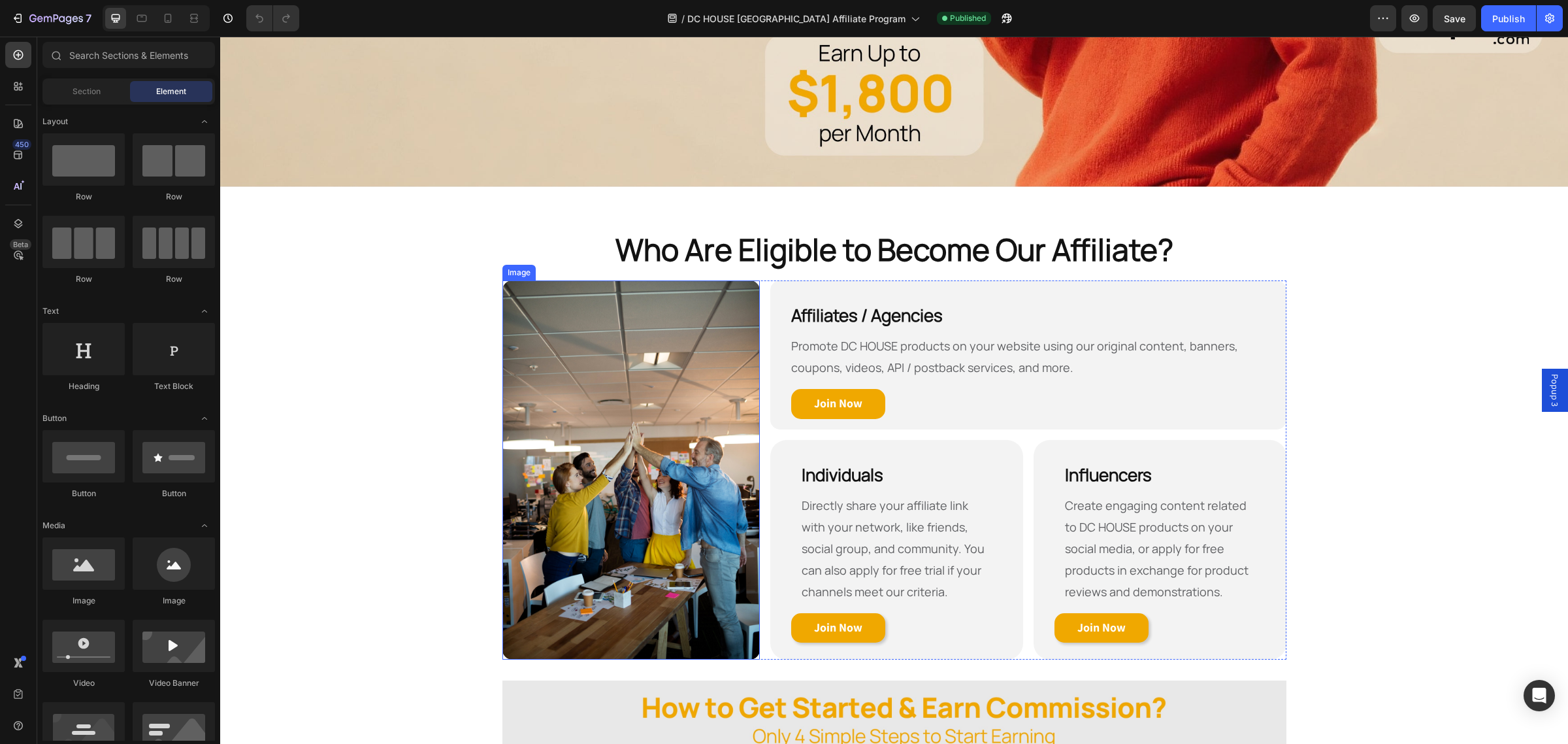
click at [554, 353] on img at bounding box center [631, 470] width 258 height 379
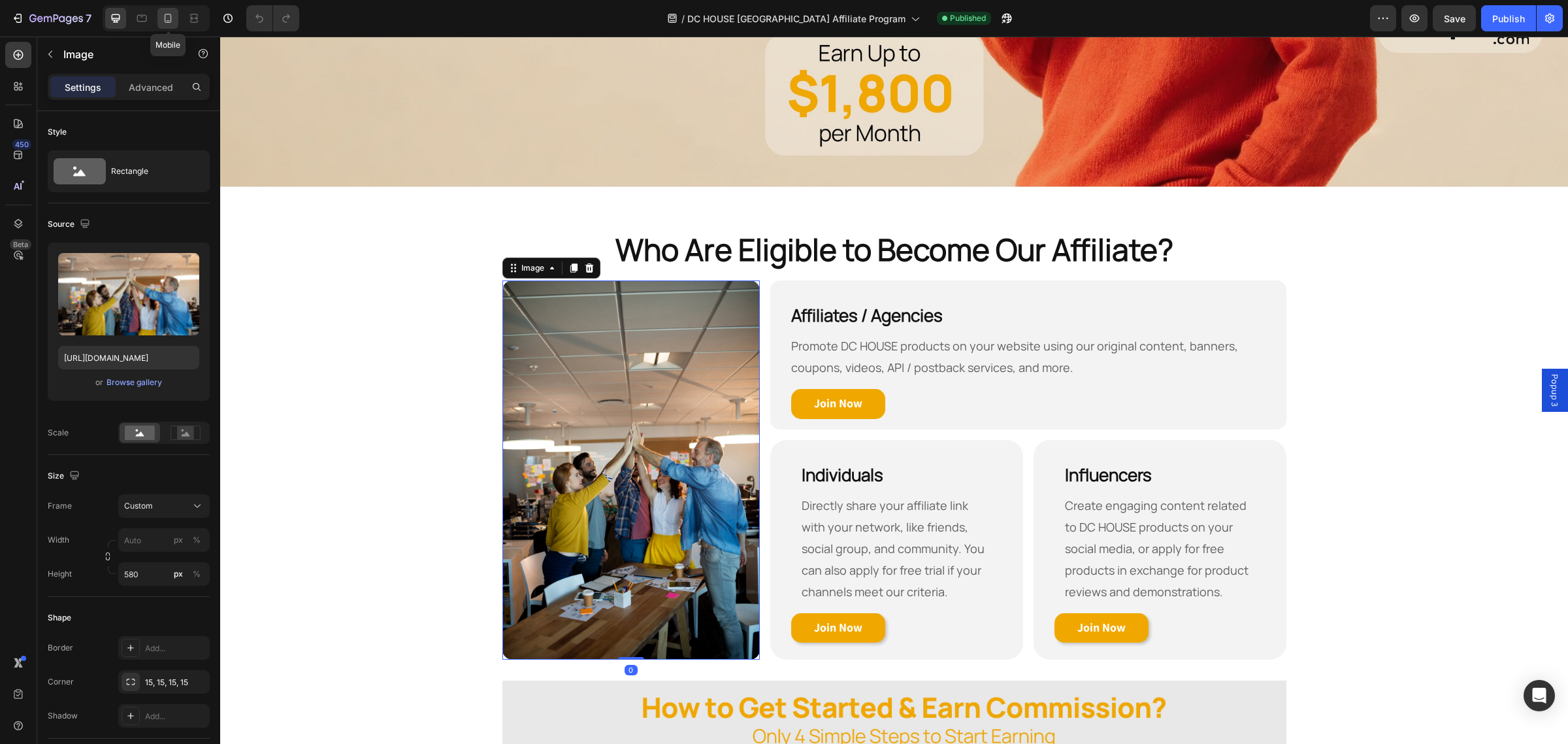
click at [174, 23] on icon at bounding box center [167, 18] width 13 height 13
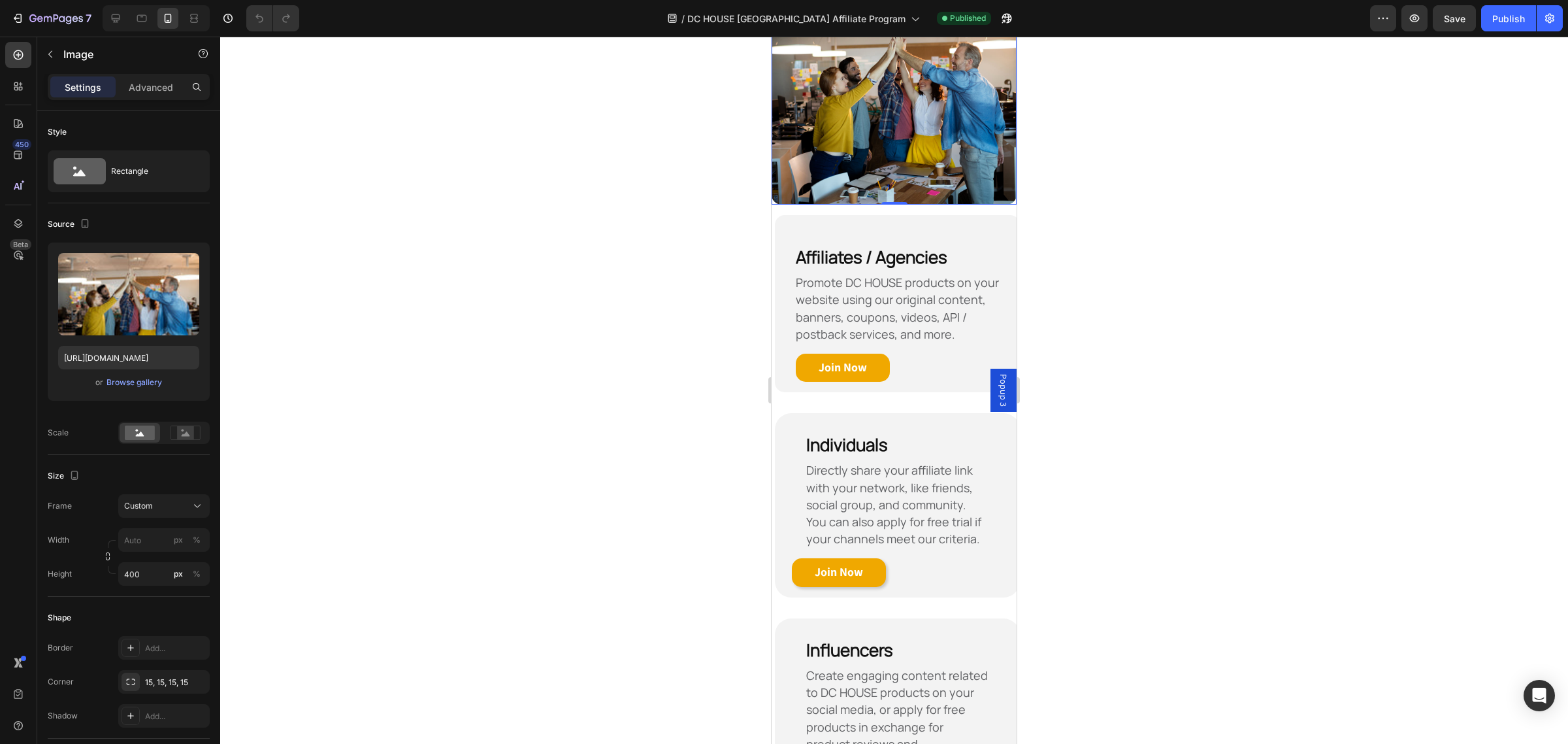
scroll to position [459, 0]
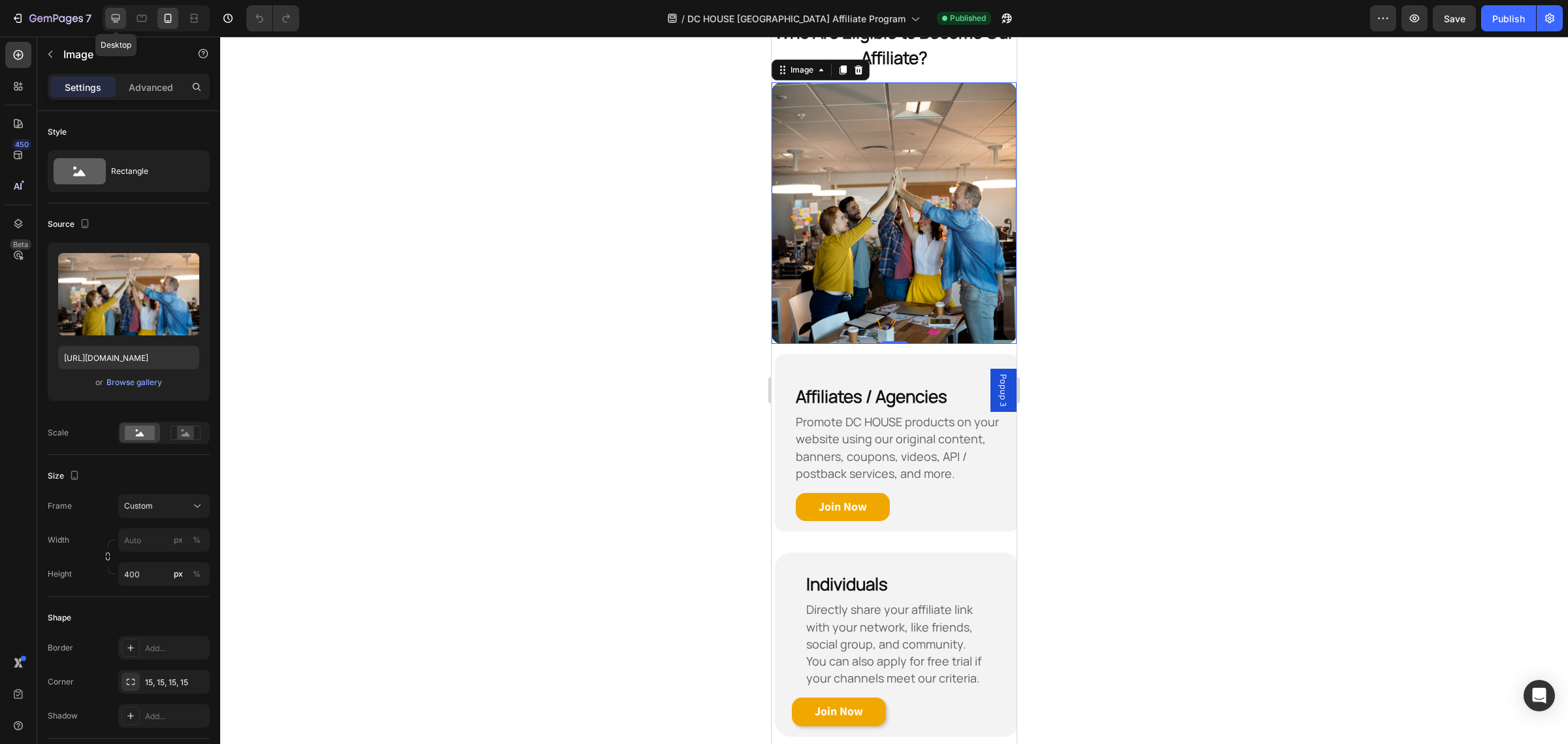
click at [118, 14] on icon at bounding box center [115, 18] width 8 height 8
type input "580"
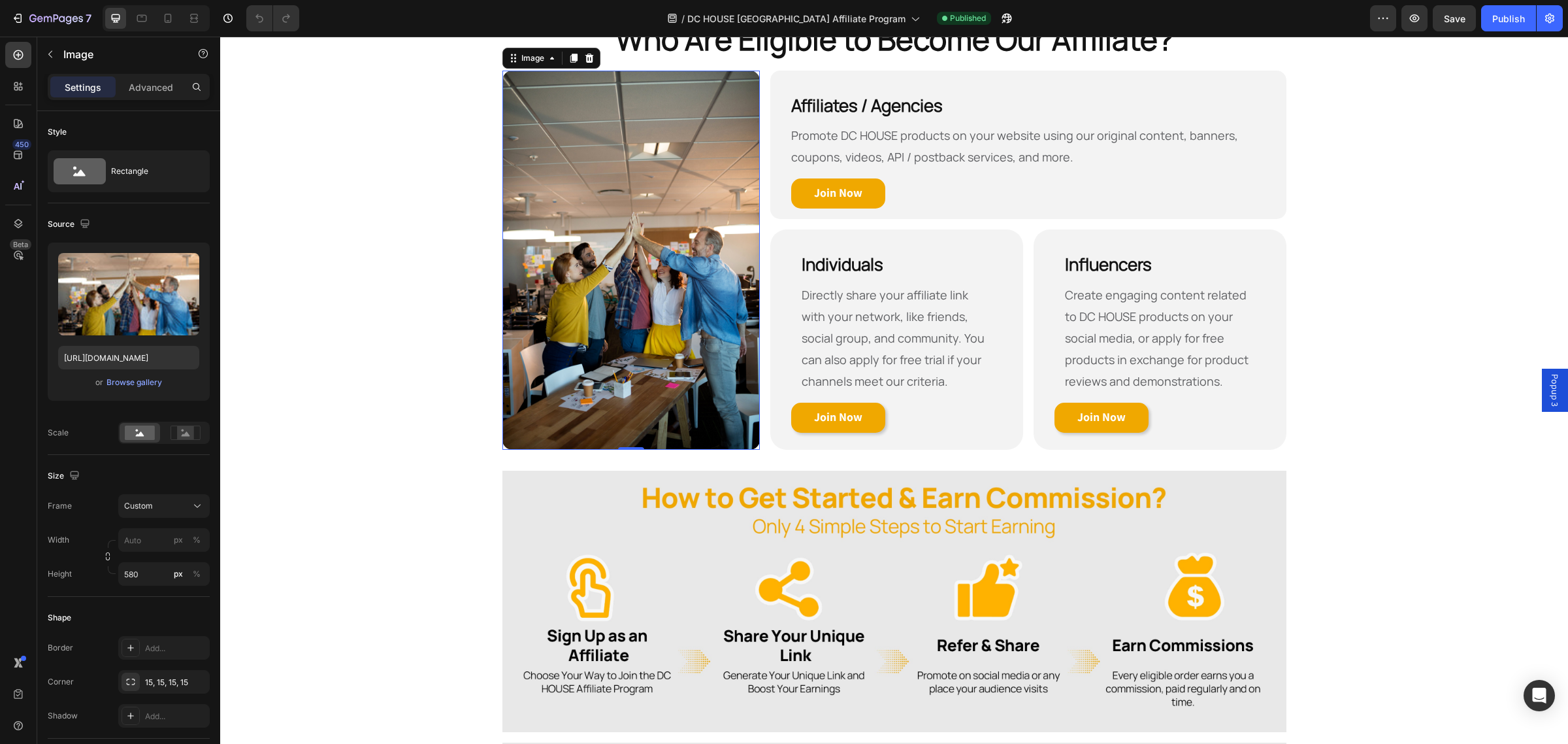
scroll to position [446, 0]
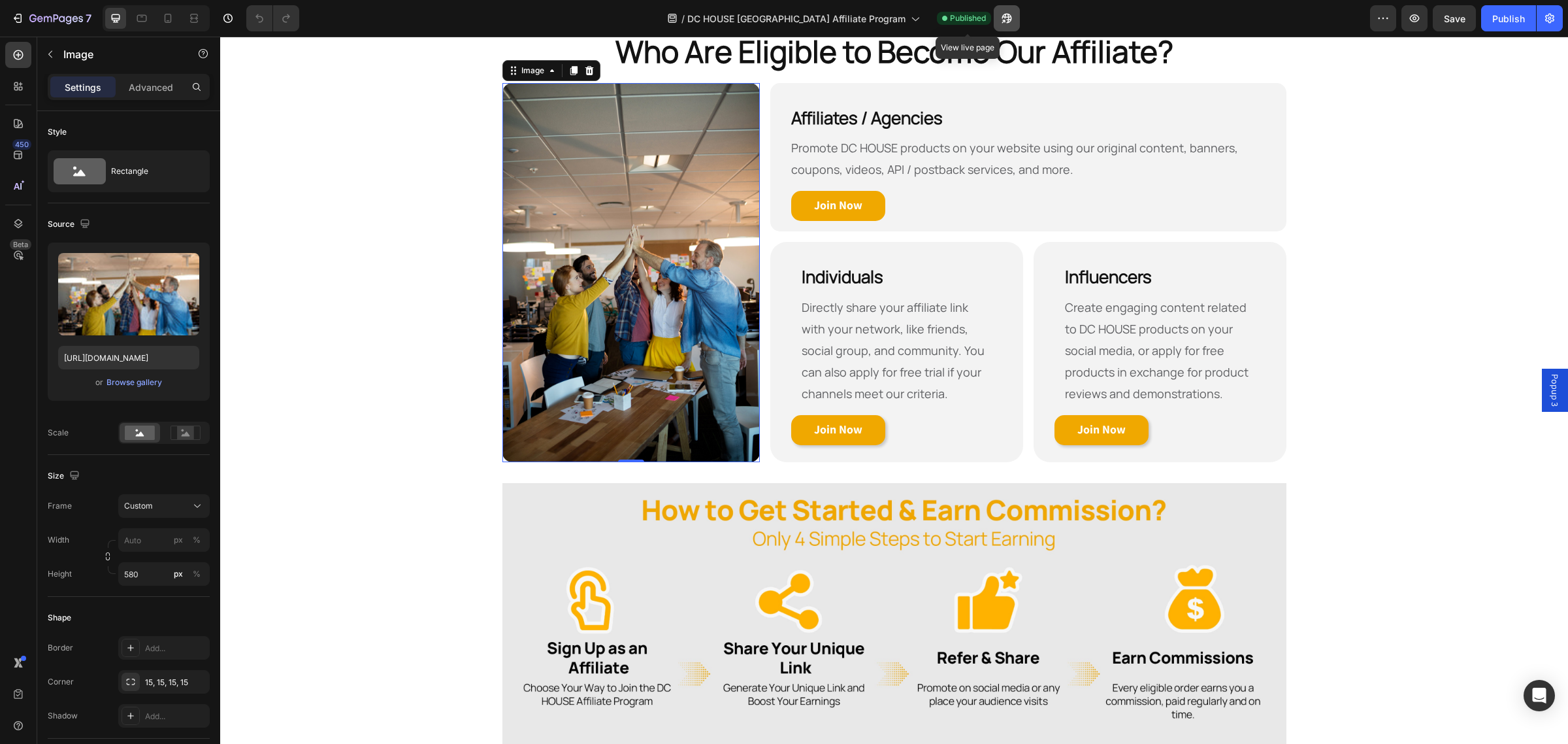
click at [1000, 18] on icon "button" at bounding box center [1006, 18] width 13 height 13
click at [556, 152] on img at bounding box center [631, 272] width 258 height 379
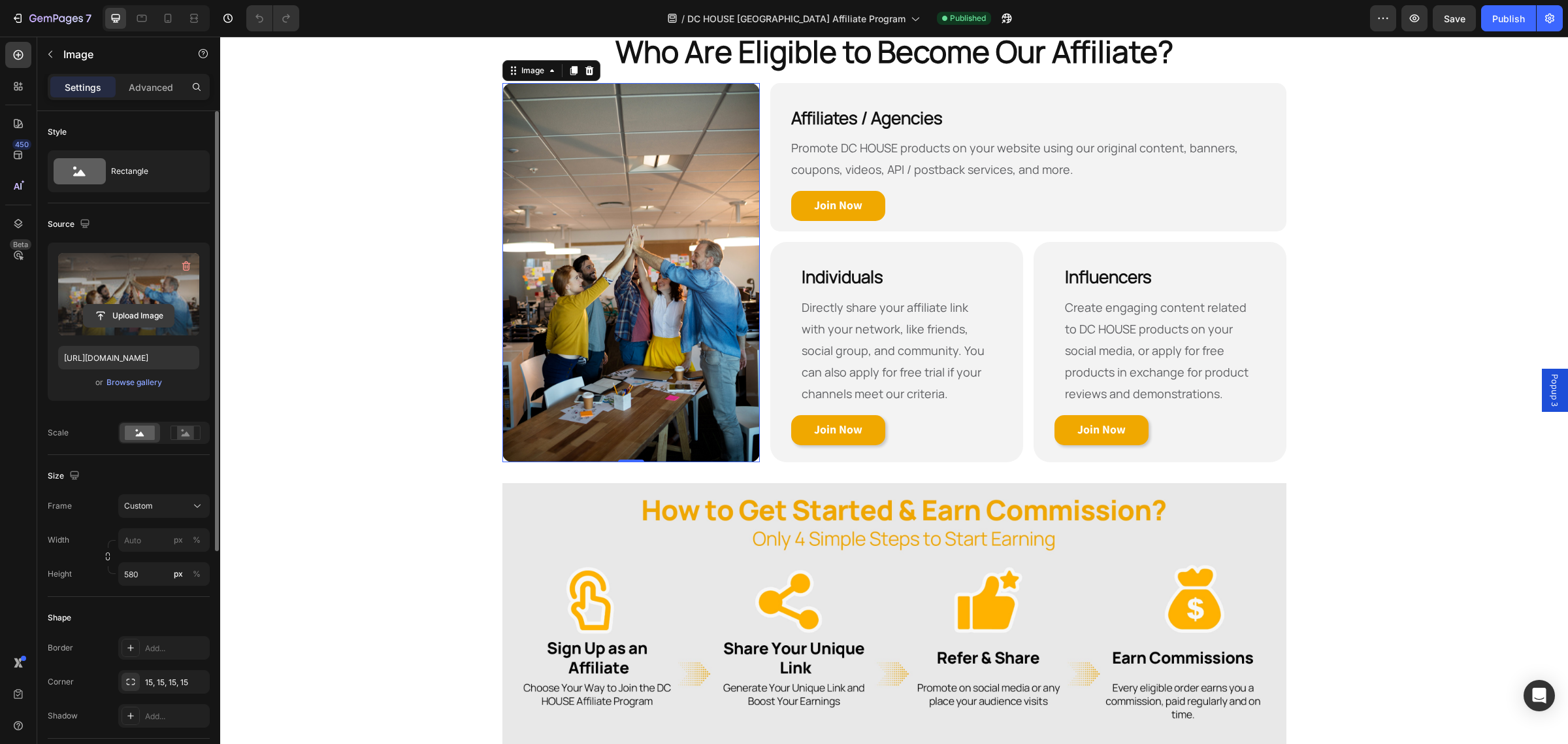
click at [120, 322] on input "file" at bounding box center [129, 315] width 90 height 22
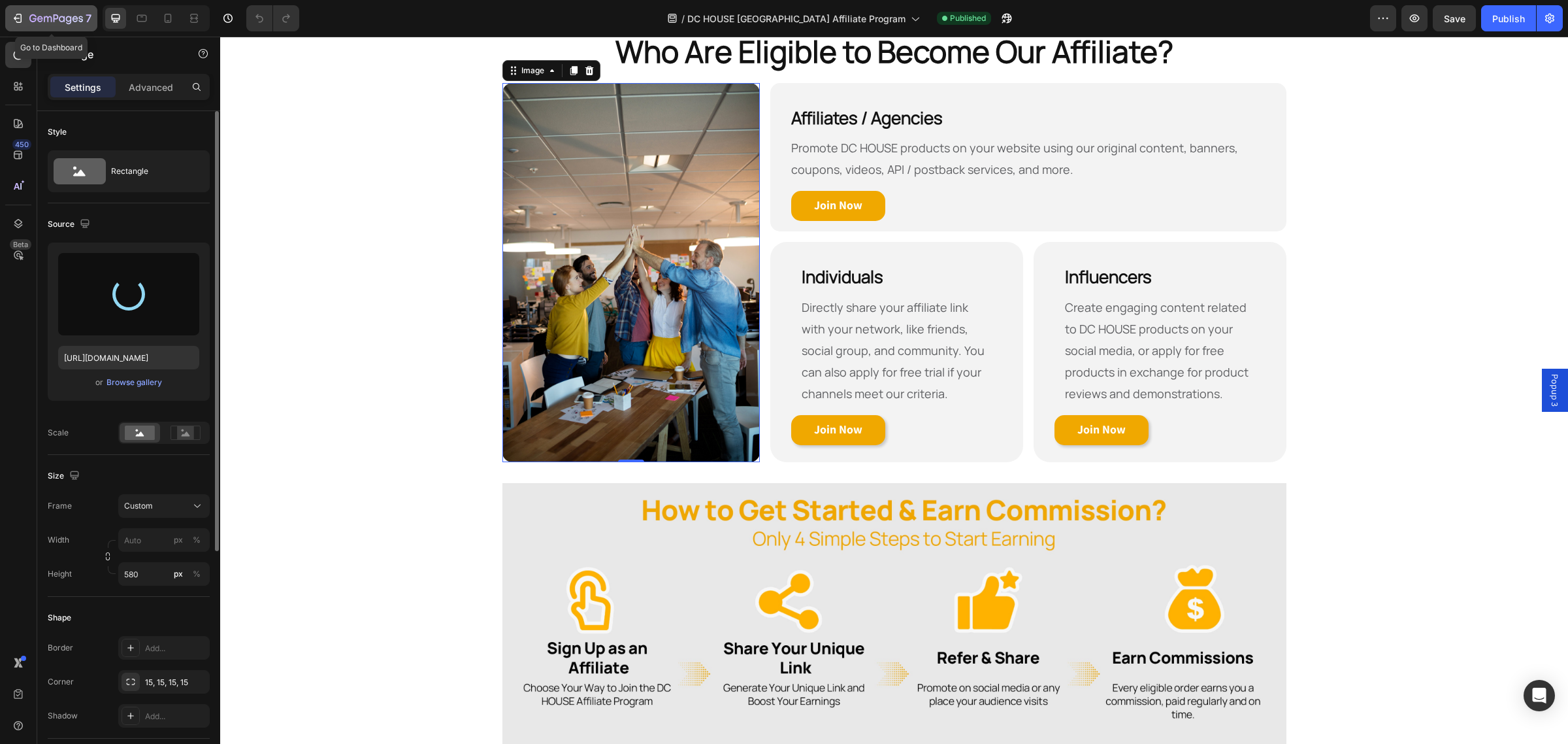
click at [23, 18] on icon "button" at bounding box center [17, 18] width 13 height 13
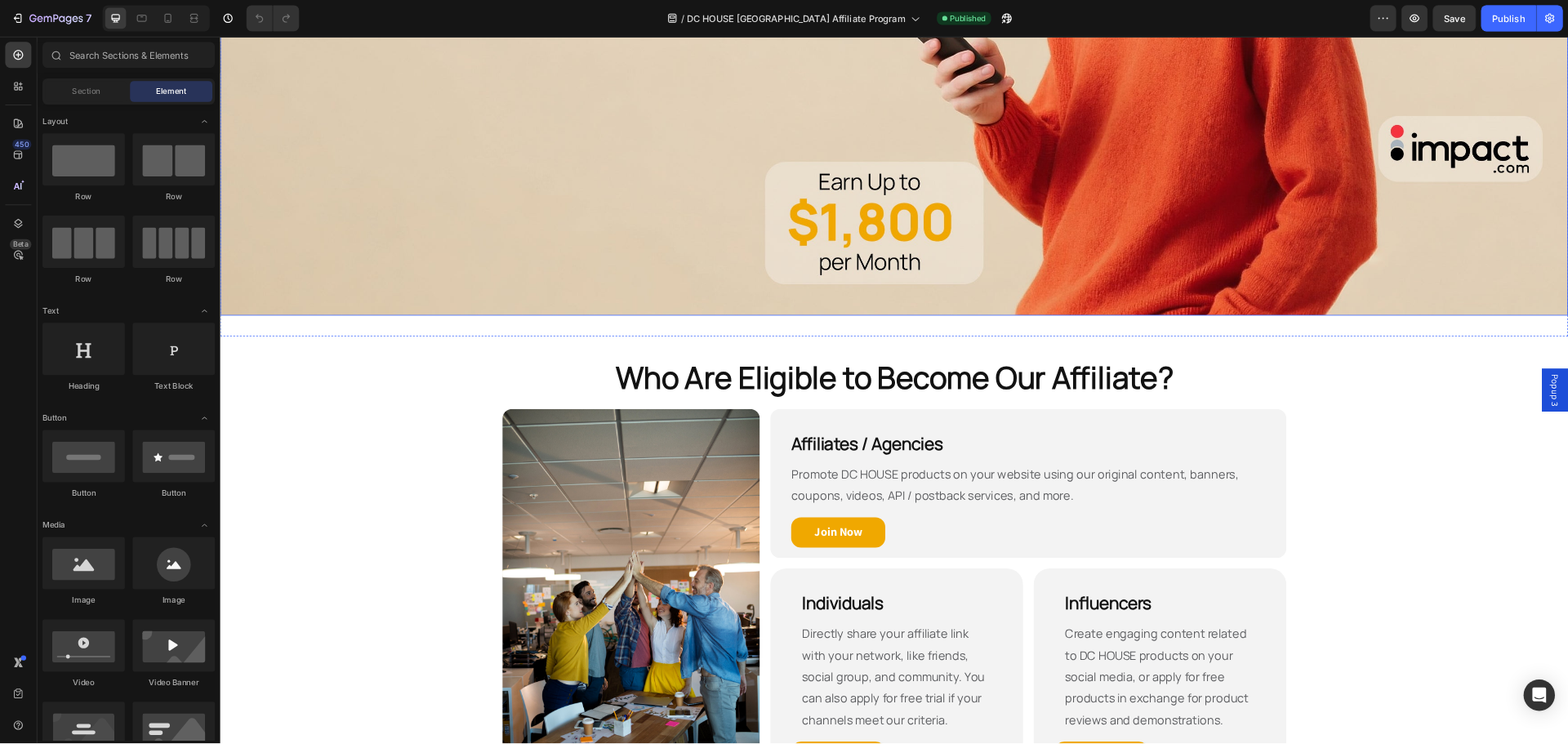
scroll to position [715, 0]
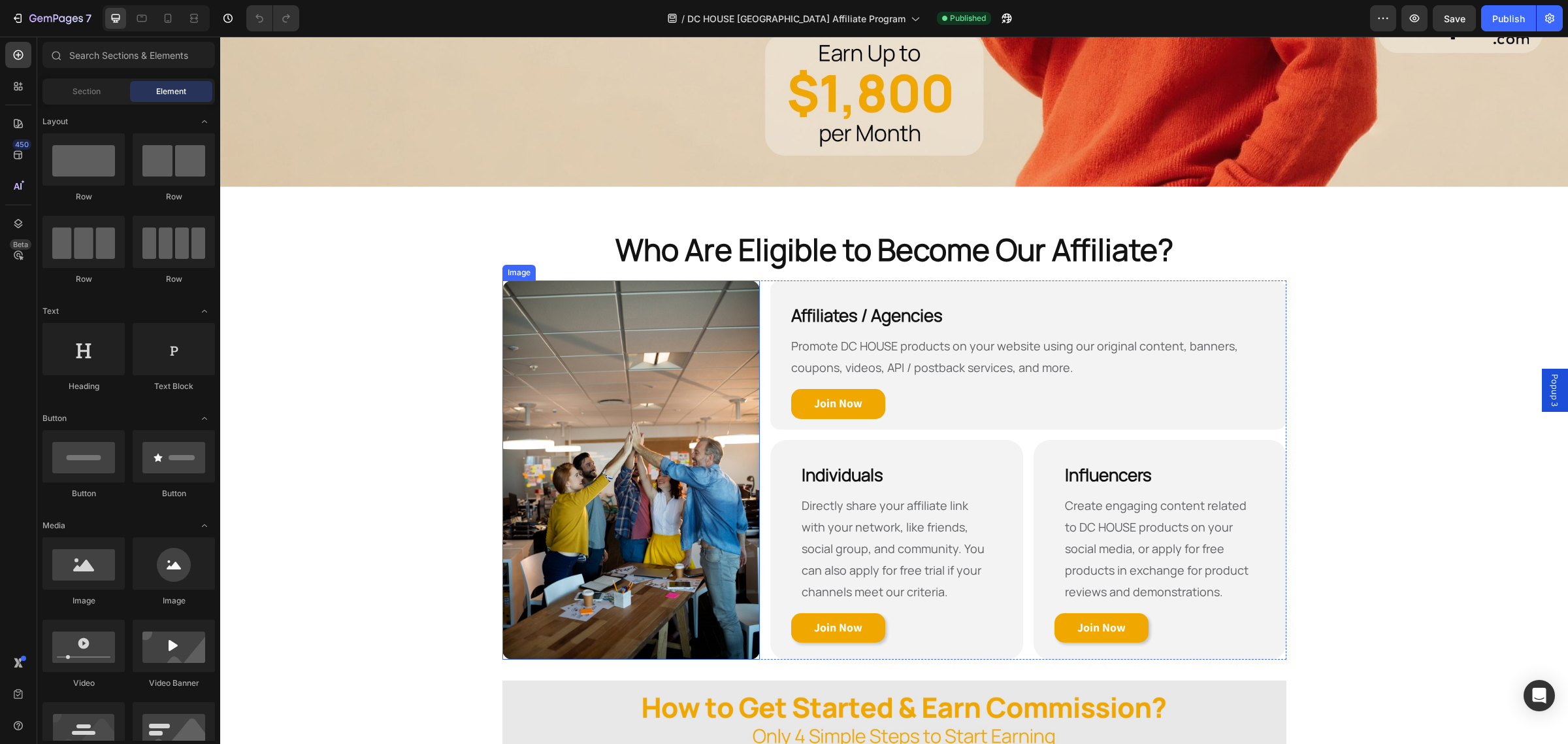
click at [661, 378] on img at bounding box center [631, 470] width 258 height 379
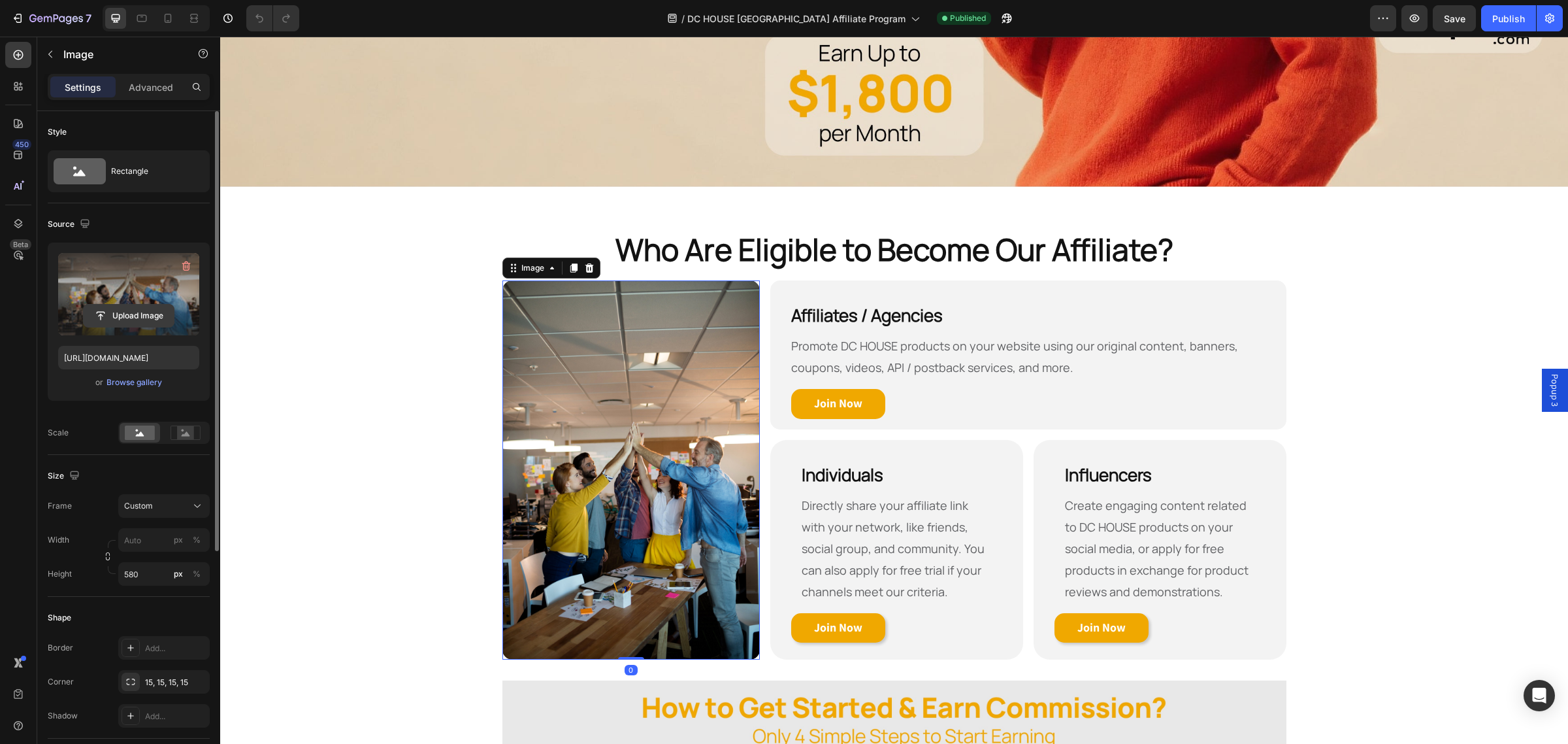
click at [145, 312] on input "file" at bounding box center [129, 315] width 90 height 22
click at [184, 267] on icon "button" at bounding box center [185, 265] width 13 height 13
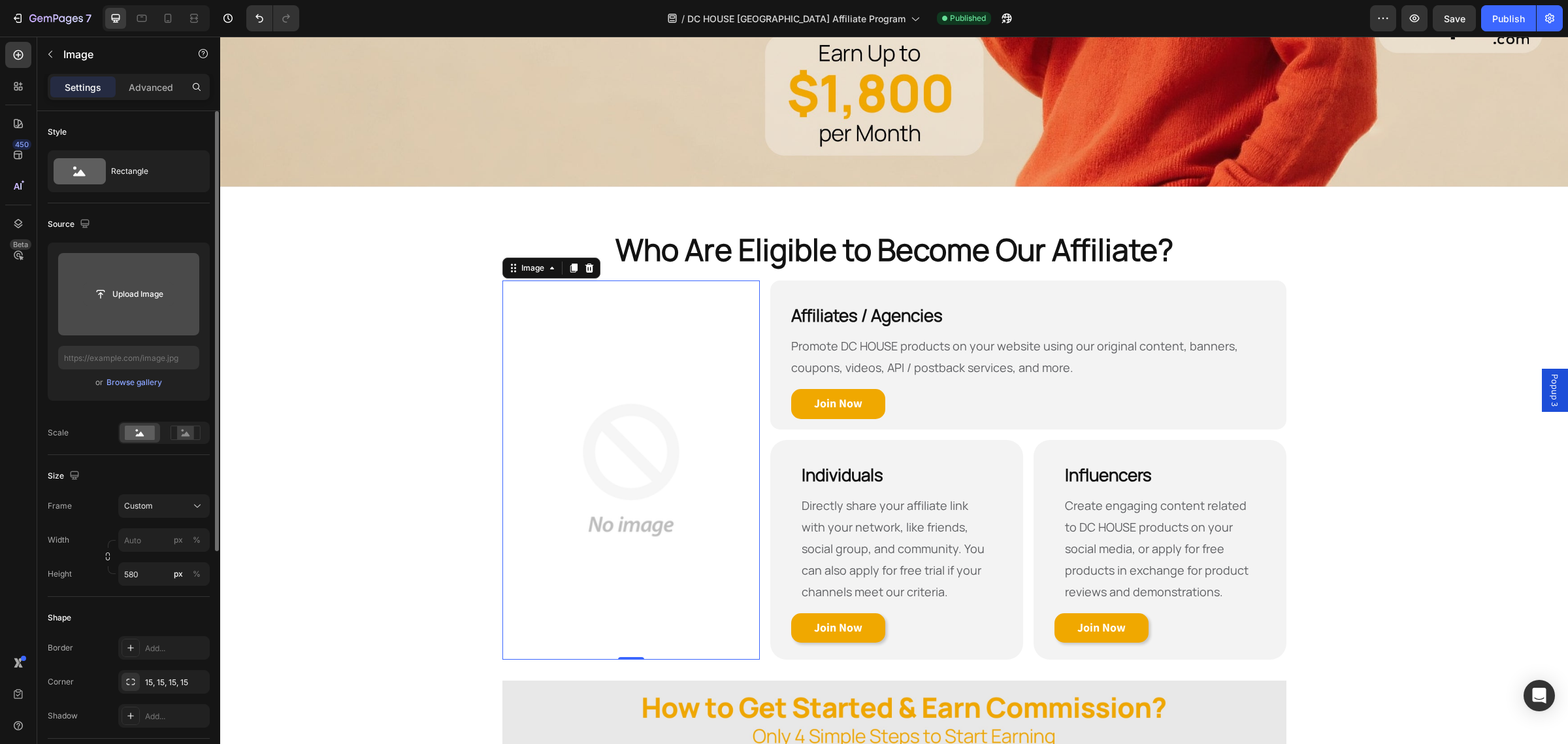
click at [130, 292] on input "file" at bounding box center [129, 293] width 90 height 22
type input "https://cdn.shopify.com/s/files/1/0696/4881/0227/files/gempages_508224620382389…"
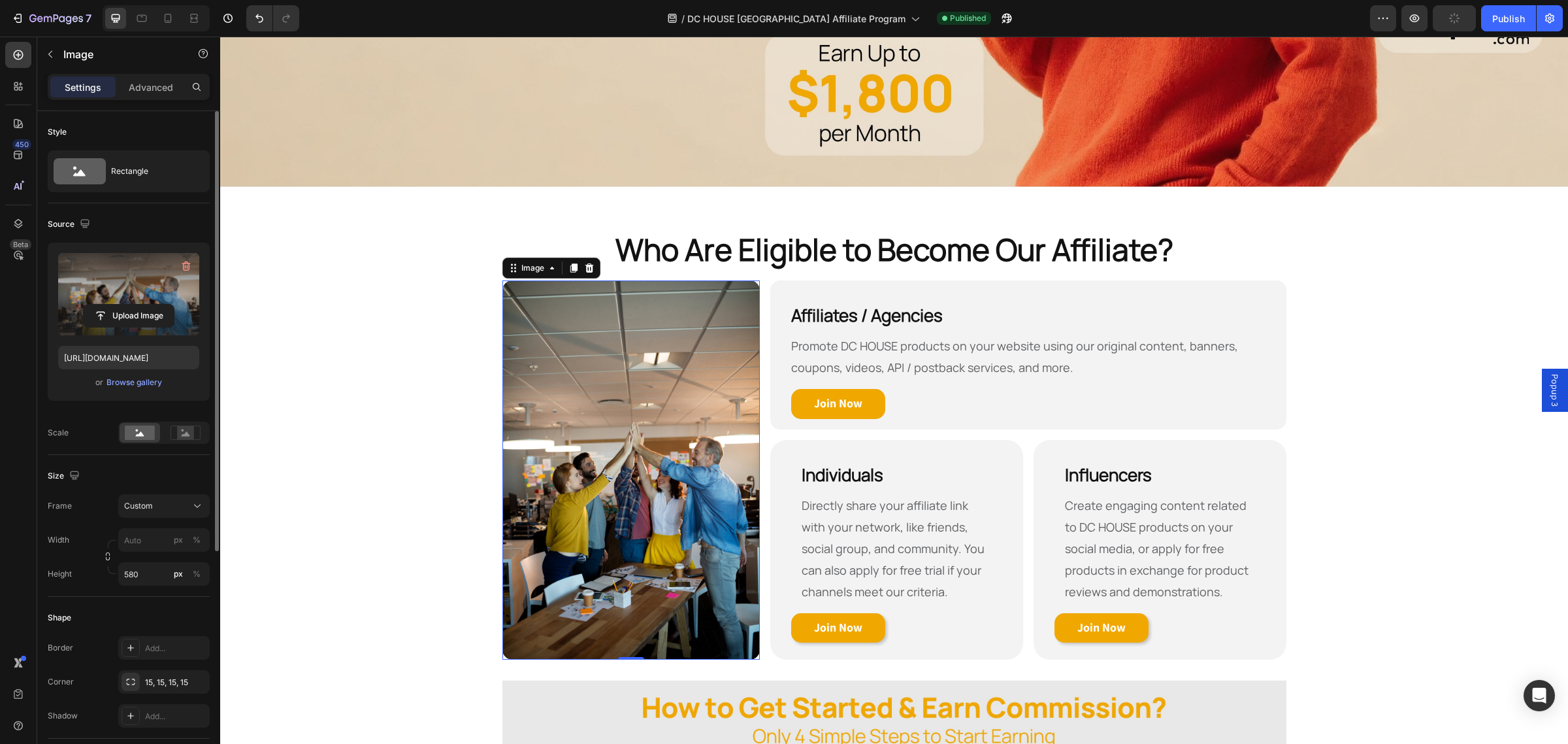
click at [594, 400] on img at bounding box center [631, 470] width 258 height 379
click at [683, 444] on img at bounding box center [631, 470] width 258 height 379
click at [230, 347] on div "Who Are Eligible to Become Our Affiliate? Heading Row Image 0 Affiliates / Agen…" at bounding box center [894, 444] width 1347 height 431
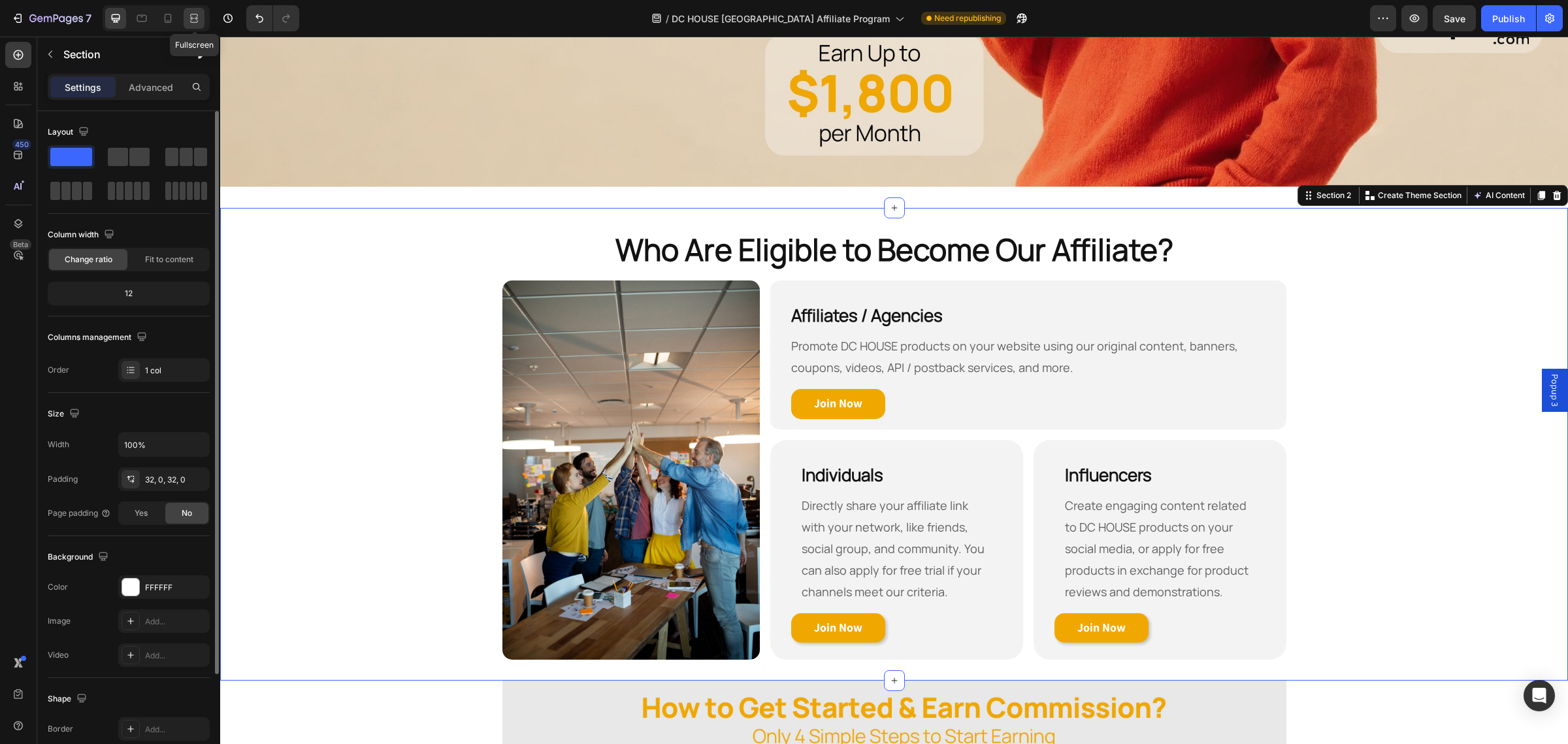
click at [193, 20] on icon at bounding box center [194, 18] width 13 height 13
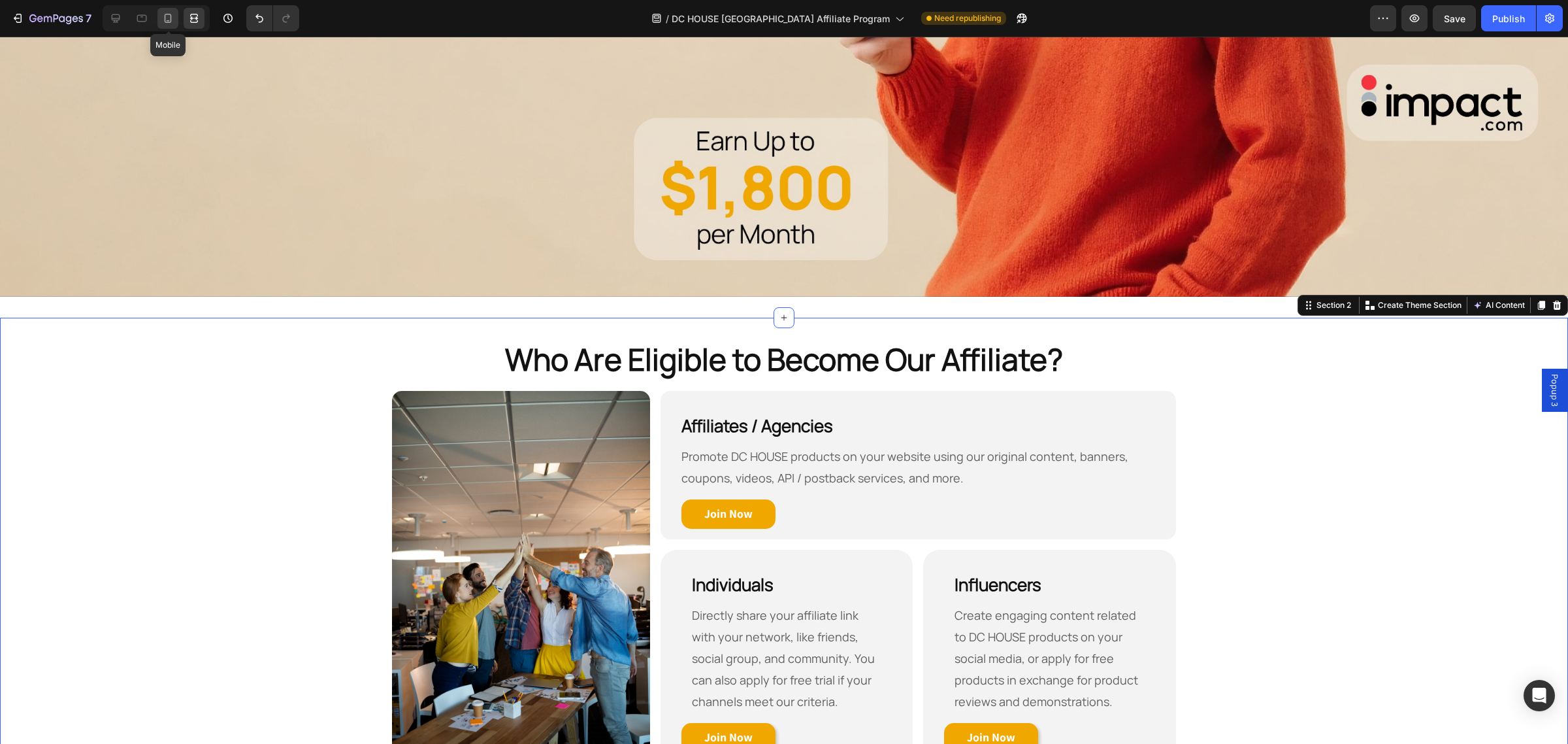
click at [170, 18] on icon at bounding box center [167, 18] width 13 height 13
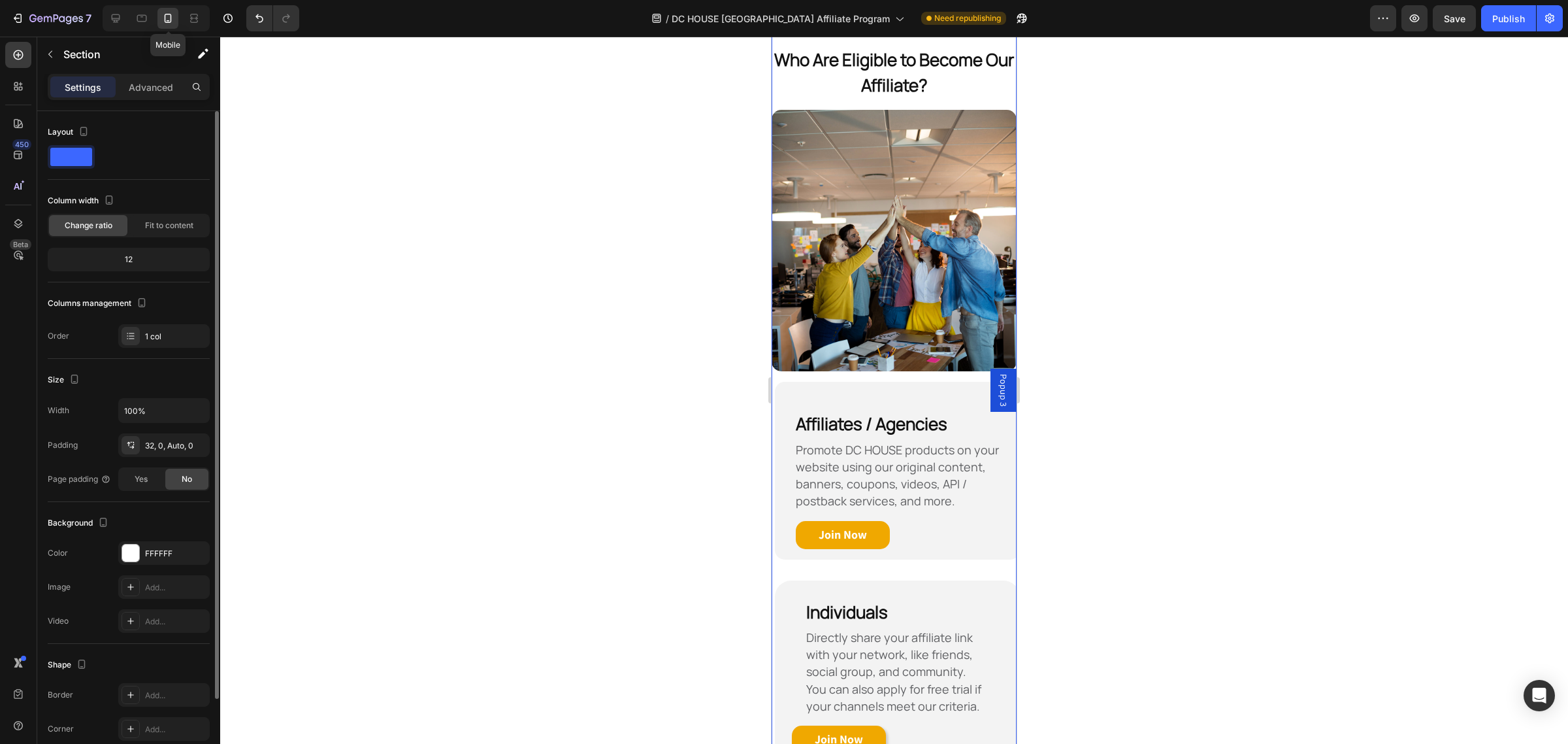
scroll to position [420, 0]
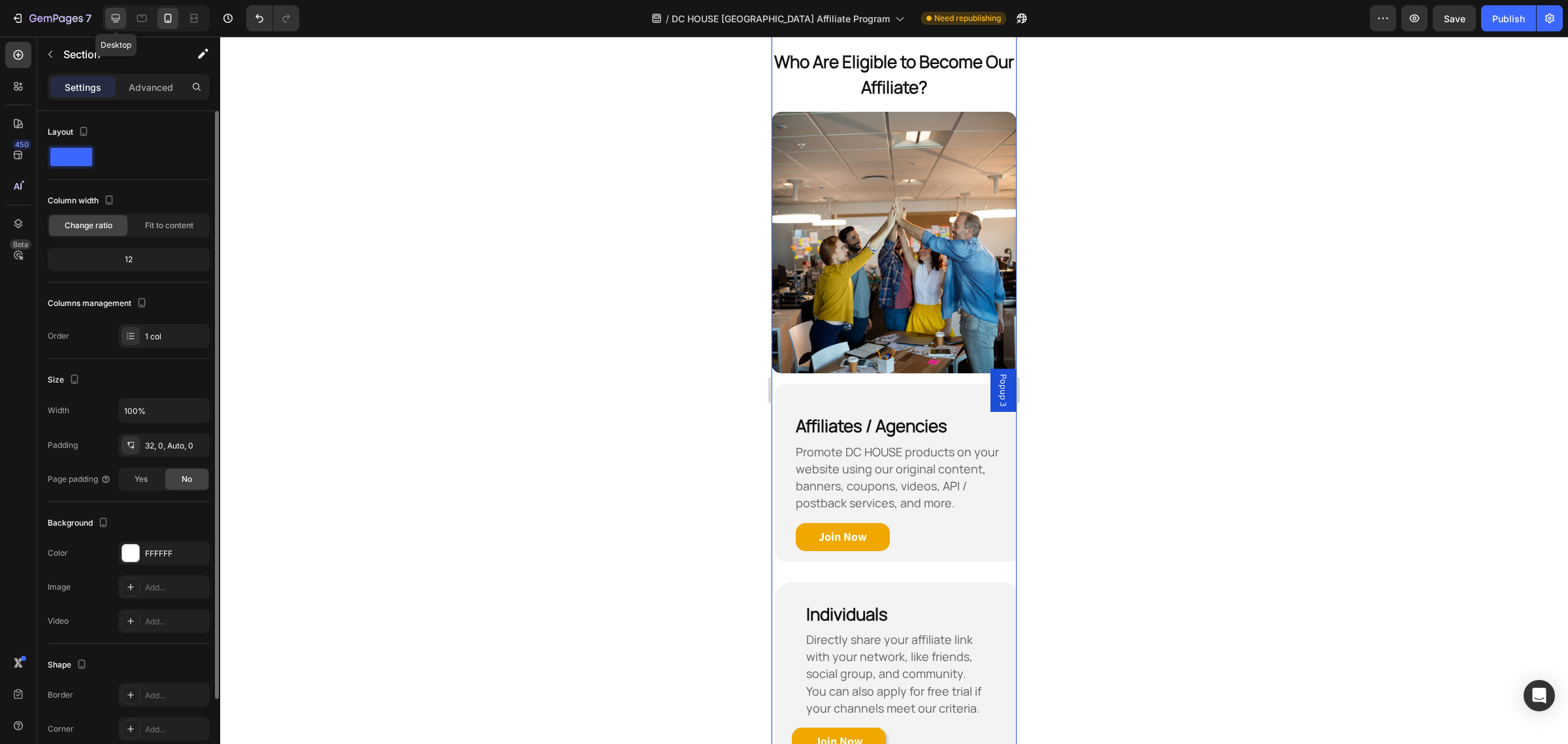
click at [111, 20] on icon at bounding box center [115, 18] width 13 height 13
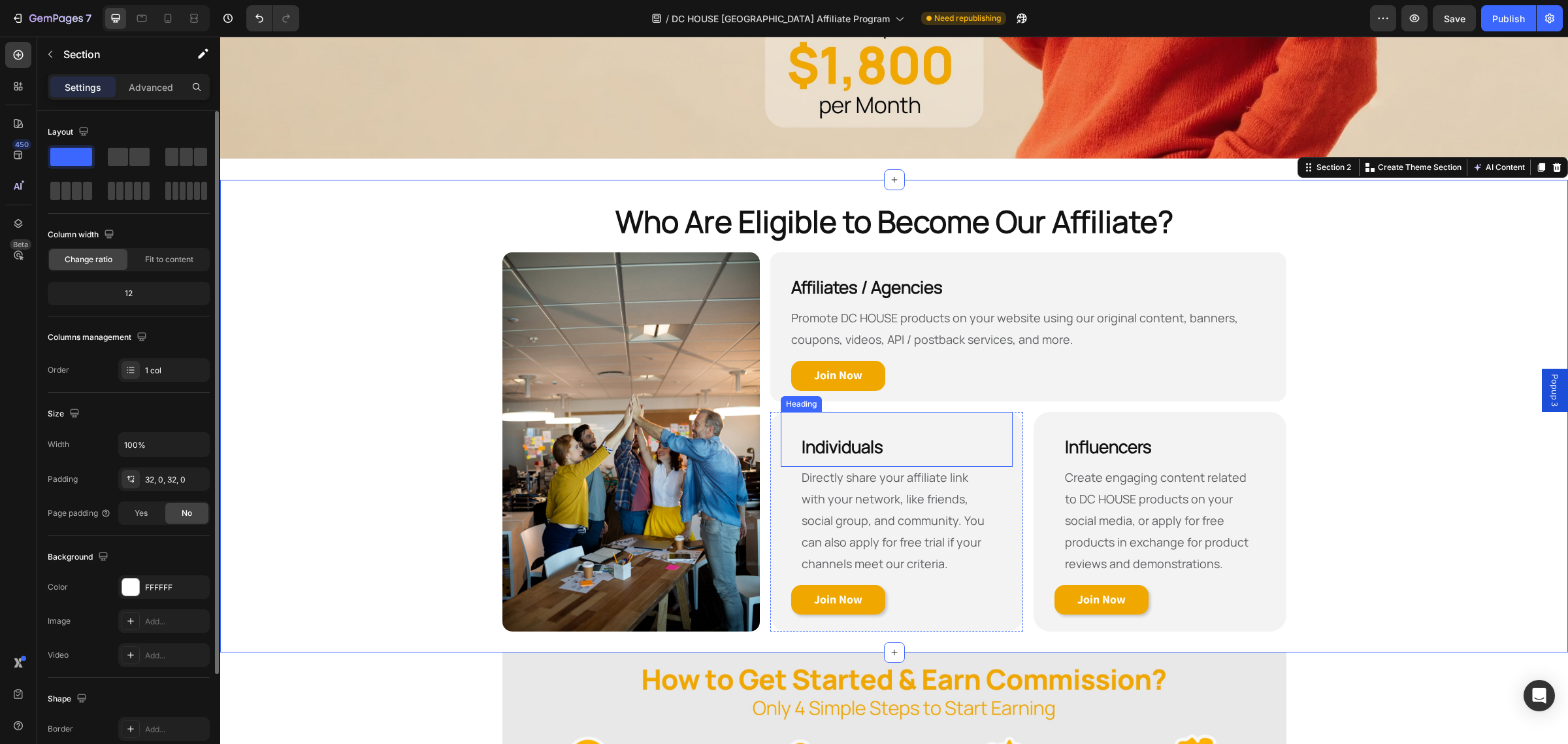
scroll to position [609, 0]
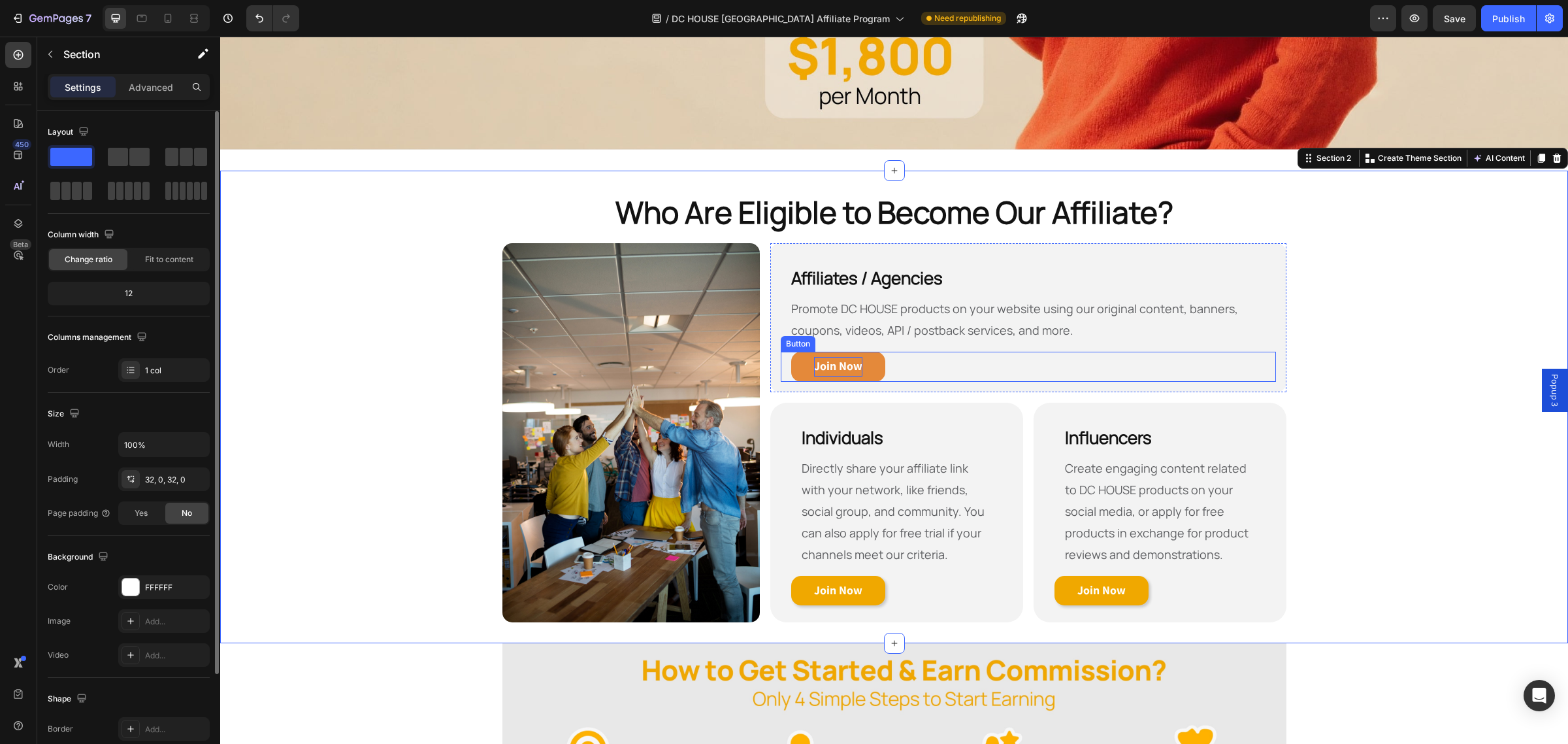
click at [848, 364] on strong "Join Now" at bounding box center [838, 366] width 48 height 15
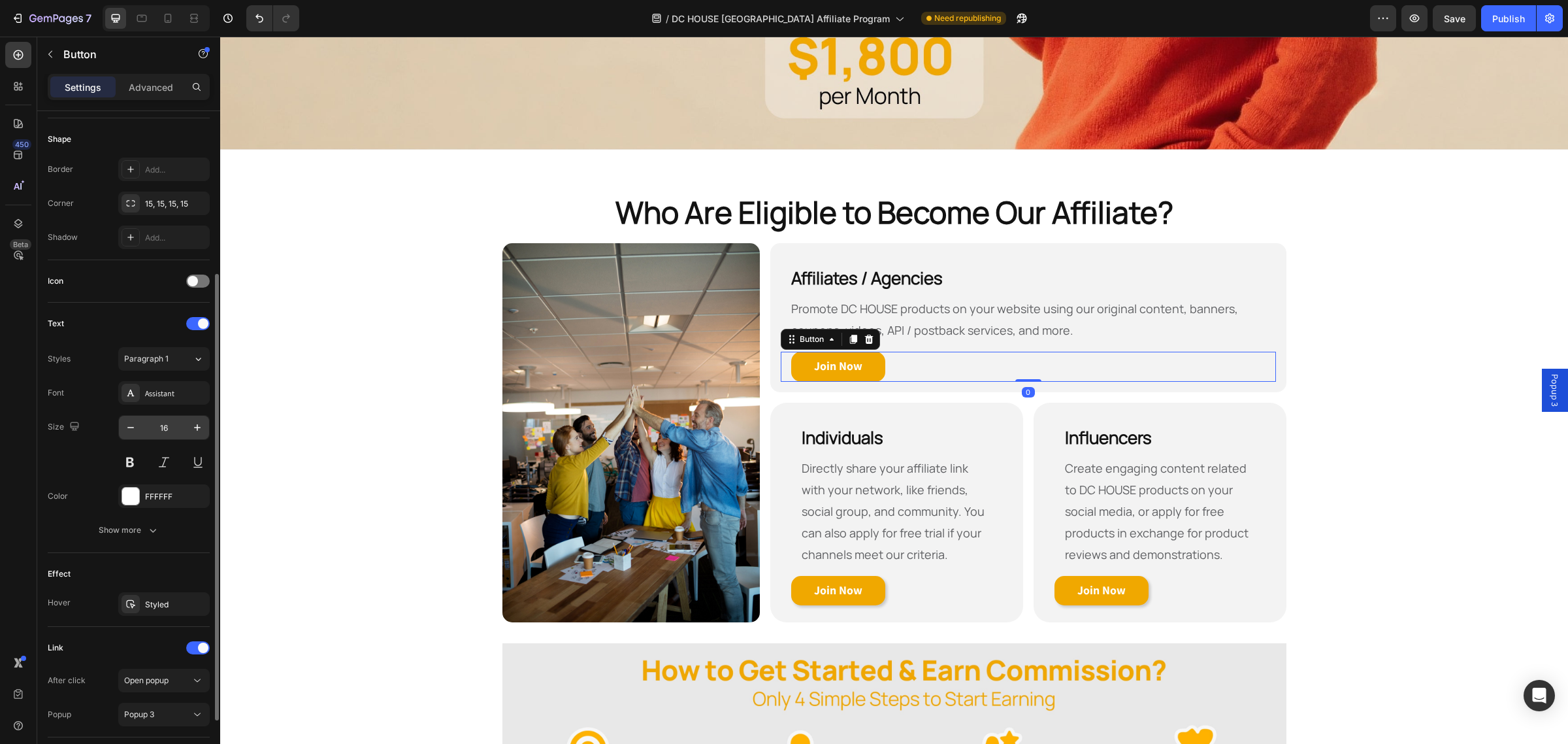
scroll to position [338, 0]
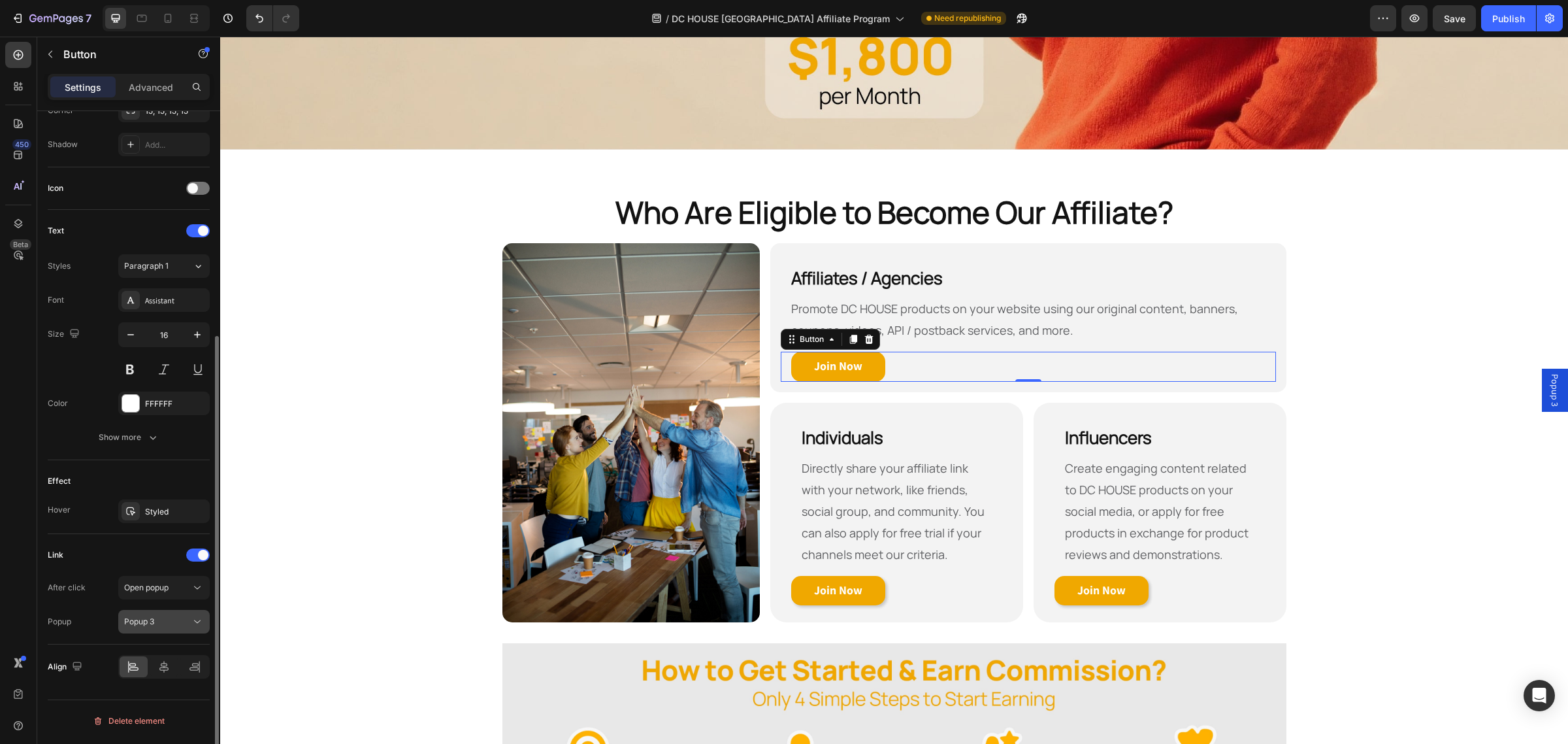
click at [180, 619] on div "Popup 3" at bounding box center [157, 622] width 66 height 12
click at [1548, 399] on span "Popup 3" at bounding box center [1554, 390] width 13 height 32
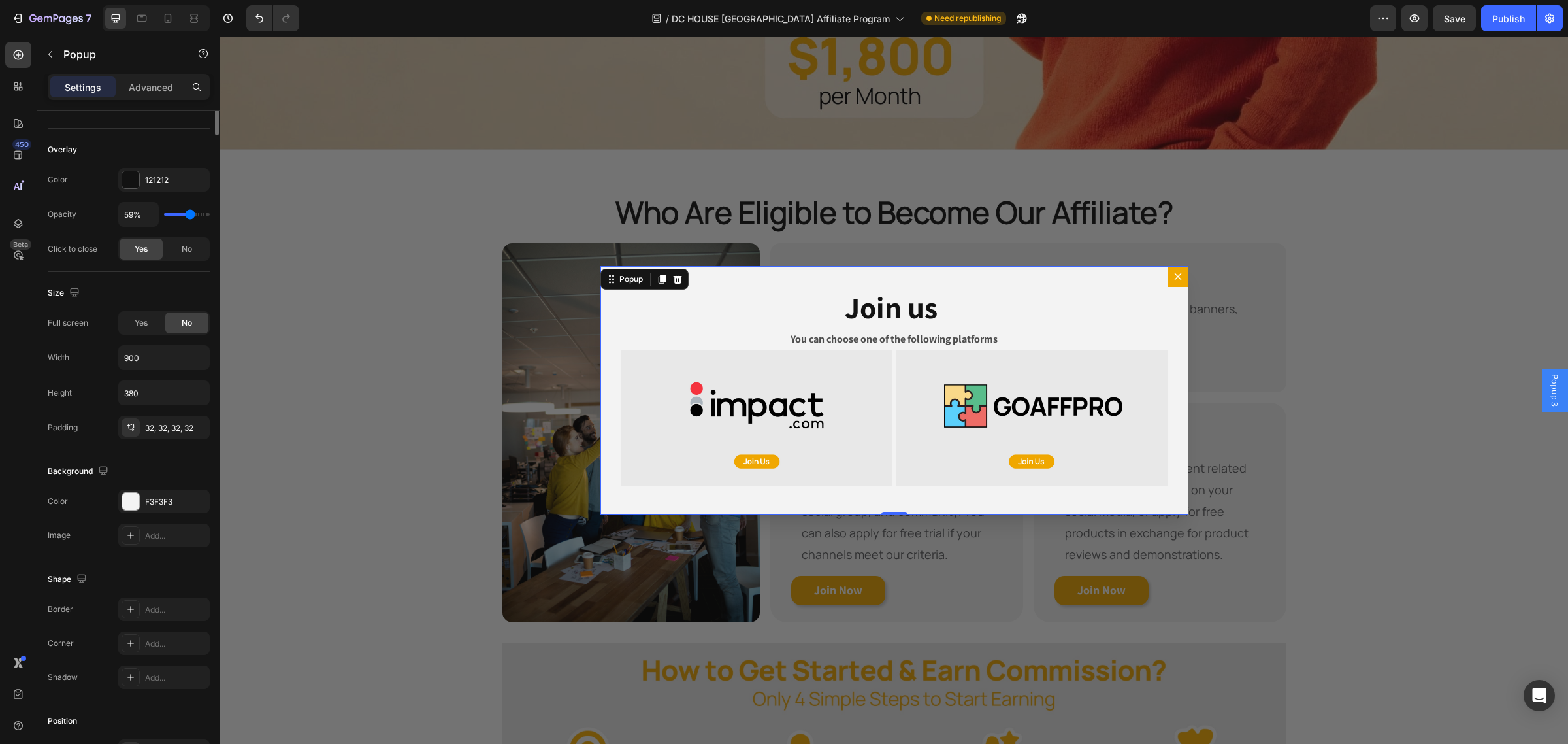
scroll to position [0, 0]
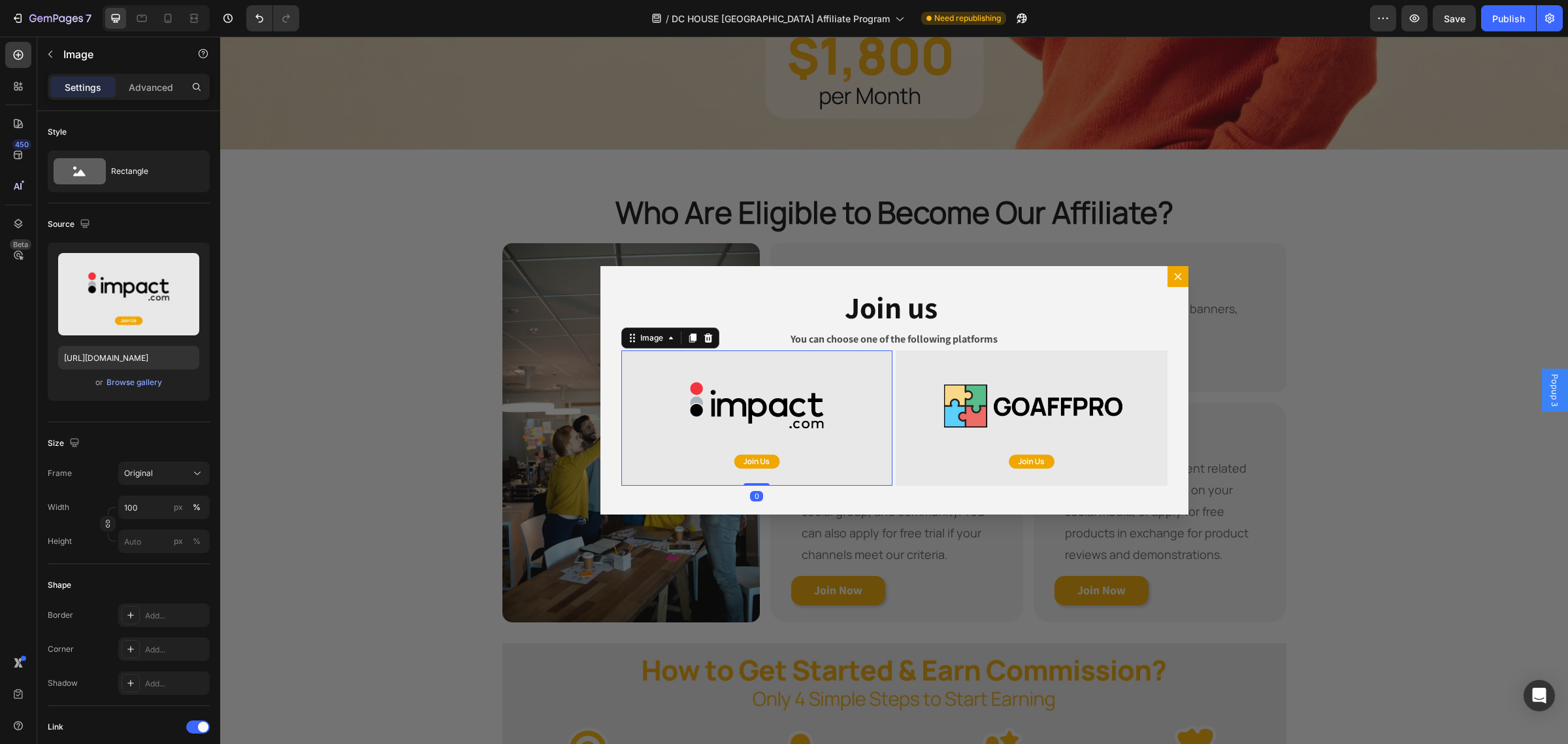
click at [754, 433] on img "Dialog body" at bounding box center [756, 418] width 272 height 136
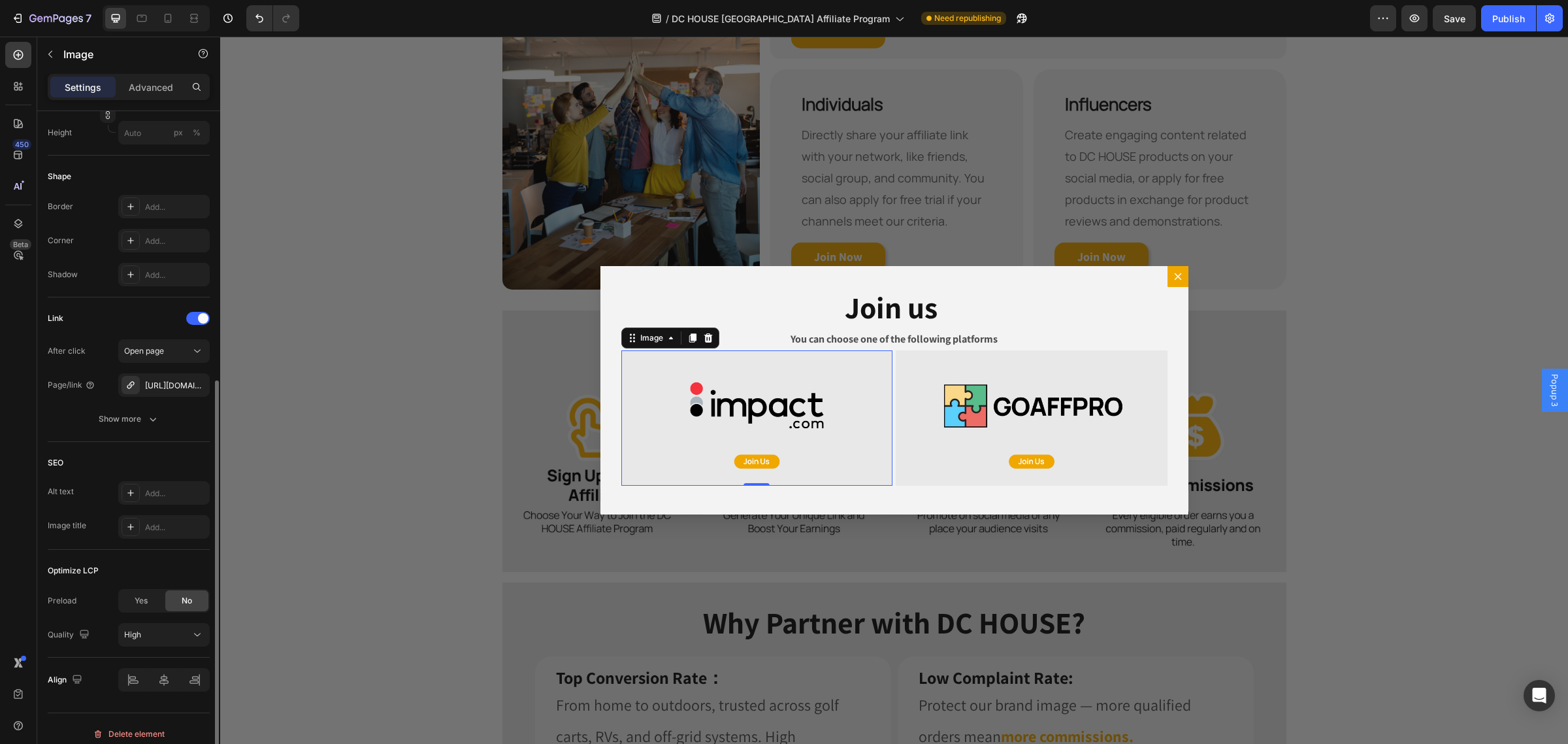
scroll to position [420, 0]
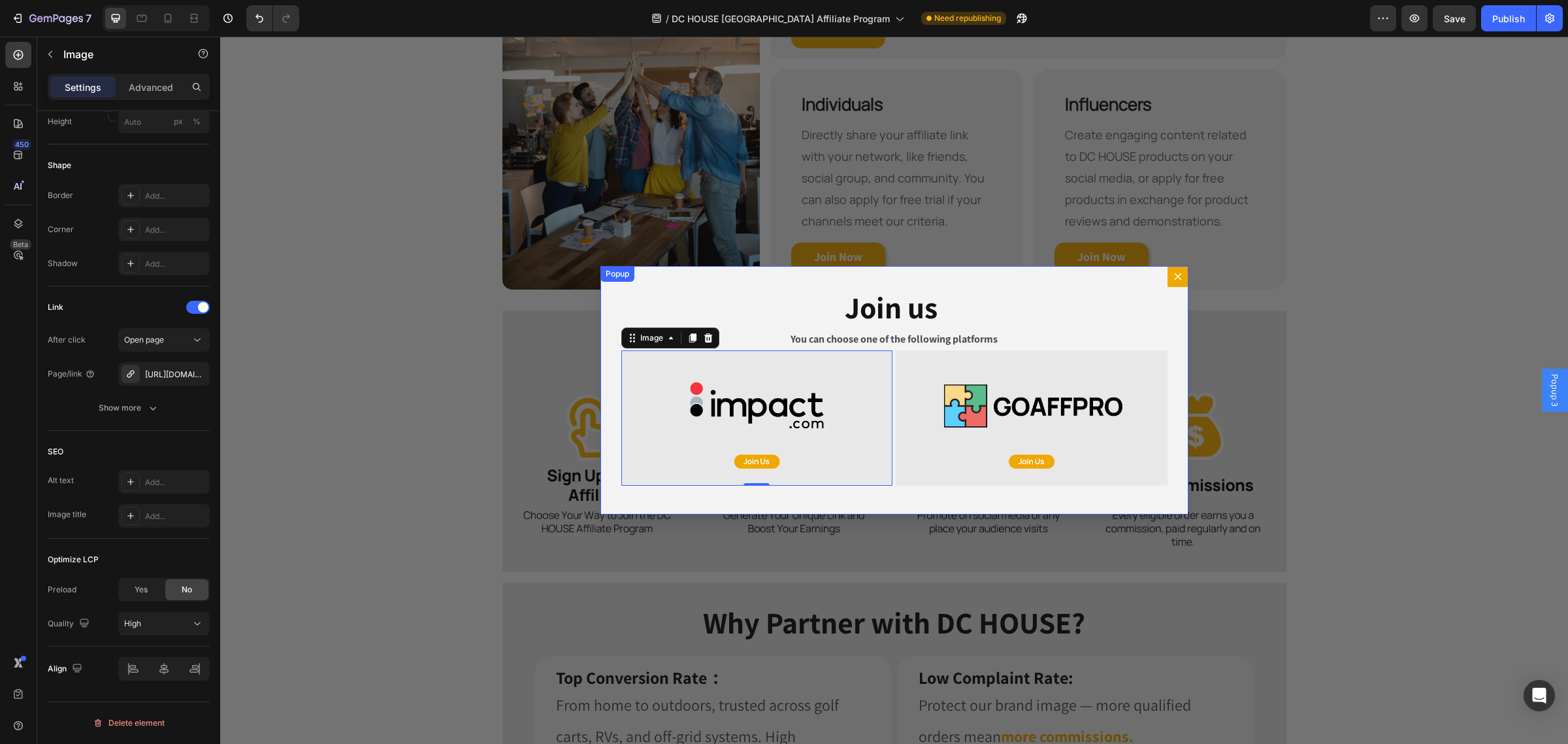
click at [1173, 275] on icon "Dialog content" at bounding box center [1178, 277] width 11 height 11
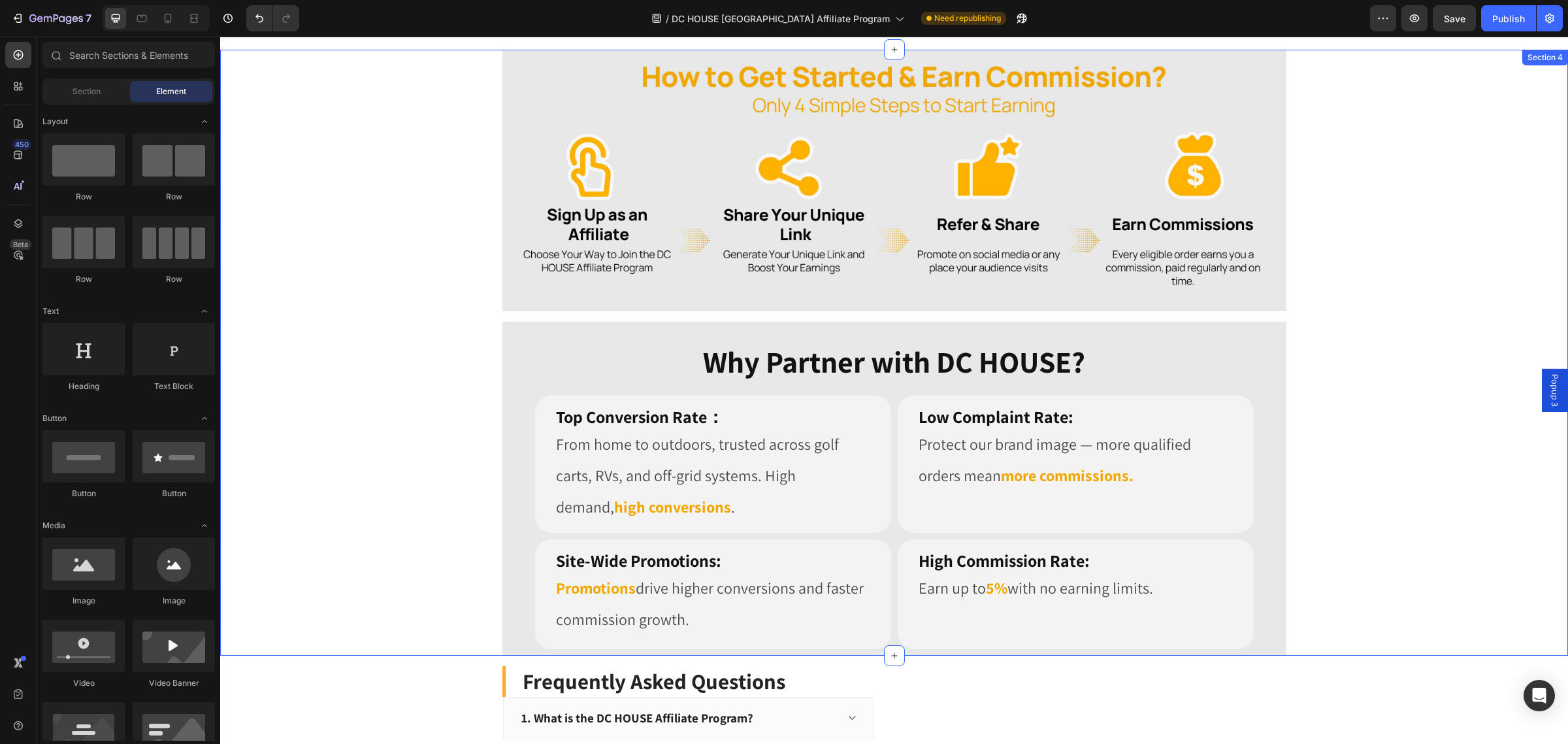
scroll to position [1196, 0]
click at [1406, 15] on button "button" at bounding box center [1414, 18] width 26 height 26
click at [1499, 17] on div "Publish" at bounding box center [1508, 19] width 32 height 14
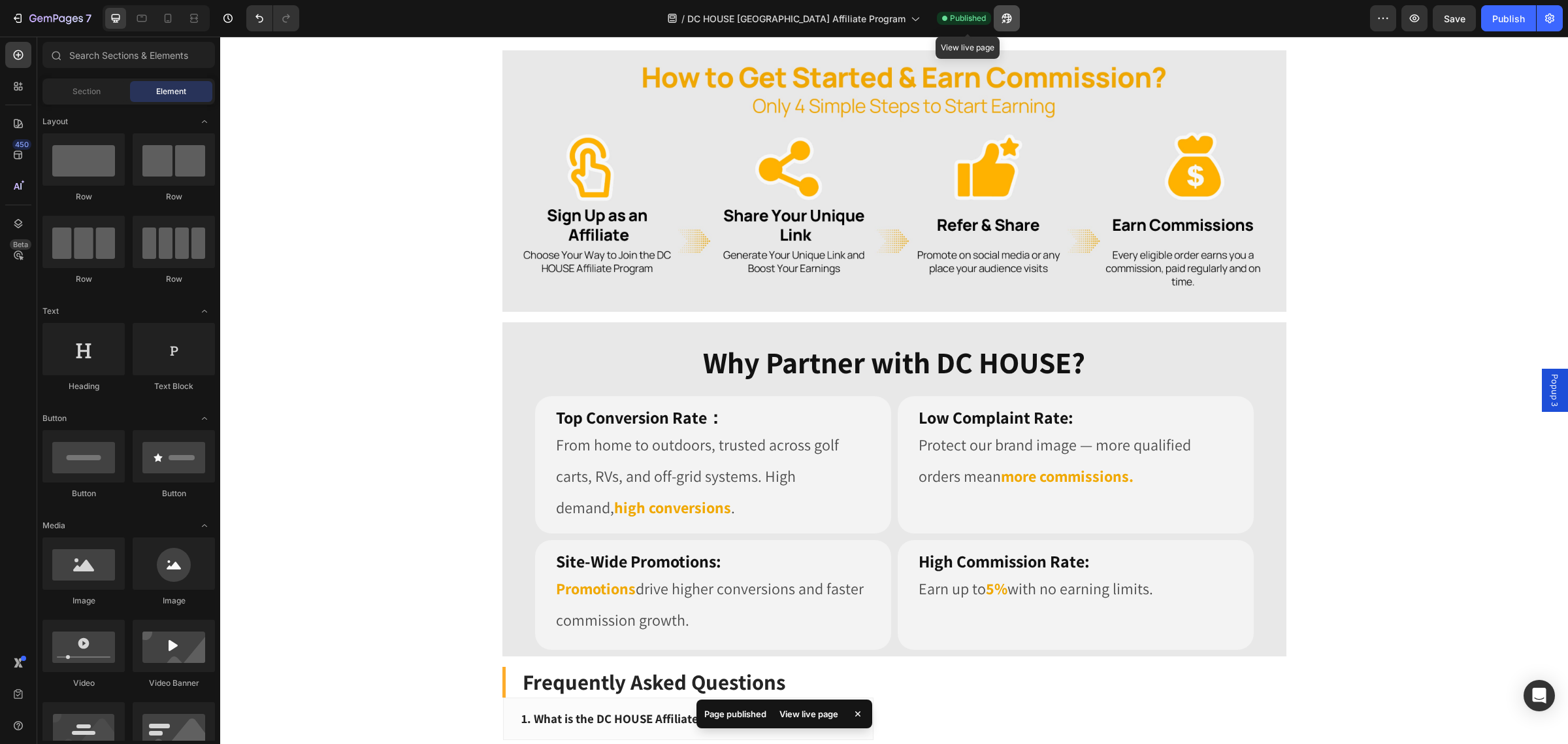
click at [1000, 17] on icon "button" at bounding box center [1006, 18] width 13 height 13
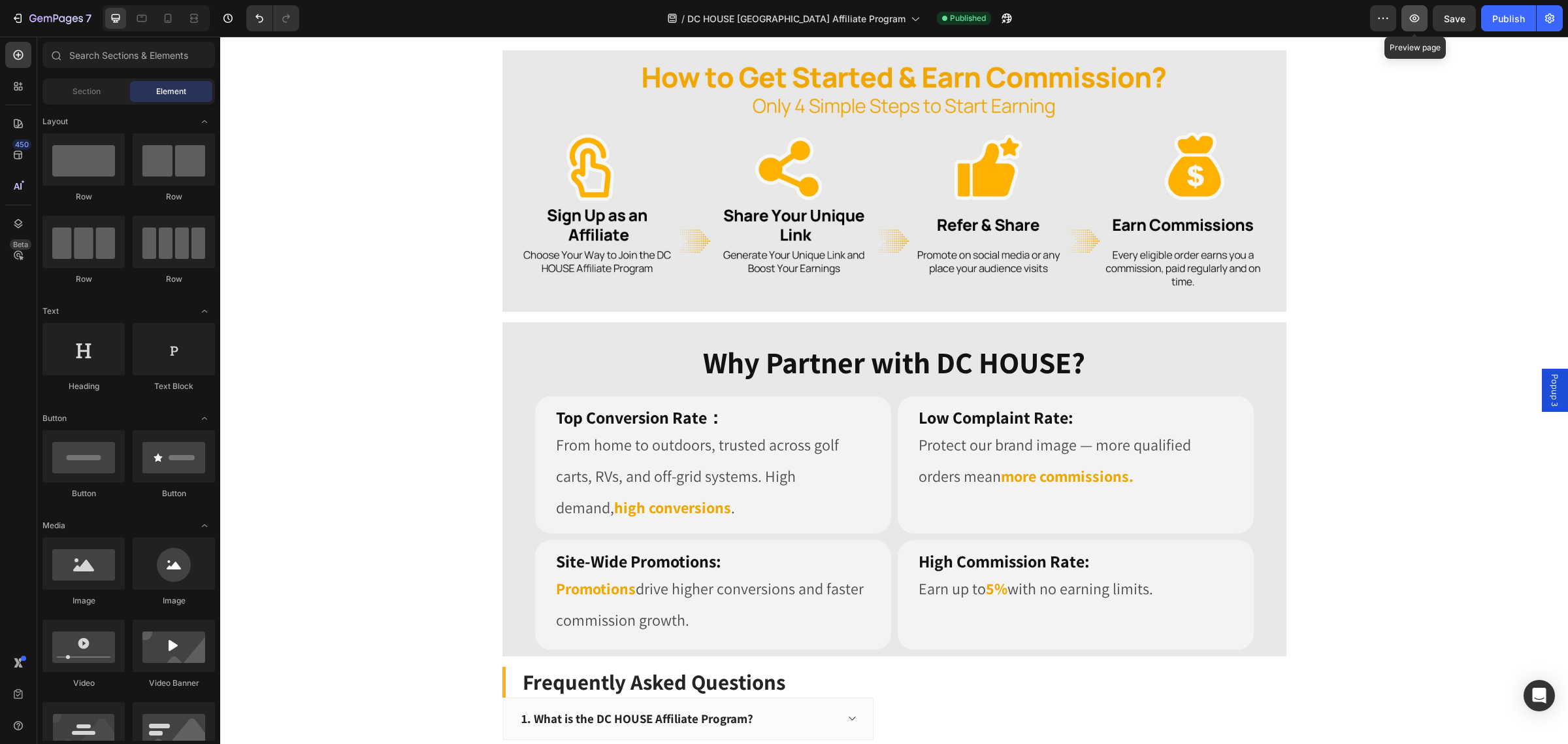
click at [1416, 26] on button "button" at bounding box center [1414, 18] width 26 height 26
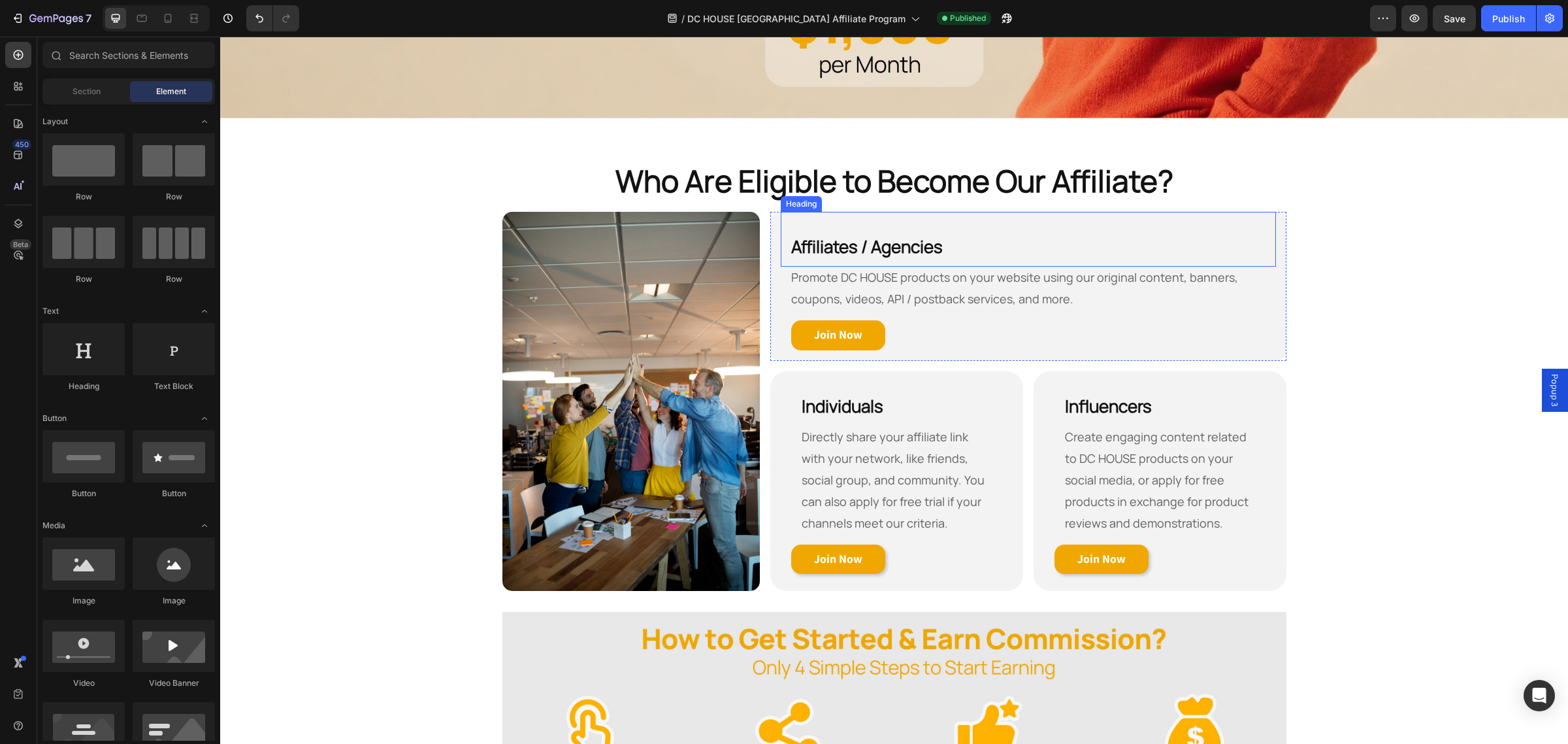
scroll to position [638, 0]
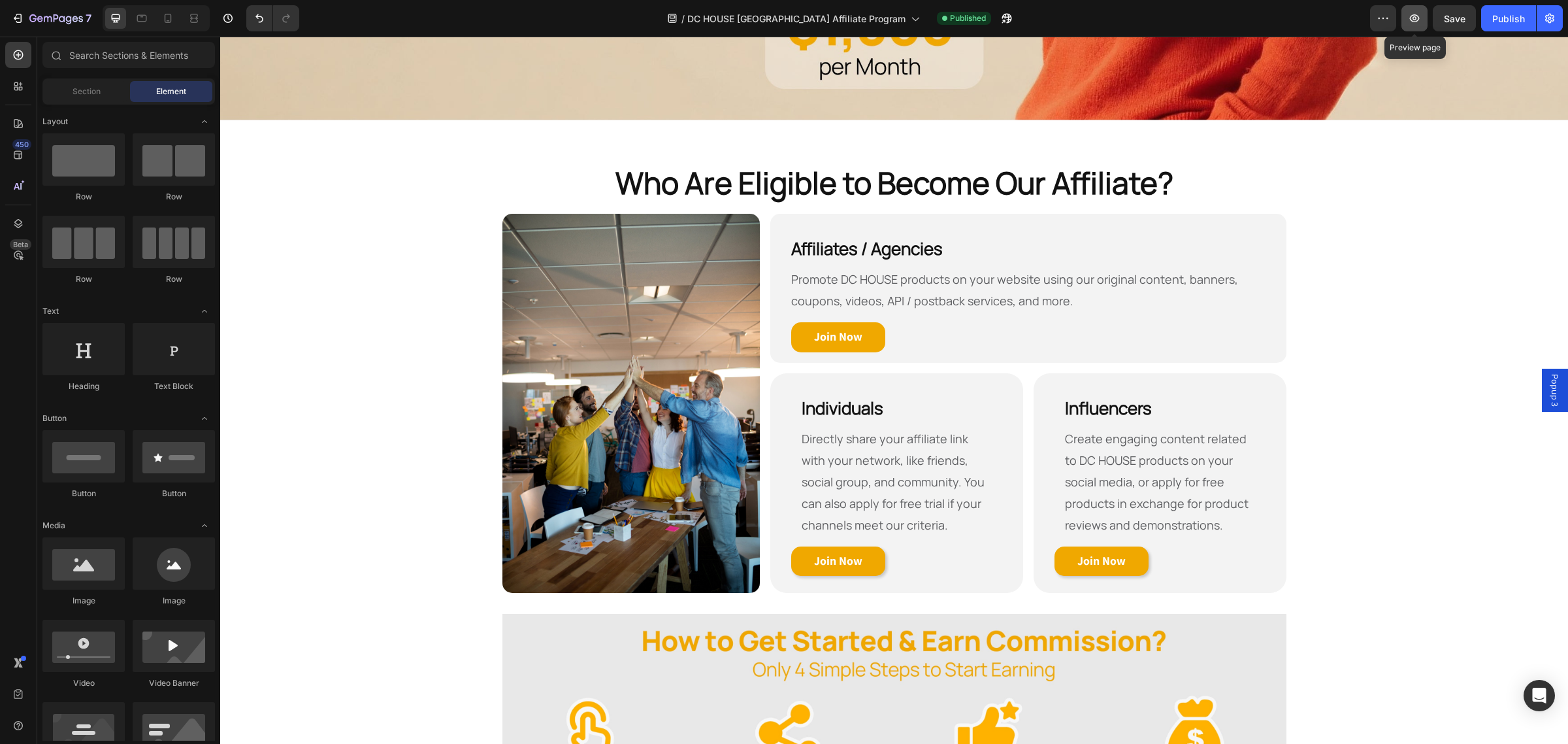
click at [1403, 18] on button "button" at bounding box center [1414, 18] width 26 height 26
click at [818, 329] on strong "Join Now" at bounding box center [838, 336] width 48 height 15
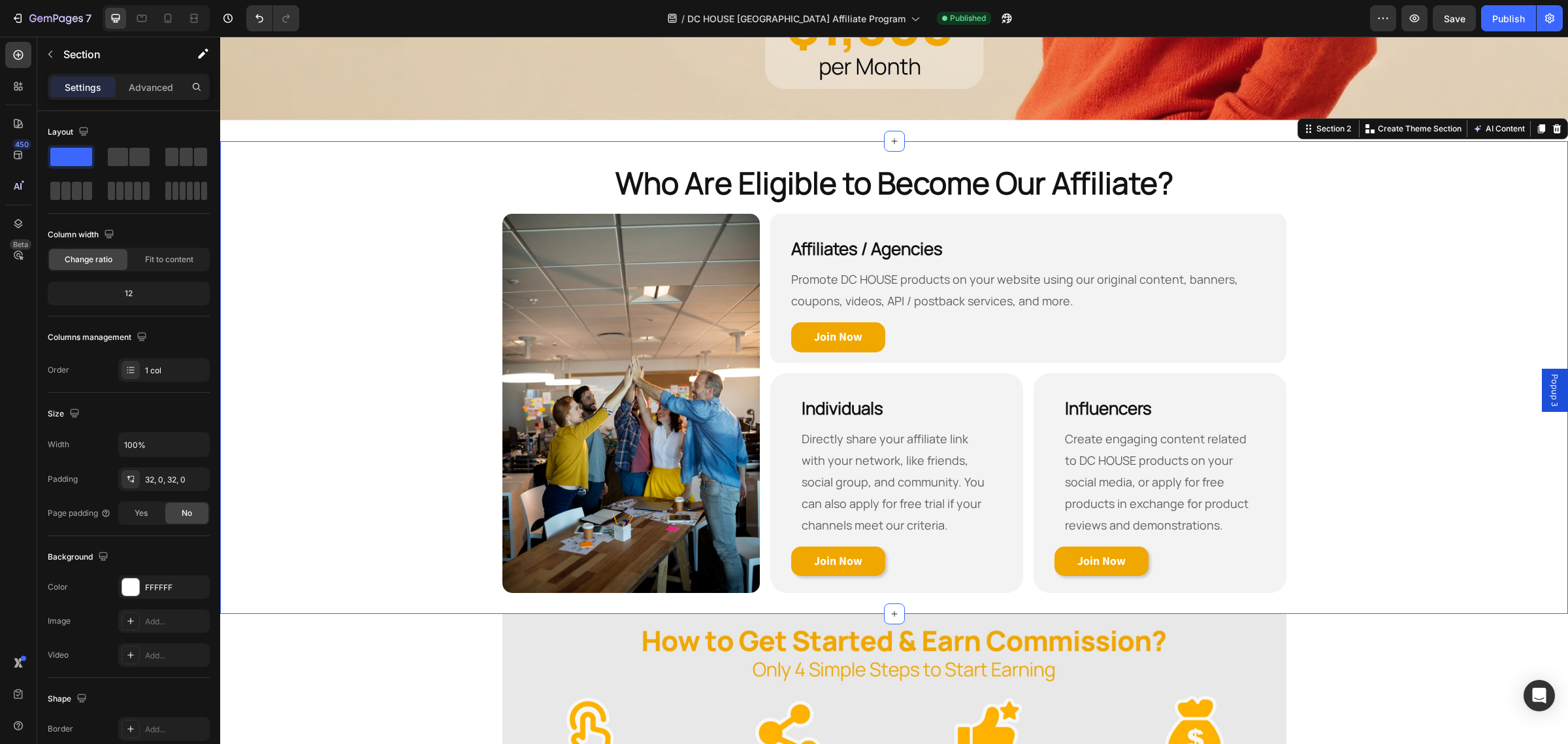
click at [1441, 229] on div "Who Are Eligible to Become Our Affiliate? Heading Row Image Affiliates / Agenci…" at bounding box center [894, 378] width 1347 height 431
click at [11, 14] on button "7" at bounding box center [51, 18] width 92 height 26
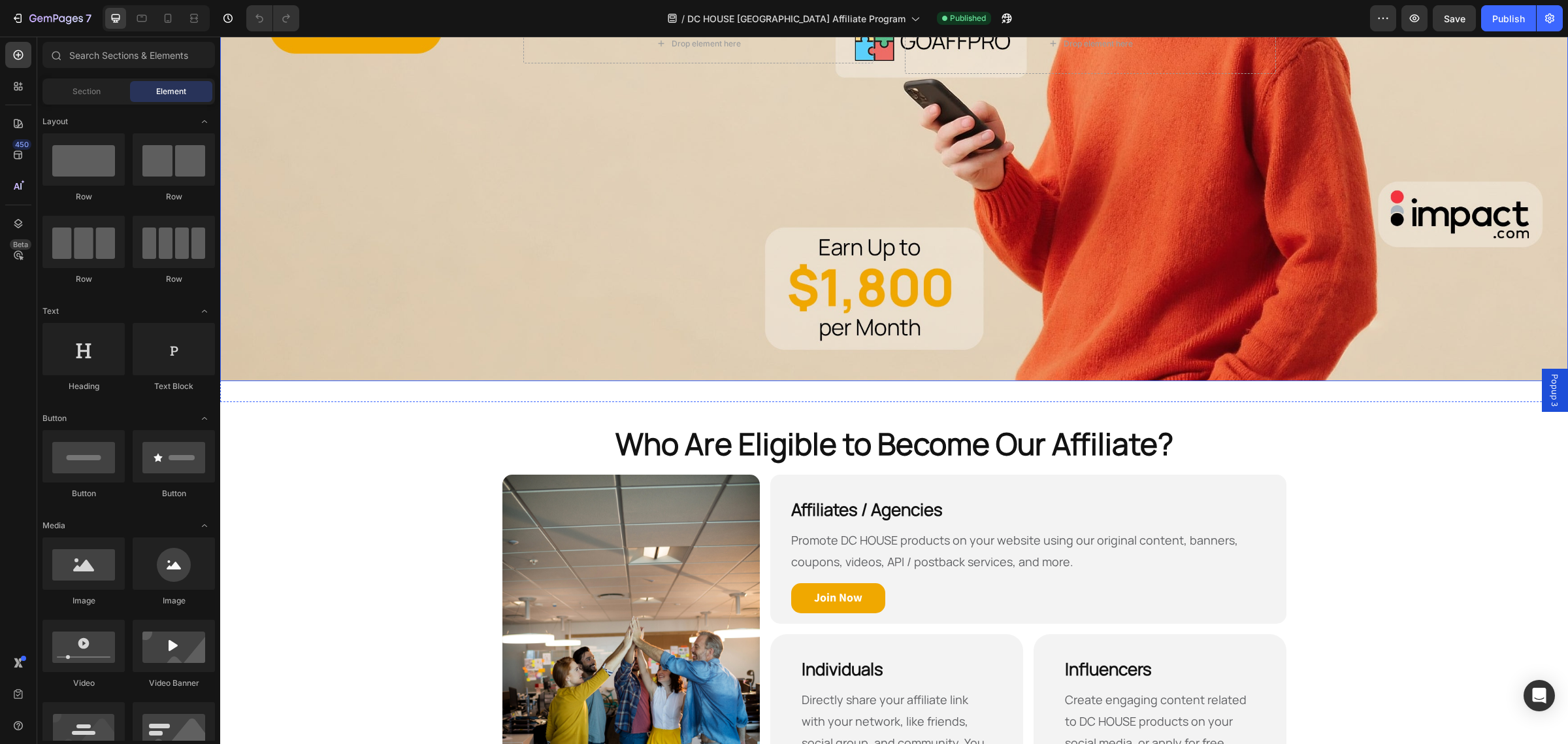
scroll to position [490, 0]
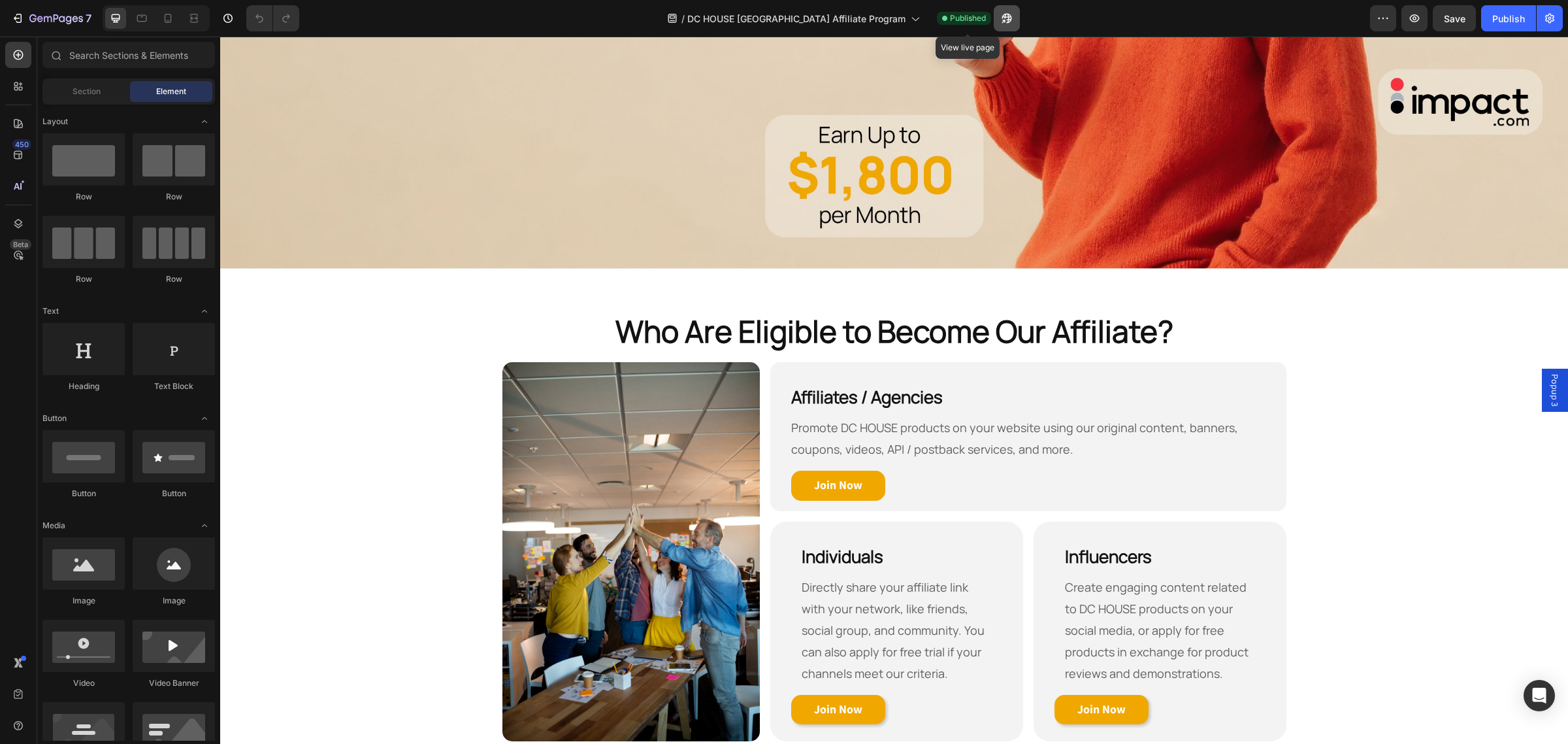
click at [1001, 21] on icon "button" at bounding box center [1003, 21] width 3 height 3
click at [20, 13] on icon "button" at bounding box center [17, 18] width 13 height 13
